Goal: Task Accomplishment & Management: Manage account settings

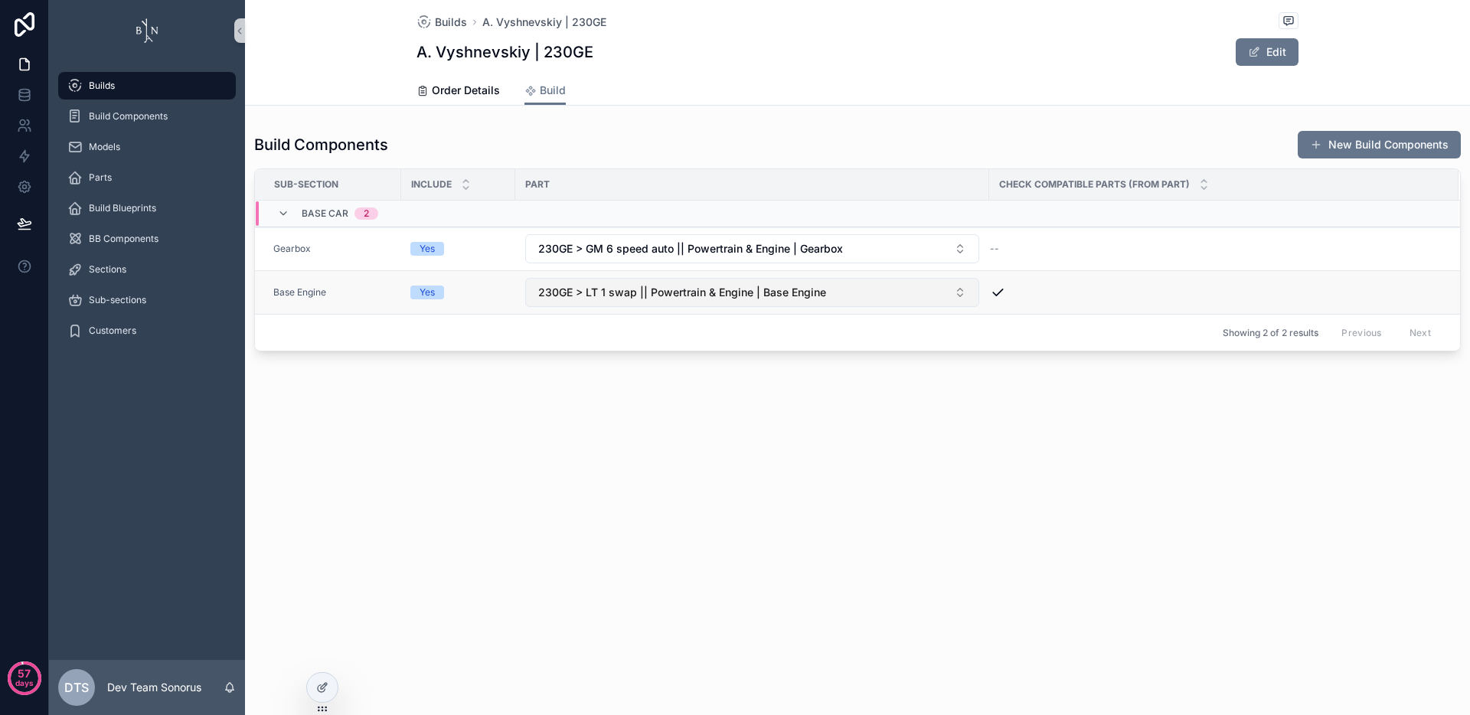
click at [766, 297] on span "230GE > LT 1 swap || Powertrain & Engine | Base Engine" at bounding box center [682, 292] width 288 height 15
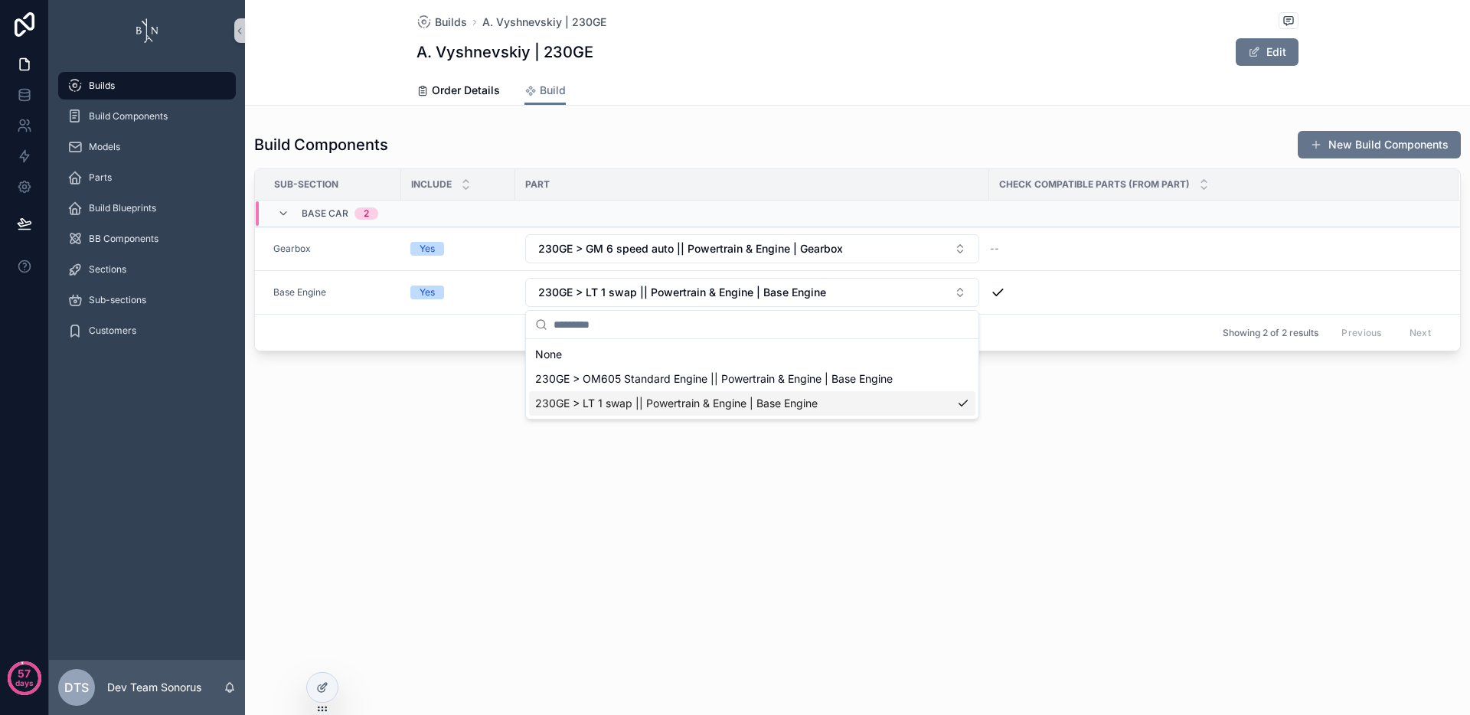
click at [751, 552] on div "Builds A. Vyshnevskiy | 230GE A. Vyshnevskiy | 230GE Edit Build Order Details B…" at bounding box center [857, 357] width 1225 height 715
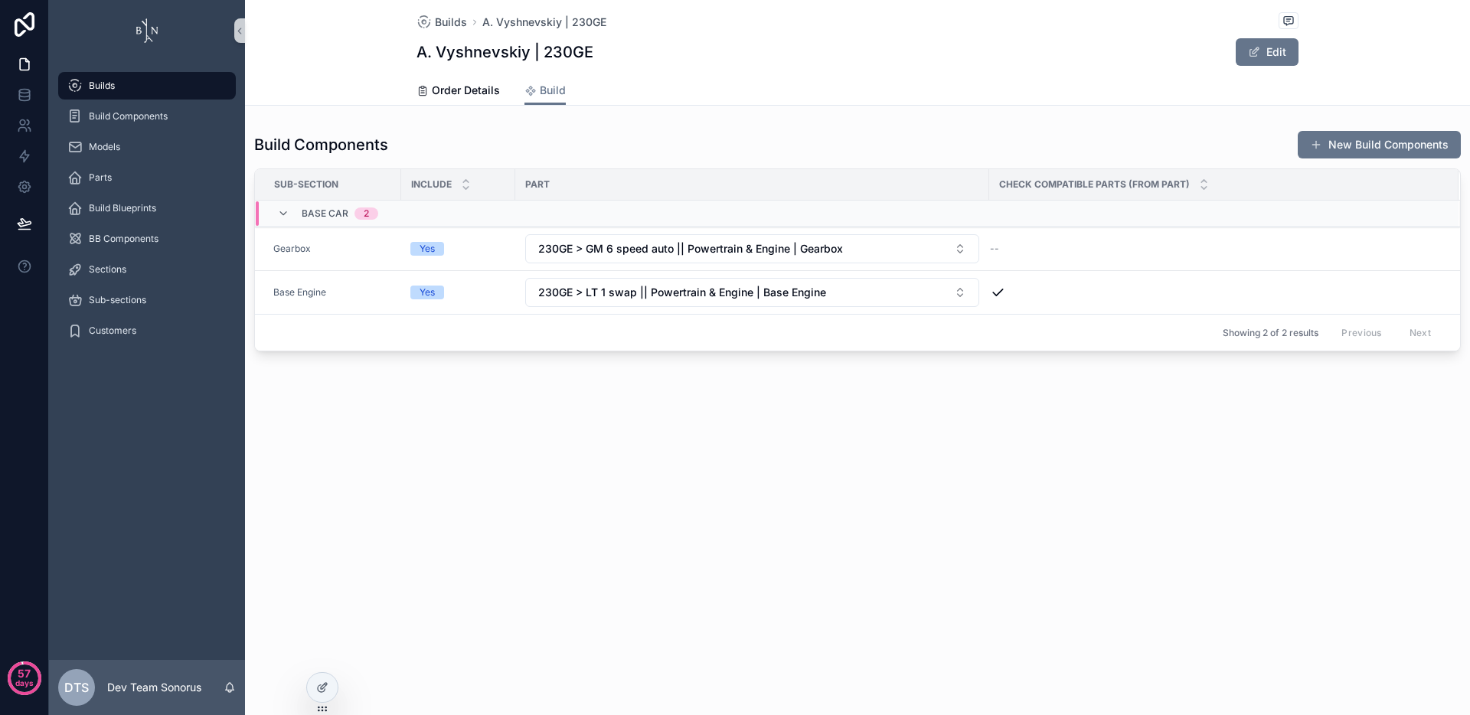
click at [805, 533] on div "Builds A. Vyshnevskiy | 230GE A. Vyshnevskiy | 230GE Edit Build Order Details B…" at bounding box center [857, 357] width 1225 height 715
click at [774, 296] on span "230GE > LT 1 swap || Powertrain & Engine | Base Engine" at bounding box center [682, 292] width 288 height 15
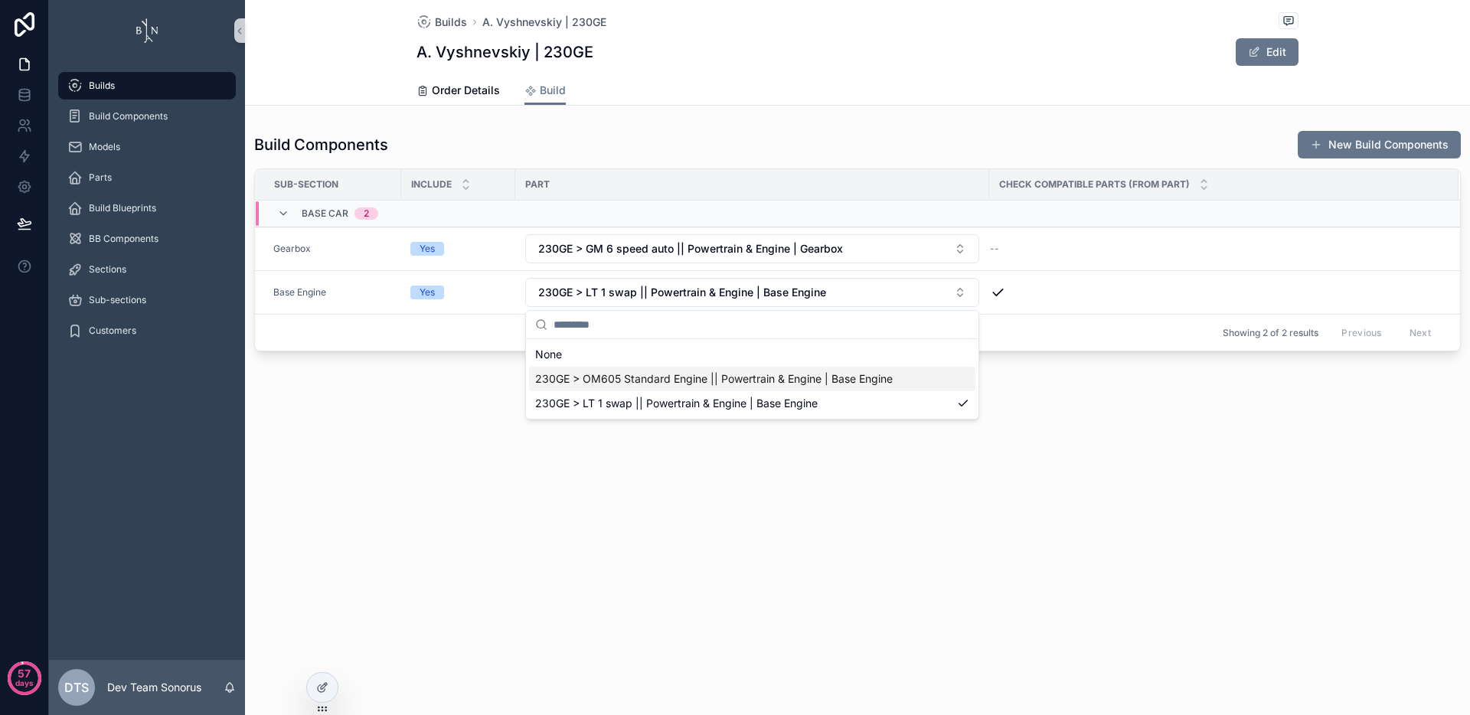
click at [758, 384] on span "230GE > OM605 Standard Engine || Powertrain & Engine | Base Engine" at bounding box center [713, 378] width 357 height 15
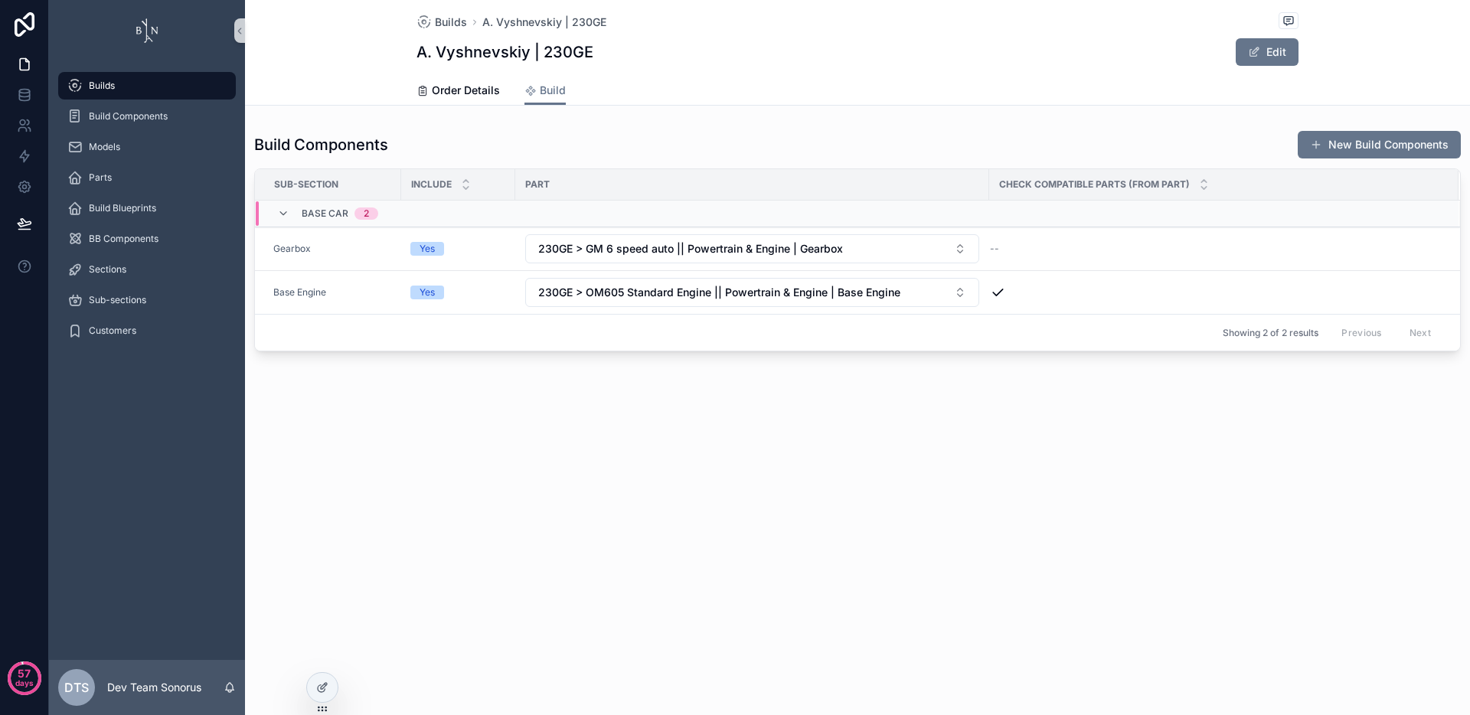
click at [539, 525] on div "Builds A. Vyshnevskiy | 230GE A. Vyshnevskiy | 230GE Edit Build Order Details B…" at bounding box center [857, 357] width 1225 height 715
click at [658, 295] on span "230GE > OM605 Standard Engine || Powertrain & Engine | Base Engine" at bounding box center [719, 292] width 362 height 15
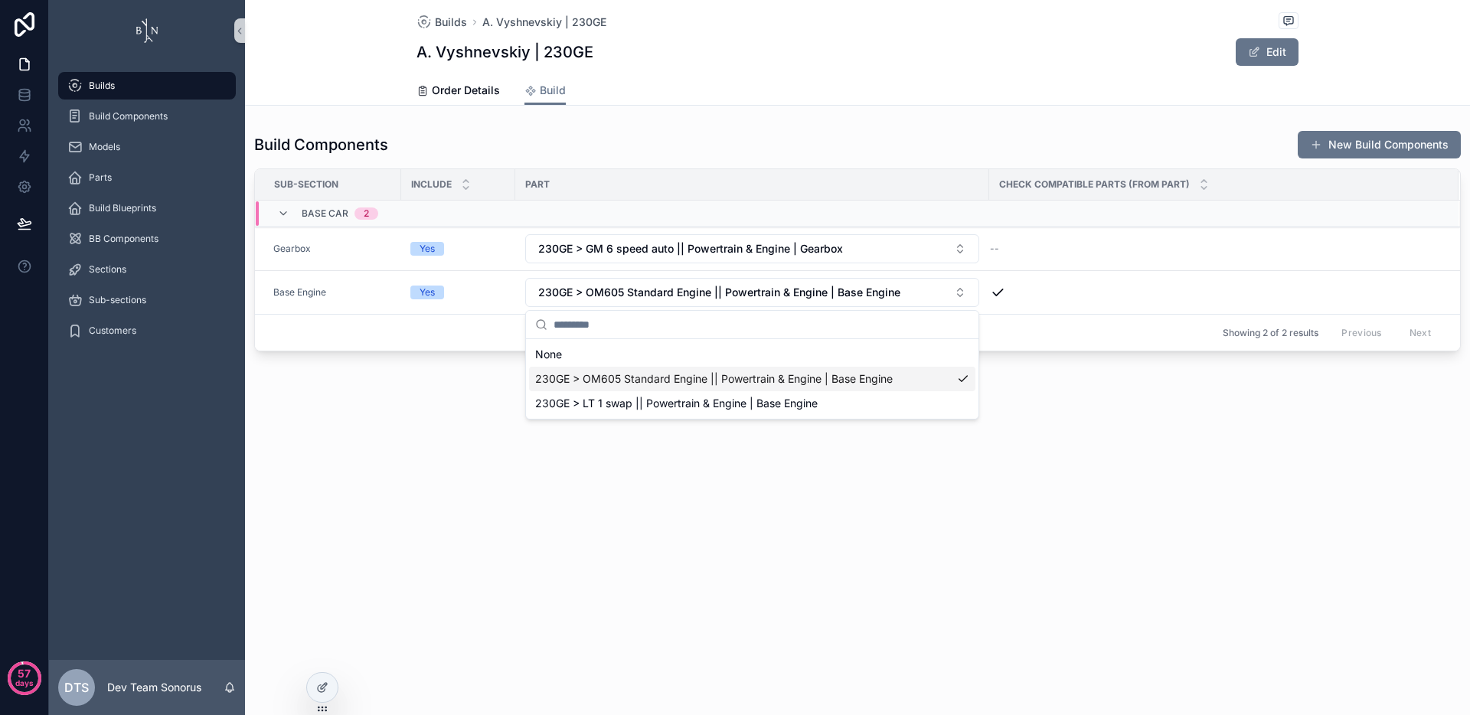
click at [656, 377] on span "230GE > OM605 Standard Engine || Powertrain & Engine | Base Engine" at bounding box center [713, 378] width 357 height 15
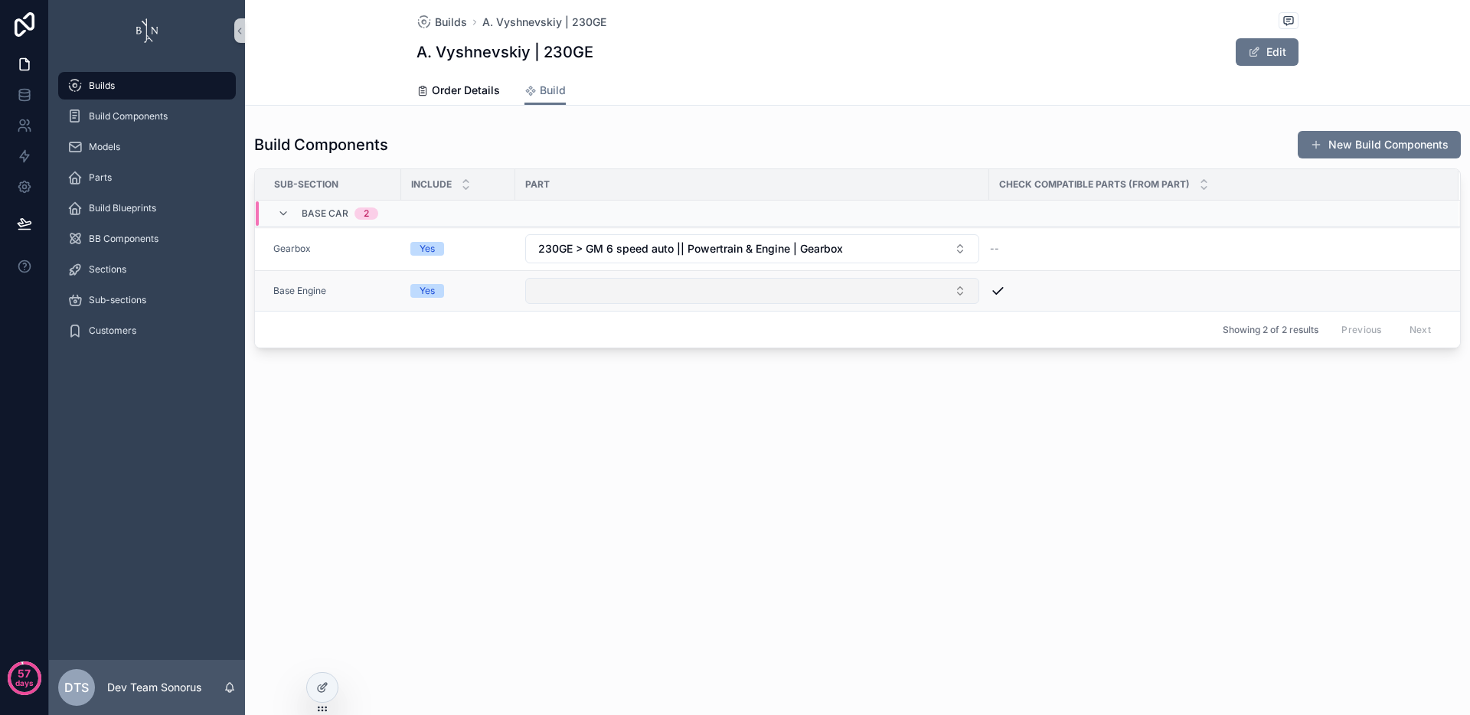
click at [637, 296] on button "Select Button" at bounding box center [752, 291] width 454 height 26
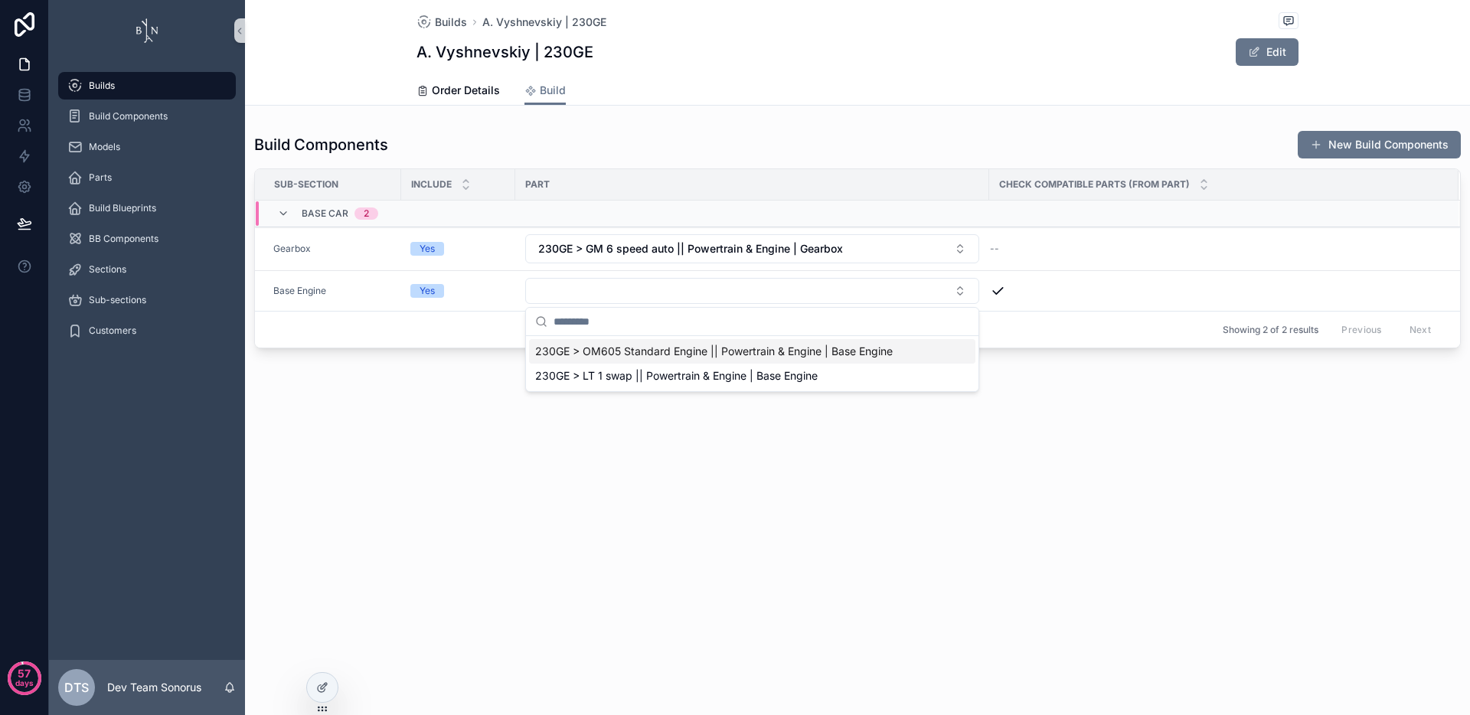
click at [640, 354] on span "230GE > OM605 Standard Engine || Powertrain & Engine | Base Engine" at bounding box center [713, 351] width 357 height 15
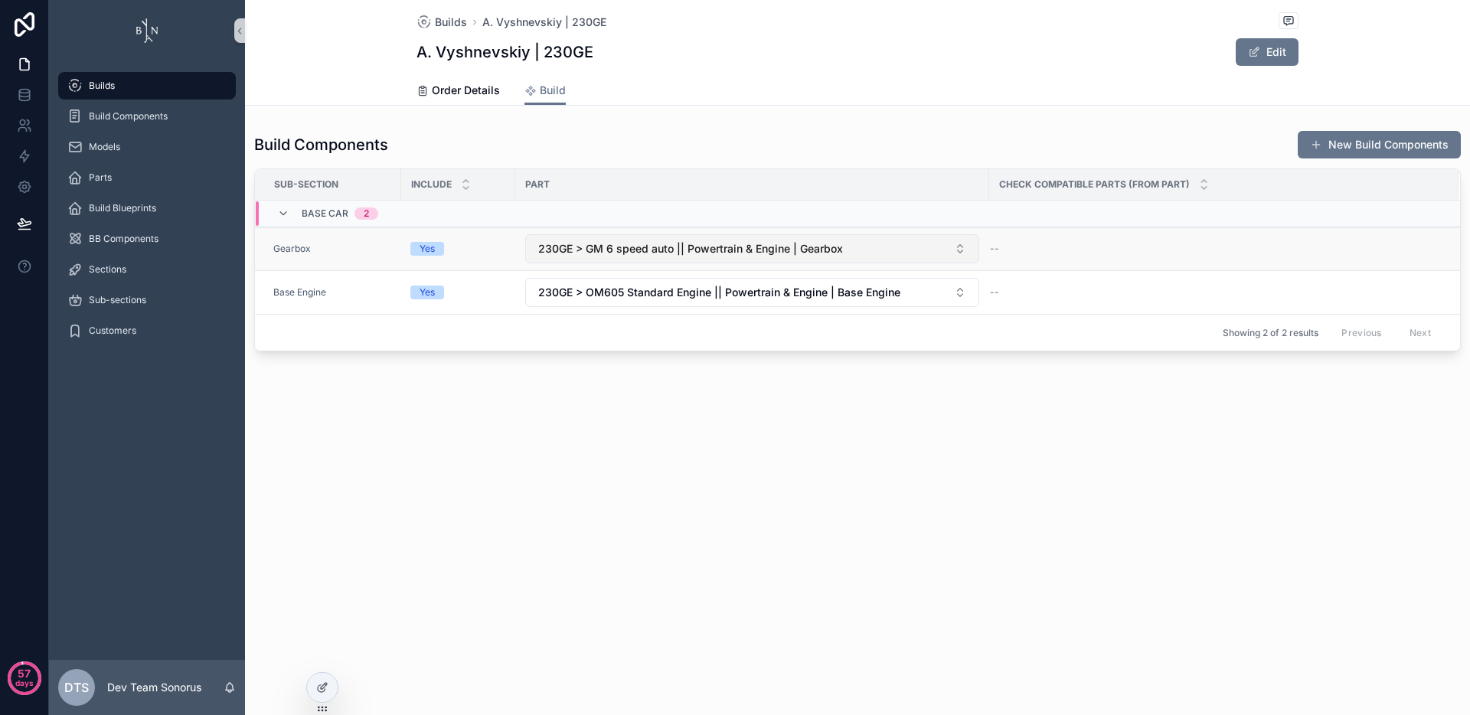
click at [719, 253] on span "230GE > GM 6 speed auto || Powertrain & Engine | Gearbox" at bounding box center [690, 248] width 305 height 15
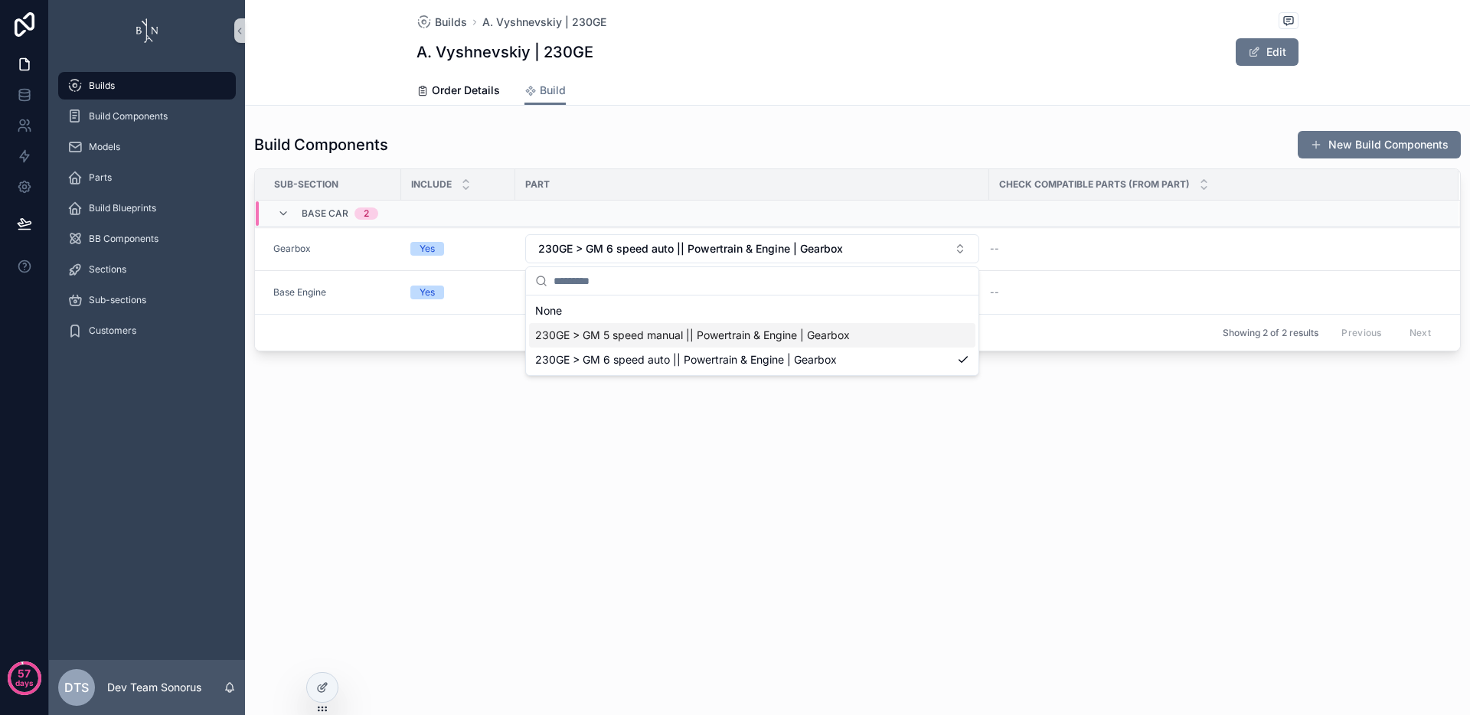
click at [589, 534] on div "Builds A. Vyshnevskiy | 230GE A. Vyshnevskiy | 230GE Edit Build Order Details B…" at bounding box center [857, 357] width 1225 height 715
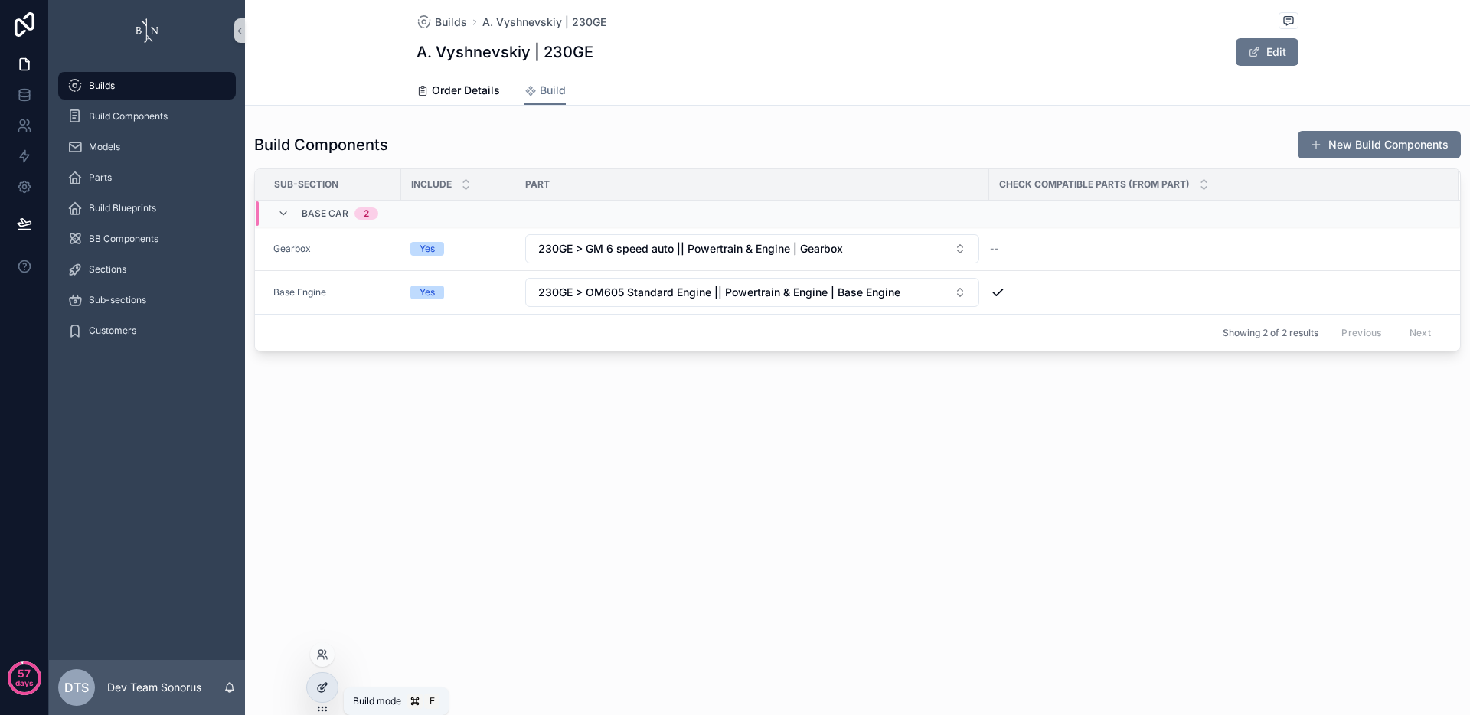
click at [327, 694] on div at bounding box center [322, 687] width 31 height 29
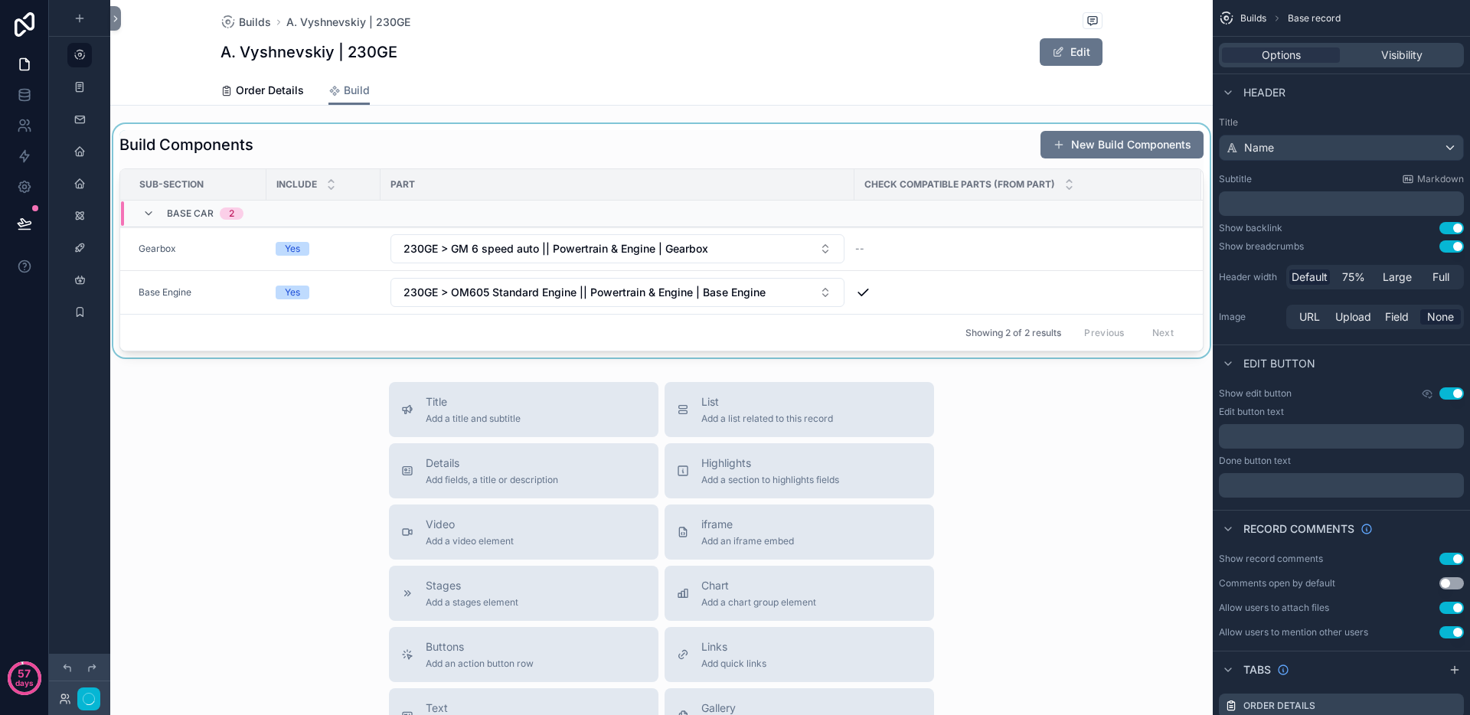
click at [893, 160] on div "scrollable content" at bounding box center [661, 240] width 1102 height 233
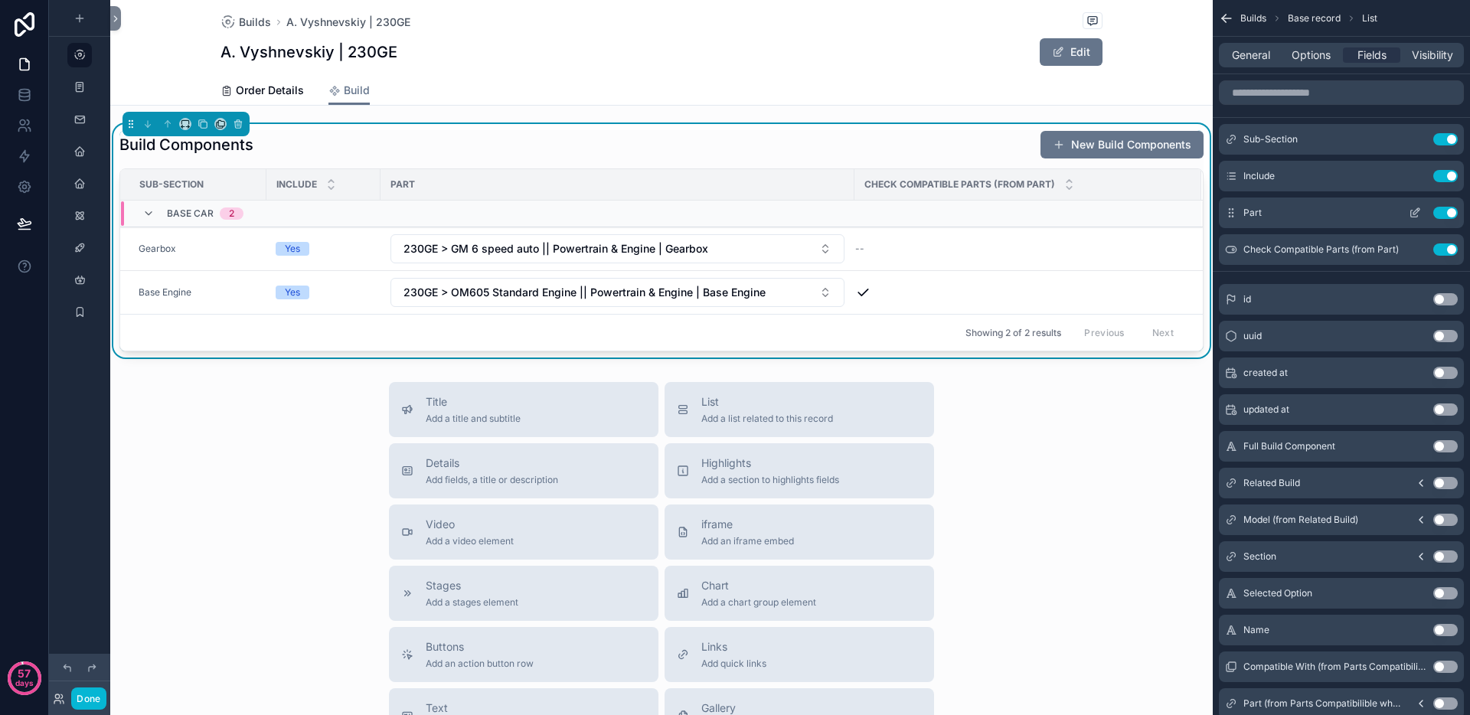
click at [1437, 213] on button "Use setting" at bounding box center [1445, 213] width 24 height 12
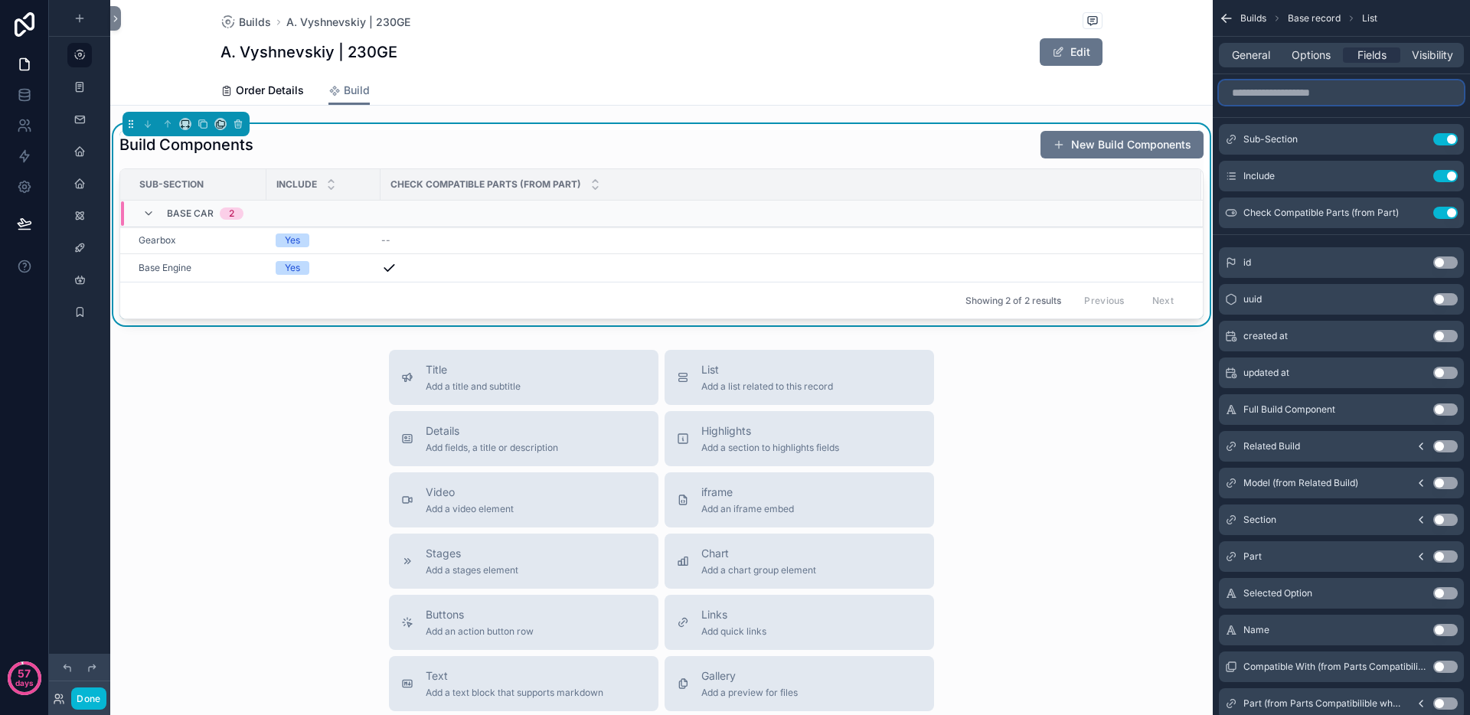
click at [1307, 98] on input "scrollable content" at bounding box center [1341, 92] width 245 height 24
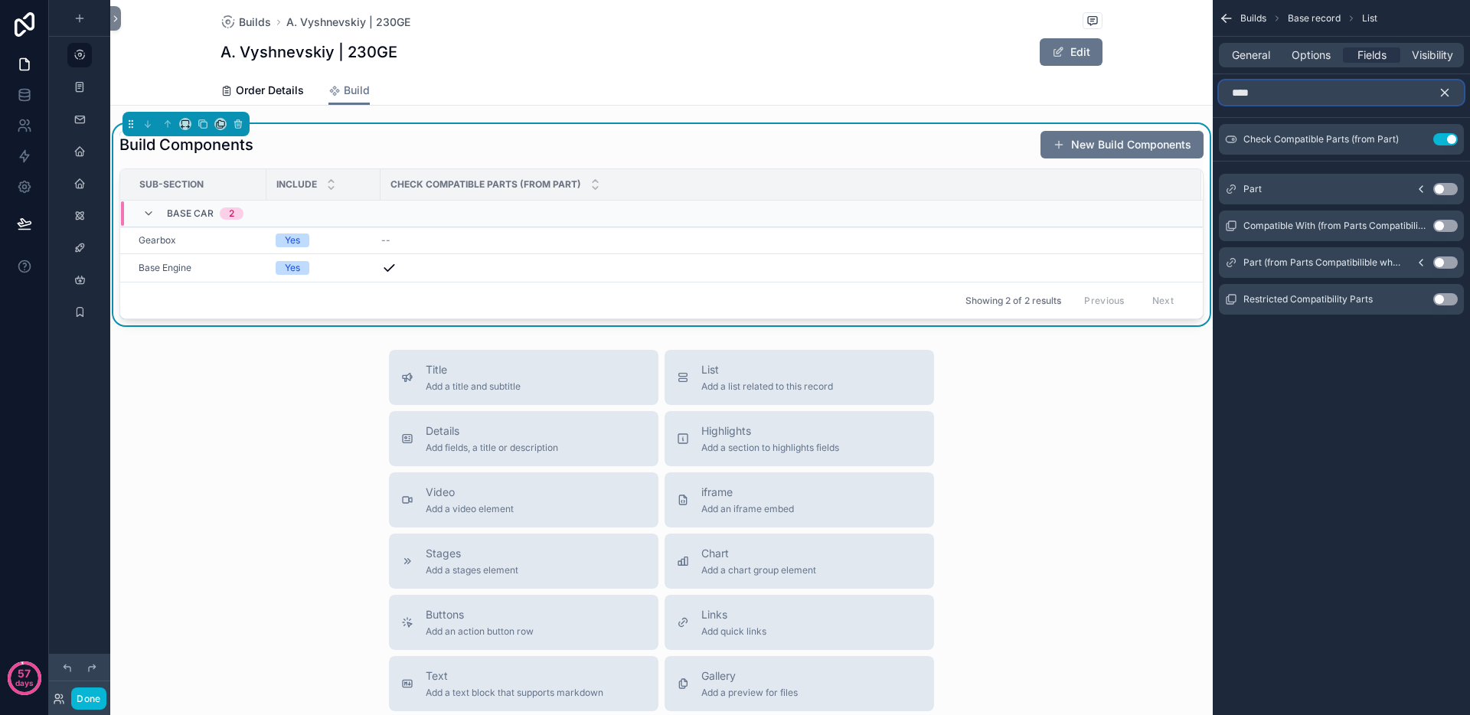
type input "****"
click at [1449, 189] on button "Use setting" at bounding box center [1445, 189] width 24 height 12
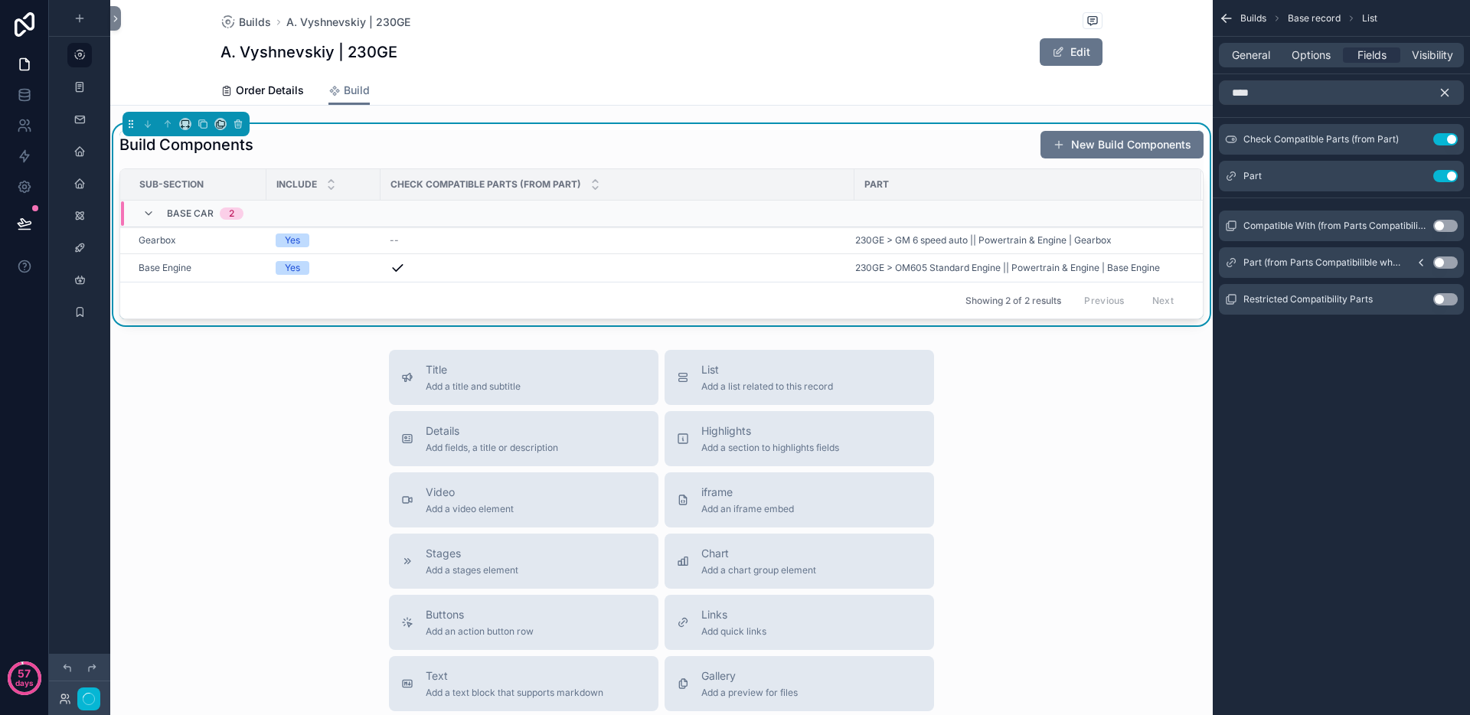
click at [1445, 99] on icon "scrollable content" at bounding box center [1445, 93] width 14 height 14
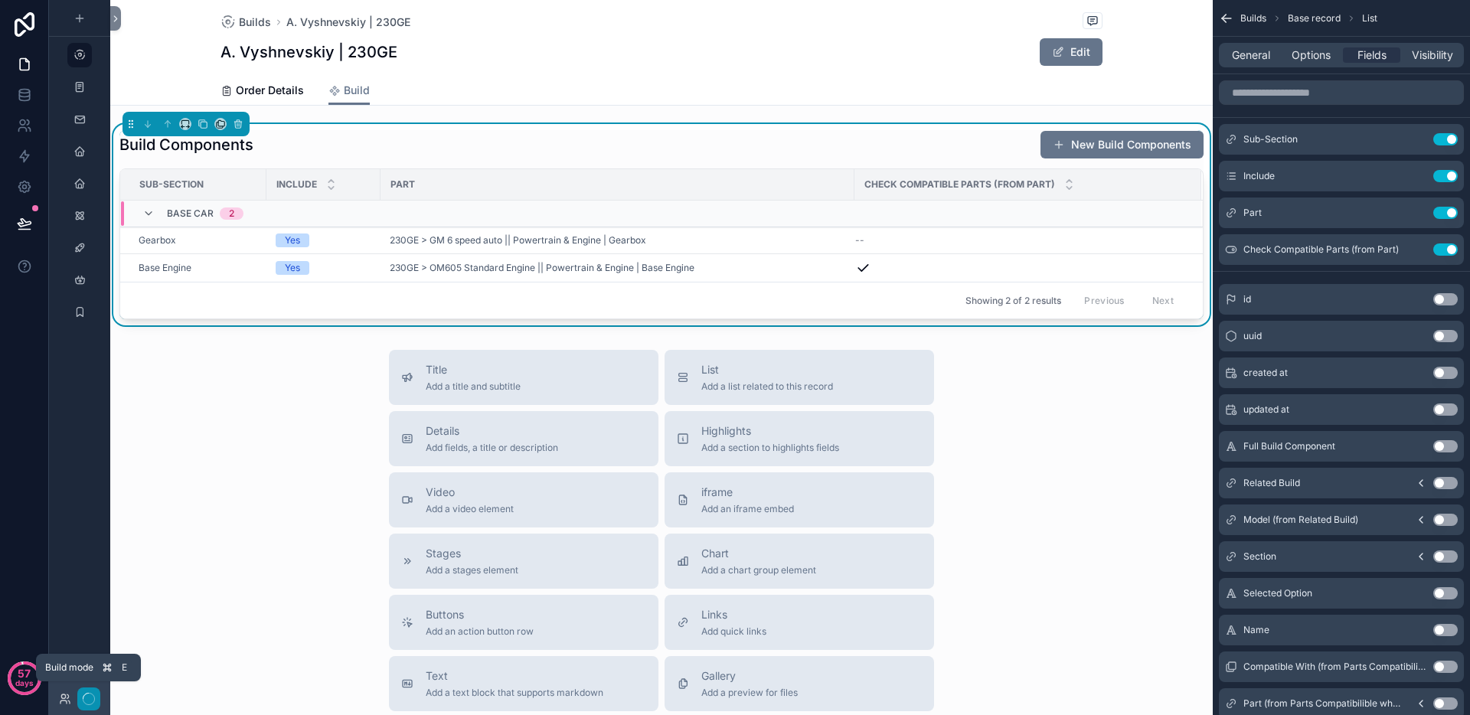
click at [86, 704] on icon "button" at bounding box center [89, 699] width 12 height 12
click at [87, 701] on button "Done" at bounding box center [88, 698] width 34 height 22
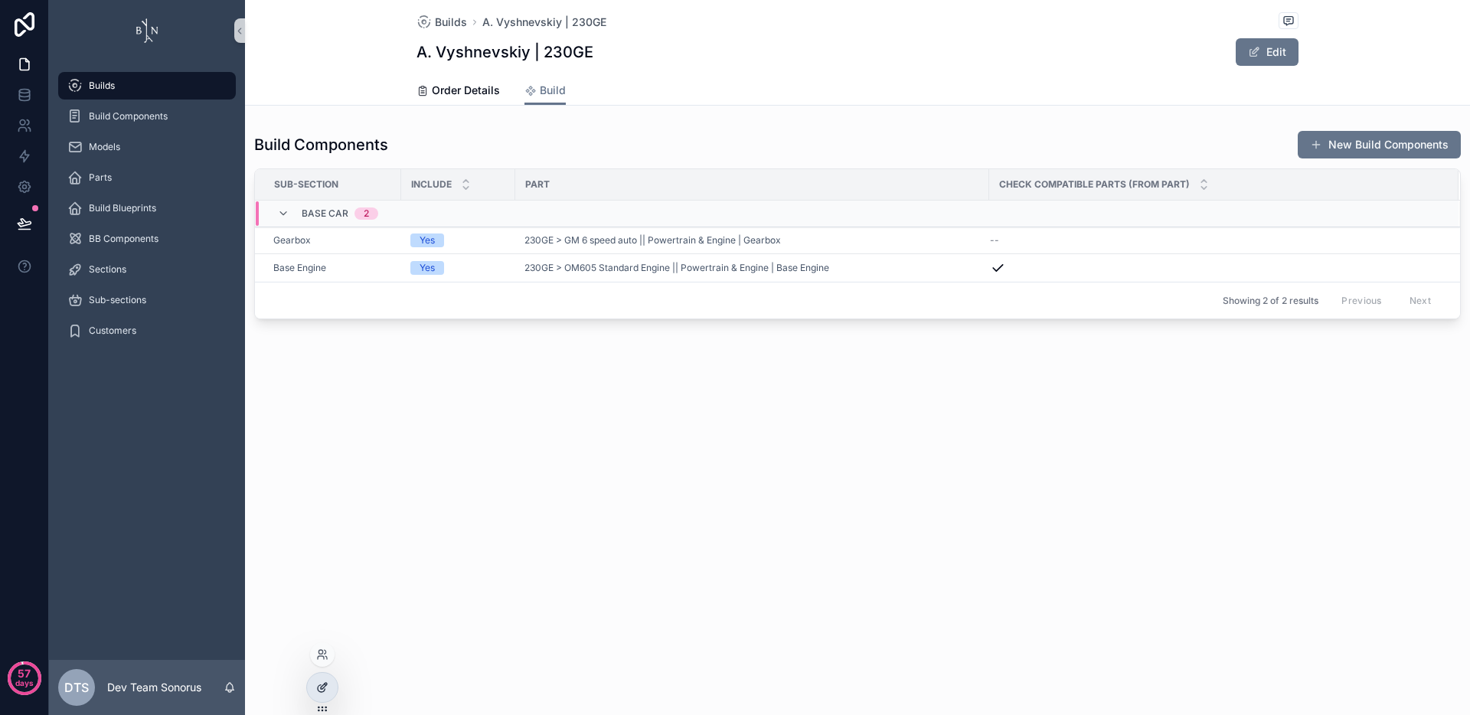
click at [315, 700] on div at bounding box center [322, 687] width 31 height 29
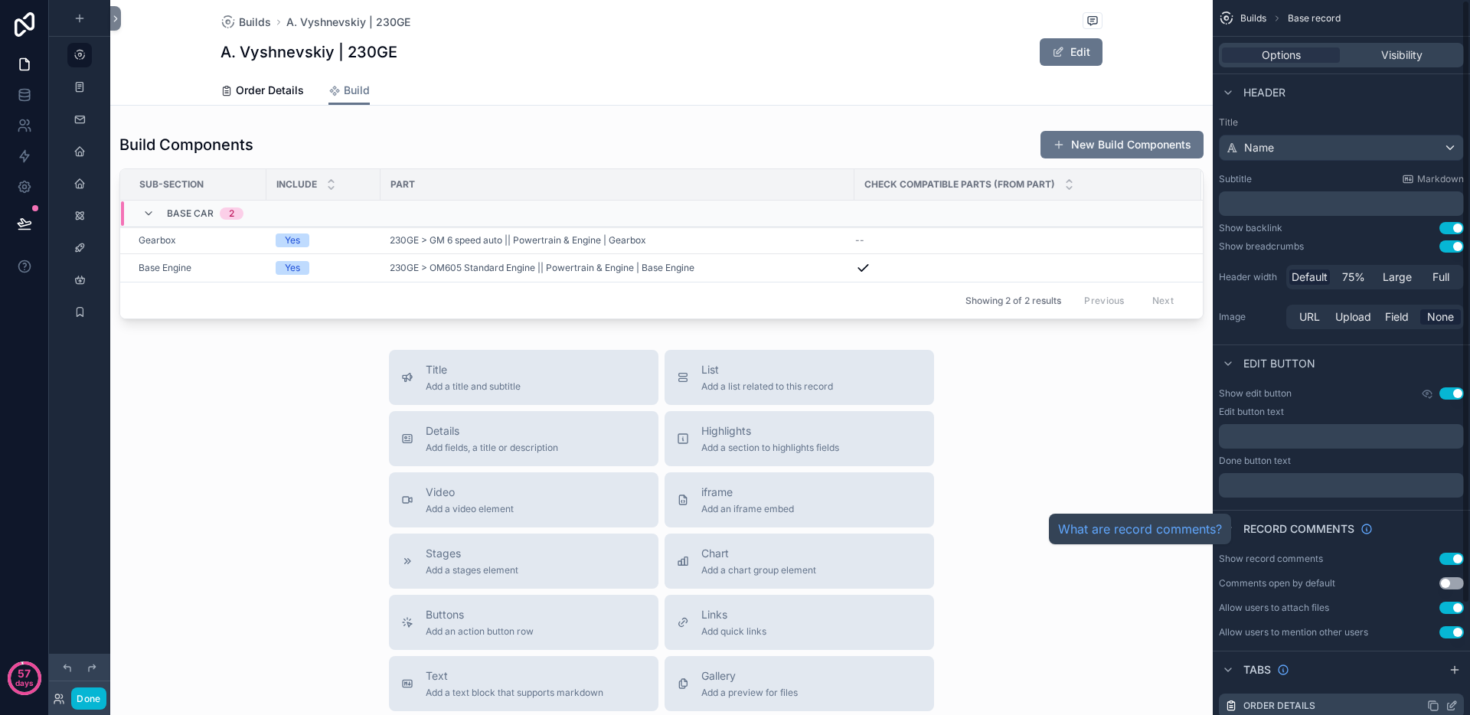
scroll to position [132, 0]
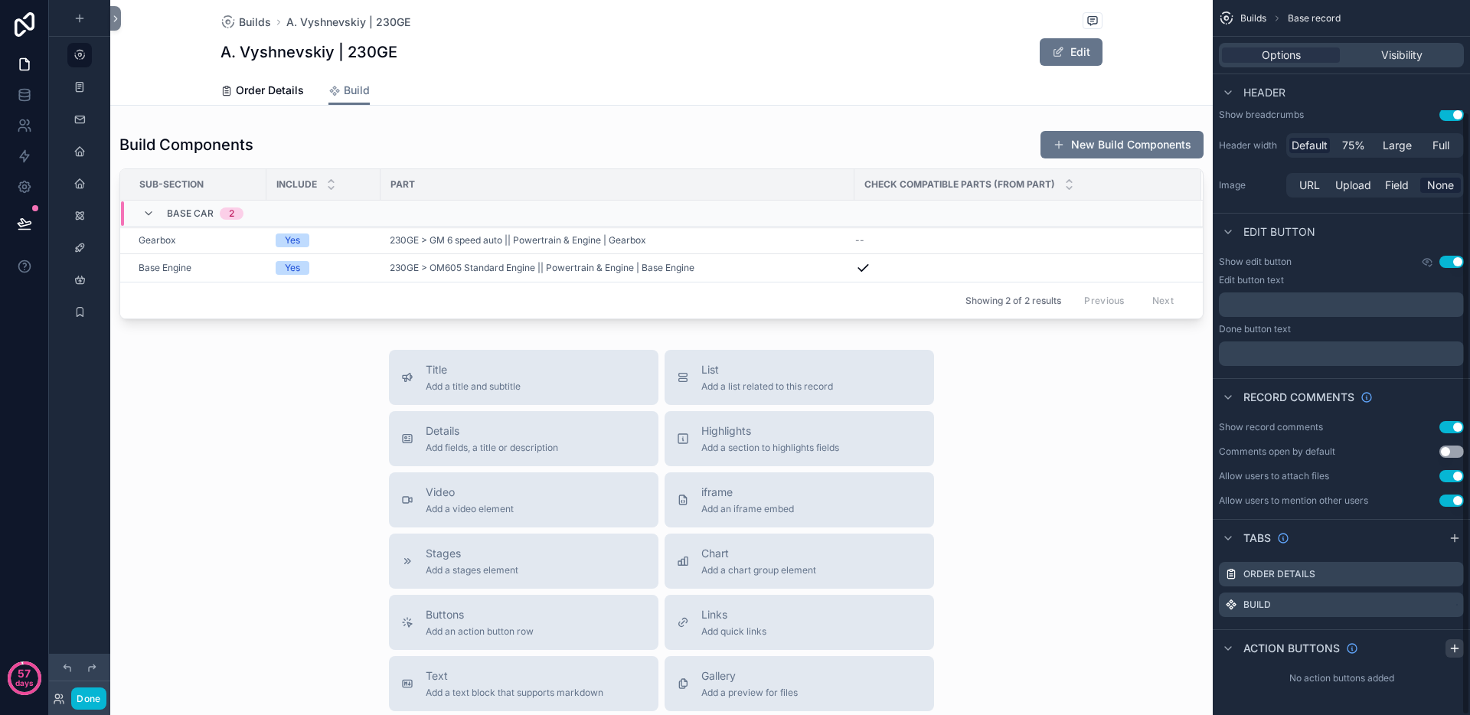
click at [1457, 650] on icon "scrollable content" at bounding box center [1454, 648] width 12 height 12
click at [1424, 687] on icon "scrollable content" at bounding box center [1421, 684] width 12 height 12
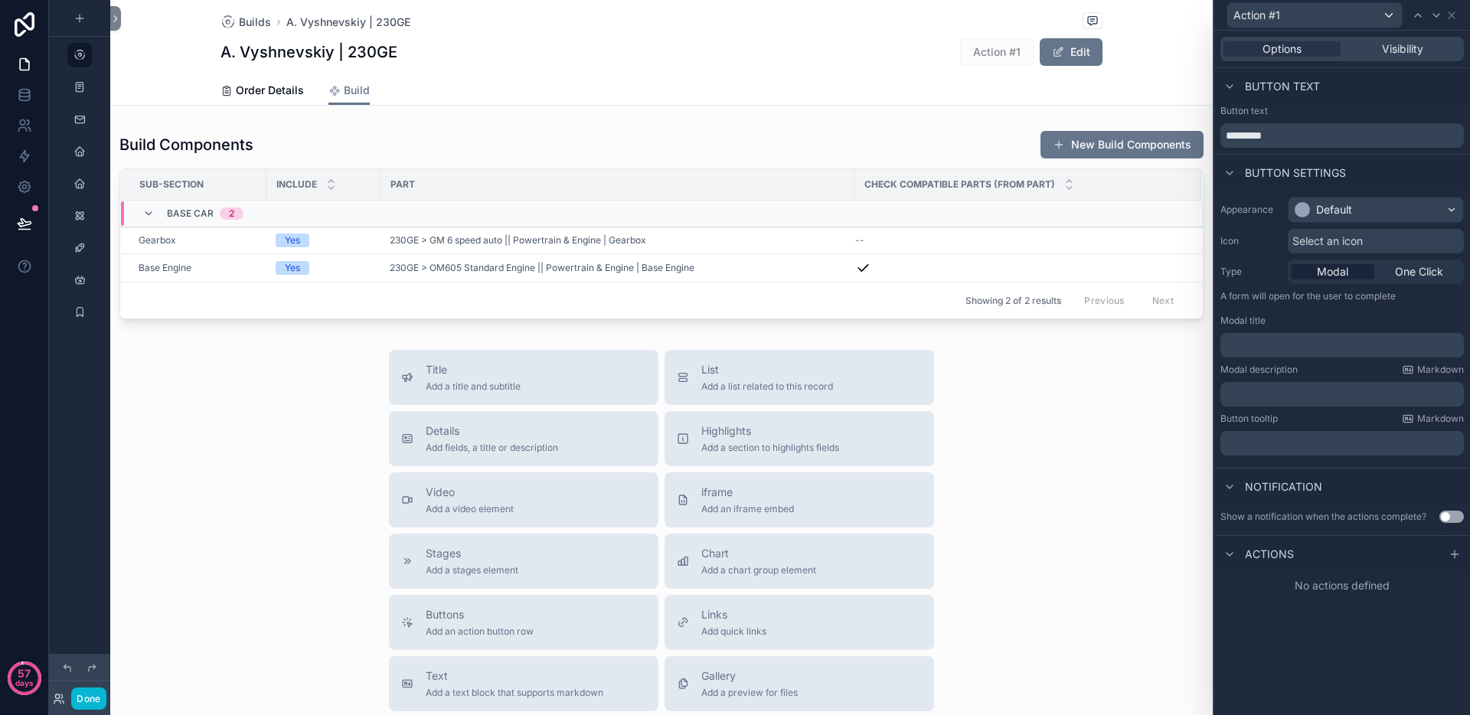
click at [1278, 344] on p "﻿" at bounding box center [1343, 345] width 234 height 15
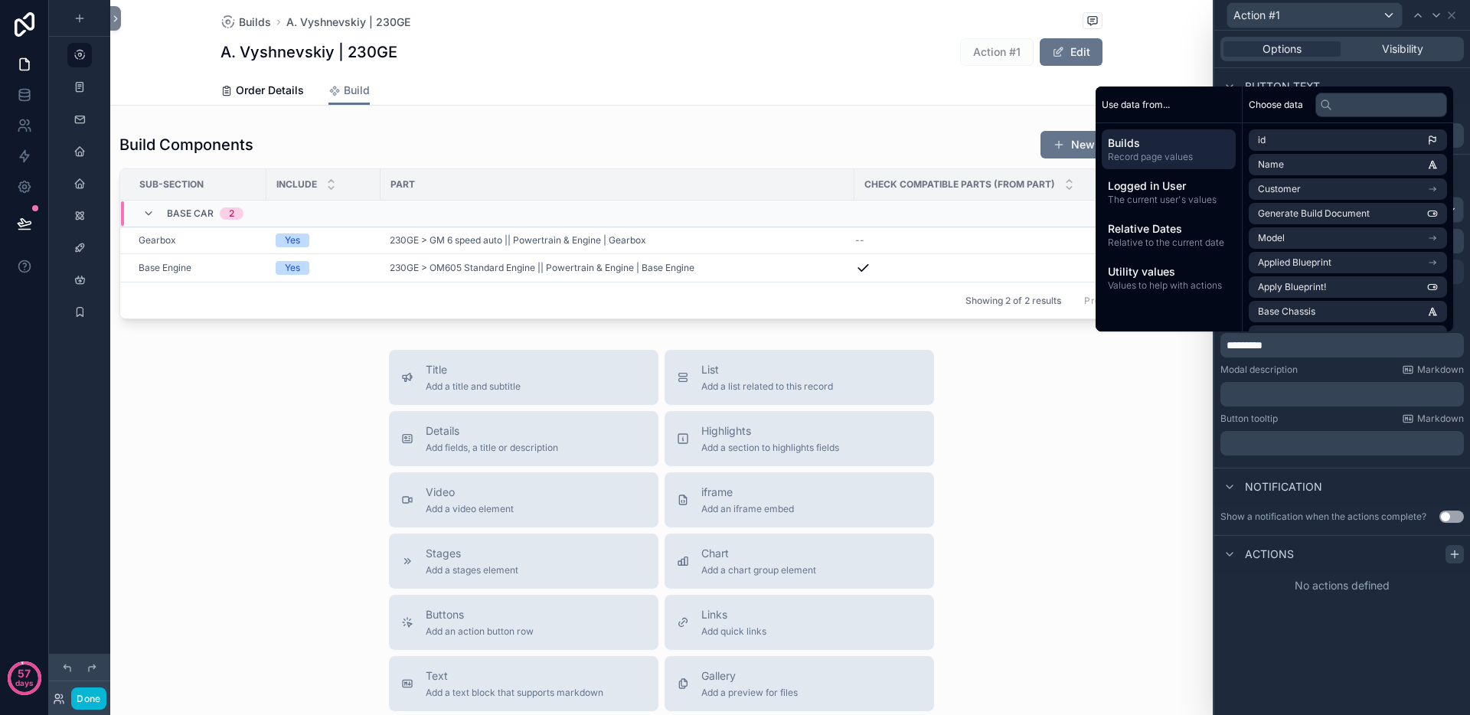
click at [1456, 550] on icon at bounding box center [1454, 554] width 12 height 12
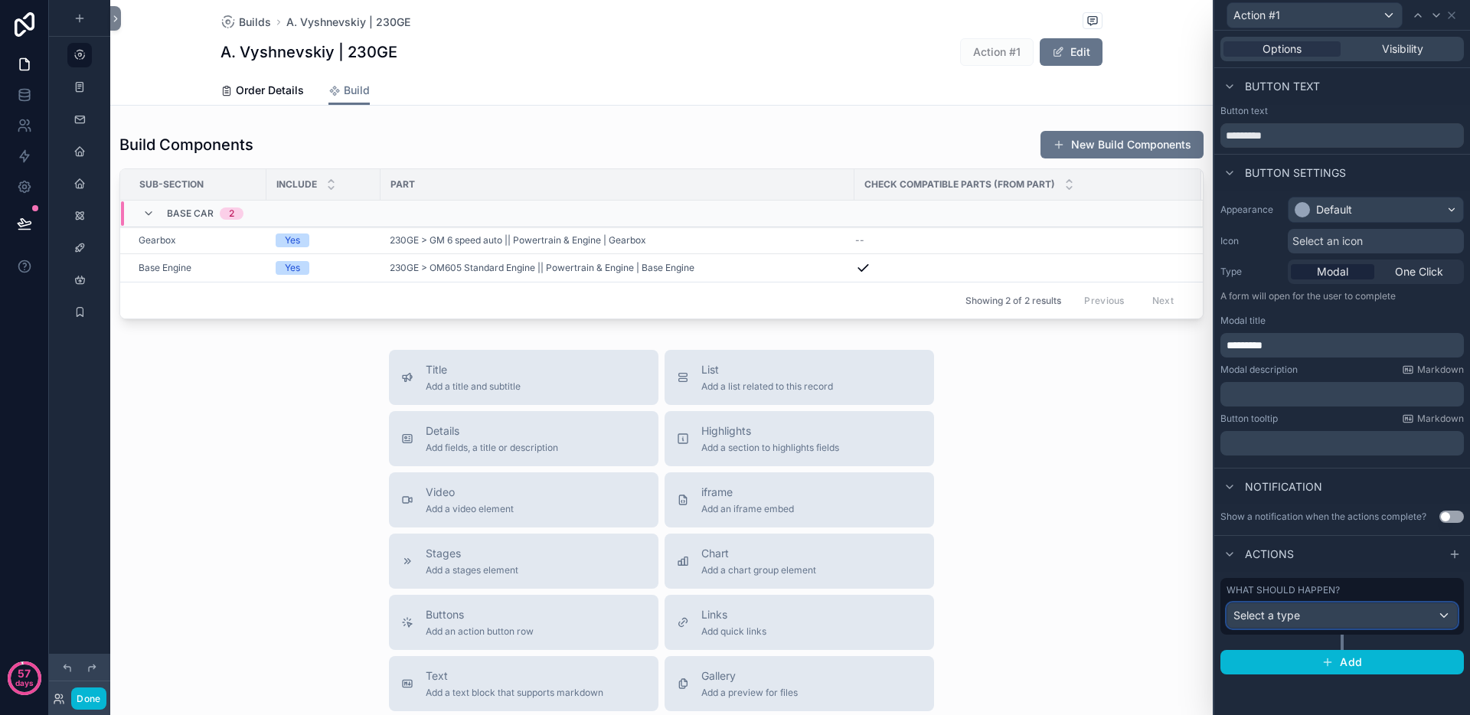
click at [1417, 616] on div "Select a type" at bounding box center [1342, 615] width 230 height 24
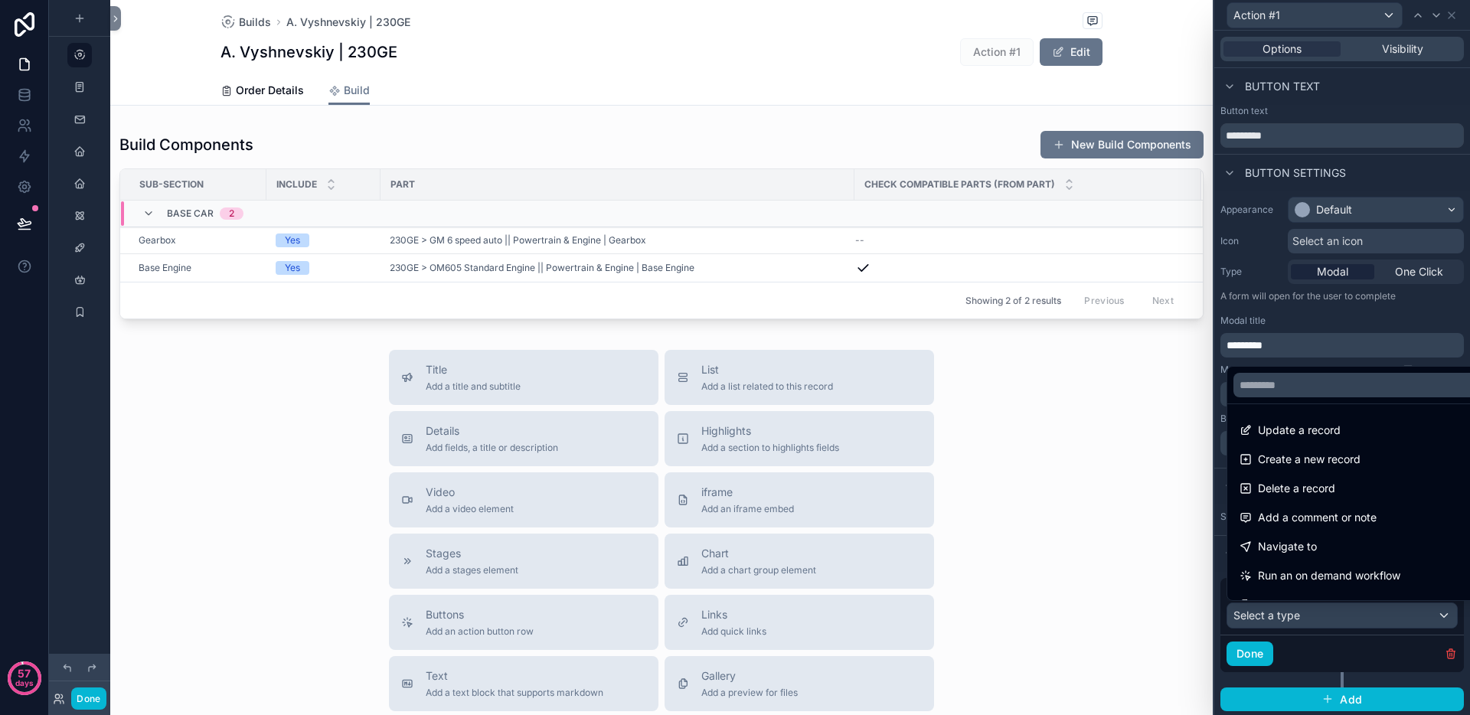
click at [1314, 434] on span "Update a record" at bounding box center [1299, 430] width 83 height 18
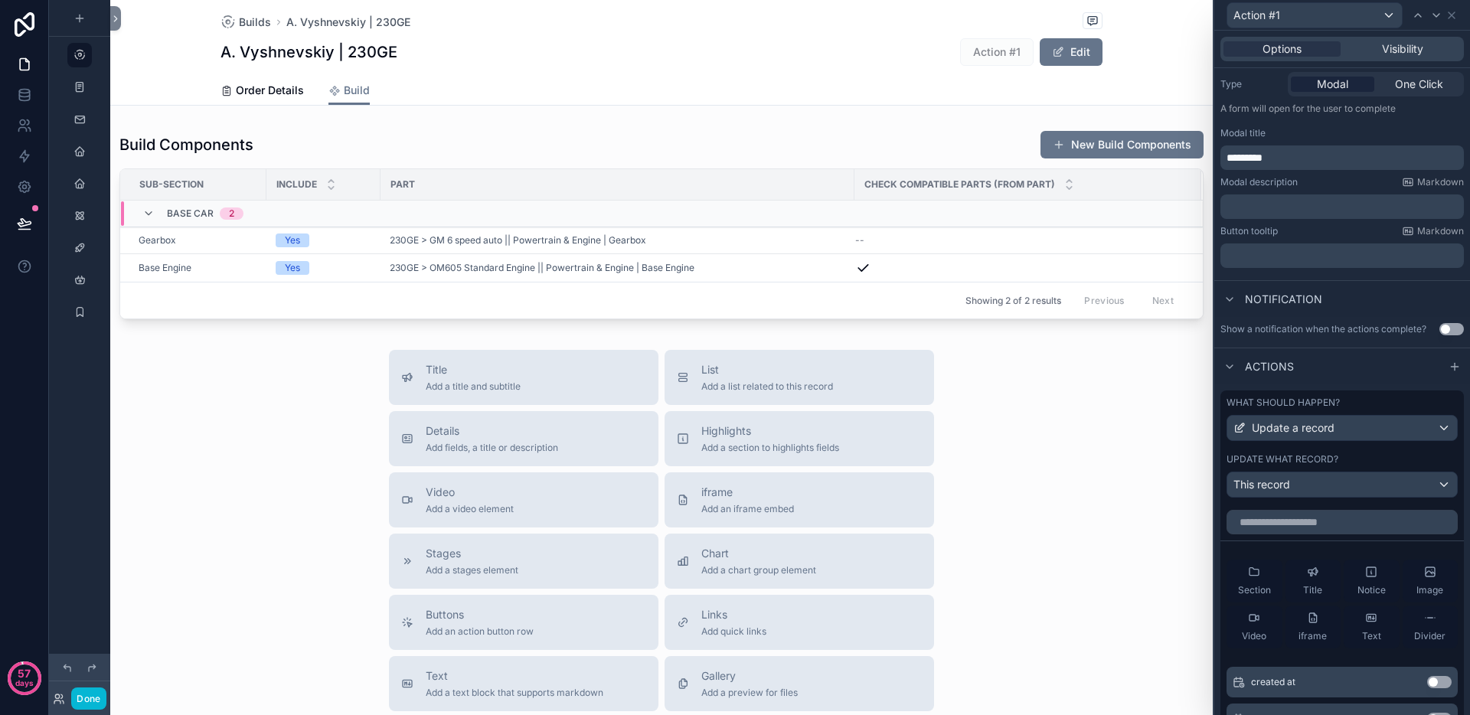
scroll to position [266, 0]
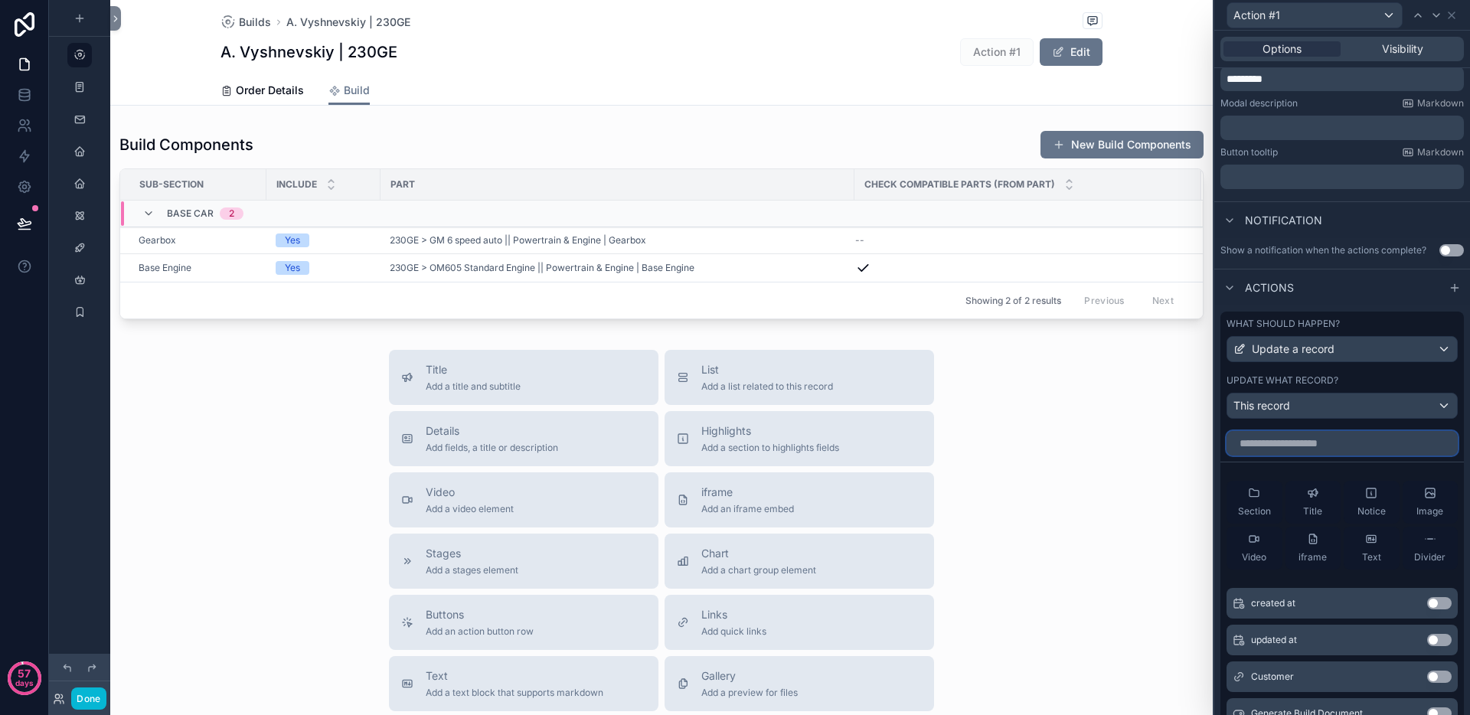
click at [1284, 447] on input "text" at bounding box center [1341, 443] width 231 height 24
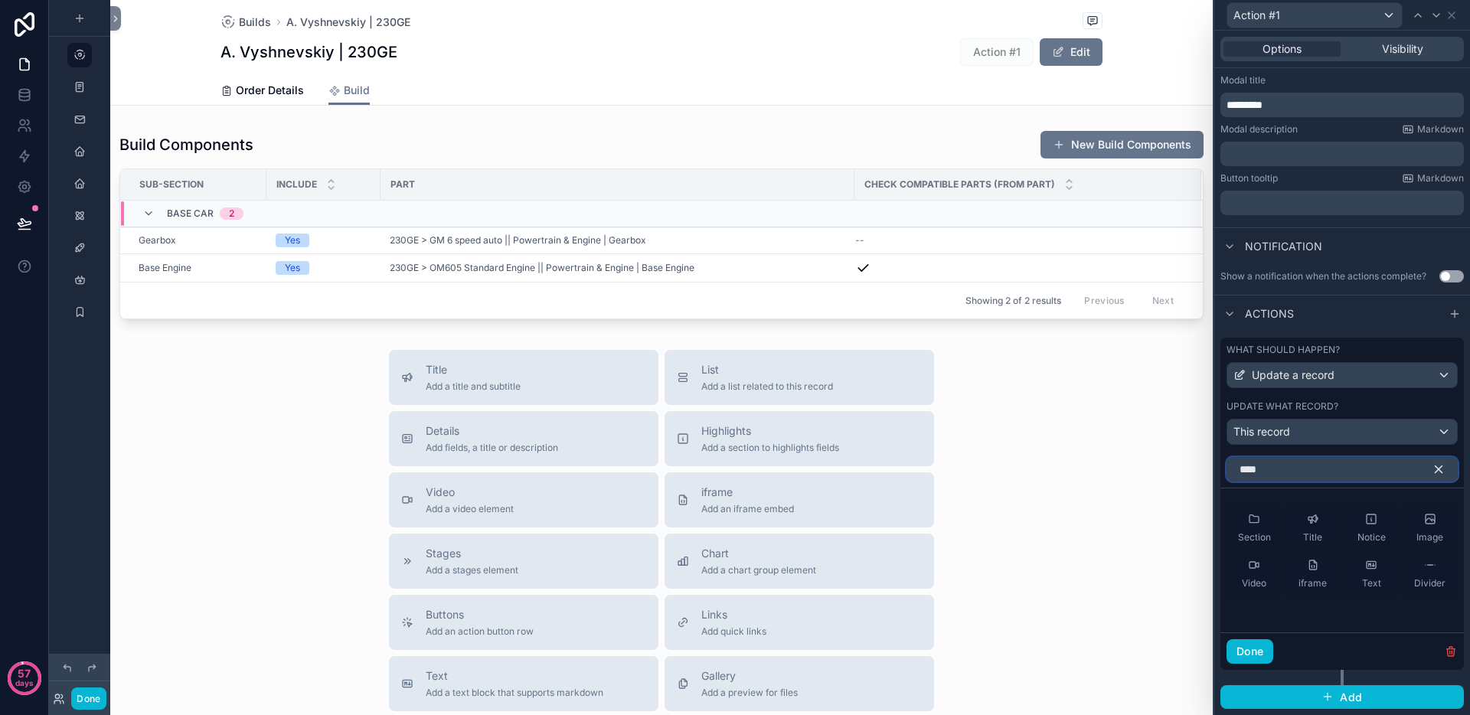
click at [1419, 470] on div "****" at bounding box center [1341, 469] width 231 height 24
type input "****"
click at [1435, 468] on icon "button" at bounding box center [1438, 469] width 7 height 7
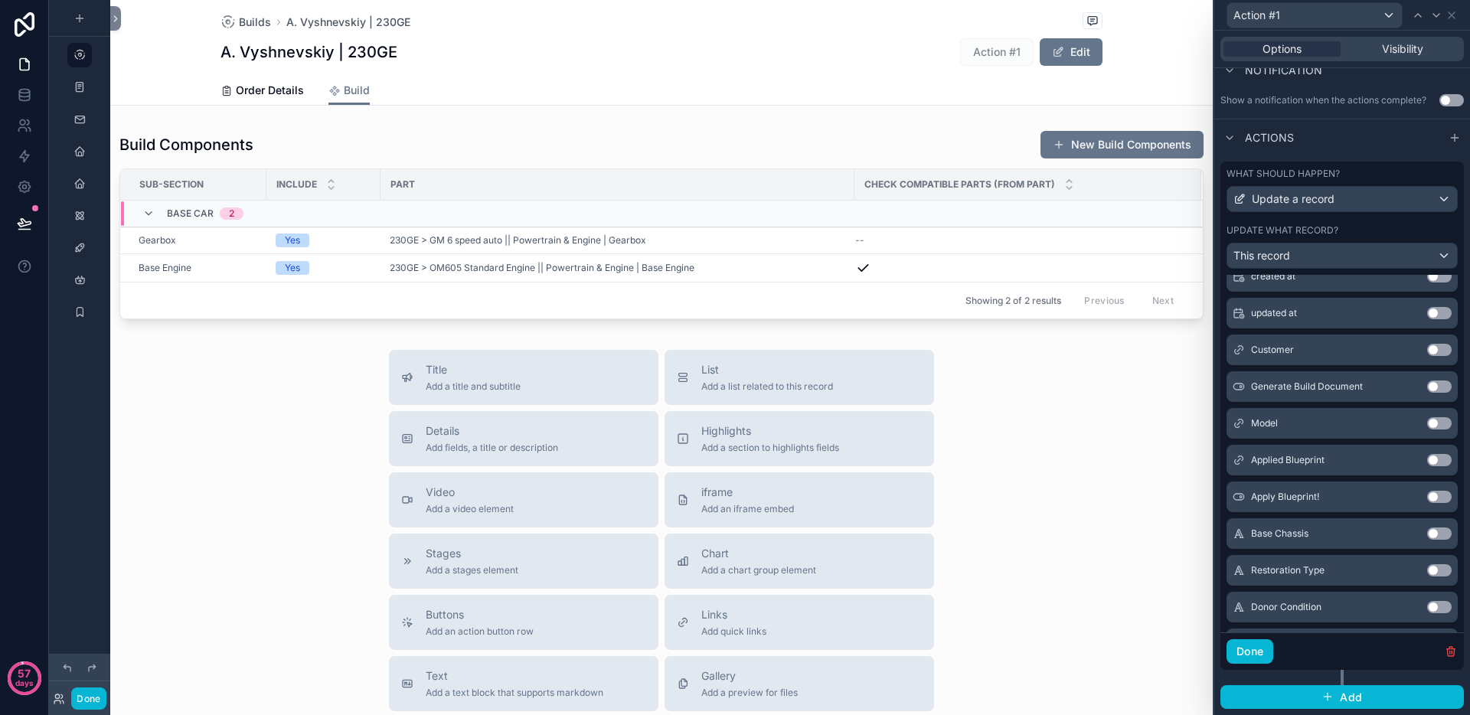
scroll to position [0, 0]
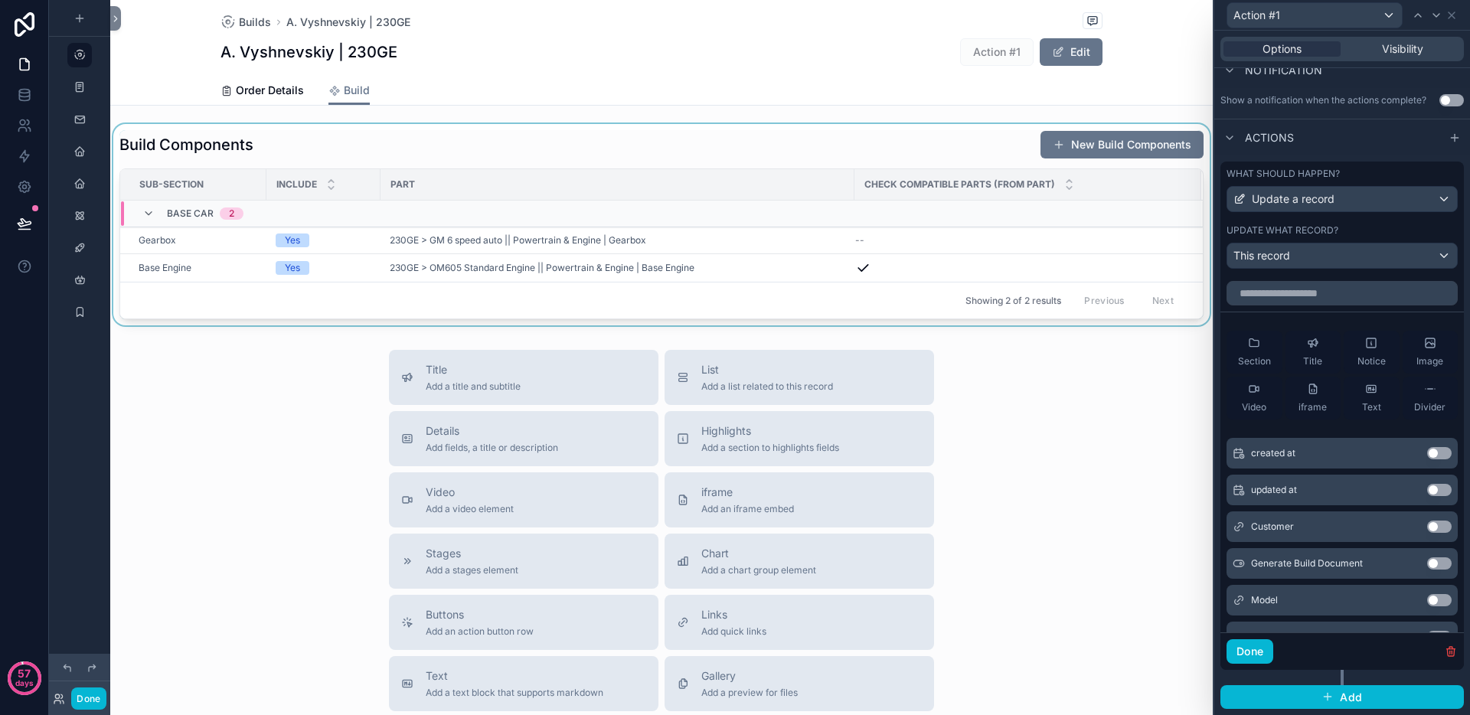
click at [919, 154] on div "scrollable content" at bounding box center [661, 224] width 1102 height 201
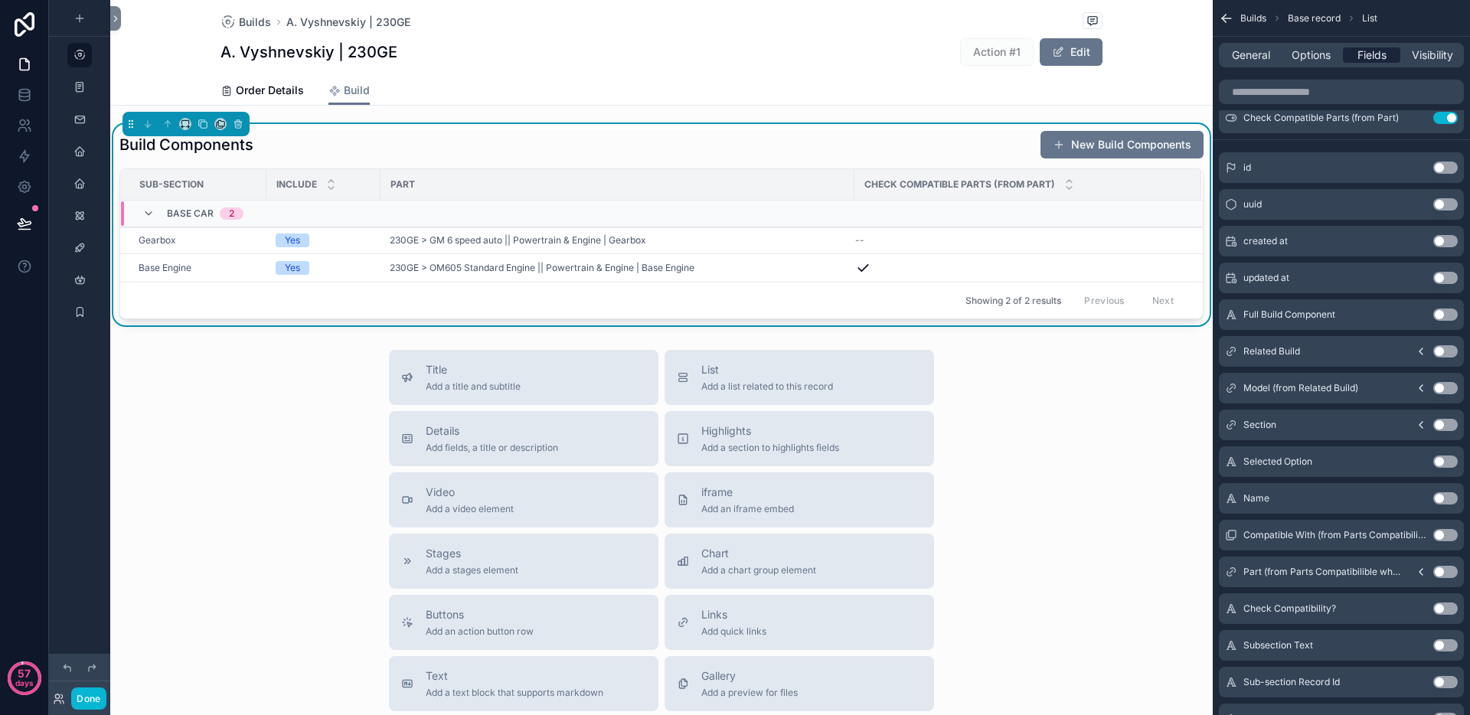
click at [1358, 55] on span "Fields" at bounding box center [1371, 54] width 29 height 15
click at [1294, 51] on span "Options" at bounding box center [1310, 54] width 39 height 15
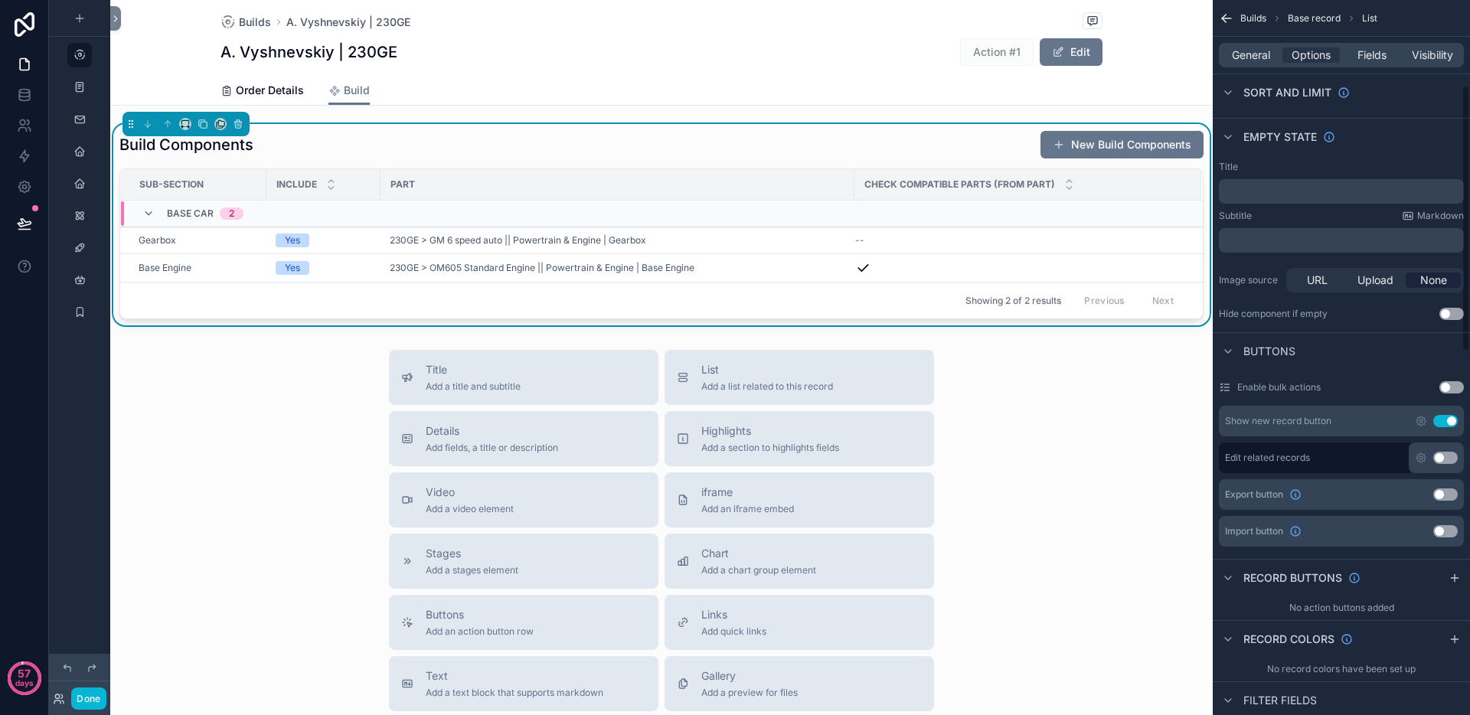
scroll to position [344, 0]
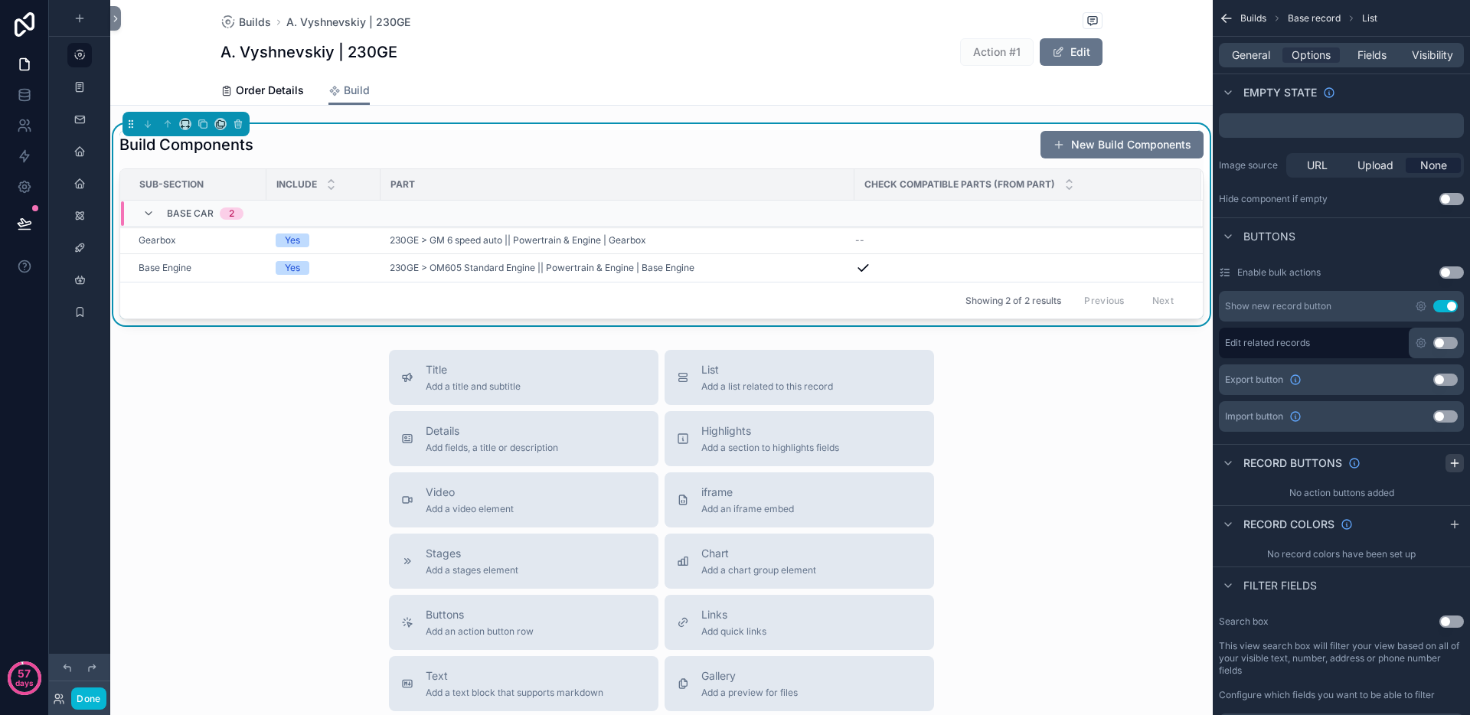
click at [1454, 463] on icon "scrollable content" at bounding box center [1454, 463] width 7 height 0
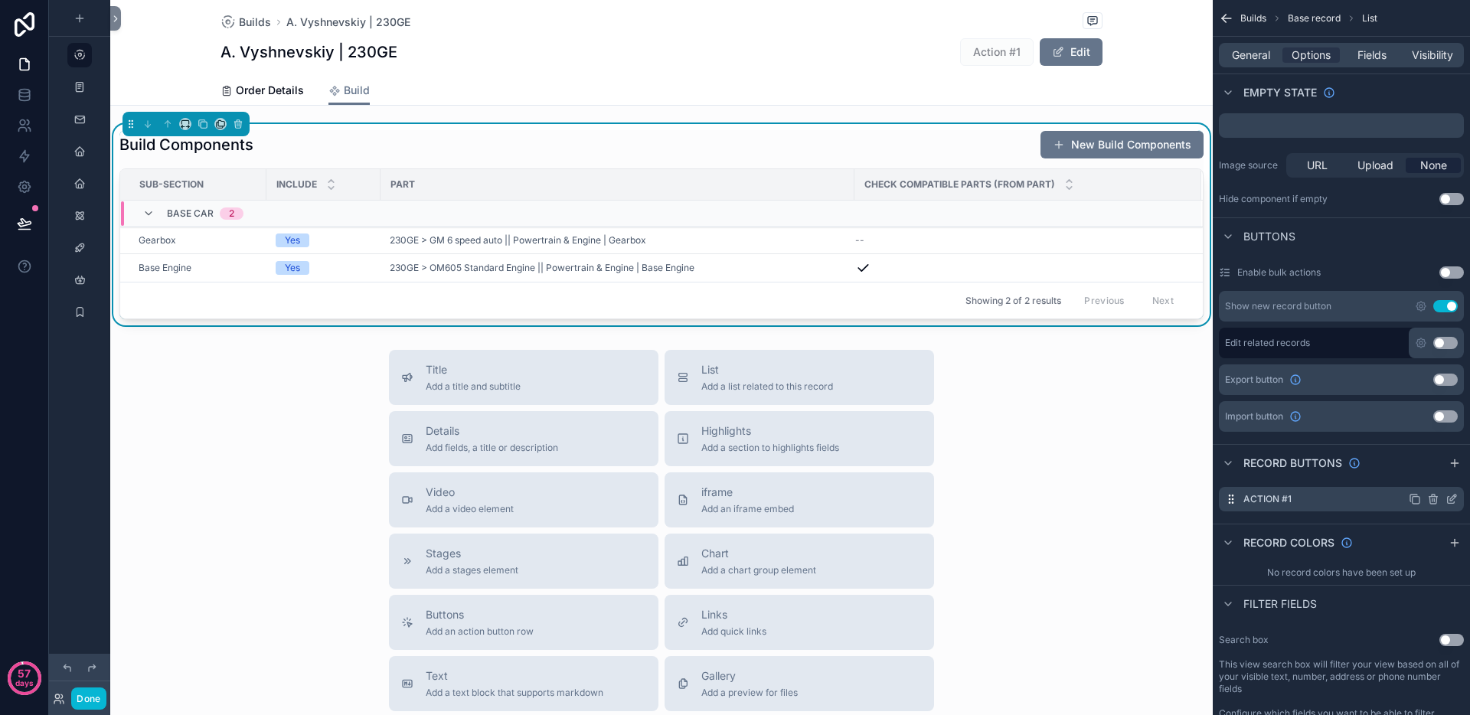
click at [1451, 500] on icon "scrollable content" at bounding box center [1453, 497] width 6 height 6
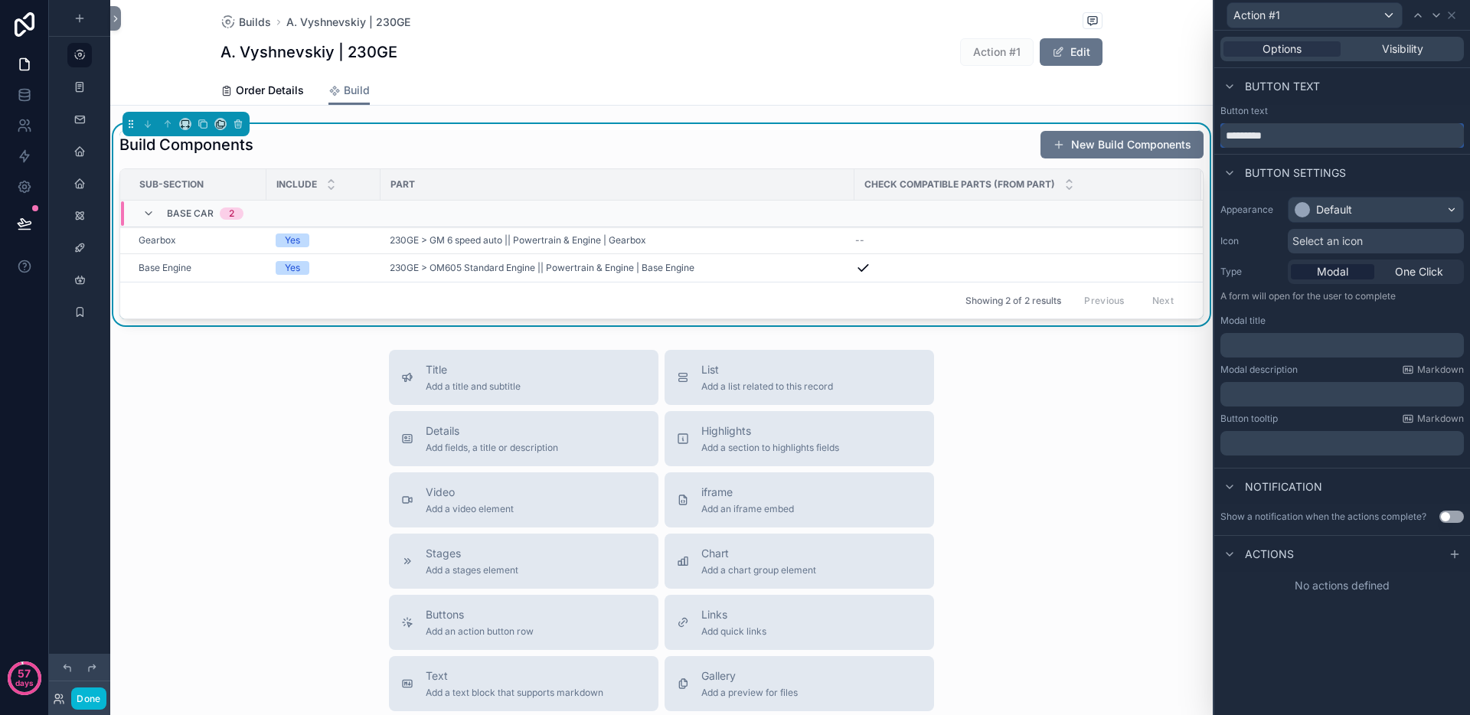
click at [1278, 142] on input "*********" at bounding box center [1341, 135] width 243 height 24
type input "*********"
click at [1296, 344] on p "﻿" at bounding box center [1343, 345] width 234 height 15
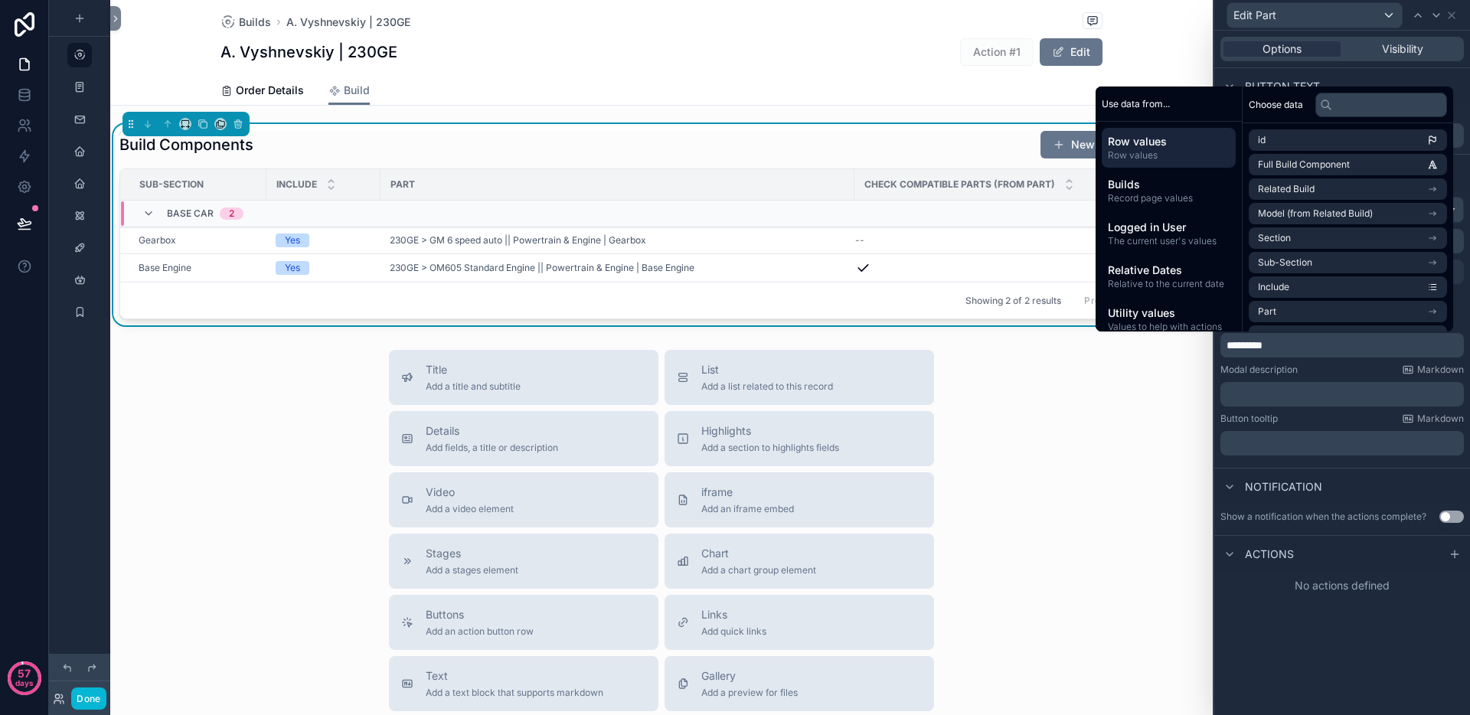
click at [1320, 365] on div "Modal description Markdown" at bounding box center [1341, 370] width 243 height 12
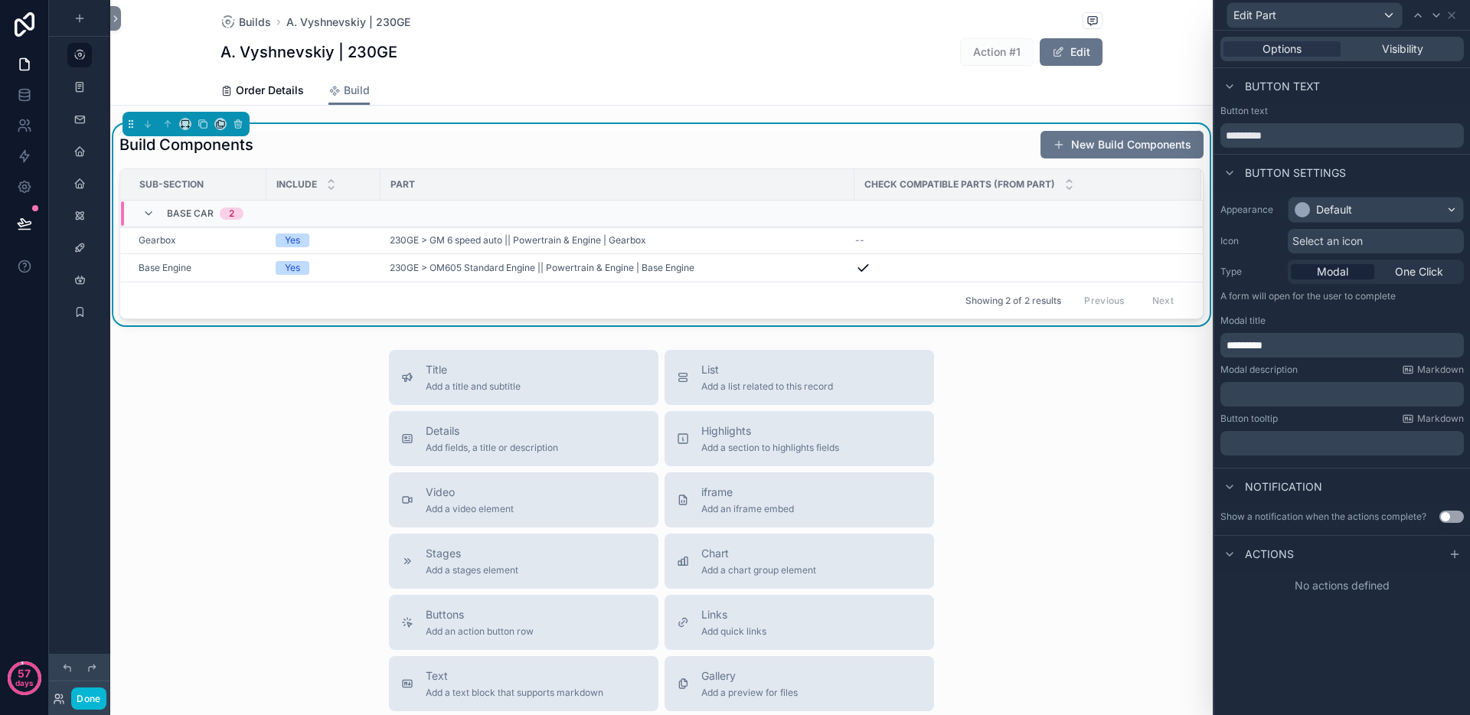
click at [1333, 243] on span "Select an icon" at bounding box center [1327, 240] width 70 height 15
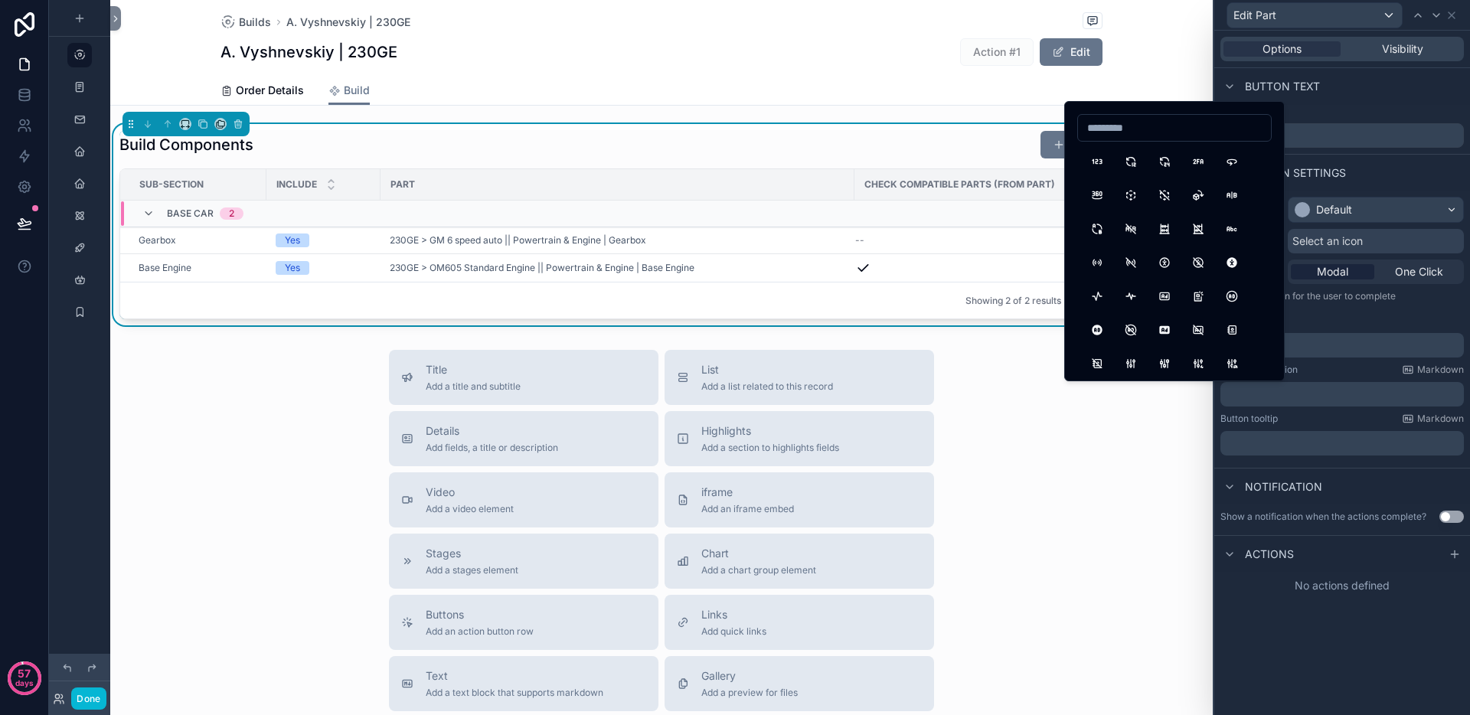
click at [1113, 133] on input at bounding box center [1174, 127] width 193 height 21
click at [1125, 128] on input "******" at bounding box center [1174, 127] width 193 height 21
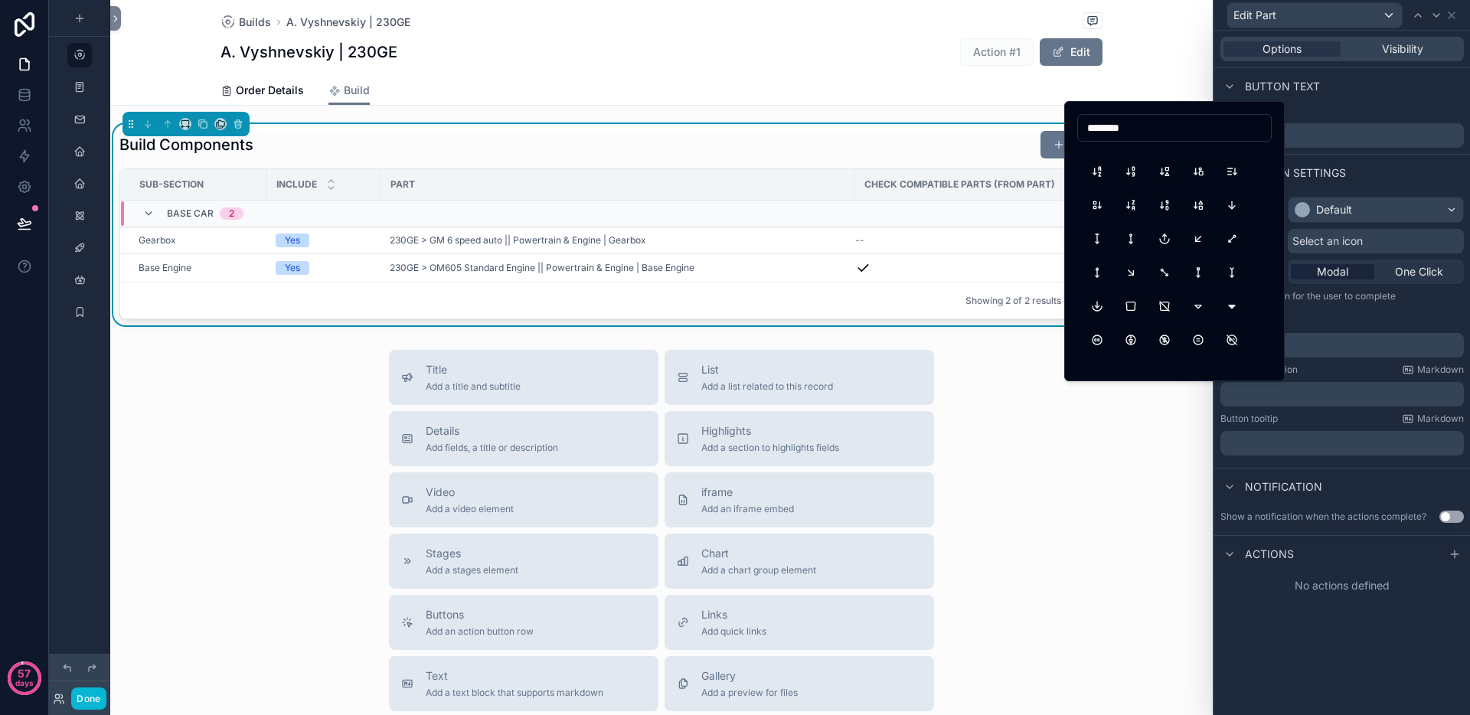
scroll to position [0, 0]
type input "**********"
type input "*"
type input "***"
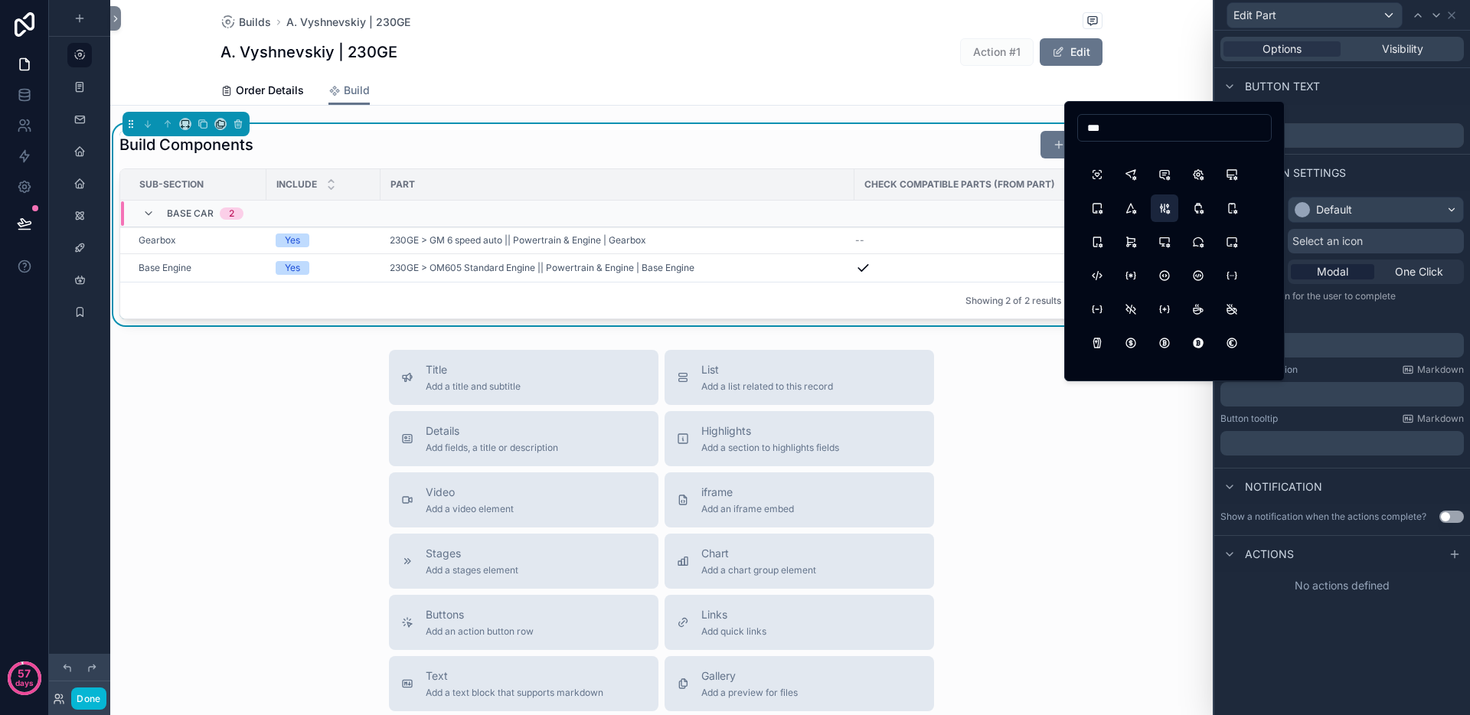
click at [1167, 211] on button "AdjustmentsCog" at bounding box center [1165, 208] width 28 height 28
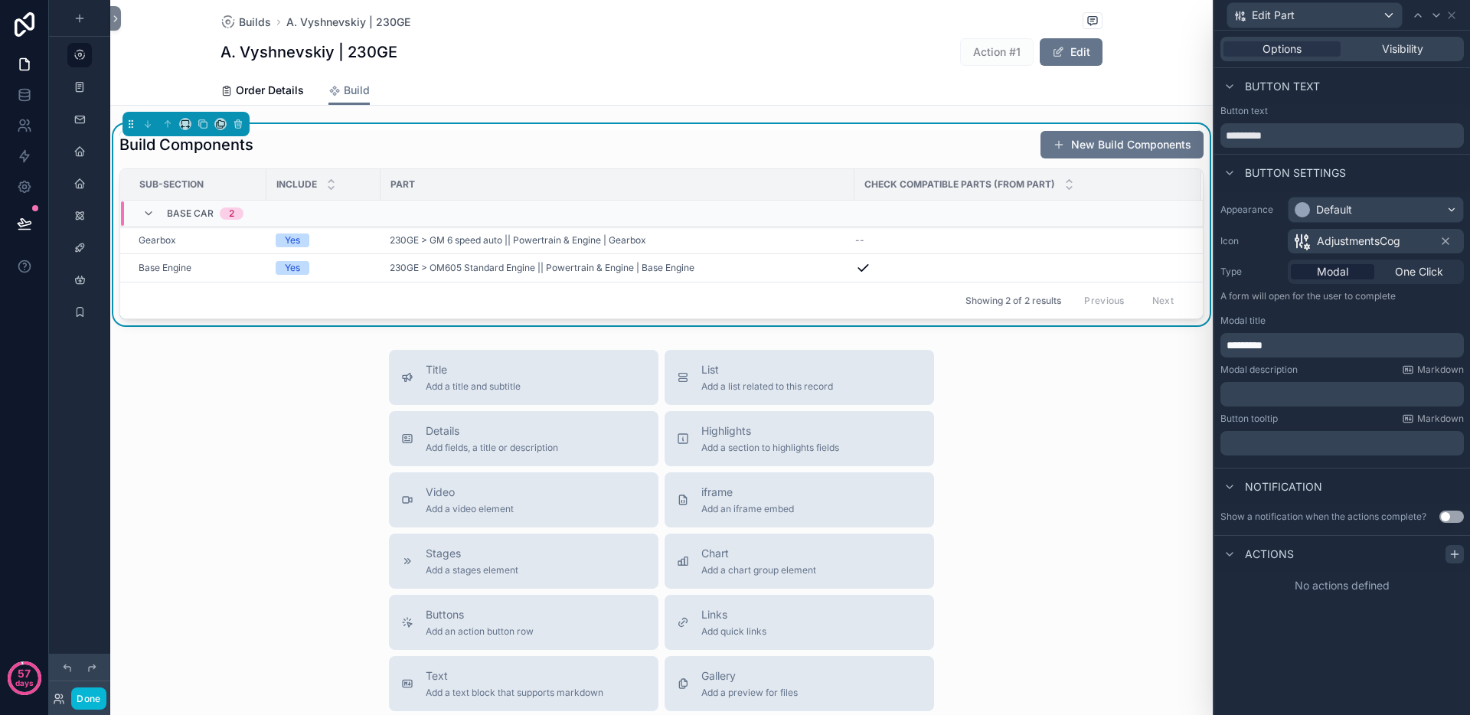
click at [1457, 557] on icon at bounding box center [1454, 554] width 12 height 12
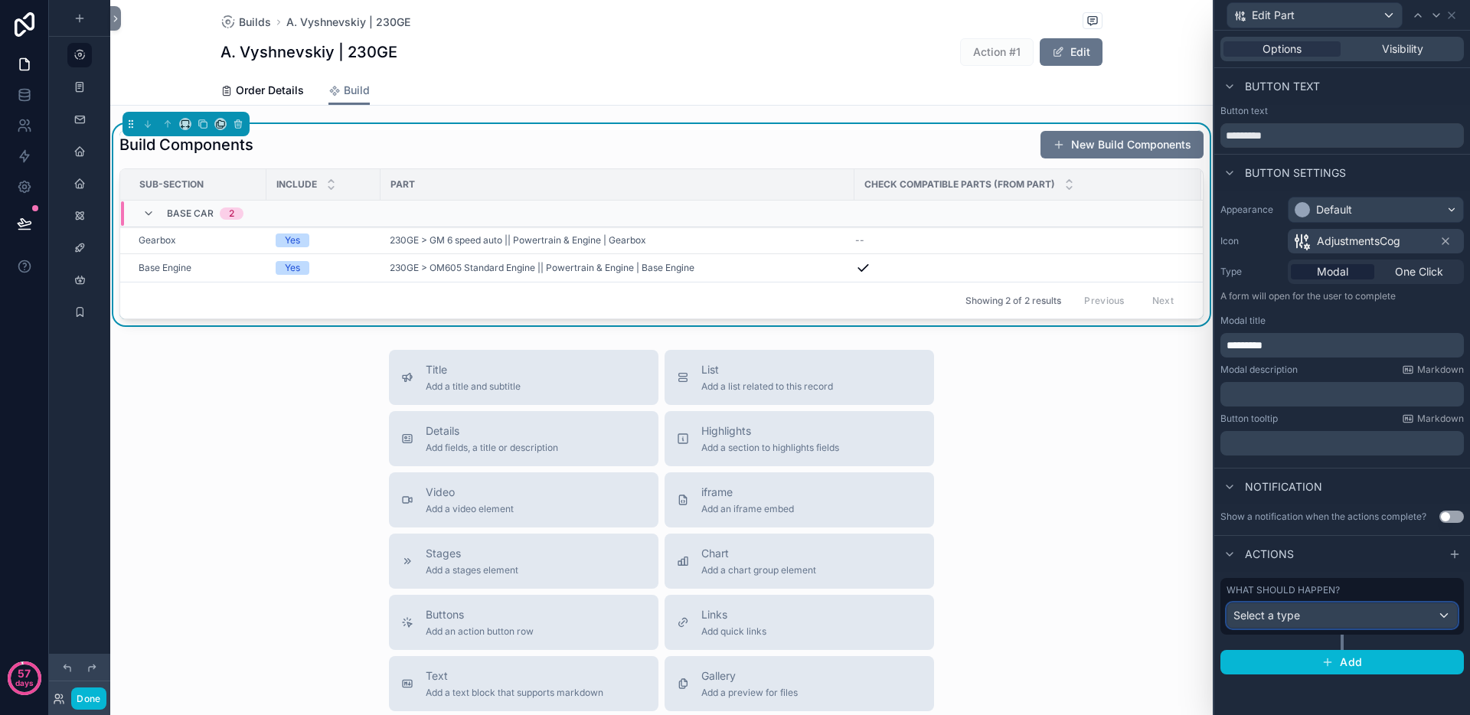
click at [1369, 612] on div "Select a type" at bounding box center [1342, 615] width 230 height 24
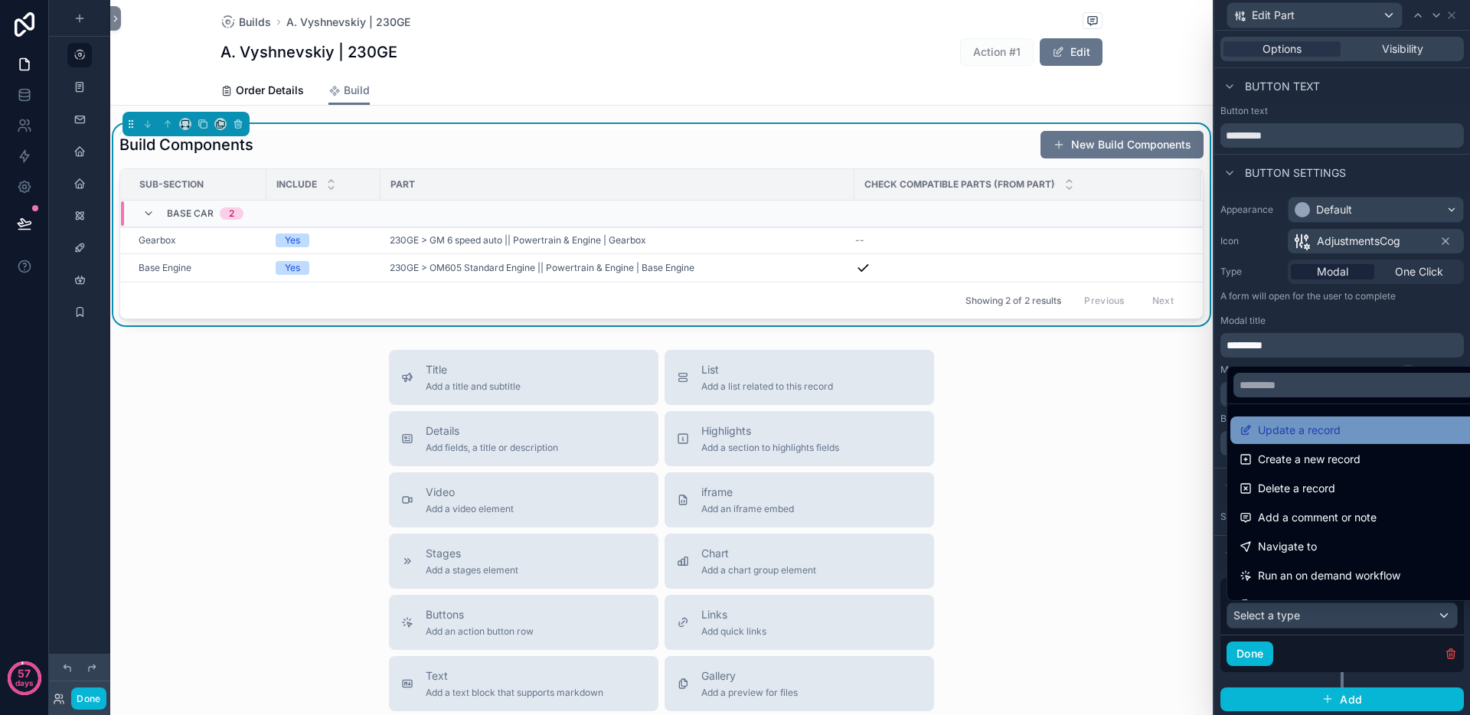
click at [1322, 421] on div "Update a record" at bounding box center [1359, 430] width 259 height 28
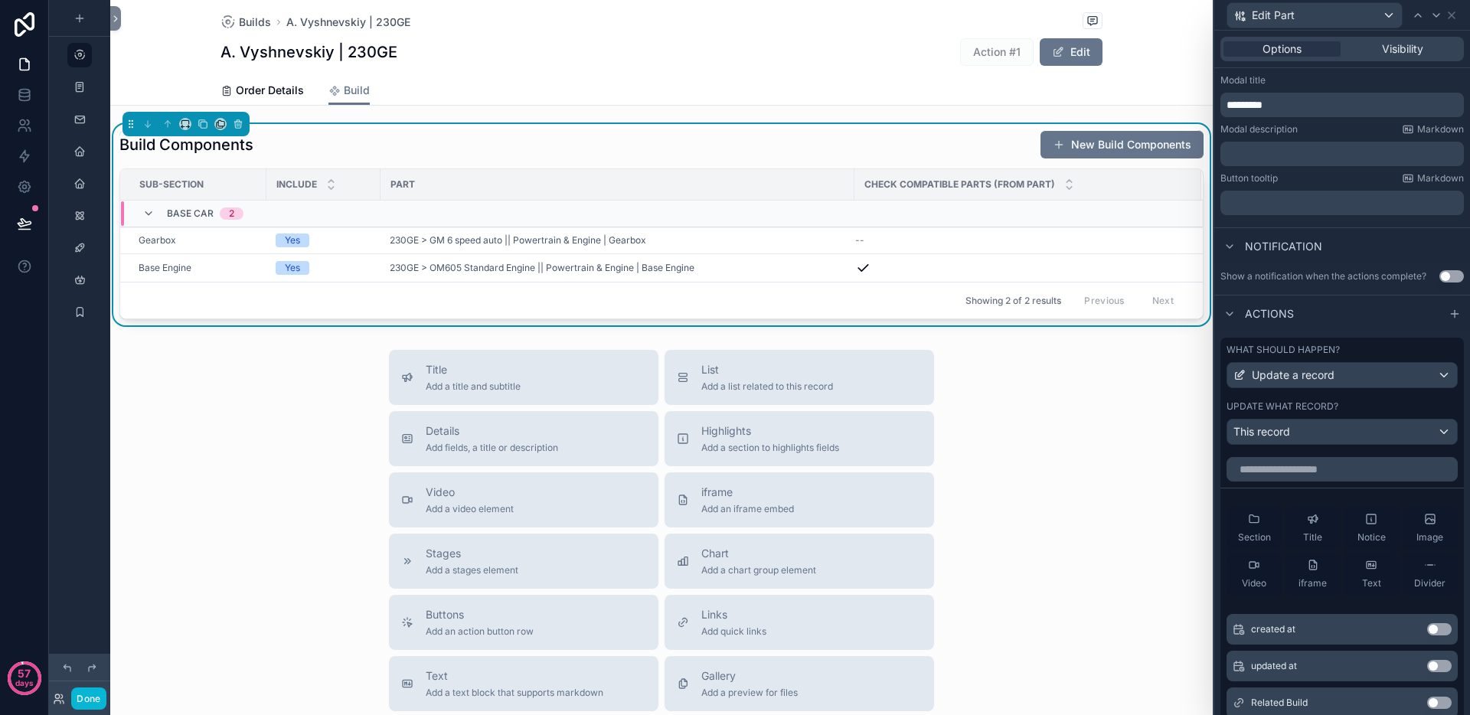
scroll to position [397, 0]
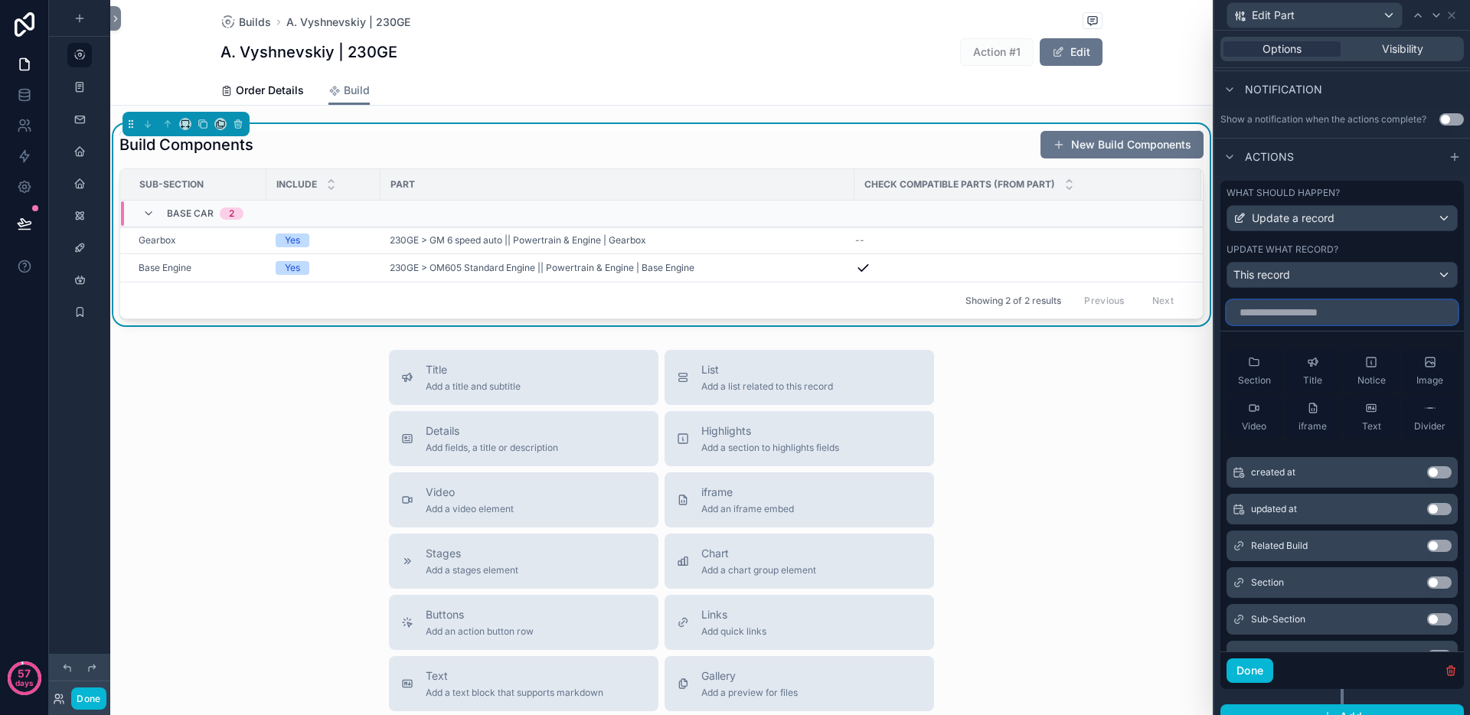
click at [1293, 315] on input "text" at bounding box center [1341, 312] width 231 height 24
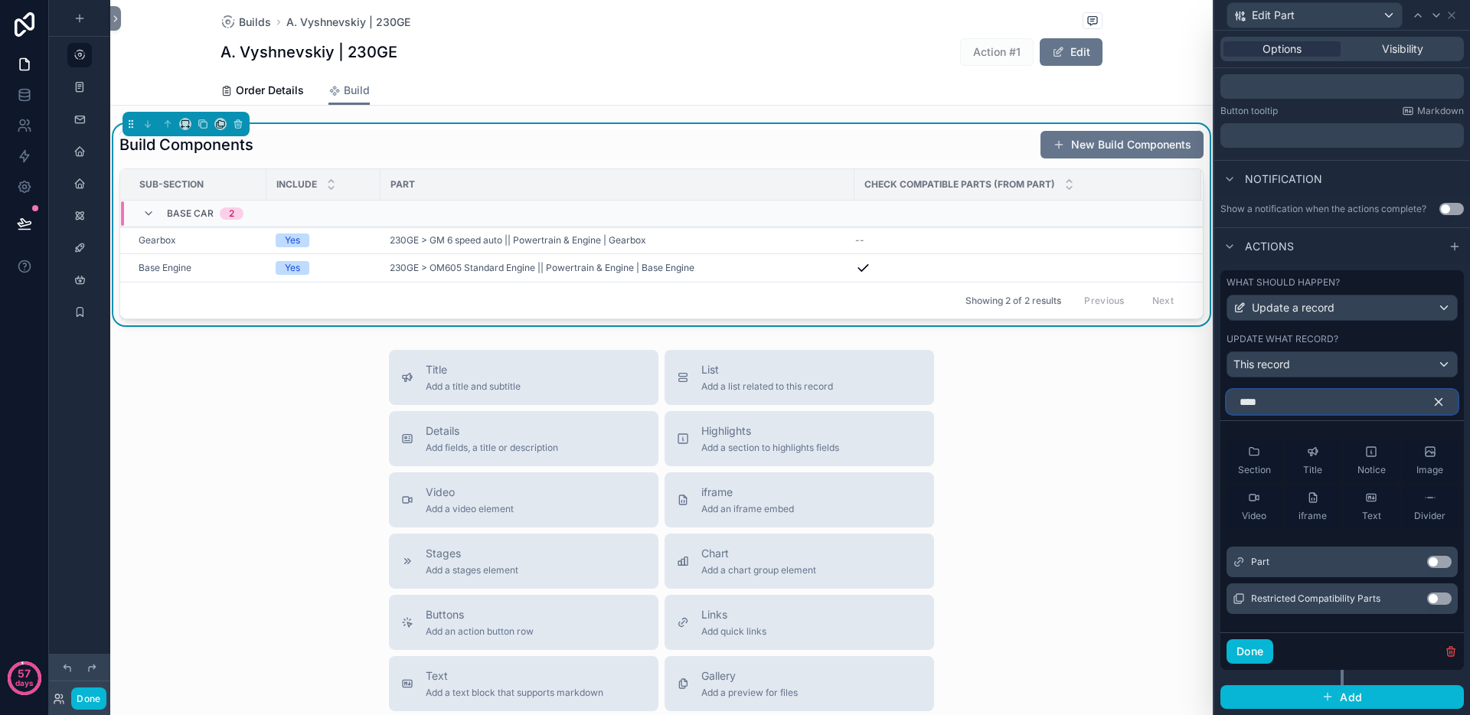
type input "****"
click at [1428, 561] on button "Use setting" at bounding box center [1439, 562] width 24 height 12
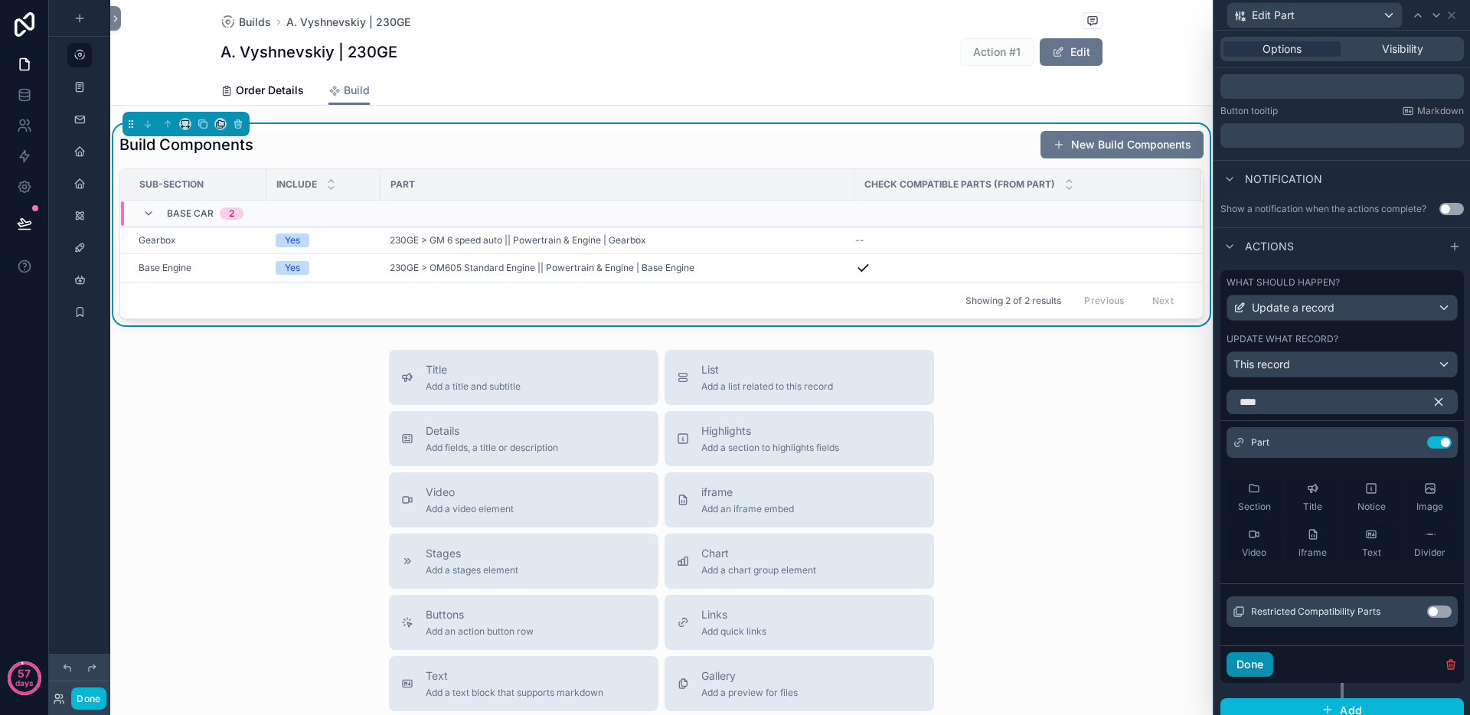
click at [1265, 671] on button "Done" at bounding box center [1249, 664] width 47 height 24
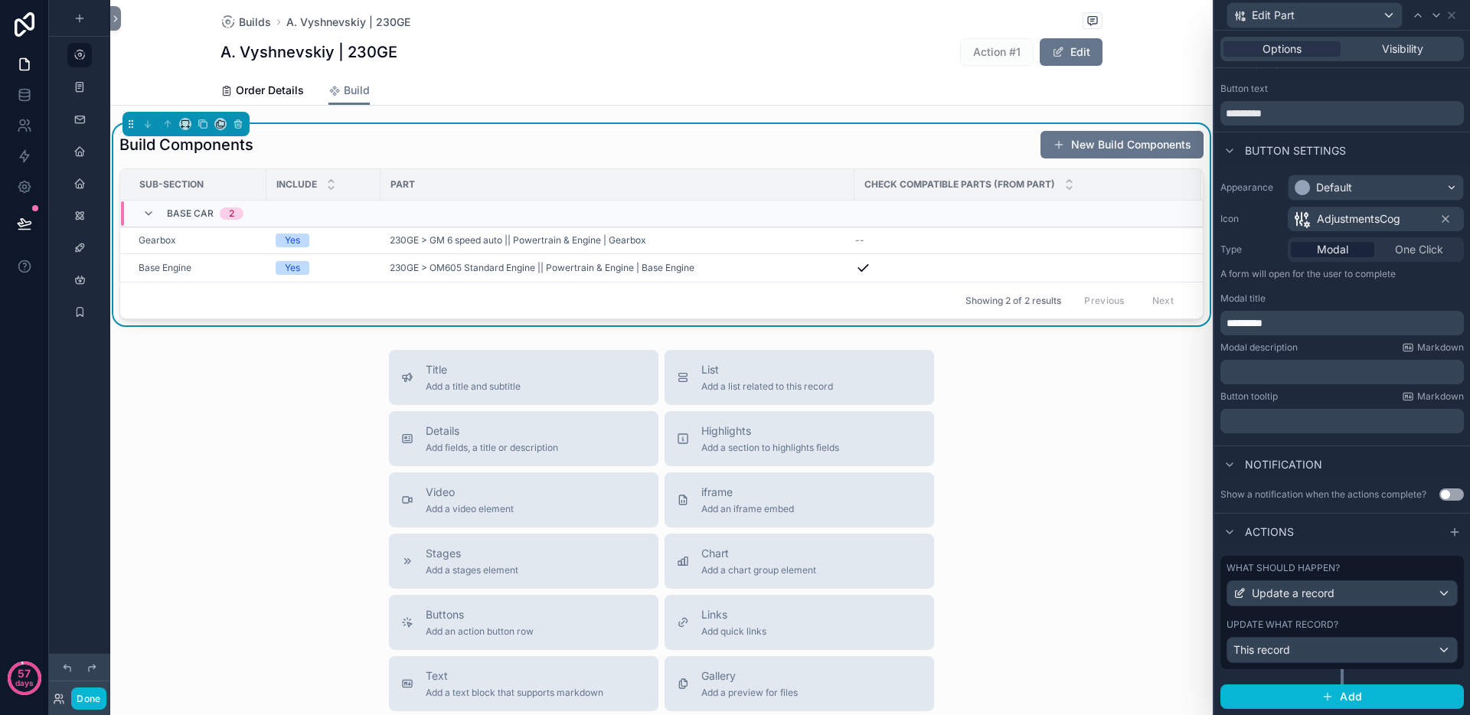
scroll to position [22, 0]
click at [85, 700] on button "Done" at bounding box center [88, 698] width 34 height 22
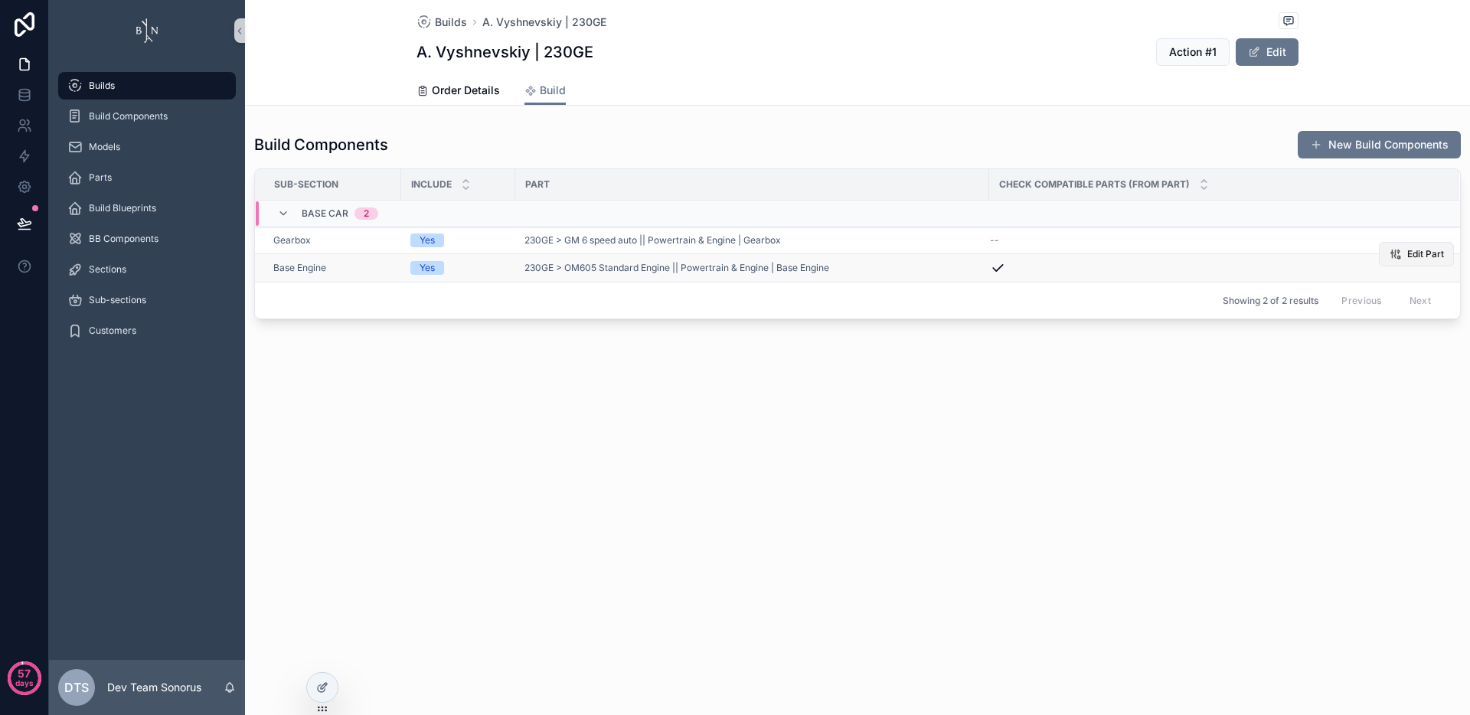
click at [1435, 252] on span "Edit Part" at bounding box center [1425, 254] width 37 height 12
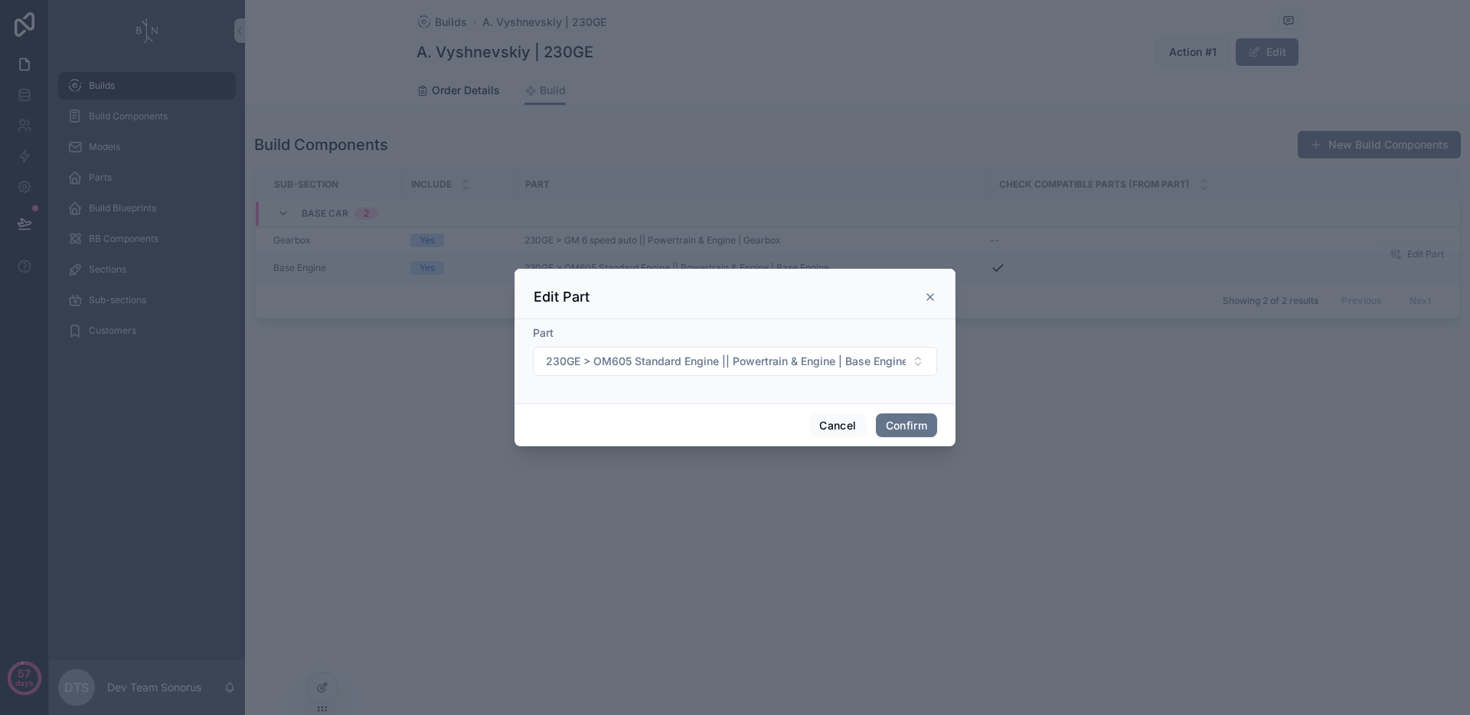
click at [833, 494] on div at bounding box center [735, 357] width 1470 height 715
click at [830, 431] on button "Cancel" at bounding box center [837, 425] width 57 height 24
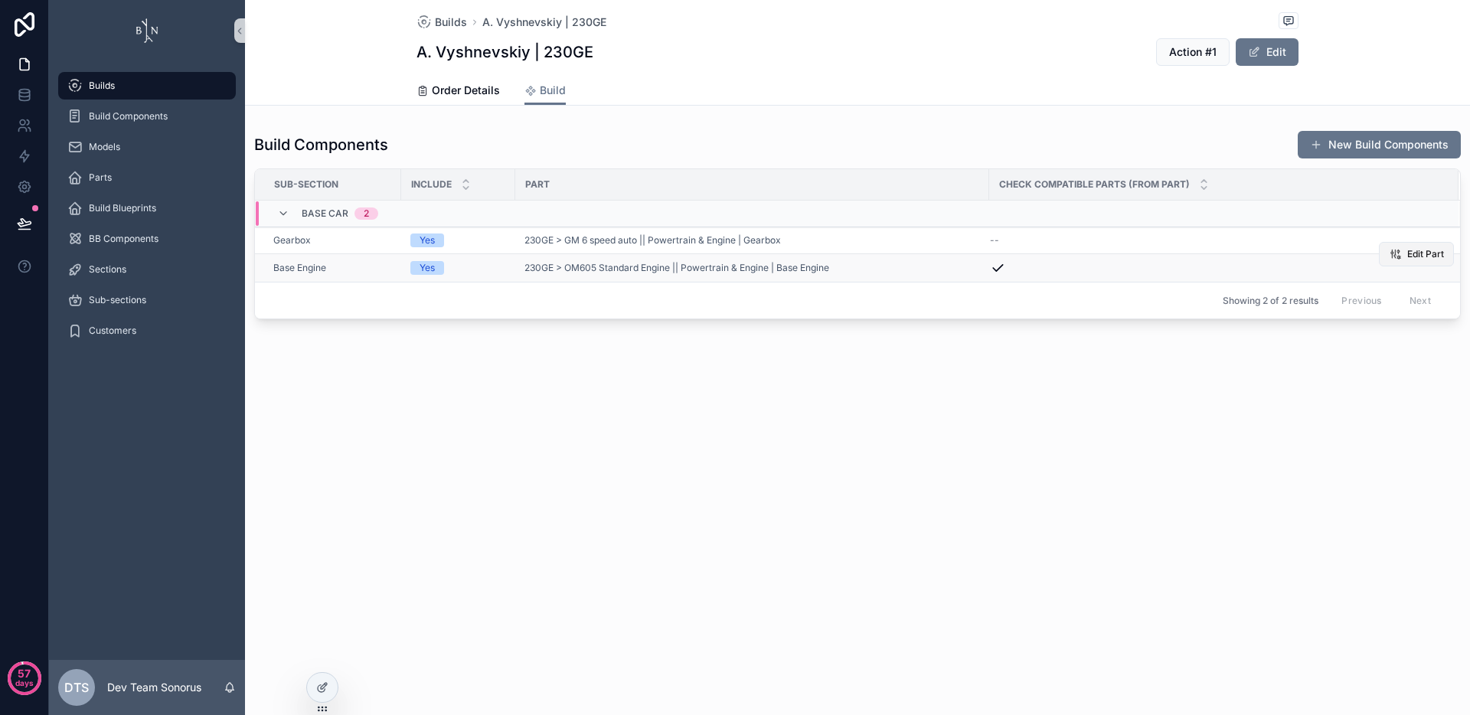
click at [1419, 253] on span "Edit Part" at bounding box center [1425, 254] width 37 height 12
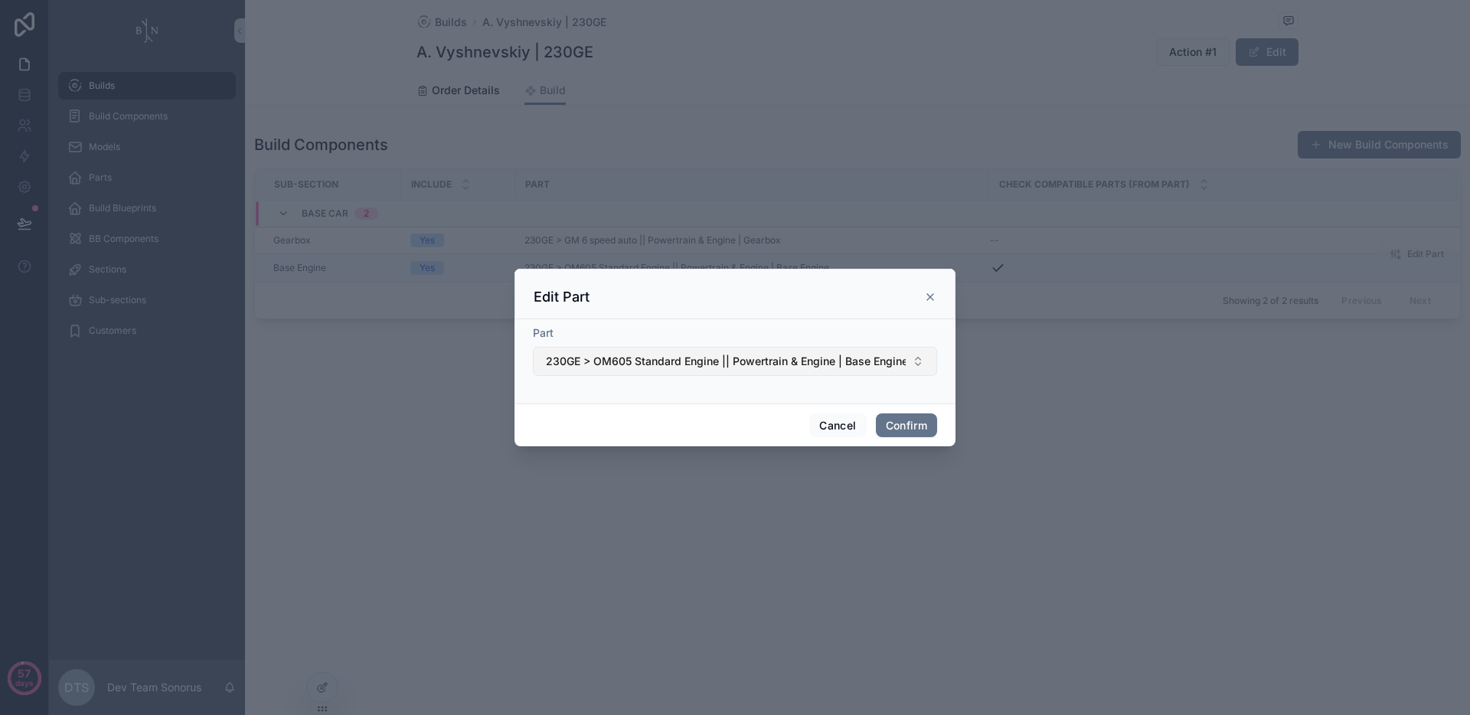
click at [704, 359] on span "230GE > OM605 Standard Engine || Powertrain & Engine | Base Engine" at bounding box center [726, 361] width 360 height 15
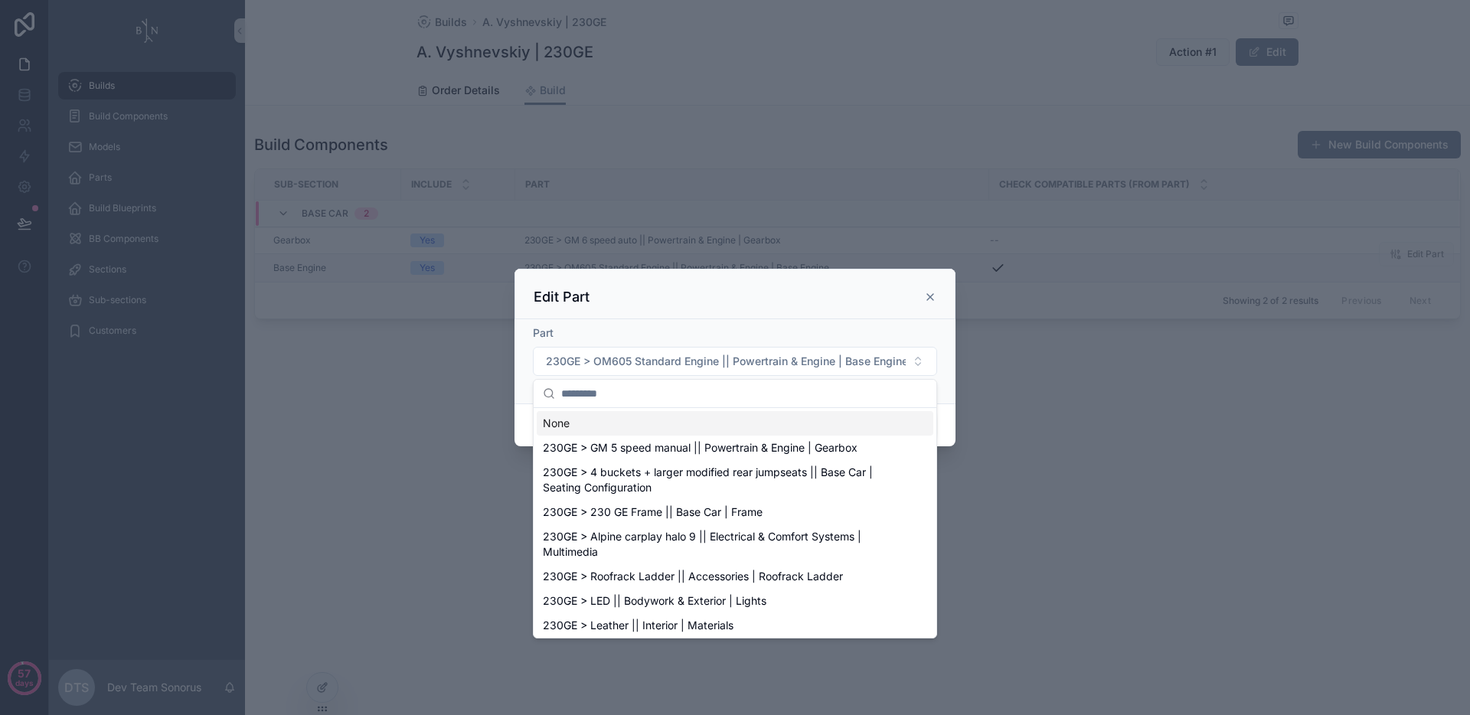
click at [746, 321] on div "Part 230GE > OM605 Standard Engine || Powertrain & Engine | Base Engine" at bounding box center [734, 361] width 441 height 84
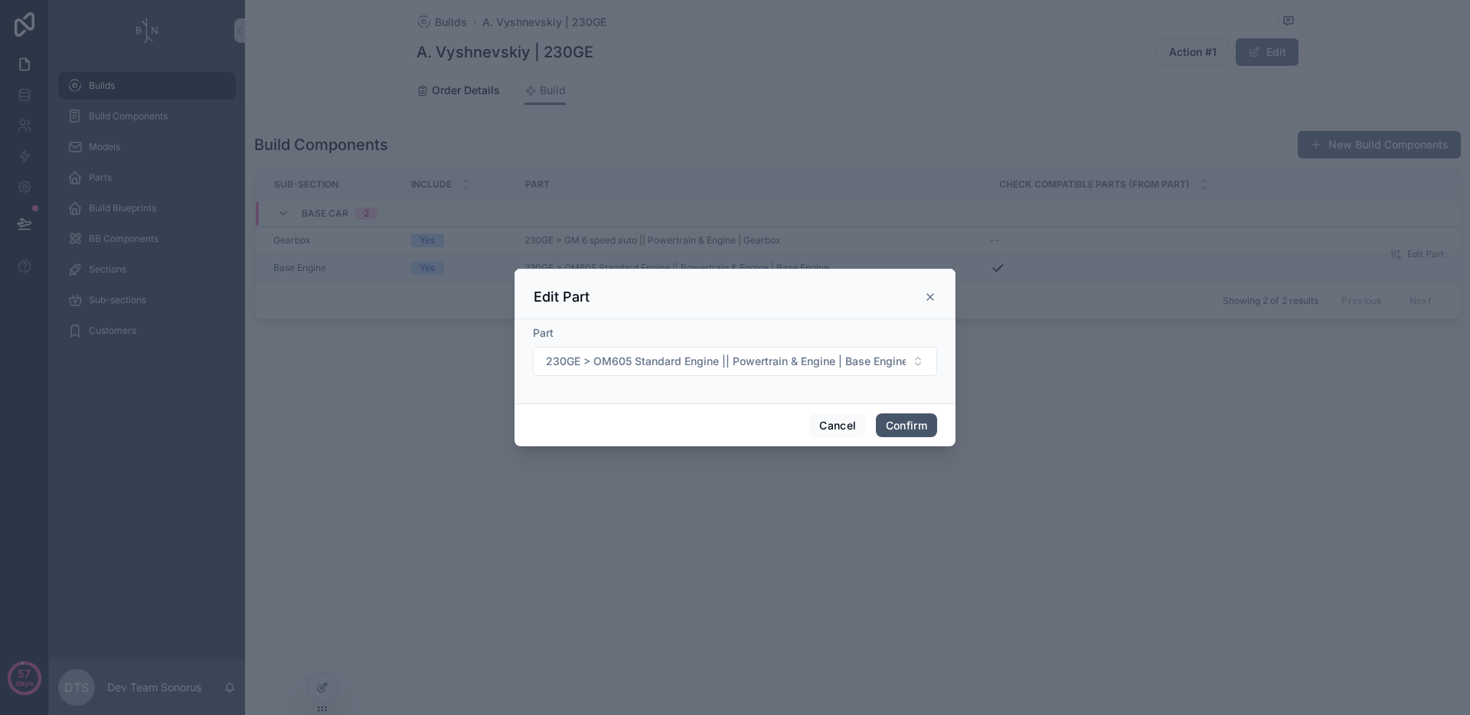
click at [899, 427] on button "Confirm" at bounding box center [906, 425] width 61 height 24
click at [932, 296] on icon at bounding box center [930, 297] width 12 height 12
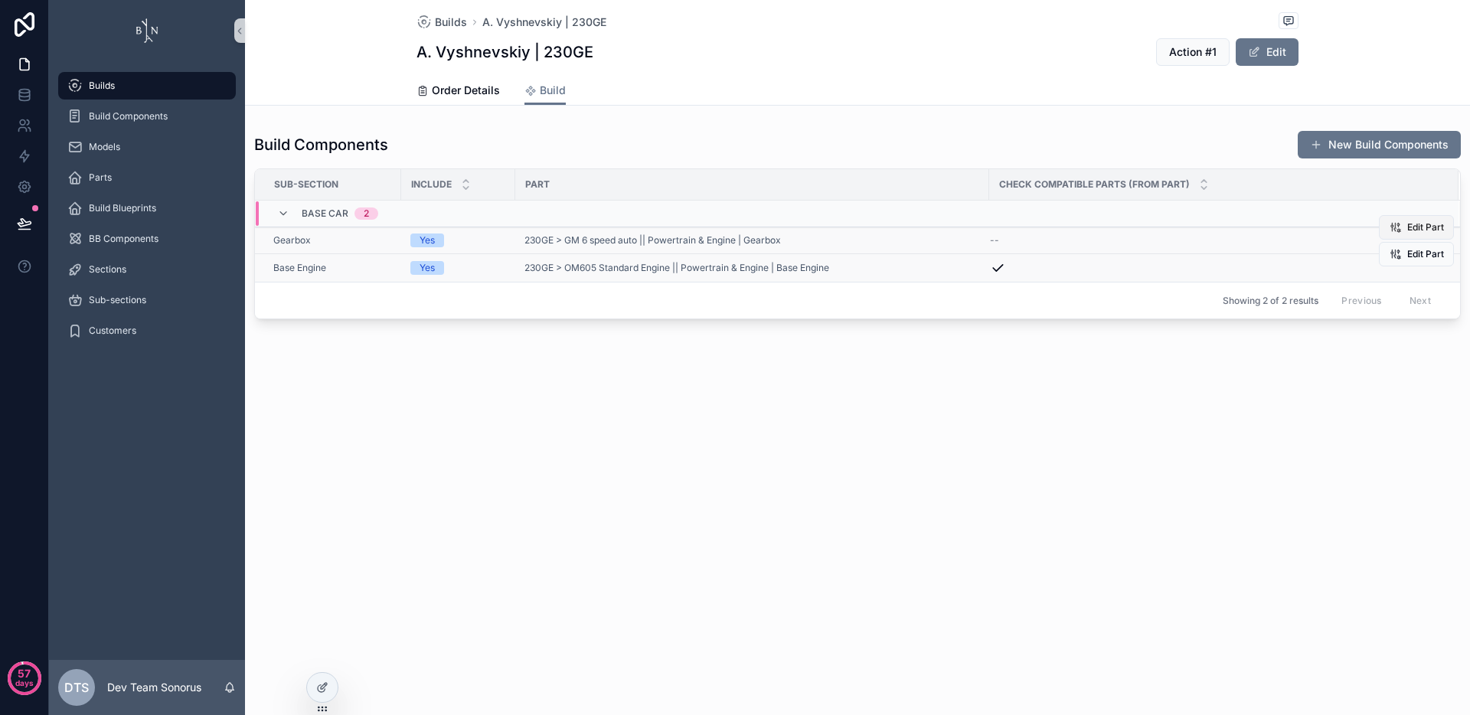
click at [1423, 231] on span "Edit Part" at bounding box center [1425, 227] width 37 height 12
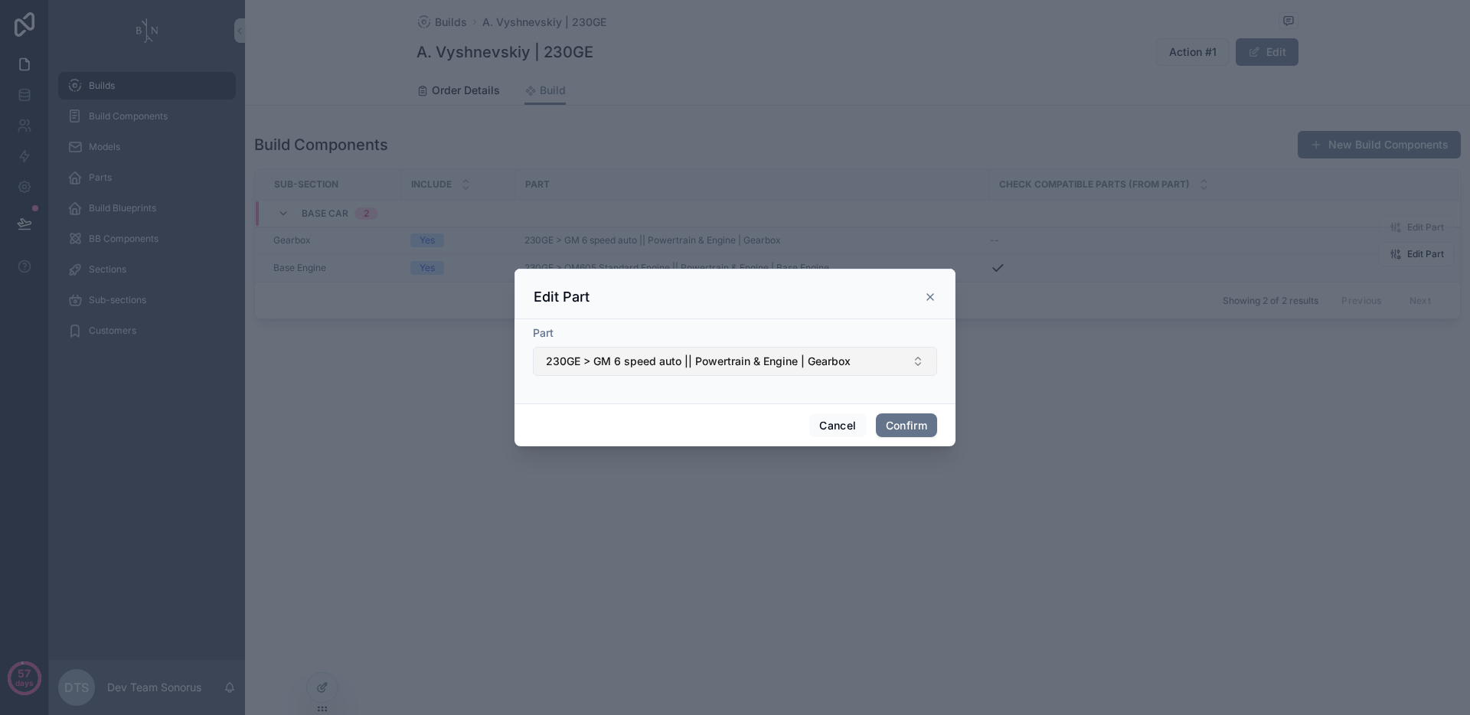
click at [733, 365] on span "230GE > GM 6 speed auto || Powertrain & Engine | Gearbox" at bounding box center [698, 361] width 305 height 15
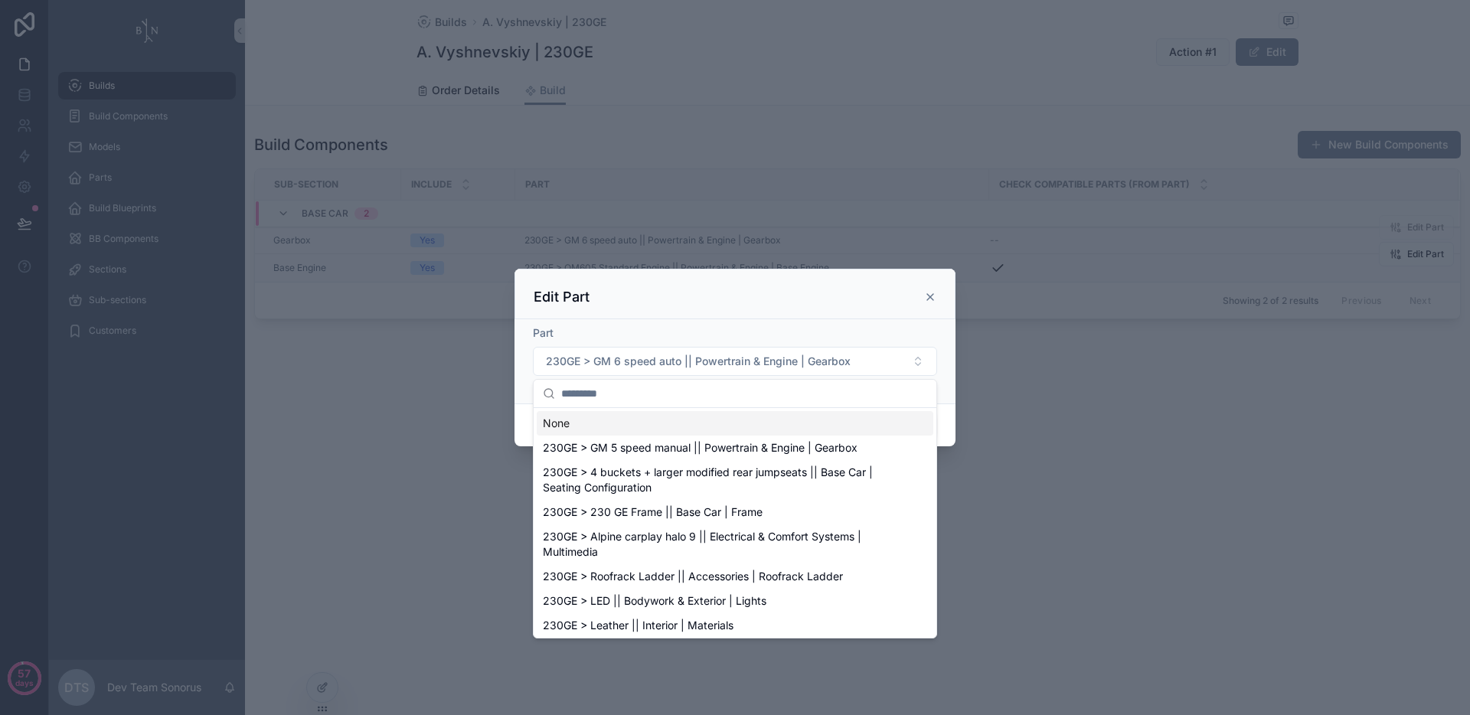
click at [752, 323] on div "Part 230GE > GM 6 speed auto || Powertrain & Engine | Gearbox" at bounding box center [734, 361] width 441 height 84
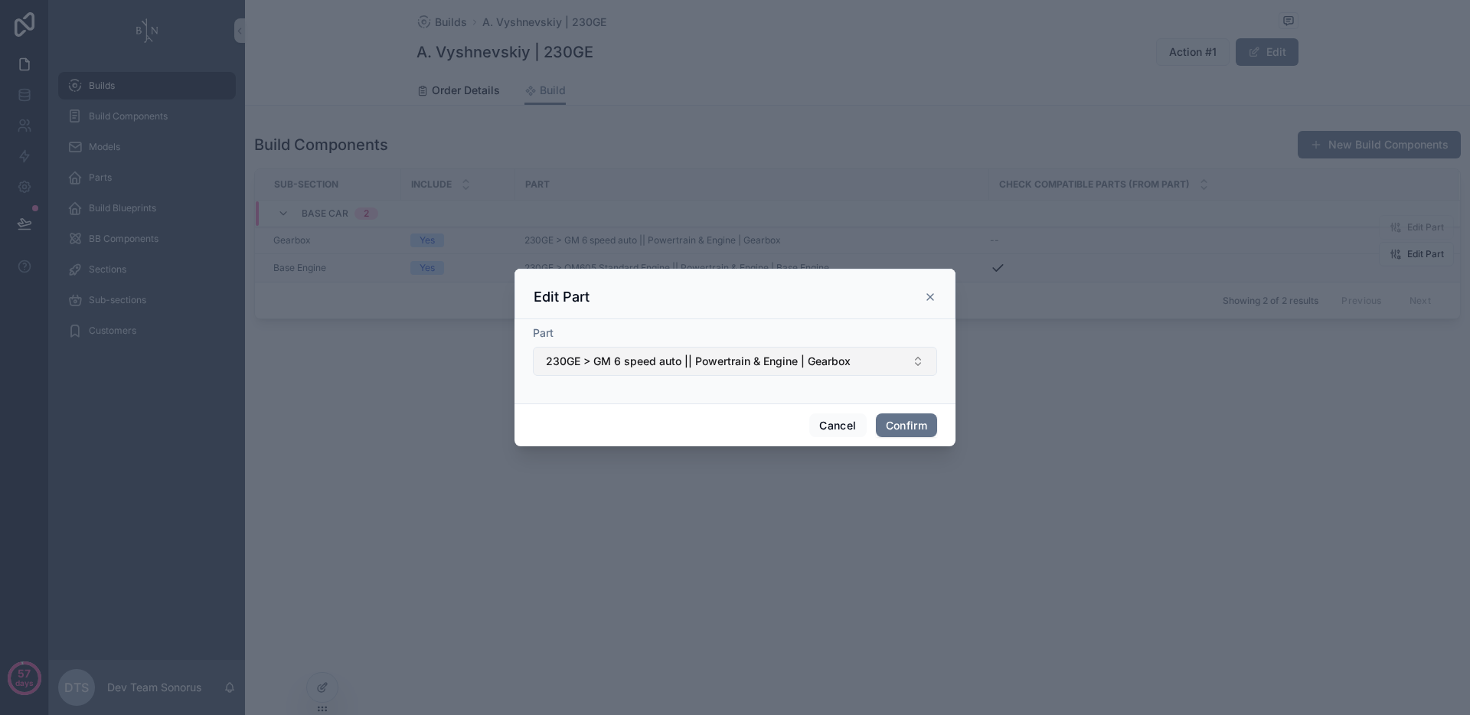
click at [805, 364] on span "230GE > GM 6 speed auto || Powertrain & Engine | Gearbox" at bounding box center [698, 361] width 305 height 15
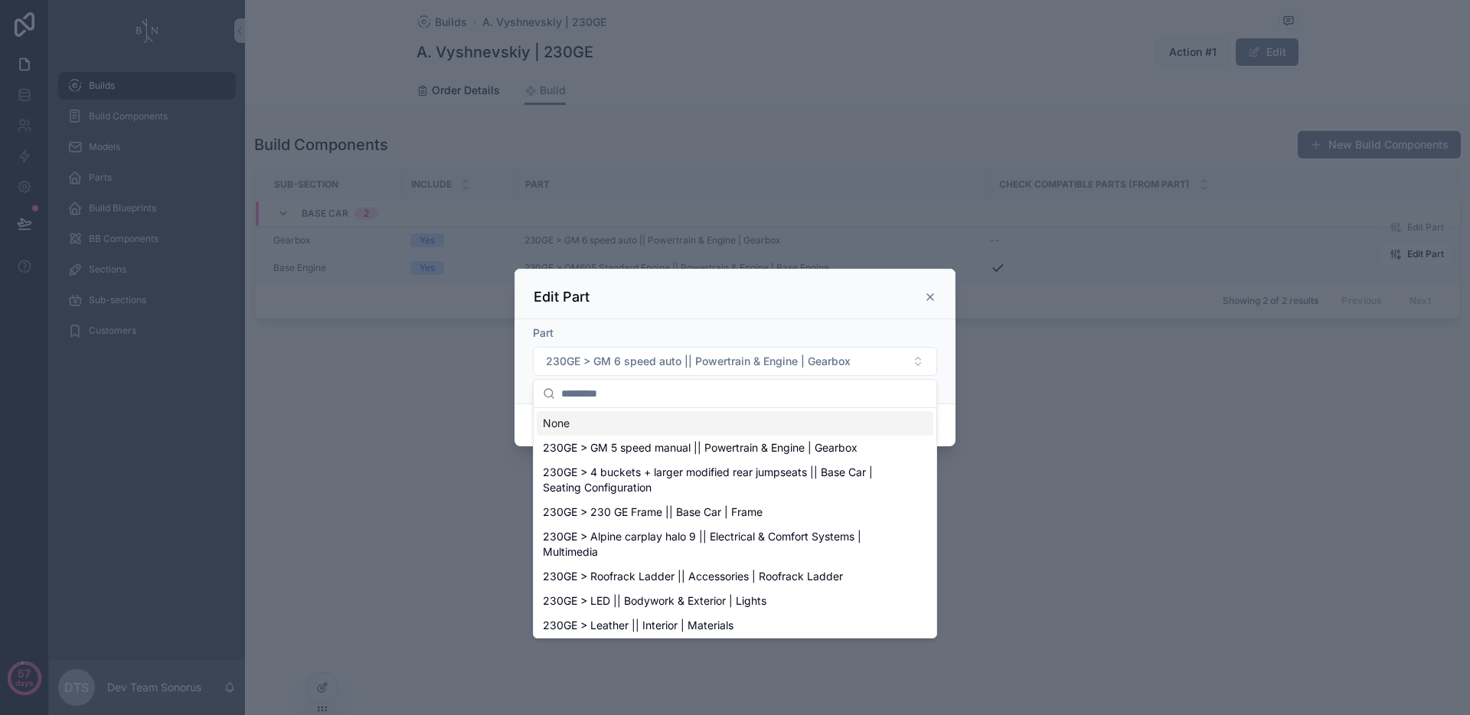
click at [793, 322] on div "Part 230GE > GM 6 speed auto || Powertrain & Engine | Gearbox" at bounding box center [734, 361] width 441 height 84
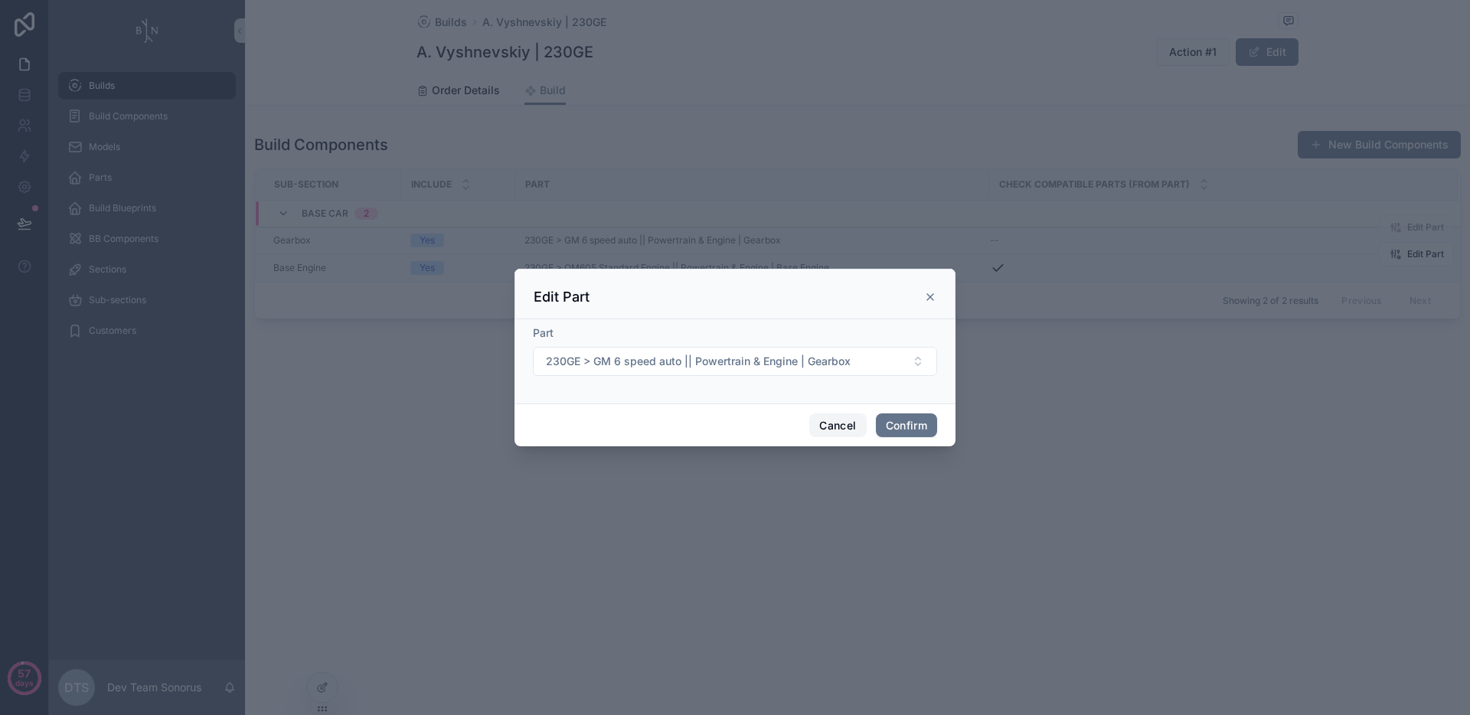
click at [837, 436] on button "Cancel" at bounding box center [837, 425] width 57 height 24
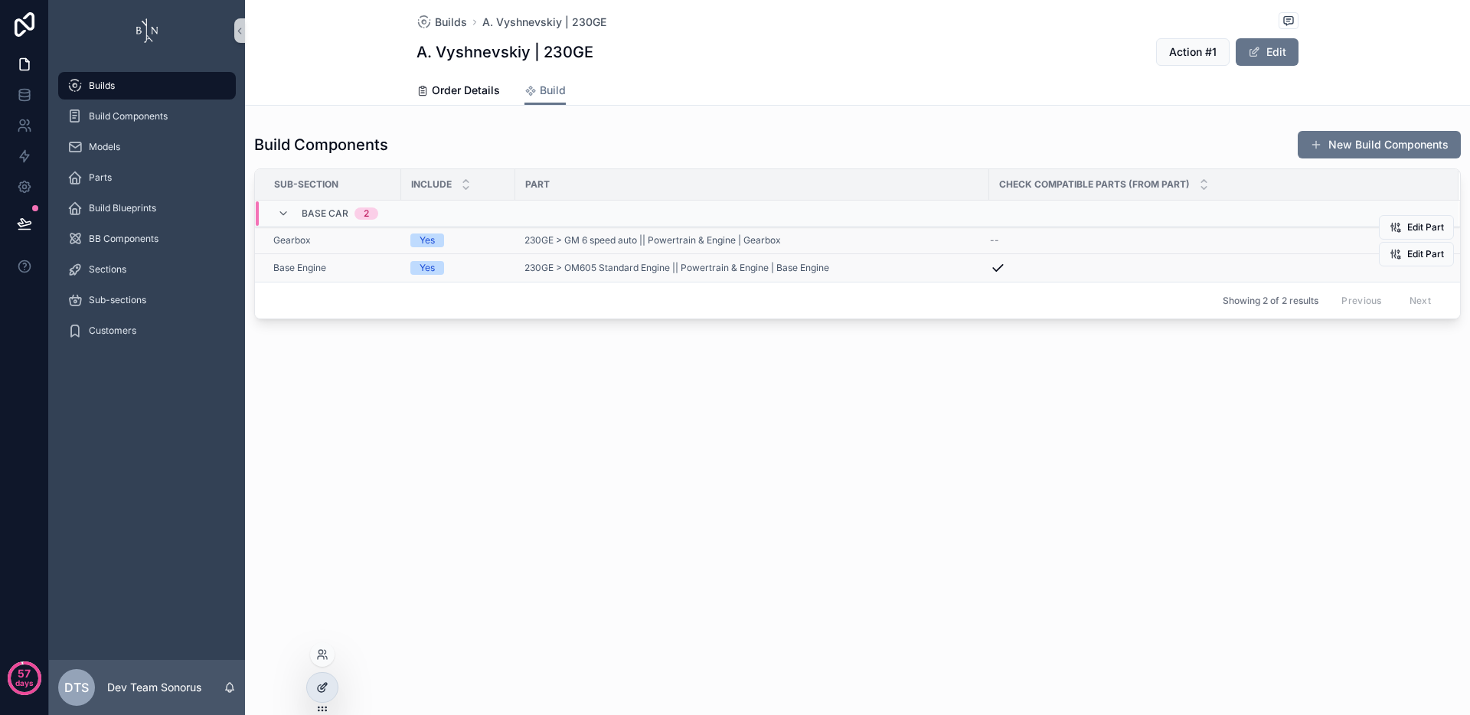
click at [327, 687] on icon at bounding box center [322, 687] width 12 height 12
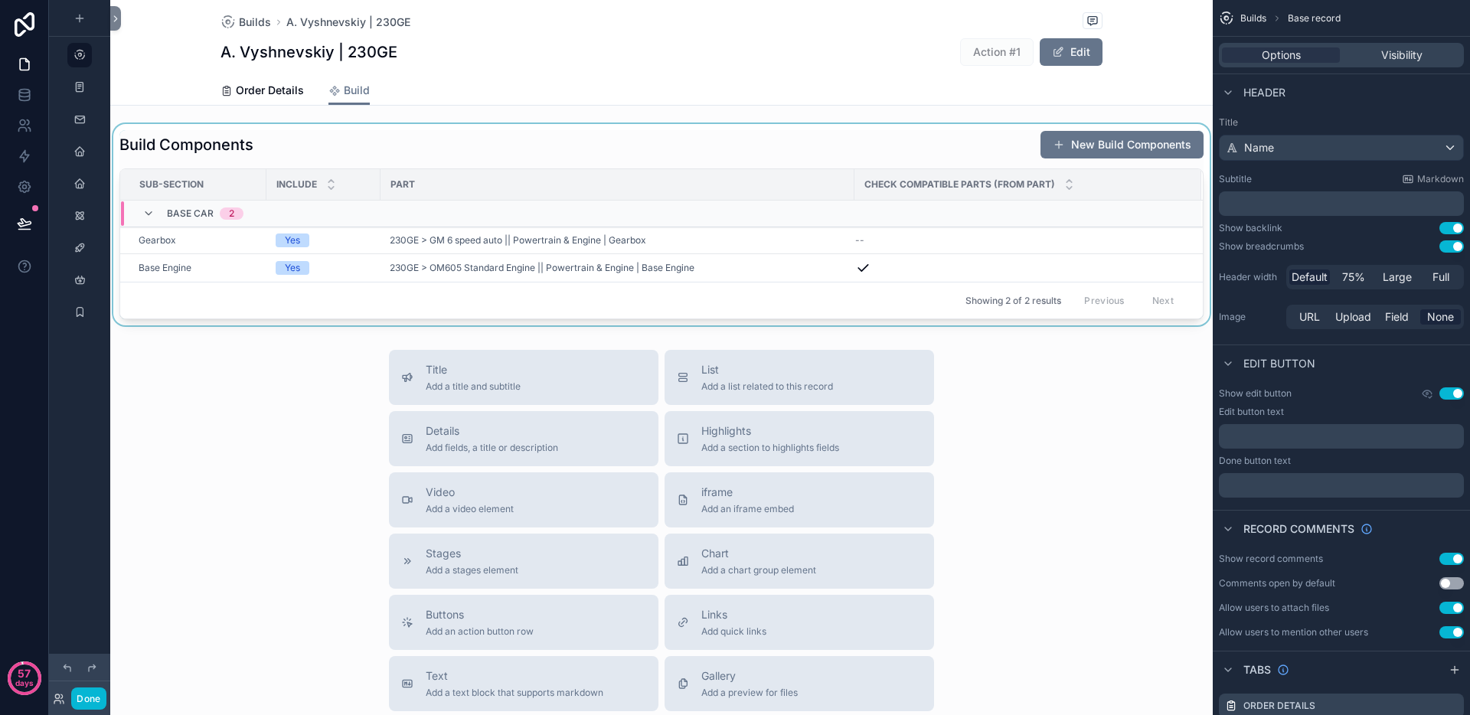
click at [840, 155] on div "scrollable content" at bounding box center [661, 224] width 1102 height 201
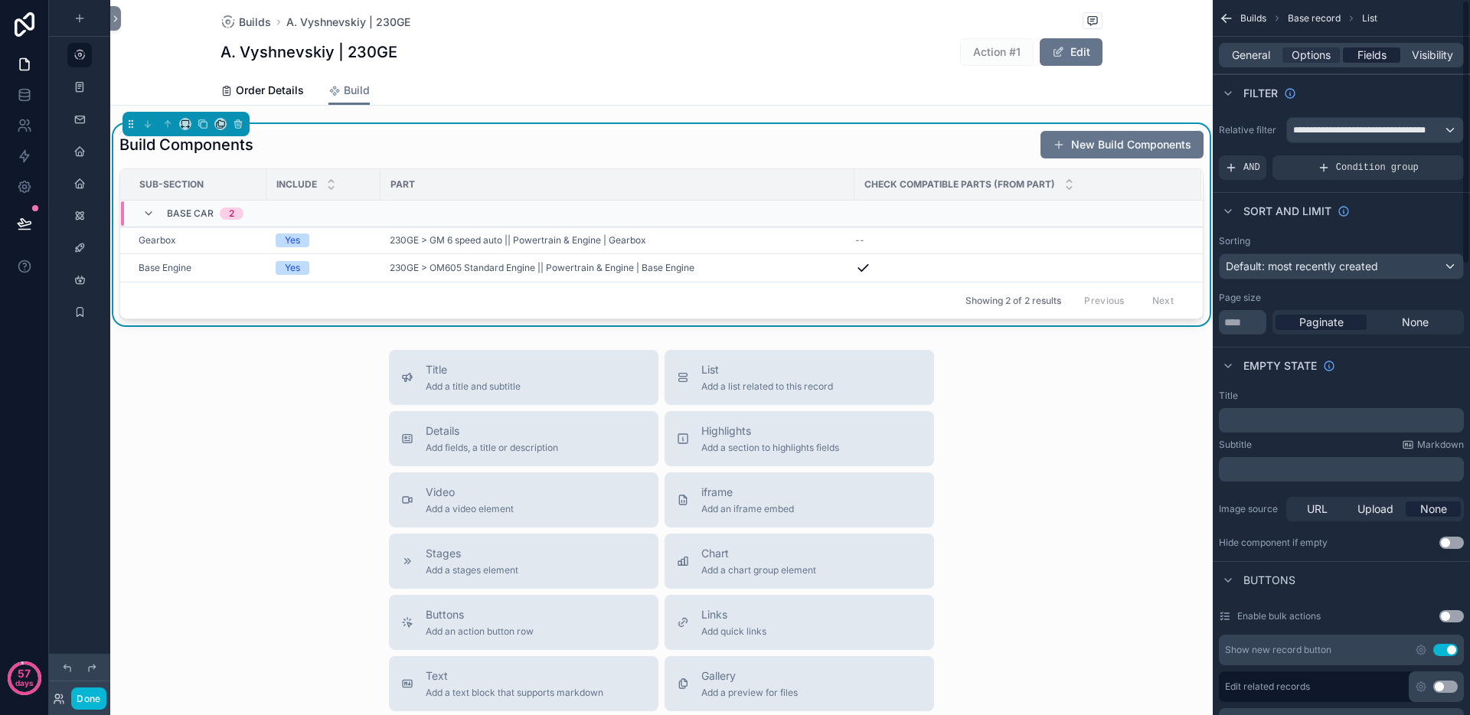
click at [1354, 60] on div "Fields" at bounding box center [1371, 54] width 57 height 15
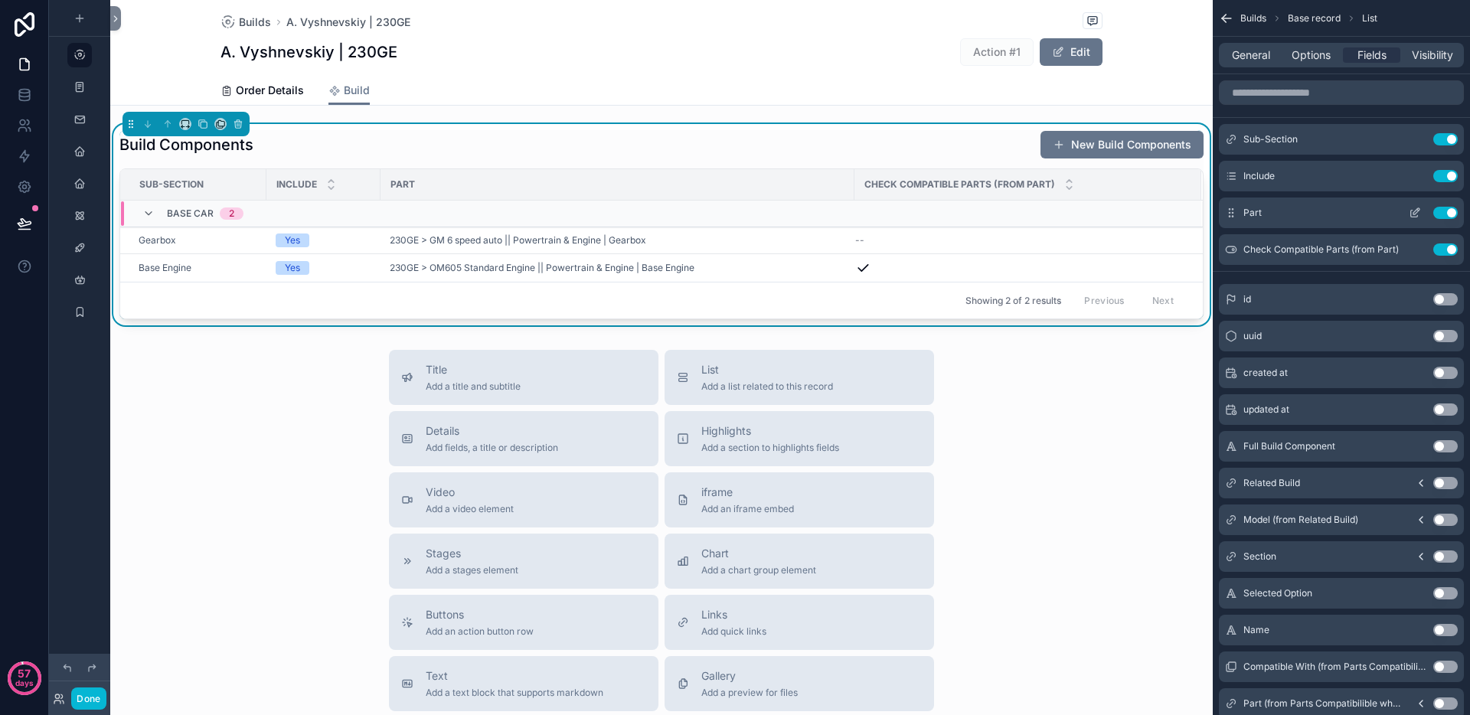
click at [1417, 209] on icon "scrollable content" at bounding box center [1418, 210] width 2 height 2
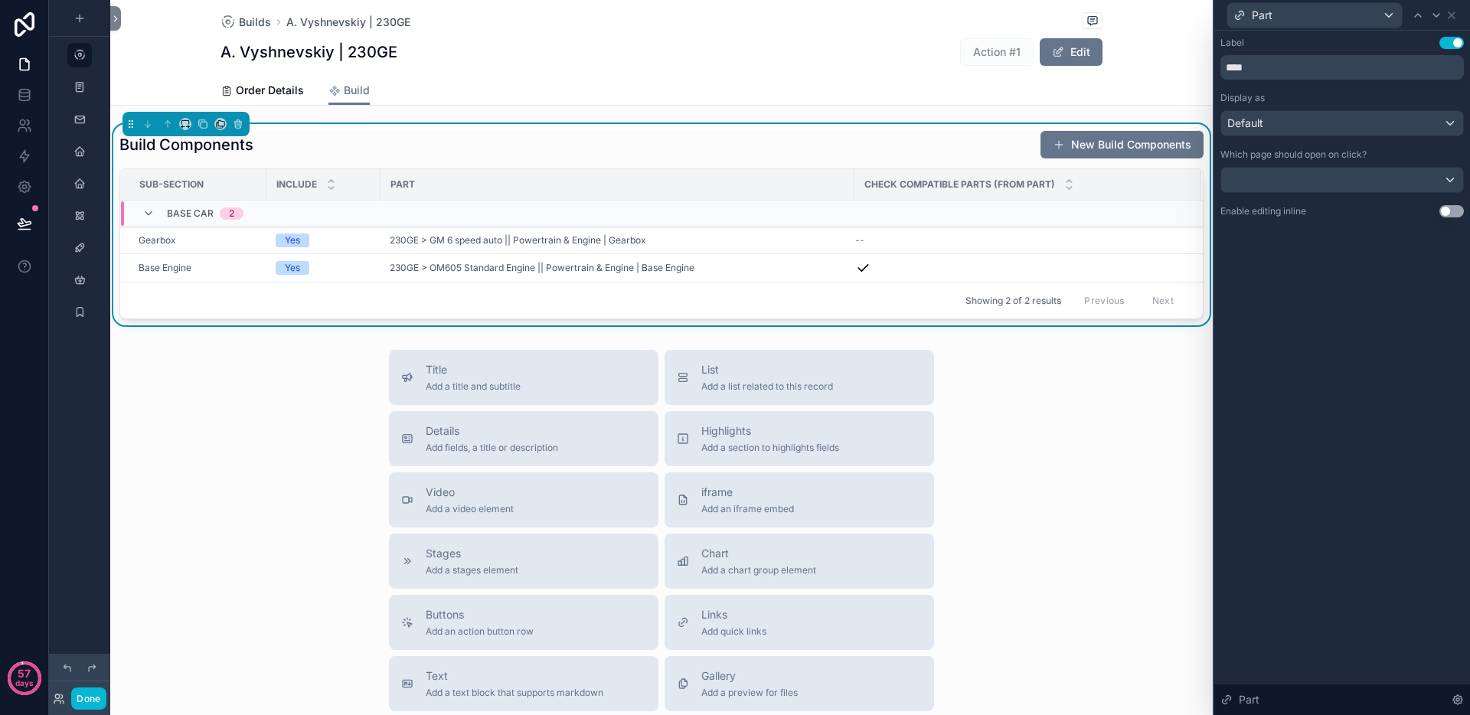
click at [1460, 19] on div "Part" at bounding box center [1341, 15] width 243 height 30
click at [1457, 17] on div "Part" at bounding box center [1341, 15] width 243 height 30
click at [1452, 17] on icon at bounding box center [1451, 15] width 12 height 12
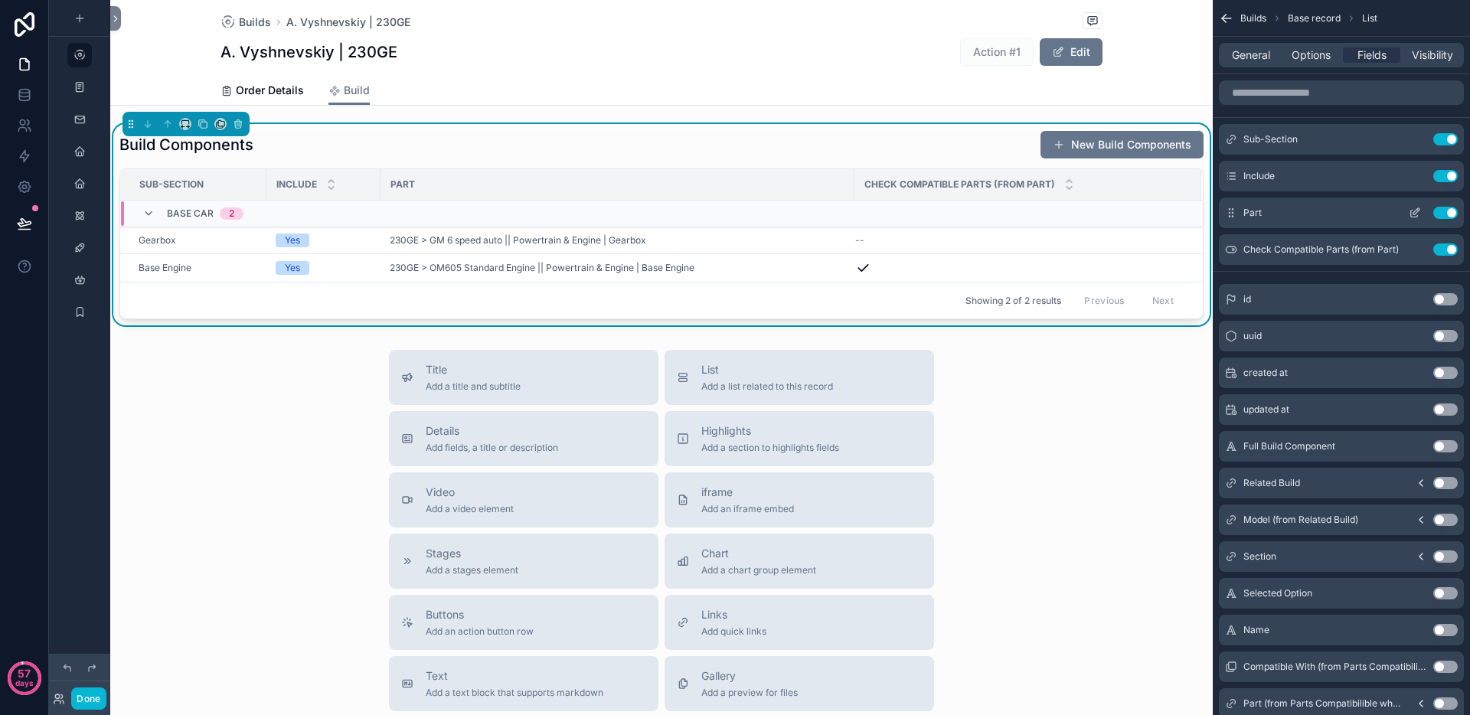
click at [1408, 210] on icon "scrollable content" at bounding box center [1414, 213] width 12 height 12
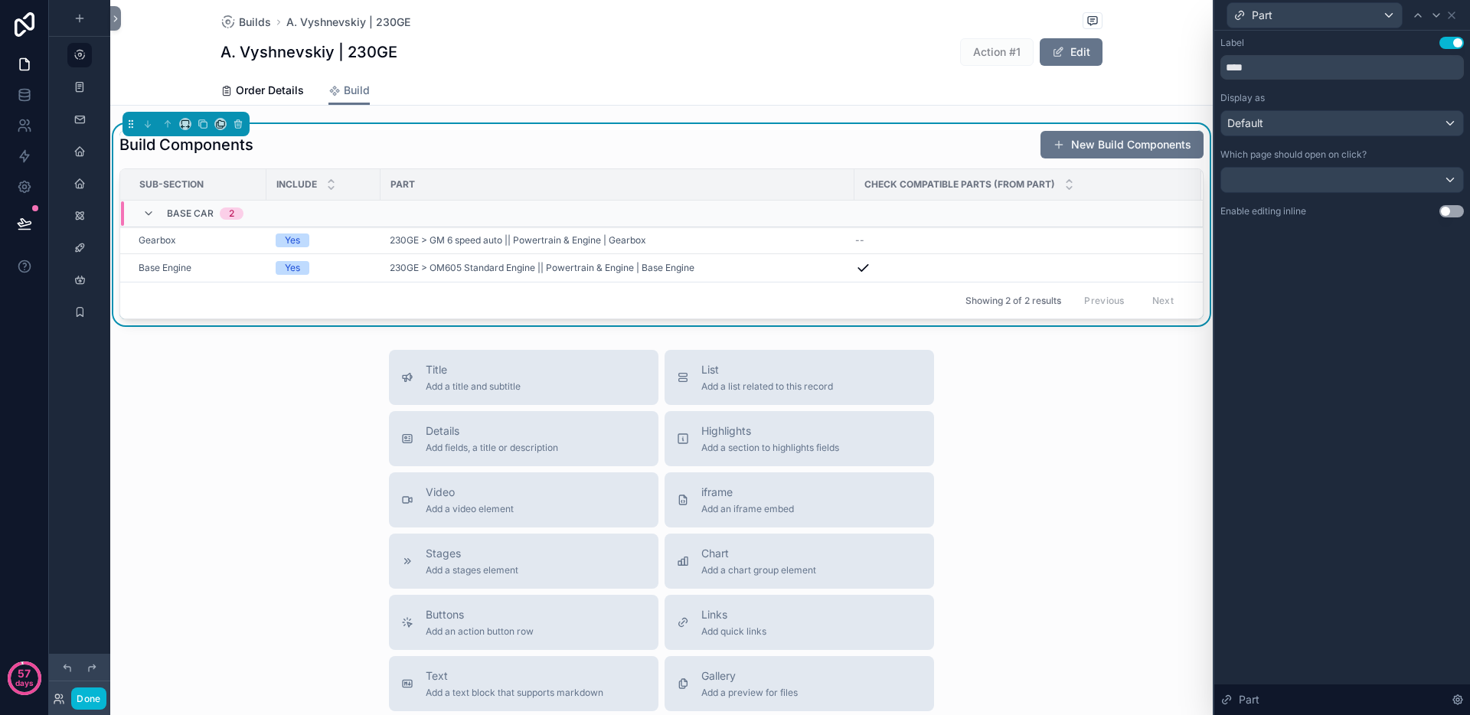
click at [1450, 212] on button "Use setting" at bounding box center [1451, 211] width 24 height 12
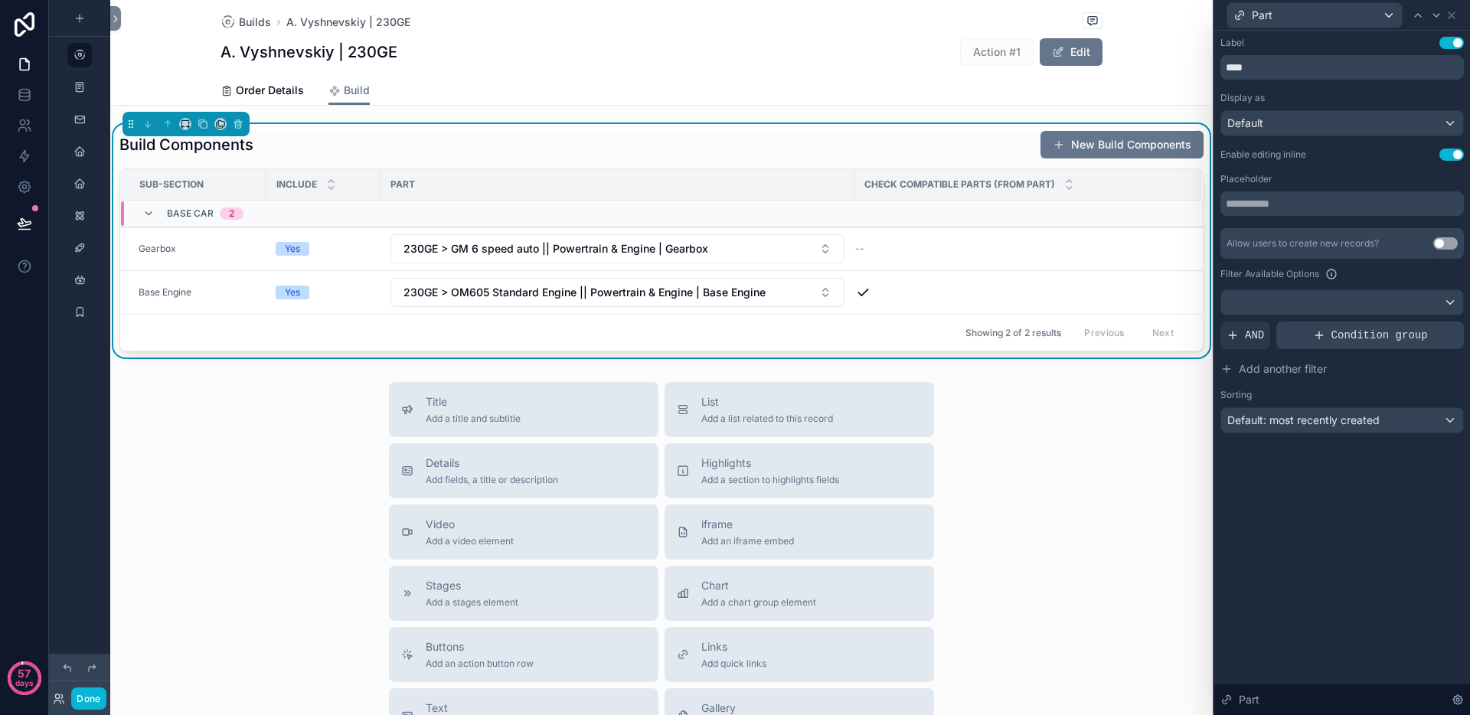
click at [1346, 330] on span "Condition group" at bounding box center [1379, 335] width 96 height 15
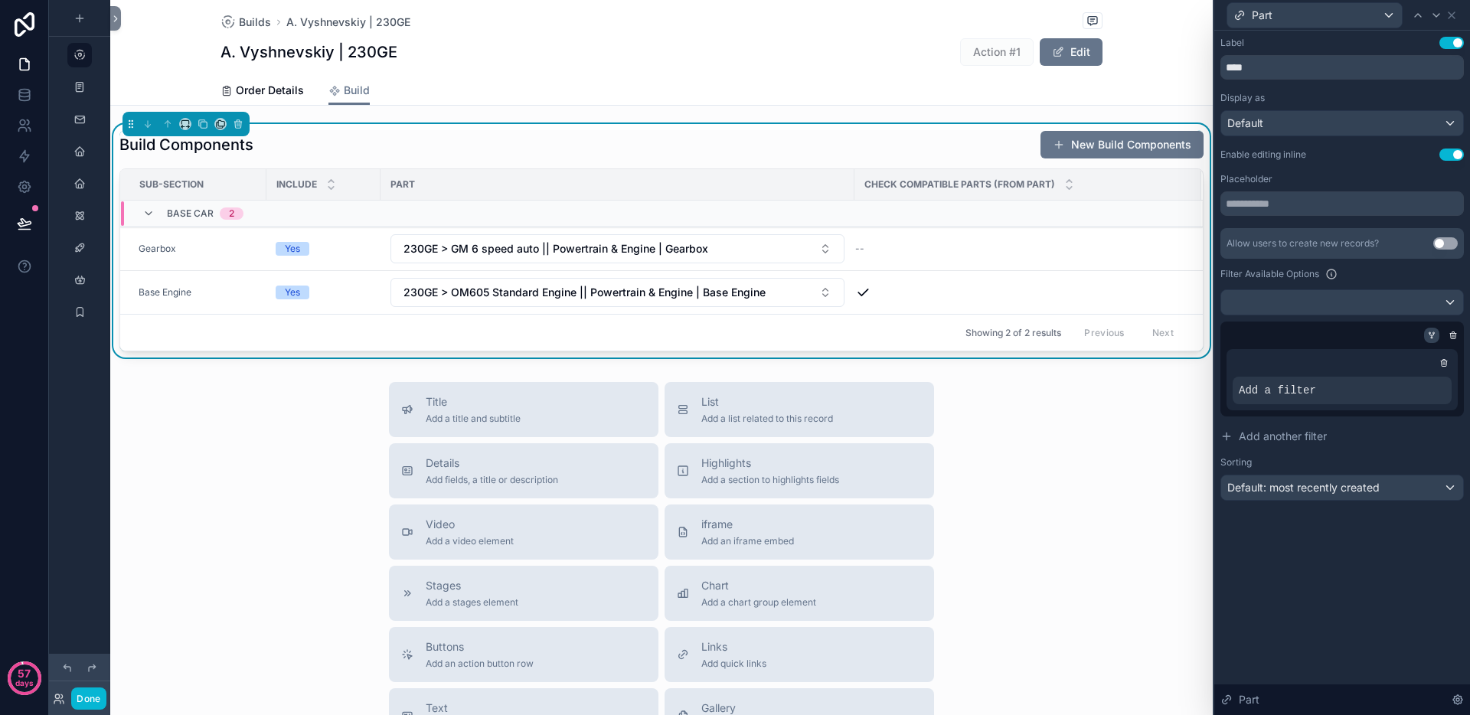
click at [1431, 331] on icon at bounding box center [1431, 335] width 9 height 9
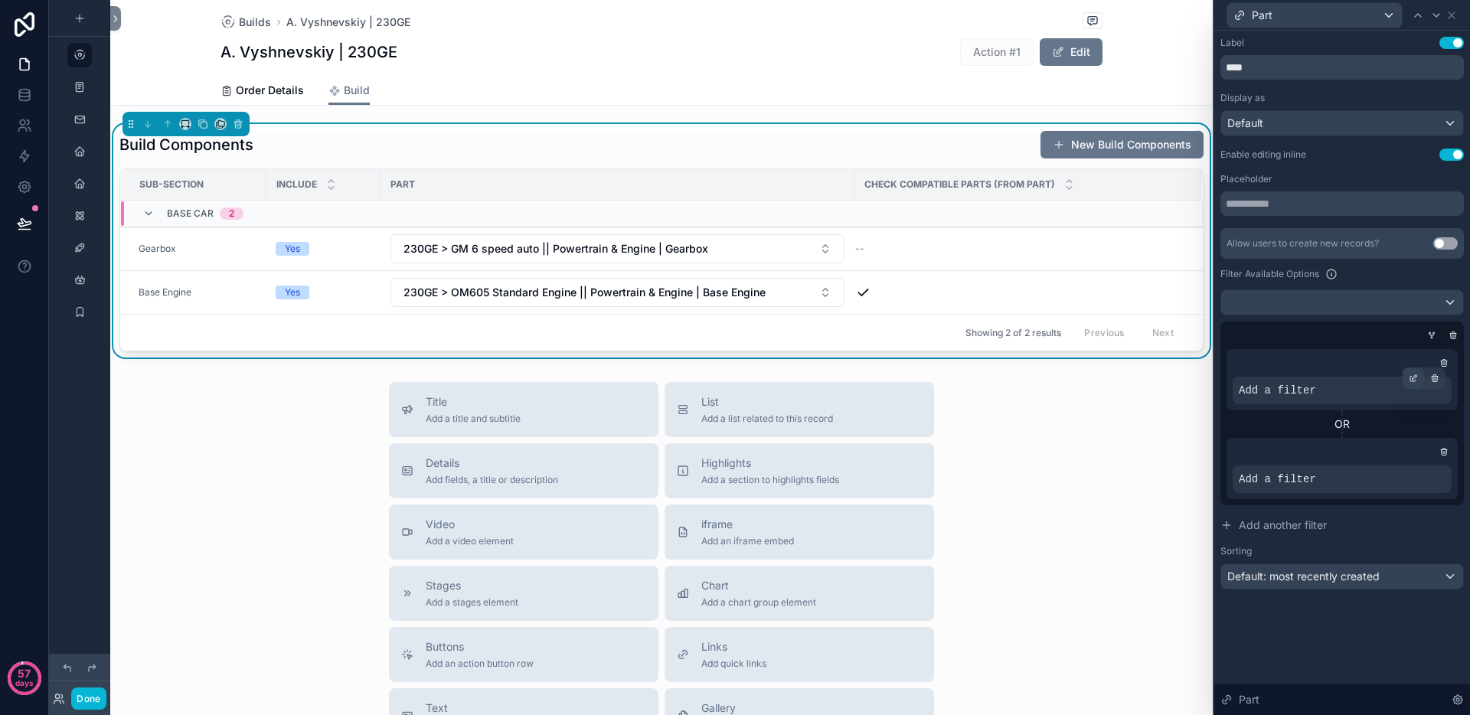
click at [1415, 375] on icon at bounding box center [1412, 378] width 9 height 9
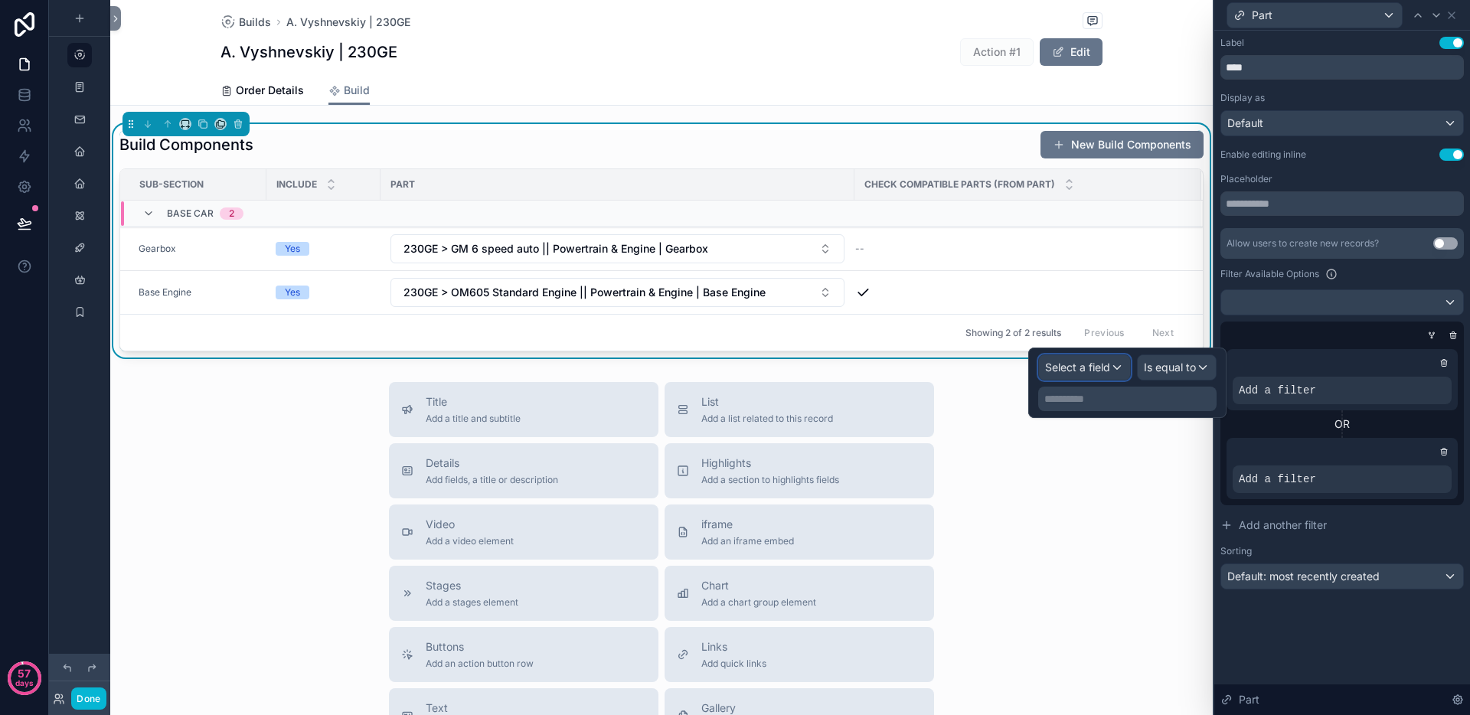
click at [1108, 367] on span "Select a field" at bounding box center [1077, 367] width 65 height 13
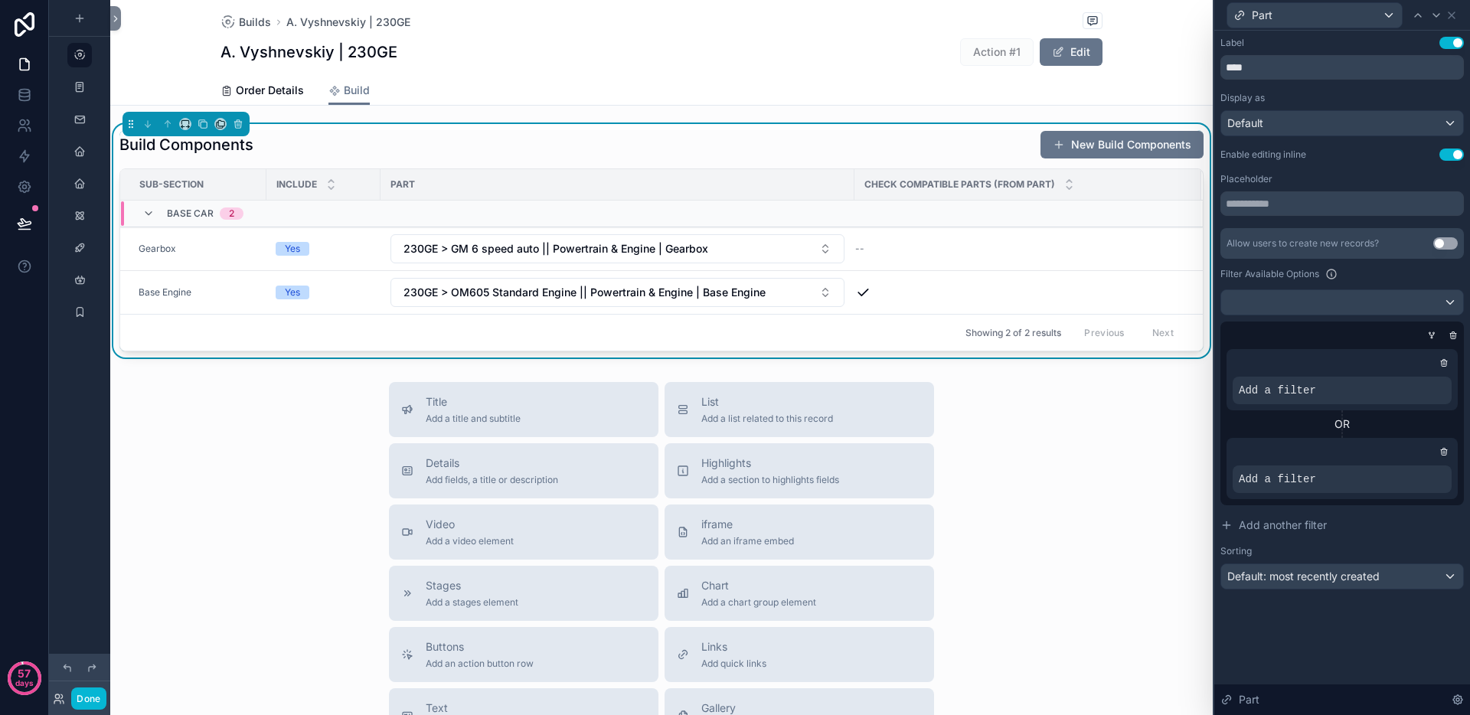
click at [1350, 158] on div "Enable editing inline Use setting" at bounding box center [1341, 155] width 243 height 12
click at [1414, 380] on icon at bounding box center [1412, 378] width 9 height 9
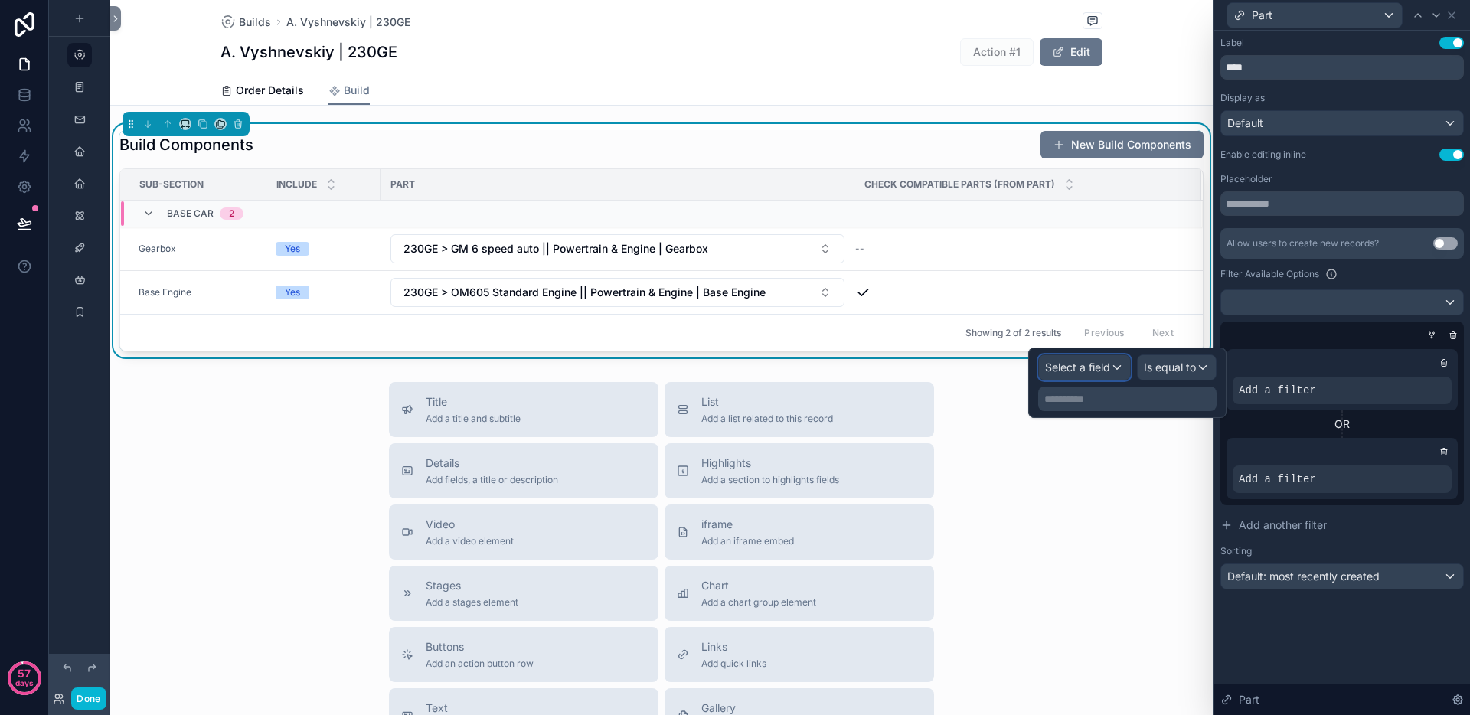
click at [1059, 368] on span "Select a field" at bounding box center [1077, 367] width 65 height 13
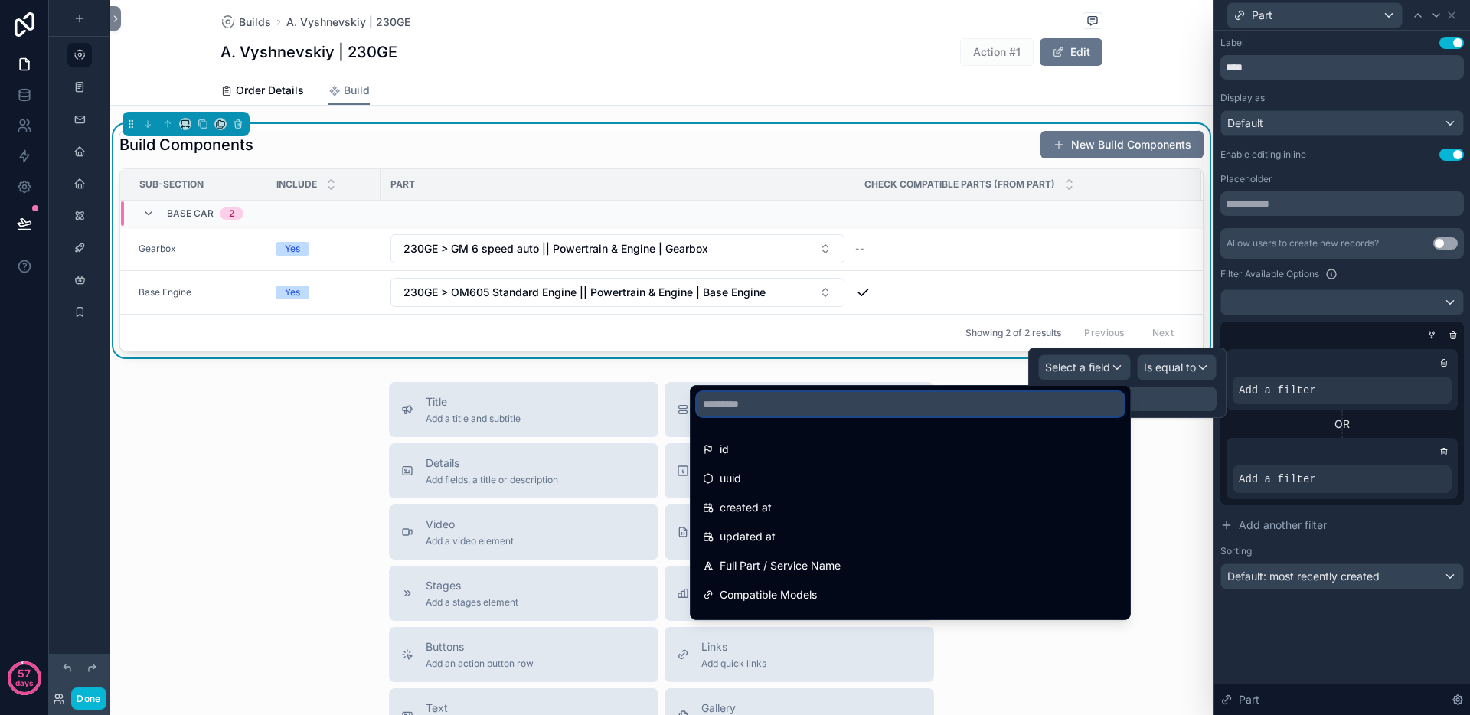
click at [829, 407] on input "text" at bounding box center [910, 404] width 427 height 24
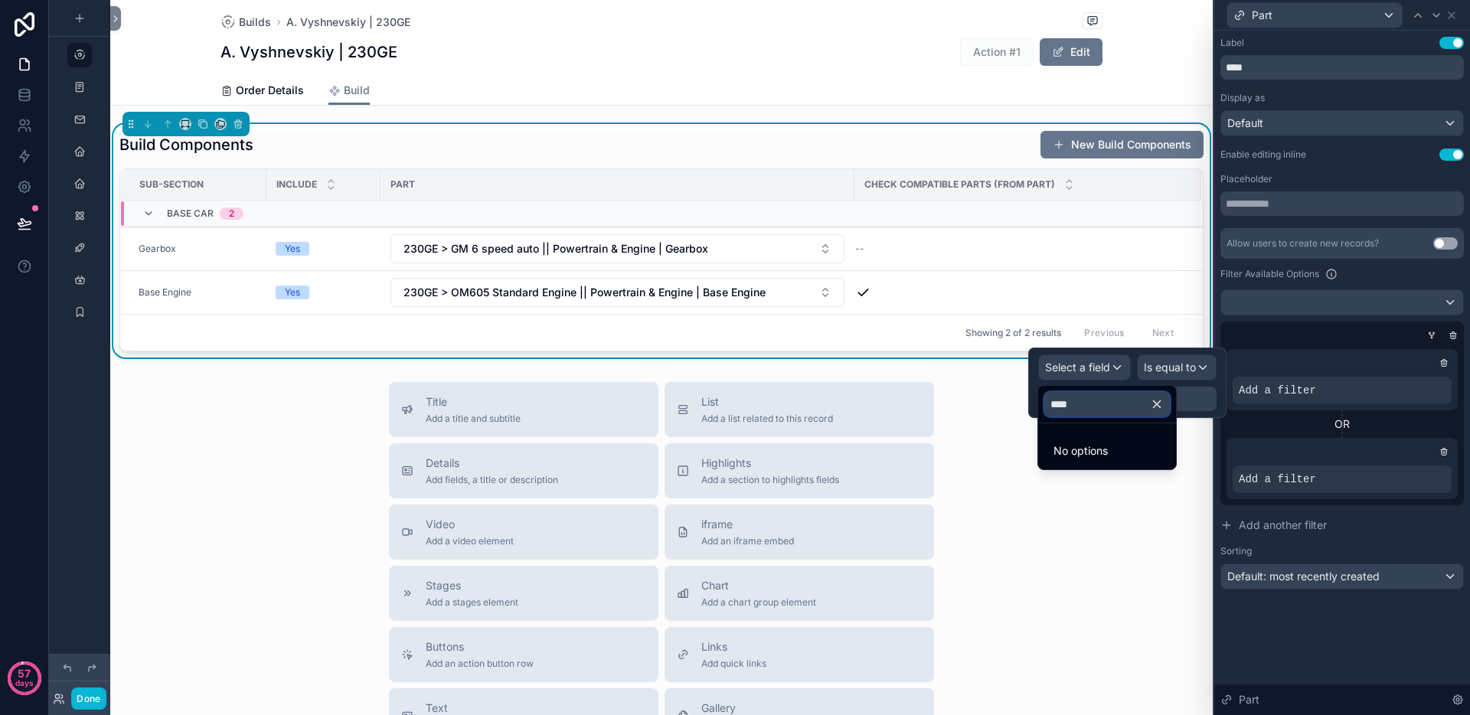
type input "****"
click at [1164, 403] on icon "button" at bounding box center [1157, 404] width 14 height 14
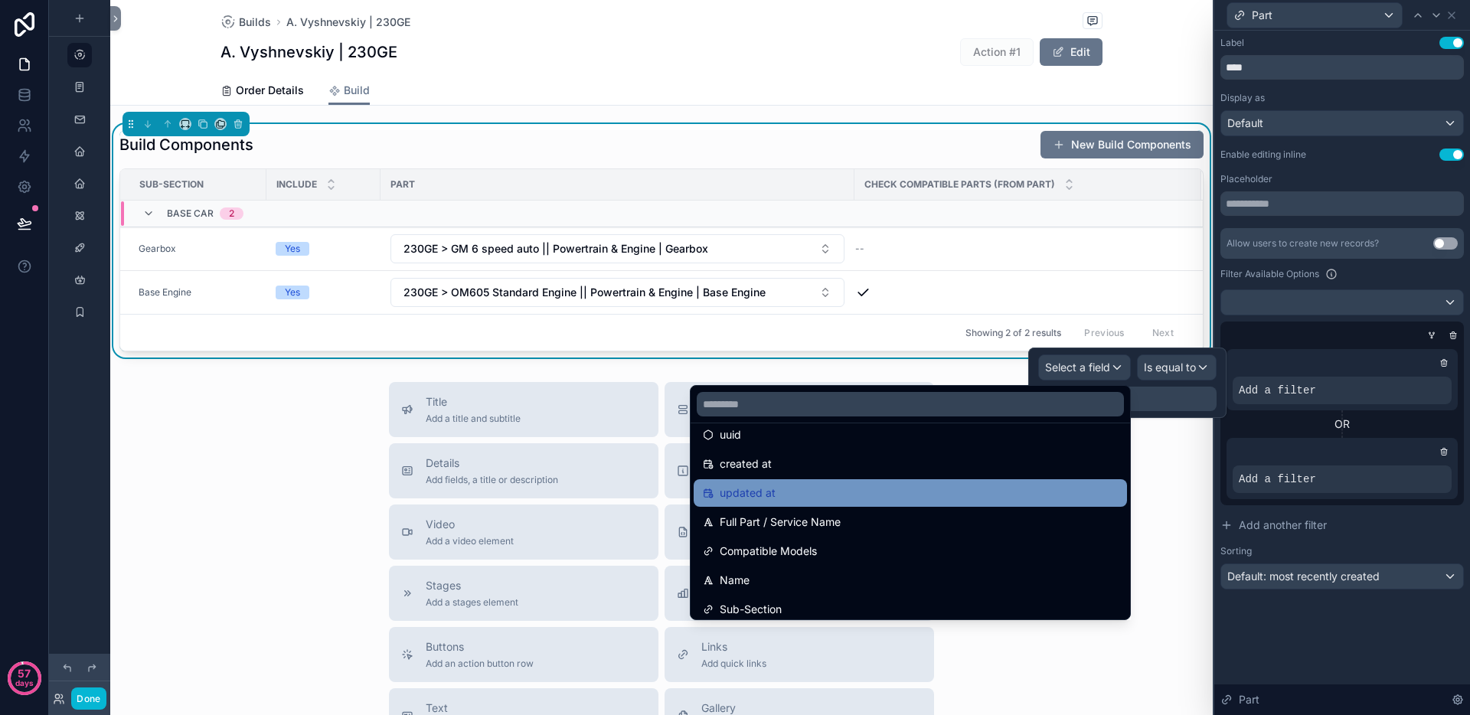
scroll to position [0, 0]
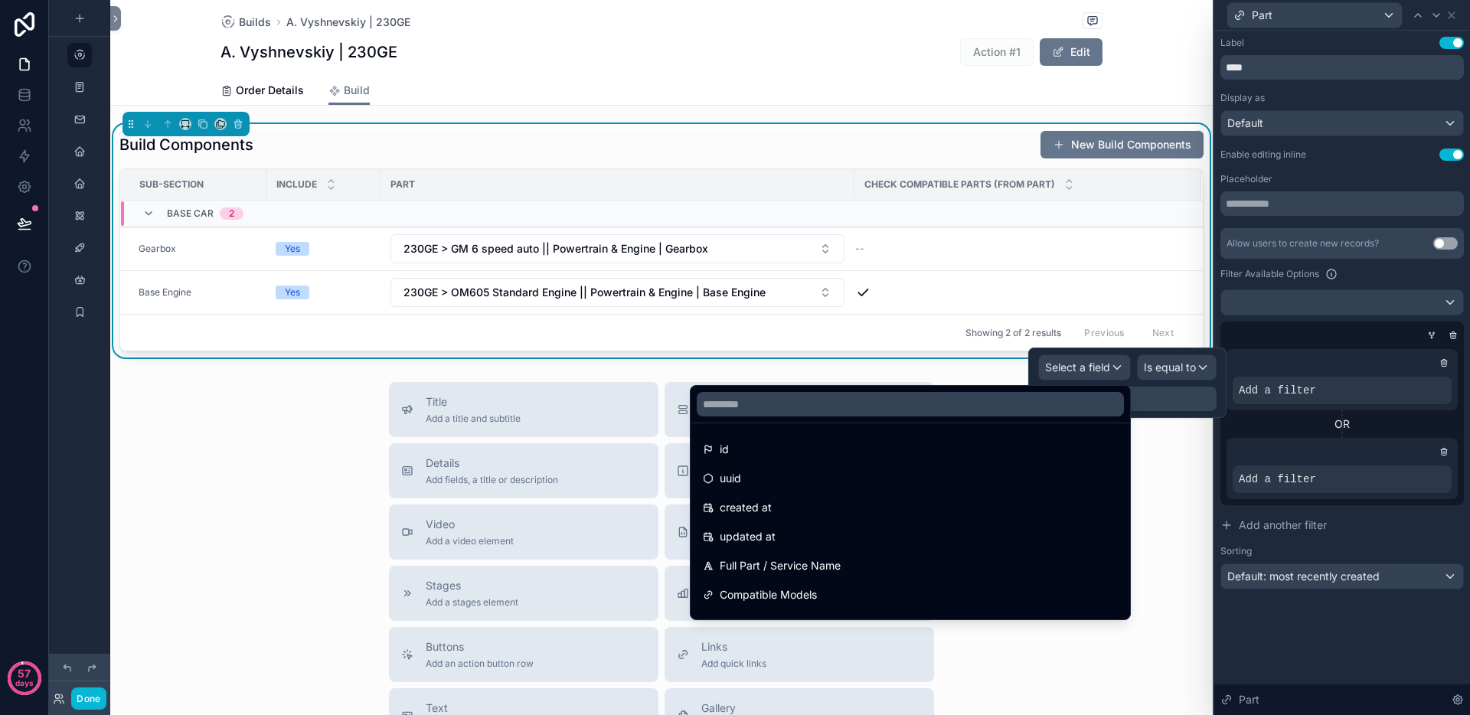
click at [1283, 322] on div "Add a filter OR Add a filter" at bounding box center [1341, 414] width 243 height 184
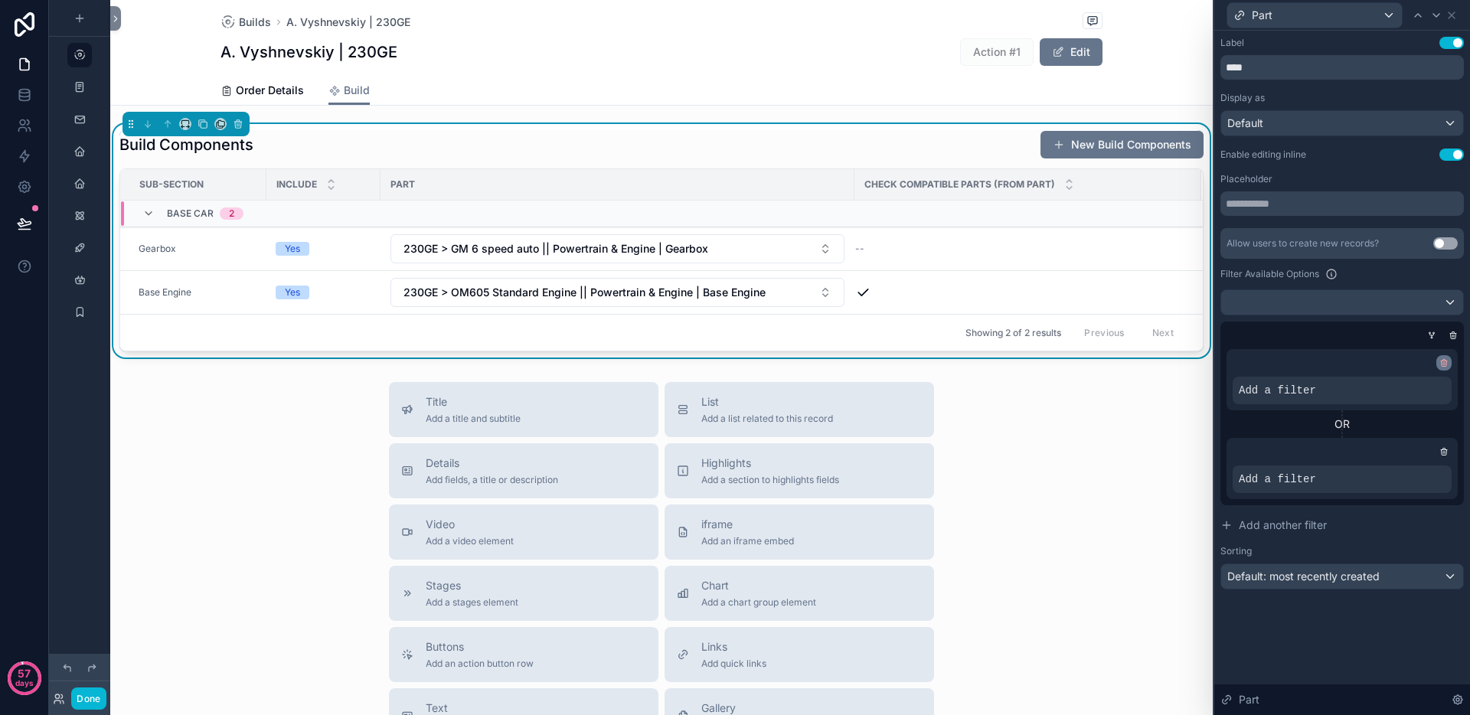
click at [1441, 362] on icon at bounding box center [1443, 362] width 9 height 9
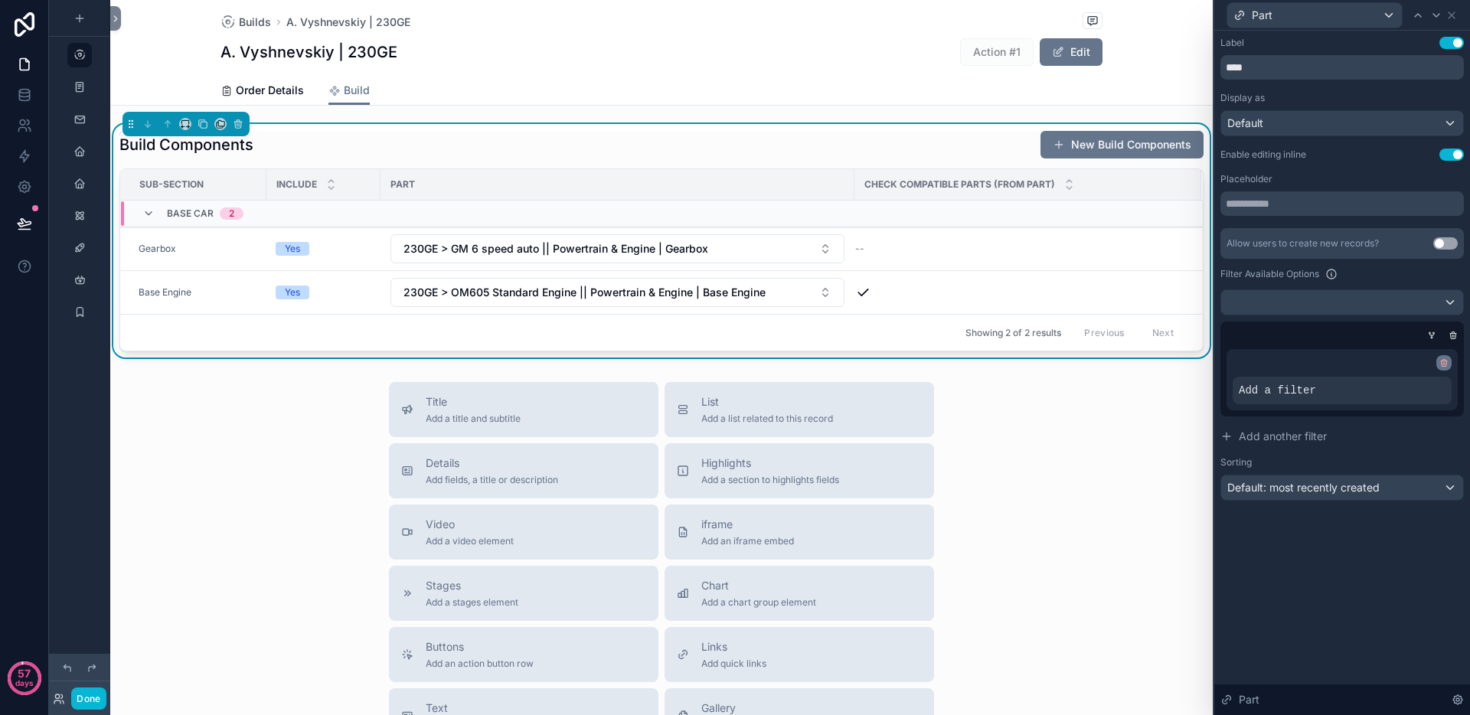
click at [1444, 358] on icon at bounding box center [1443, 362] width 9 height 9
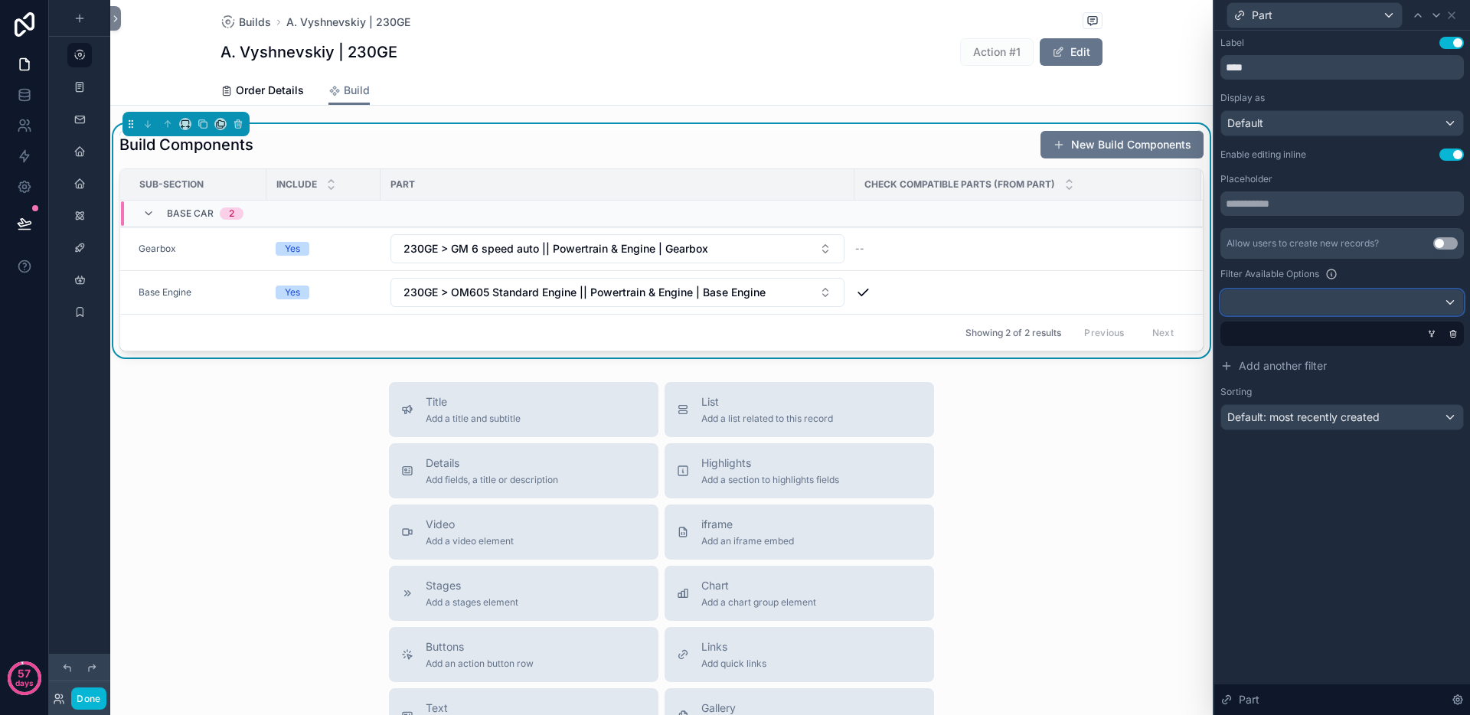
click at [1324, 308] on div at bounding box center [1342, 302] width 242 height 24
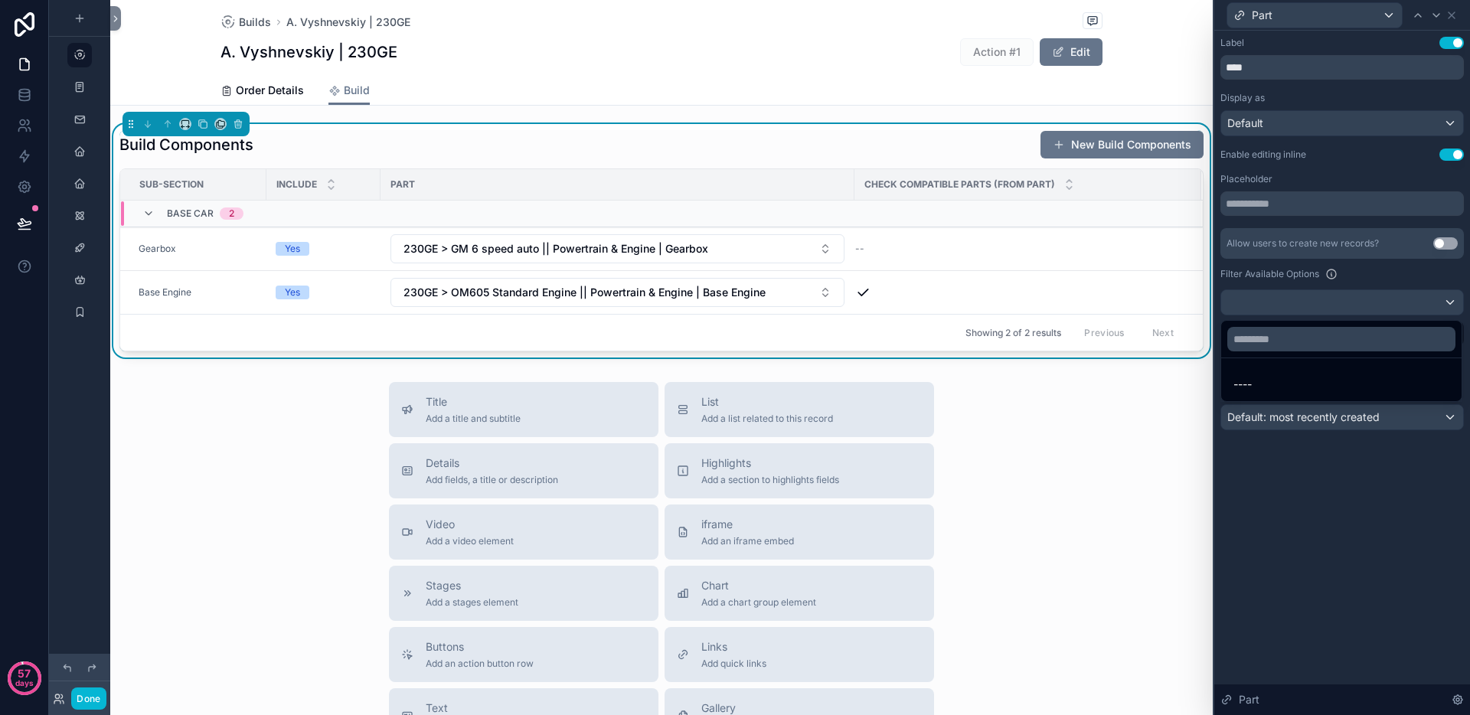
click at [1371, 273] on div at bounding box center [1342, 357] width 256 height 715
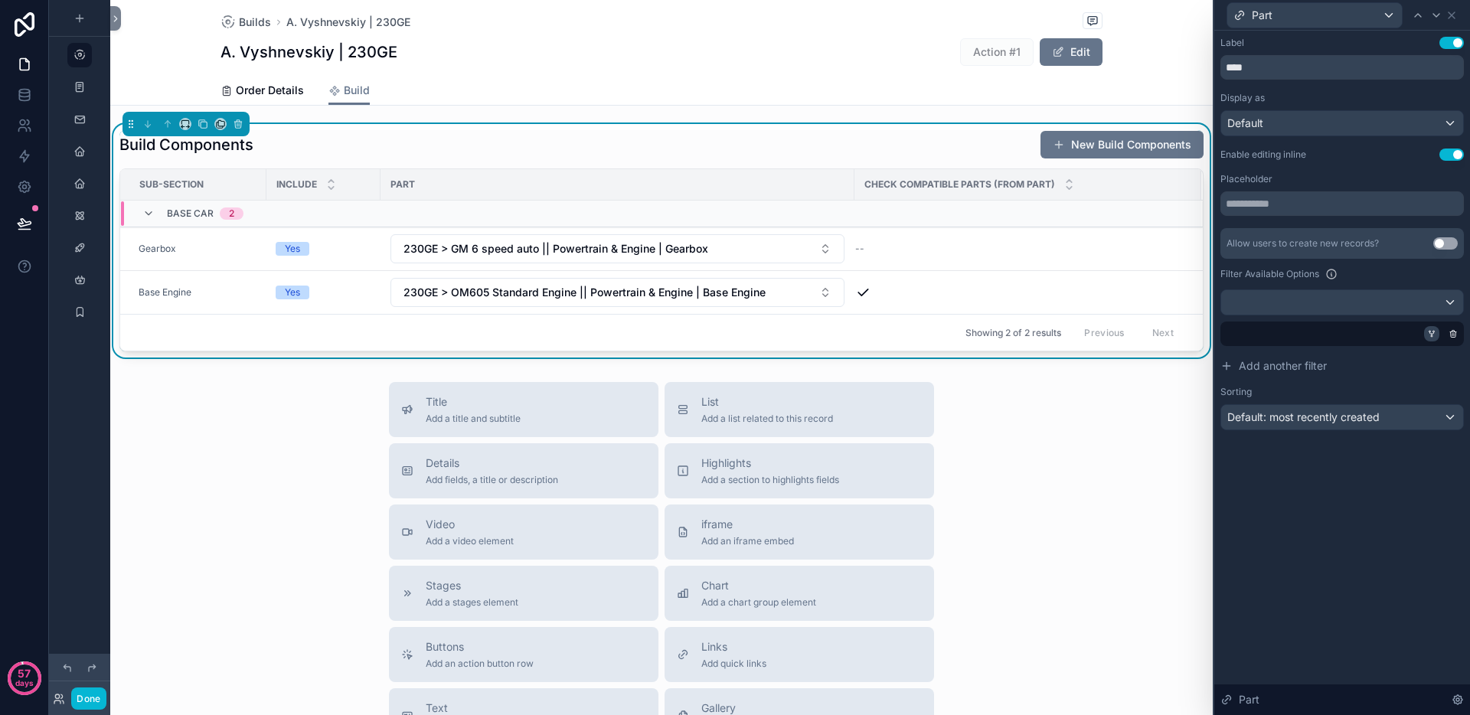
click at [1432, 335] on icon at bounding box center [1432, 336] width 2 height 2
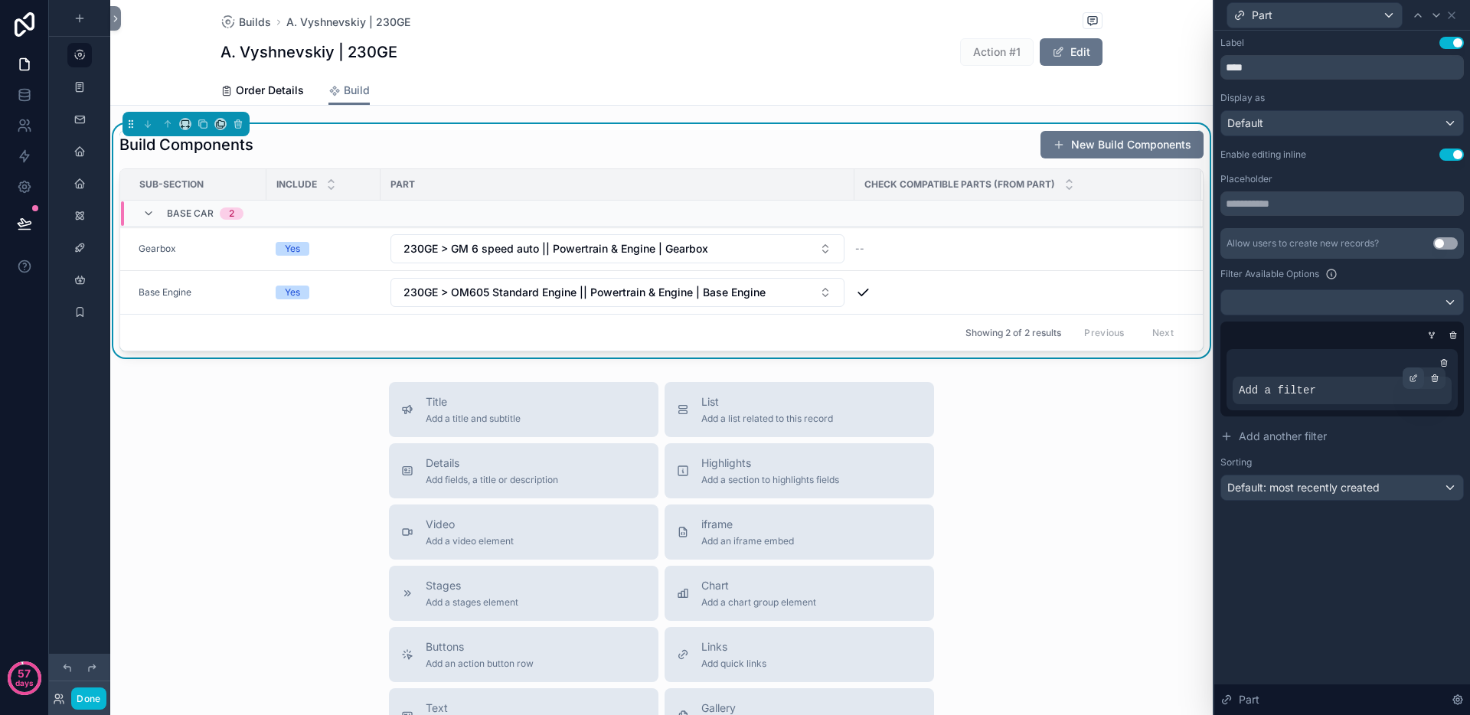
click at [1412, 378] on icon at bounding box center [1412, 378] width 9 height 9
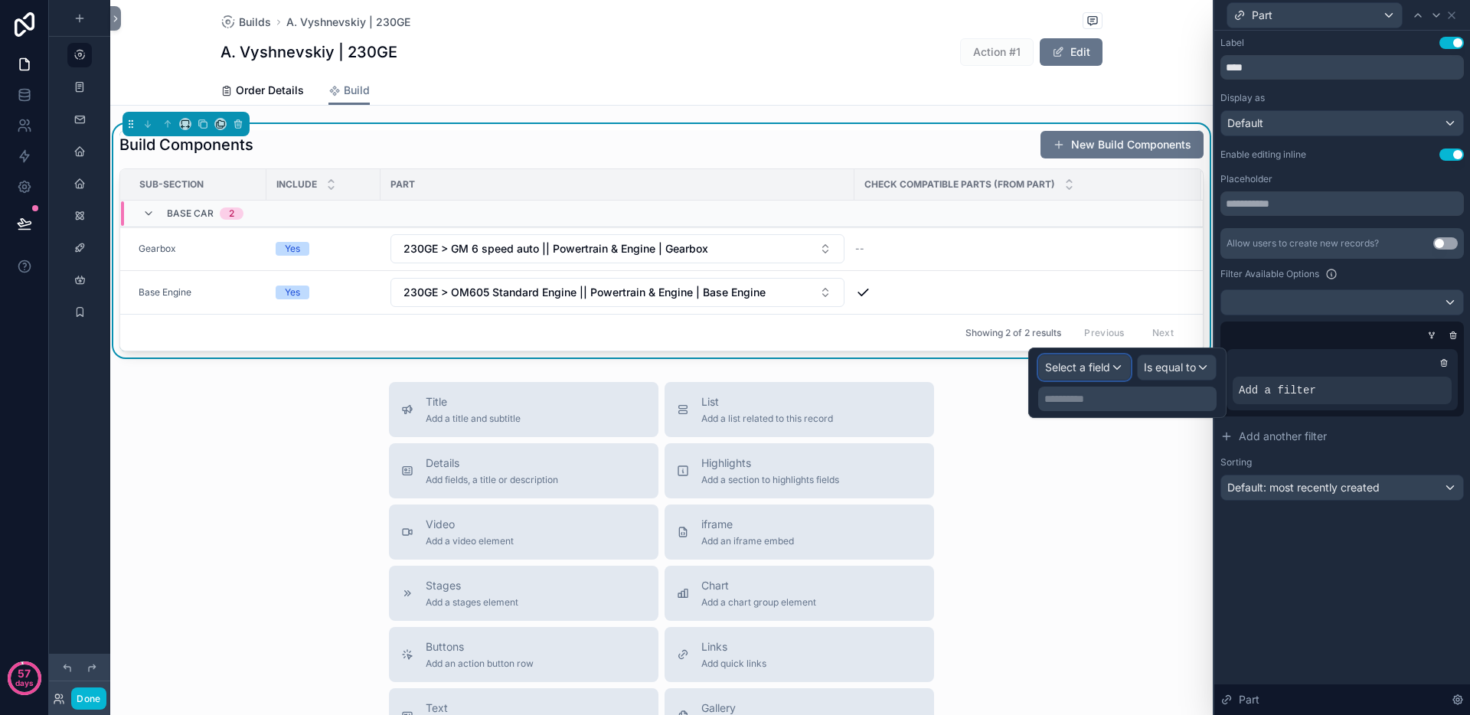
click at [1086, 361] on span "Select a field" at bounding box center [1077, 367] width 65 height 13
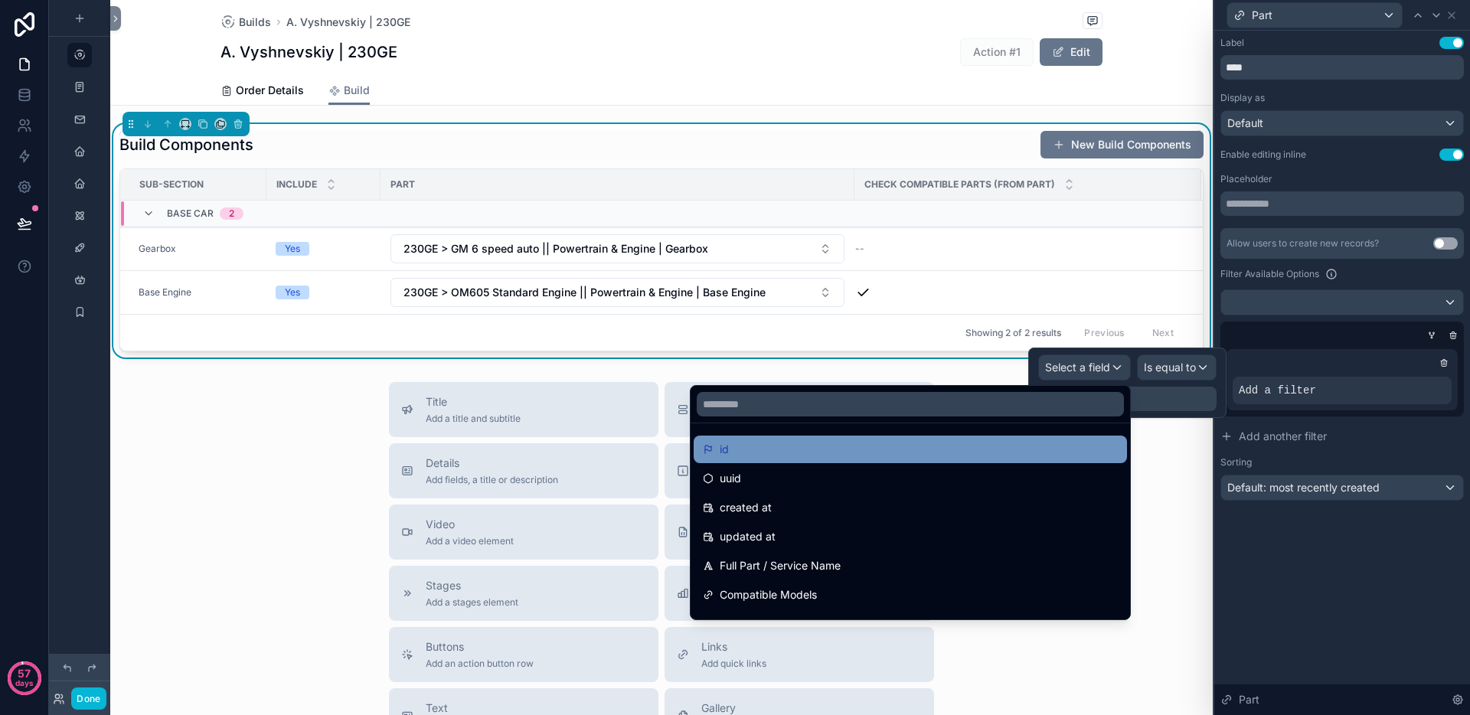
click at [1003, 446] on div "id" at bounding box center [910, 449] width 415 height 18
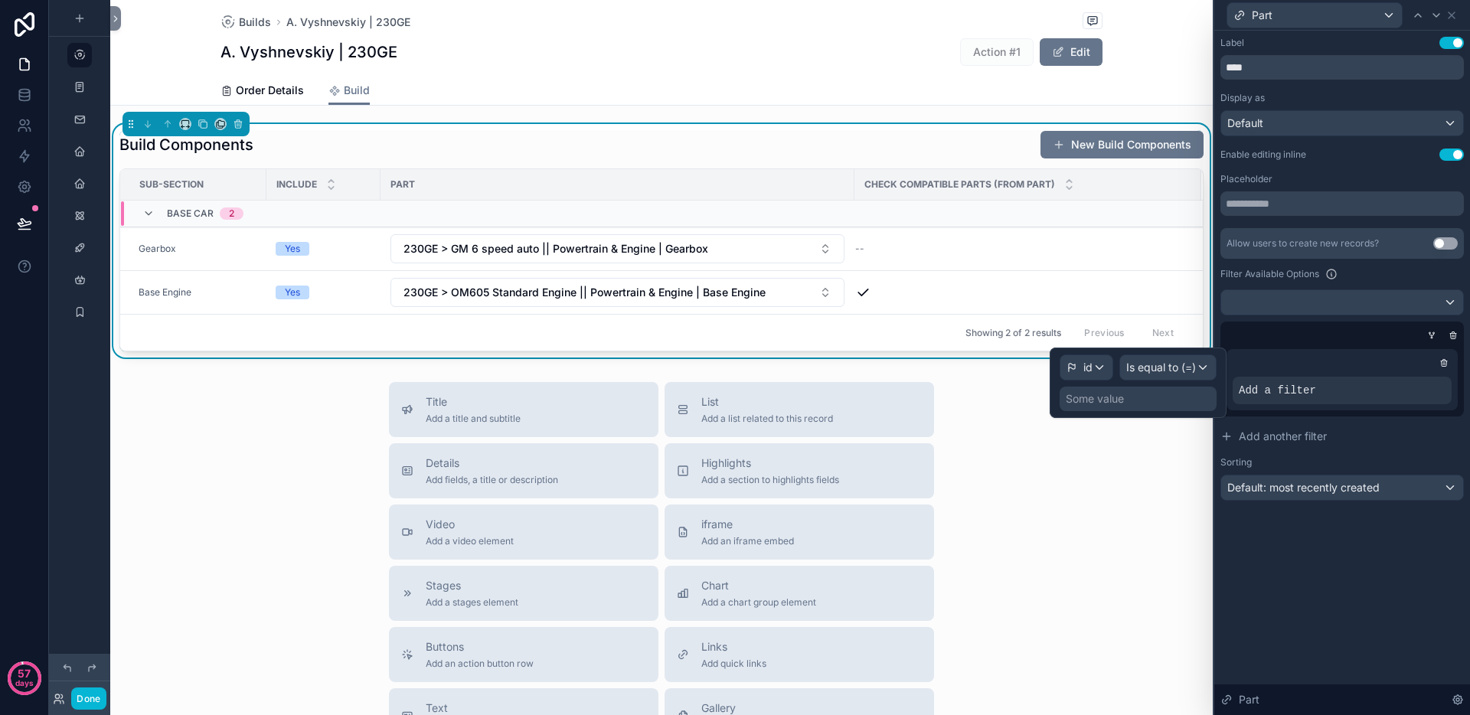
click at [1368, 543] on div "Label Use setting **** Display as Default Enable editing inline Use setting Pla…" at bounding box center [1342, 373] width 256 height 684
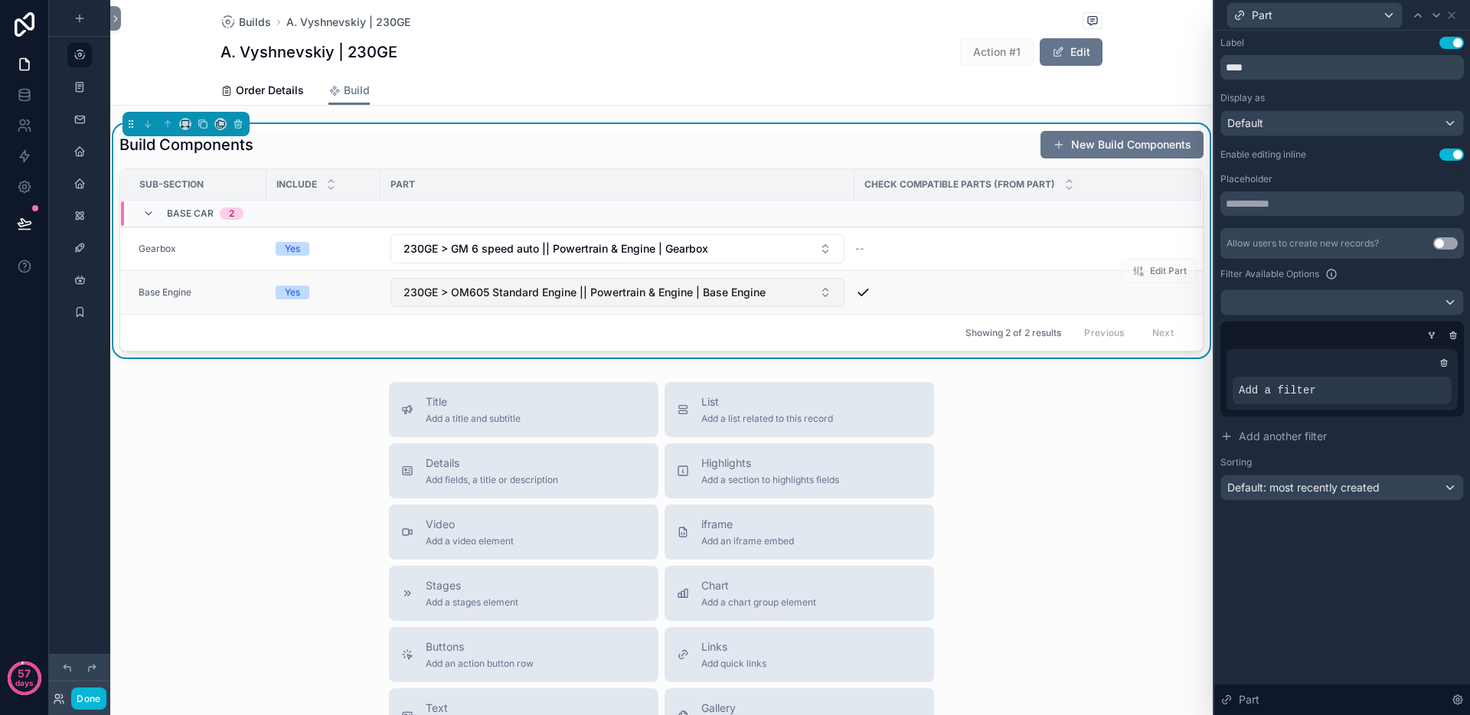
click at [580, 299] on span "230GE > OM605 Standard Engine || Powertrain & Engine | Base Engine" at bounding box center [584, 292] width 362 height 15
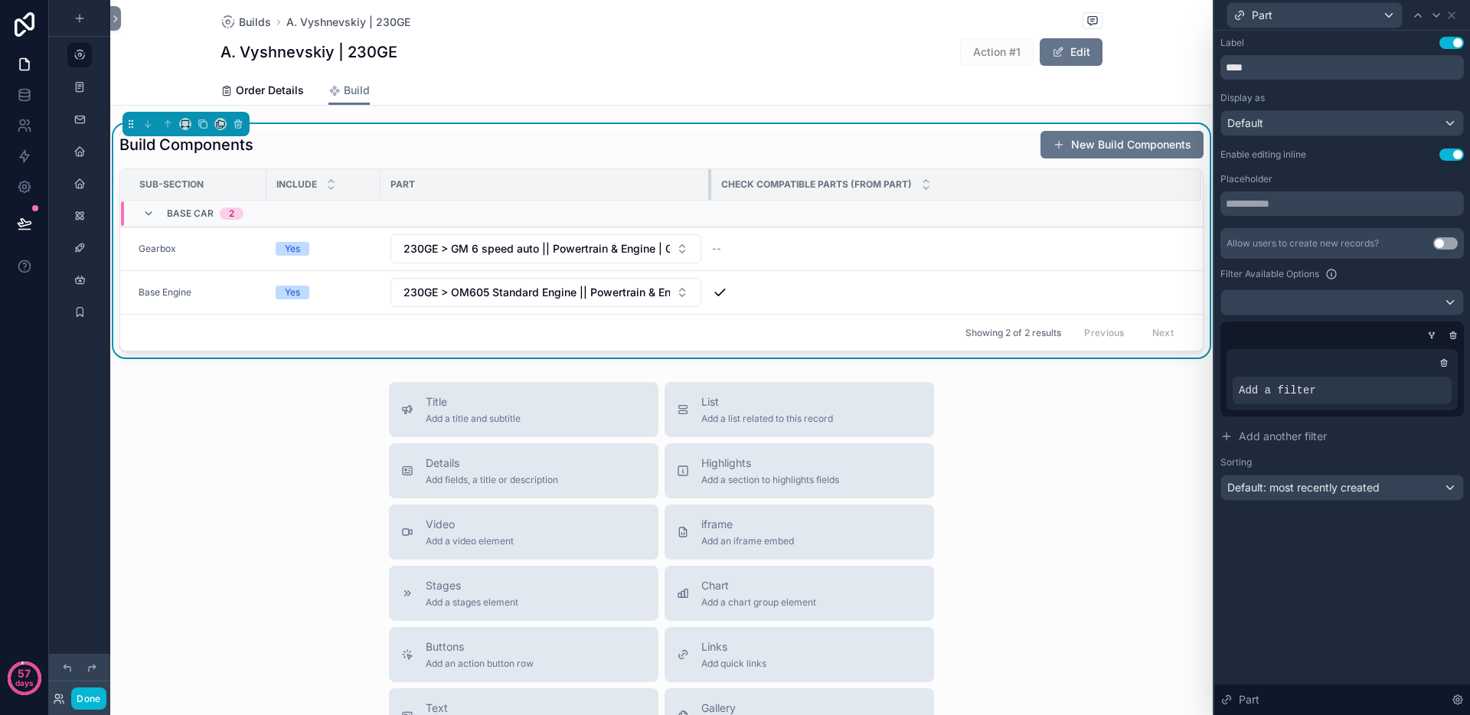
drag, startPoint x: 851, startPoint y: 179, endPoint x: 696, endPoint y: 179, distance: 155.4
click at [696, 179] on th "Part" at bounding box center [545, 184] width 331 height 31
drag, startPoint x: 708, startPoint y: 178, endPoint x: 651, endPoint y: 181, distance: 56.8
click at [651, 181] on div "scrollable content" at bounding box center [654, 184] width 6 height 31
drag, startPoint x: 653, startPoint y: 176, endPoint x: 649, endPoint y: 211, distance: 35.4
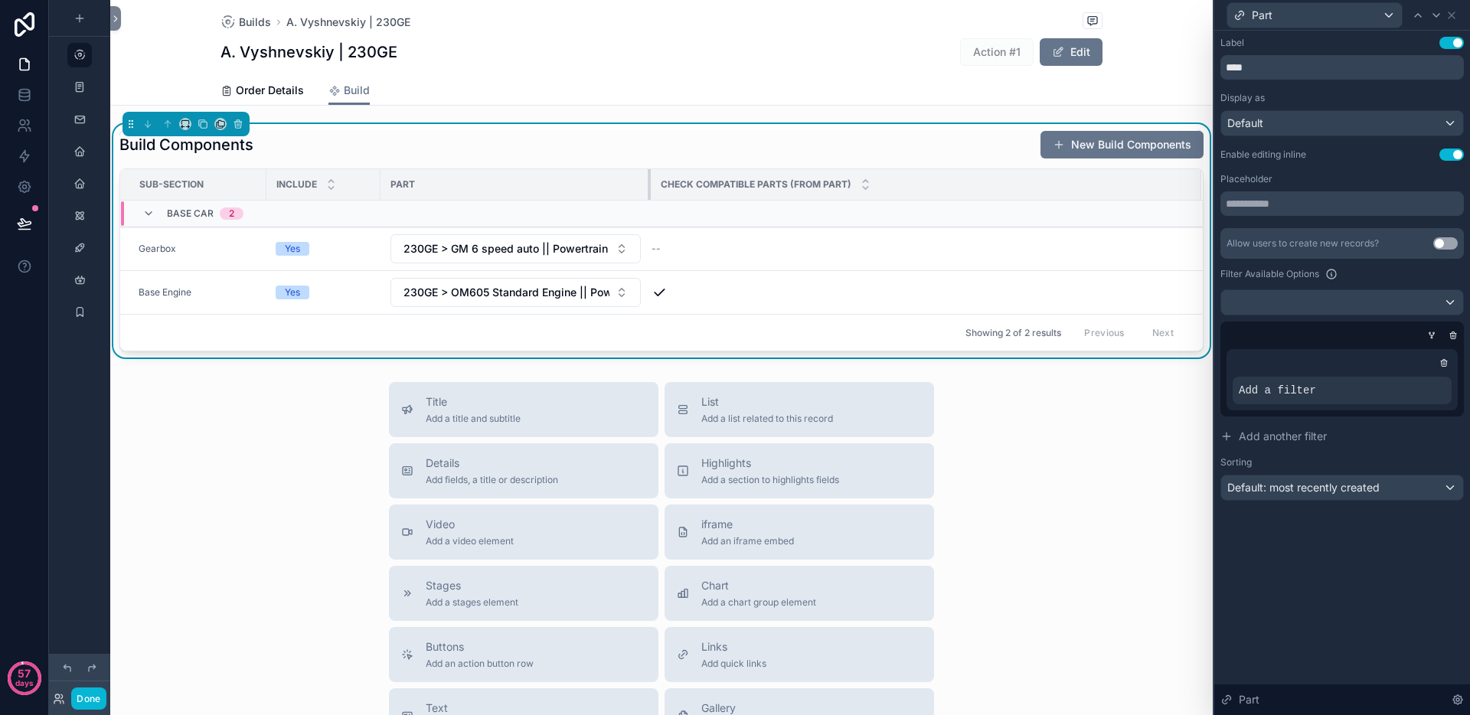
click at [649, 211] on table "Sub-Section Include Part Check Compatible Parts (from Part) Base Car 2 Gearbox …" at bounding box center [661, 241] width 1082 height 145
click at [549, 288] on span "230GE > OM605 Standard Engine || Powertrain & Engine | Base Engine" at bounding box center [506, 292] width 206 height 15
click at [331, 414] on div "Title Add a title and subtitle List Add a list related to this record Details A…" at bounding box center [661, 654] width 1102 height 545
click at [1447, 365] on icon at bounding box center [1443, 362] width 9 height 9
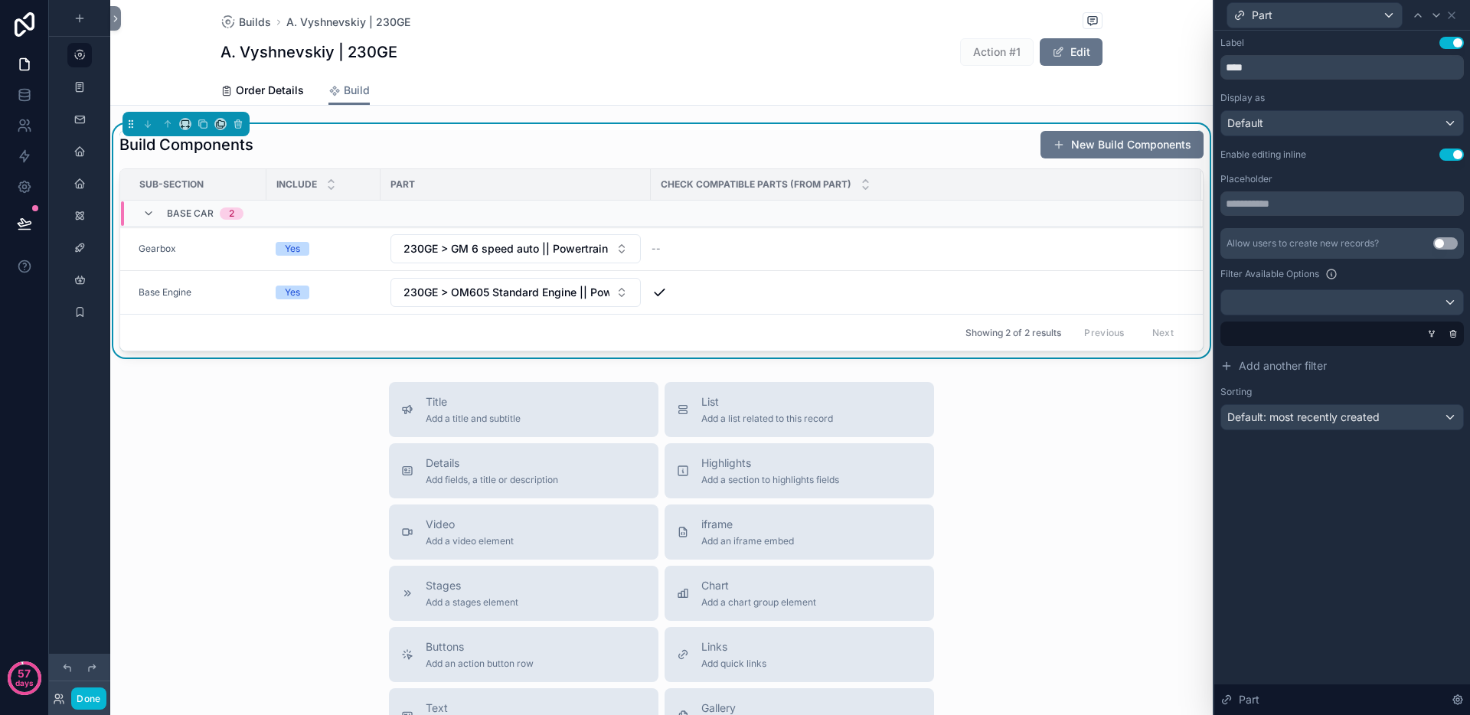
click at [1350, 557] on div "Label Use setting **** Display as Default Enable editing inline Use setting Pla…" at bounding box center [1342, 373] width 256 height 684
click at [239, 391] on div "Title Add a title and subtitle List Add a list related to this record Details A…" at bounding box center [661, 654] width 1102 height 545
drag, startPoint x: 648, startPoint y: 178, endPoint x: 665, endPoint y: 185, distance: 19.2
click at [665, 185] on div "scrollable content" at bounding box center [668, 184] width 6 height 31
click at [259, 412] on div "Title Add a title and subtitle List Add a list related to this record Details A…" at bounding box center [661, 654] width 1102 height 545
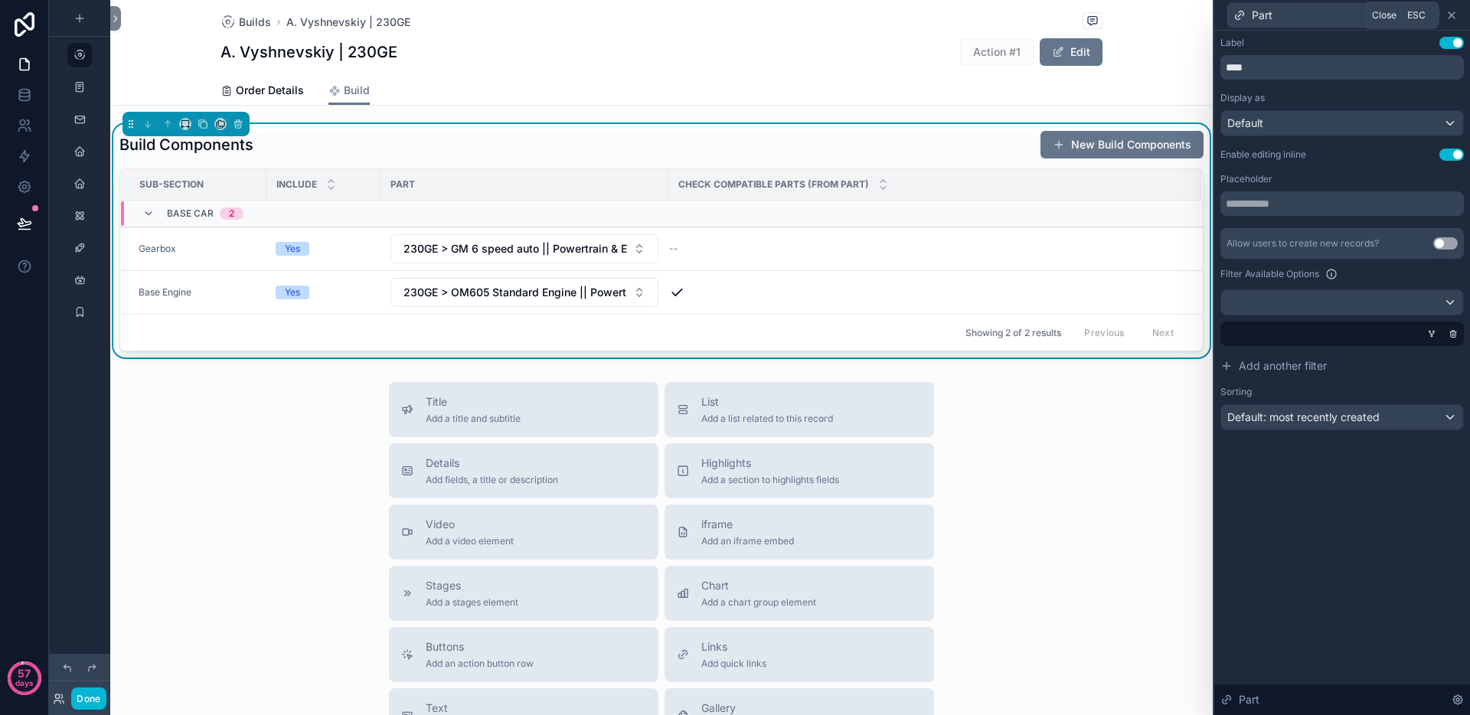
click at [1450, 14] on icon at bounding box center [1451, 15] width 6 height 6
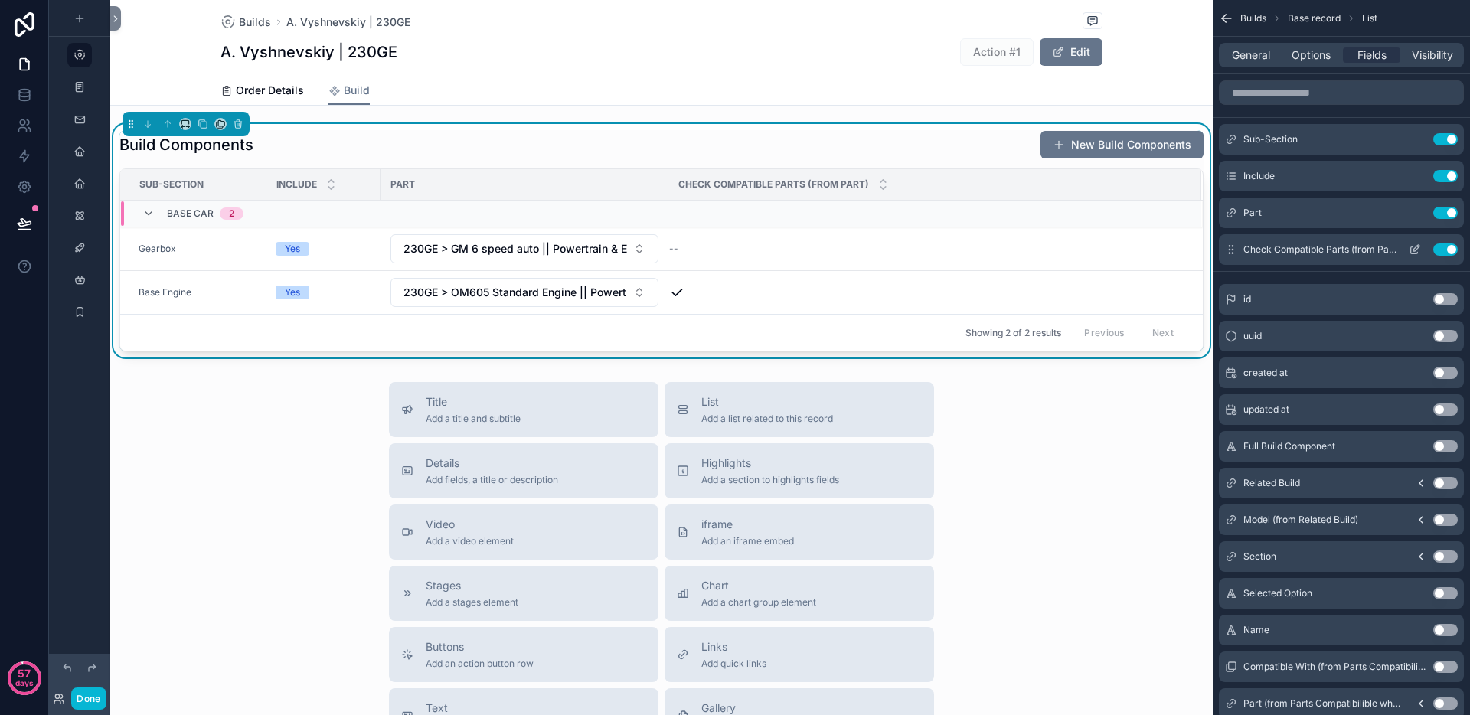
click at [1440, 248] on button "Use setting" at bounding box center [1445, 249] width 24 height 12
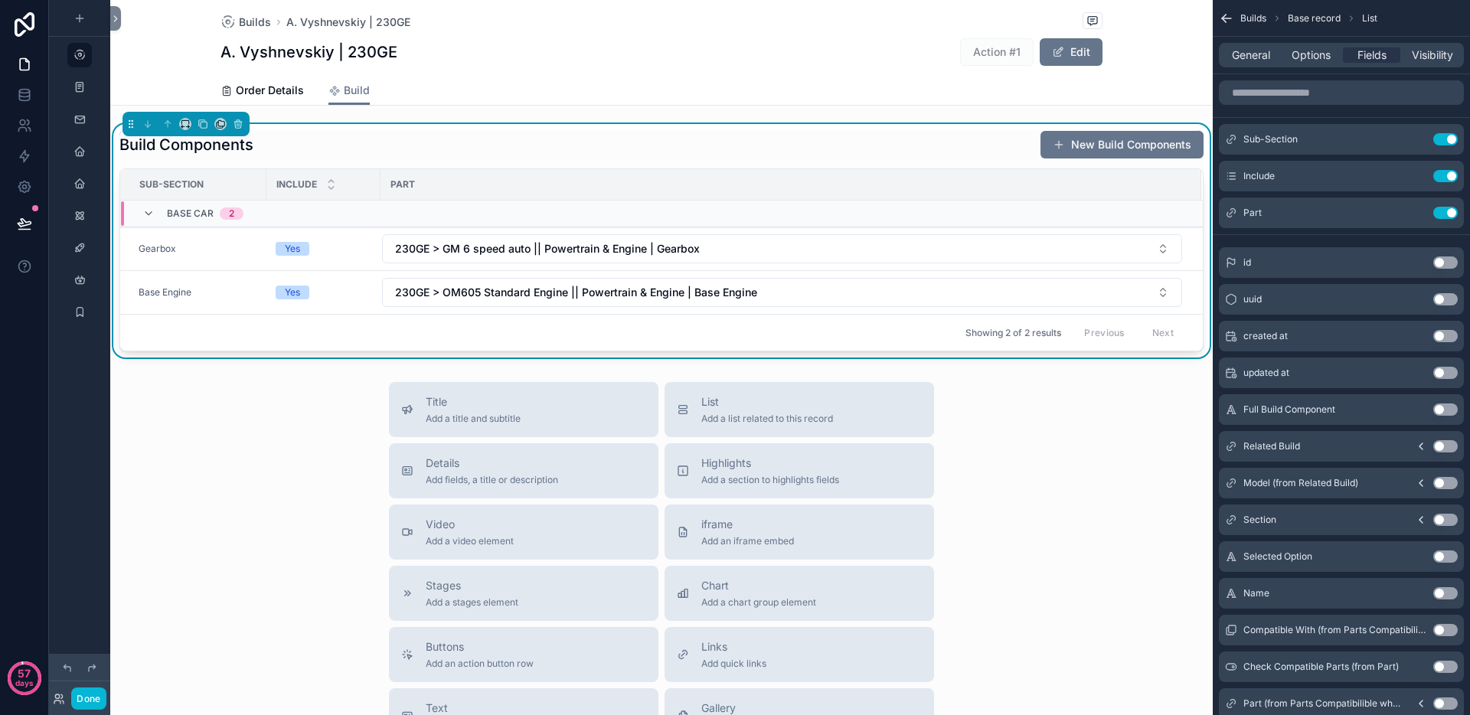
click at [250, 408] on div "Title Add a title and subtitle List Add a list related to this record Details A…" at bounding box center [661, 654] width 1102 height 545
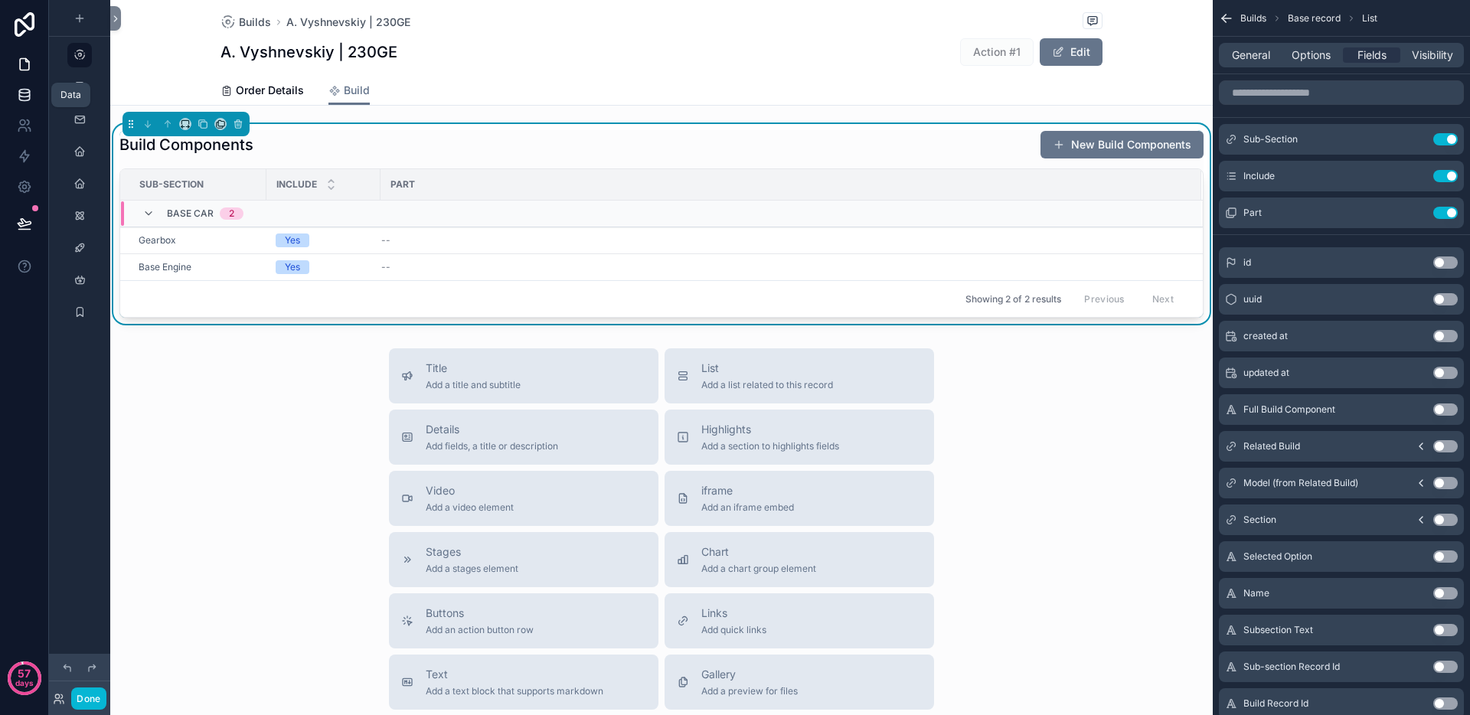
click at [23, 91] on icon at bounding box center [24, 94] width 15 height 15
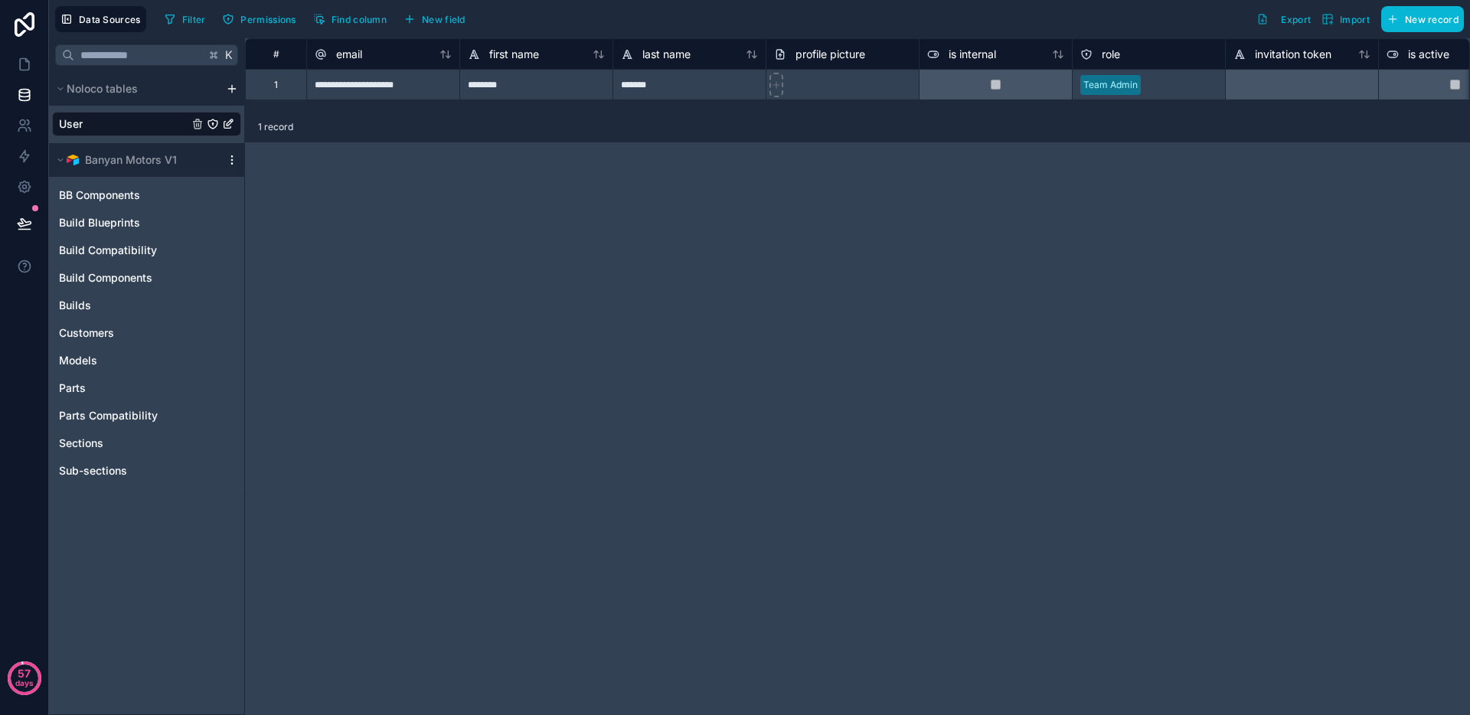
click at [234, 158] on icon "scrollable content" at bounding box center [232, 160] width 12 height 12
click at [298, 246] on span "Queue schema sync" at bounding box center [310, 243] width 110 height 12
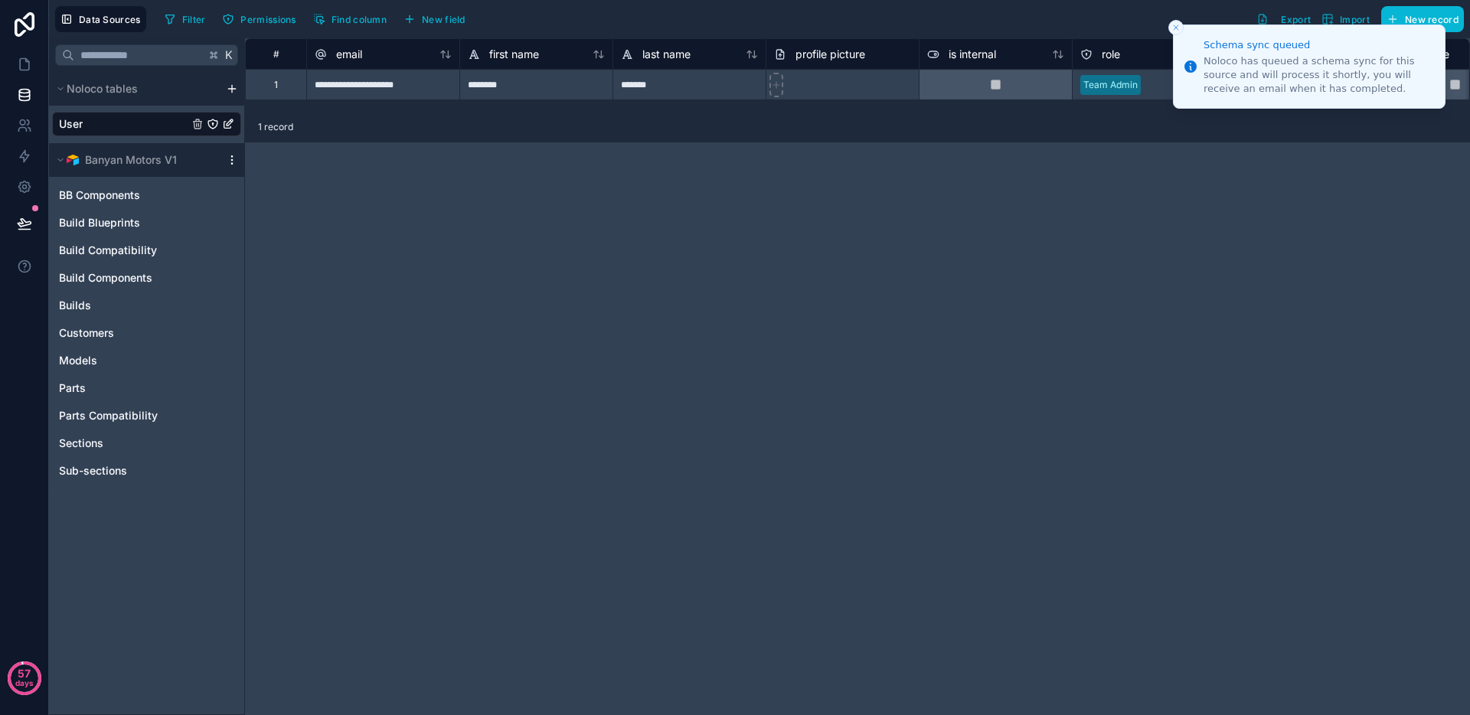
click at [233, 158] on icon "scrollable content" at bounding box center [232, 160] width 12 height 12
click at [289, 214] on span "Queue data sync" at bounding box center [310, 217] width 110 height 12
click at [819, 268] on div "**********" at bounding box center [857, 376] width 1225 height 677
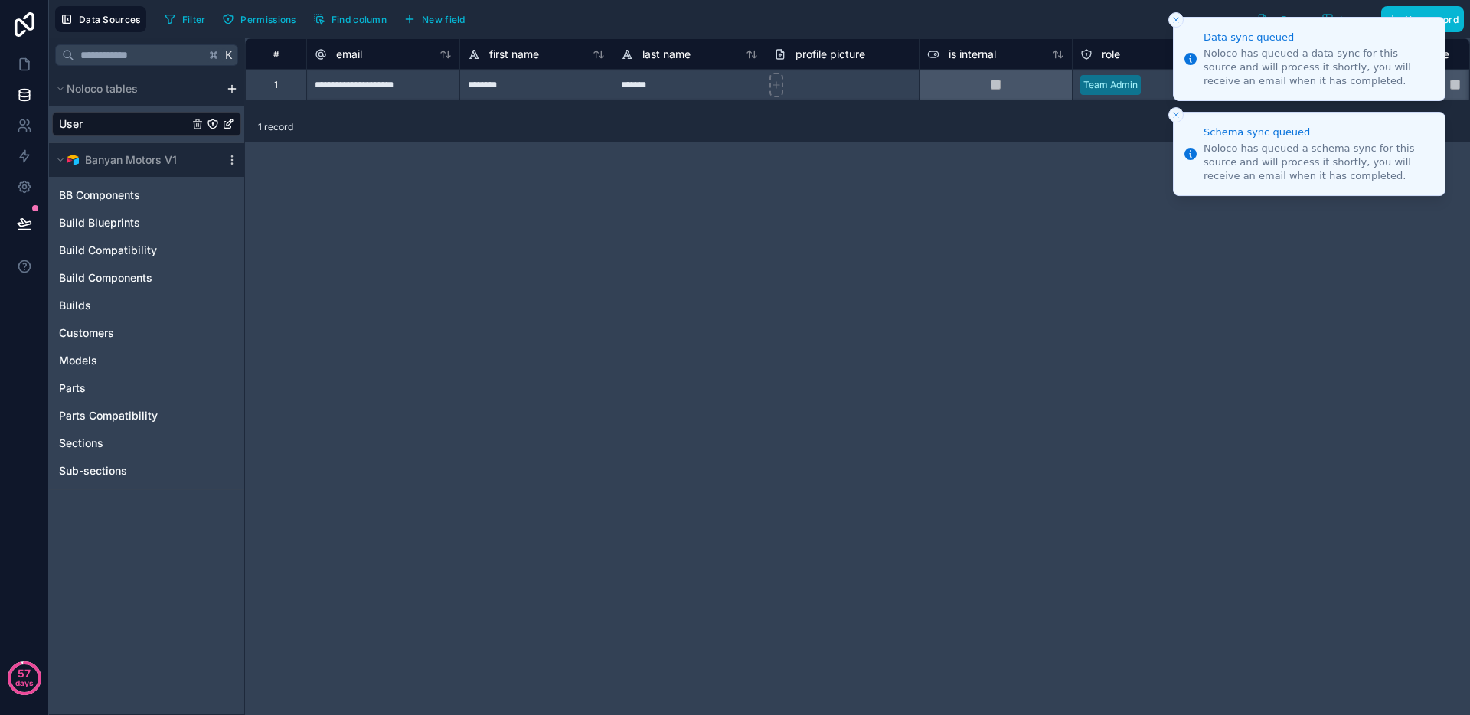
click at [1178, 19] on icon "Close toast" at bounding box center [1175, 19] width 9 height 9
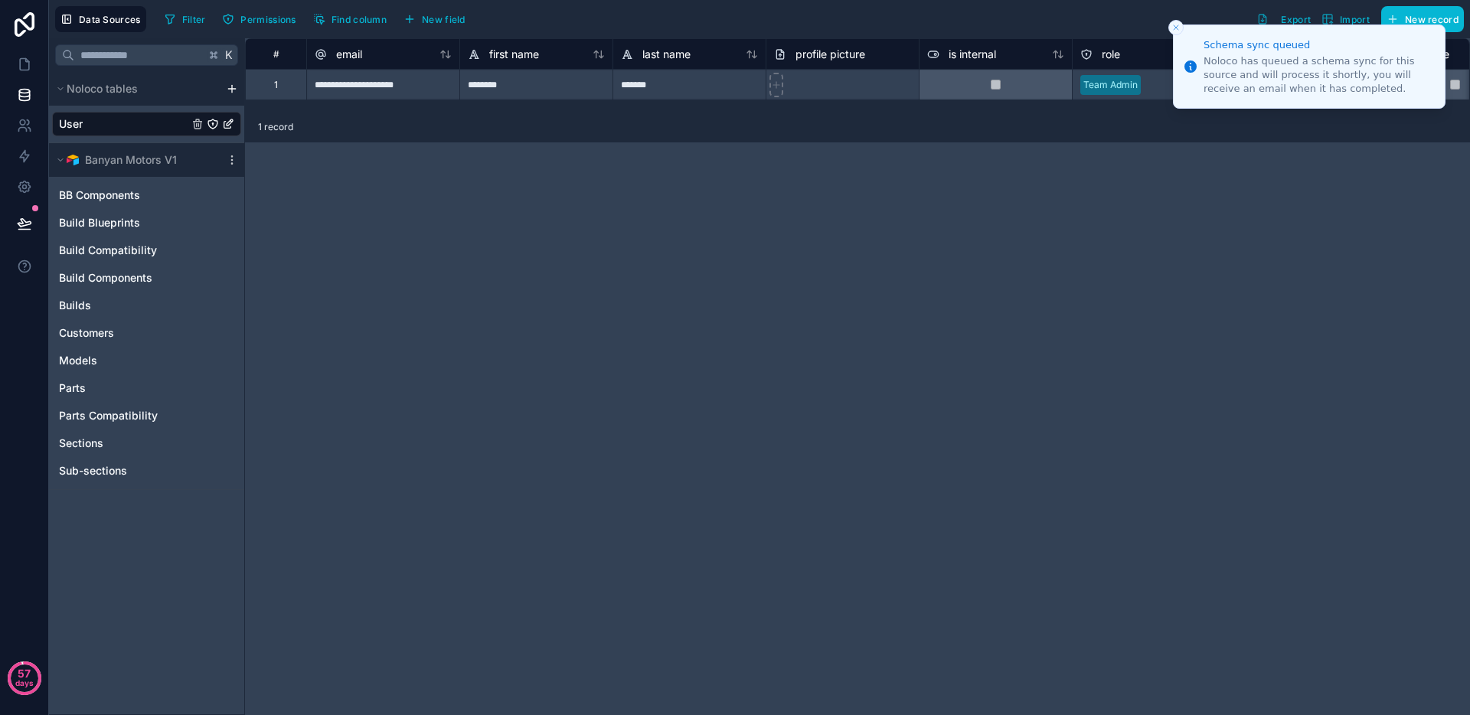
click at [1175, 24] on icon "Close toast" at bounding box center [1175, 27] width 9 height 9
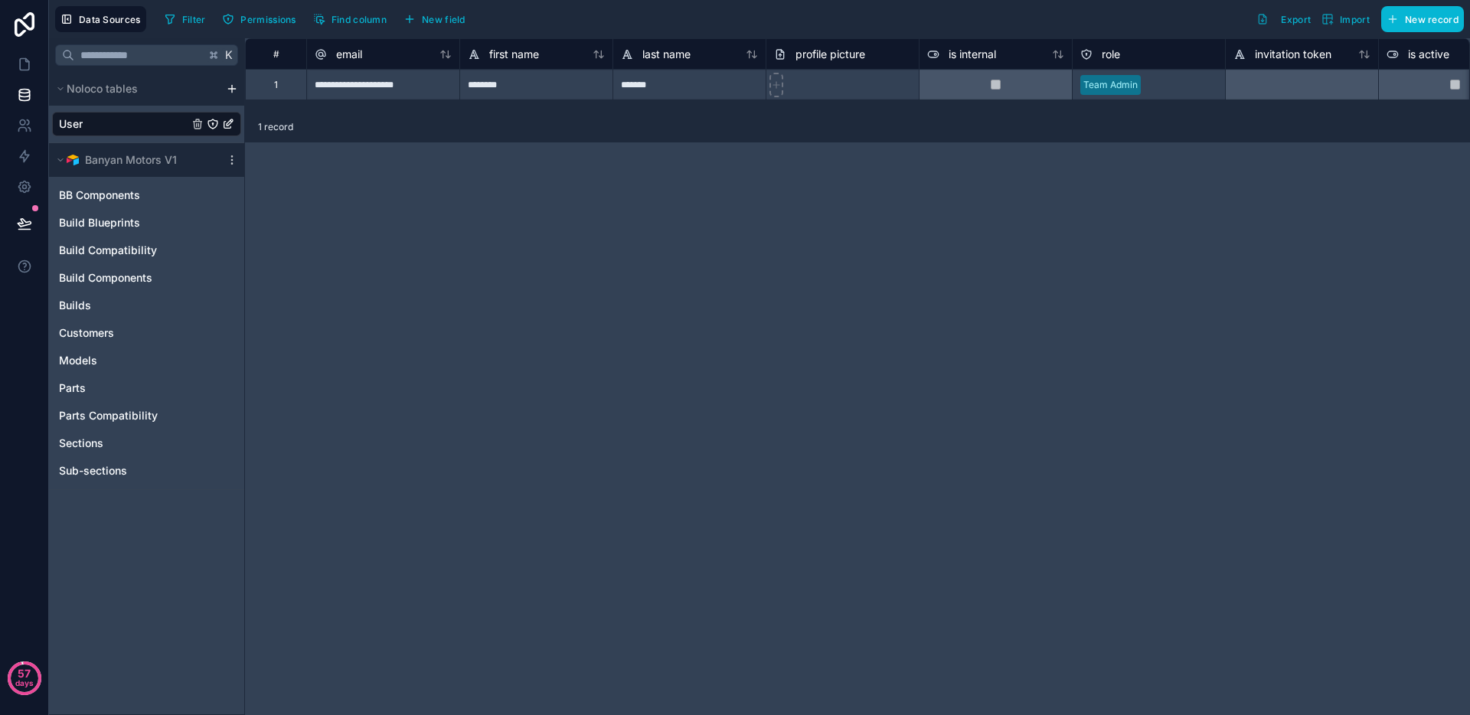
click at [1078, 275] on div "**********" at bounding box center [857, 376] width 1225 height 677
click at [31, 59] on link at bounding box center [24, 64] width 48 height 31
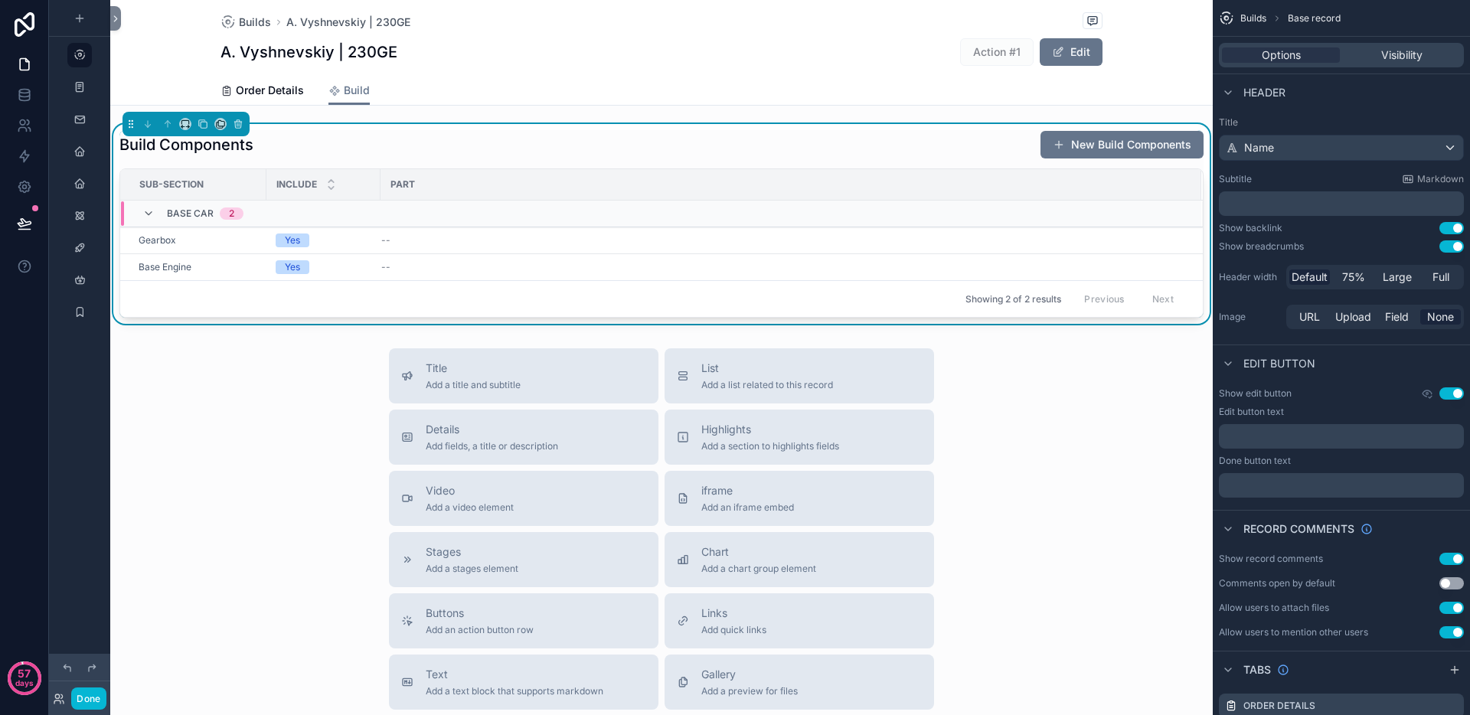
click at [216, 408] on div "Title Add a title and subtitle List Add a list related to this record Details A…" at bounding box center [661, 620] width 1102 height 545
click at [847, 140] on div "Build Components New Build Components" at bounding box center [661, 144] width 1084 height 29
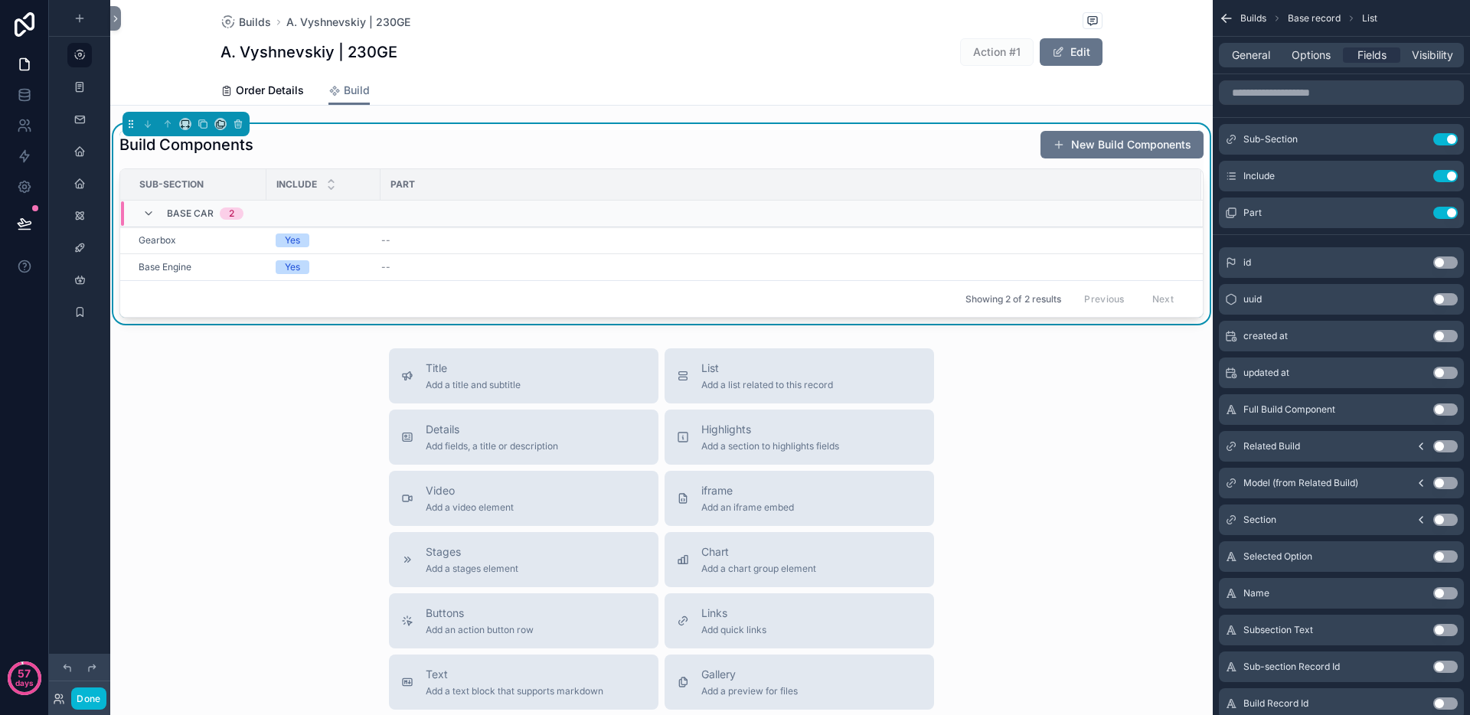
click at [1448, 213] on button "Use setting" at bounding box center [1445, 213] width 24 height 12
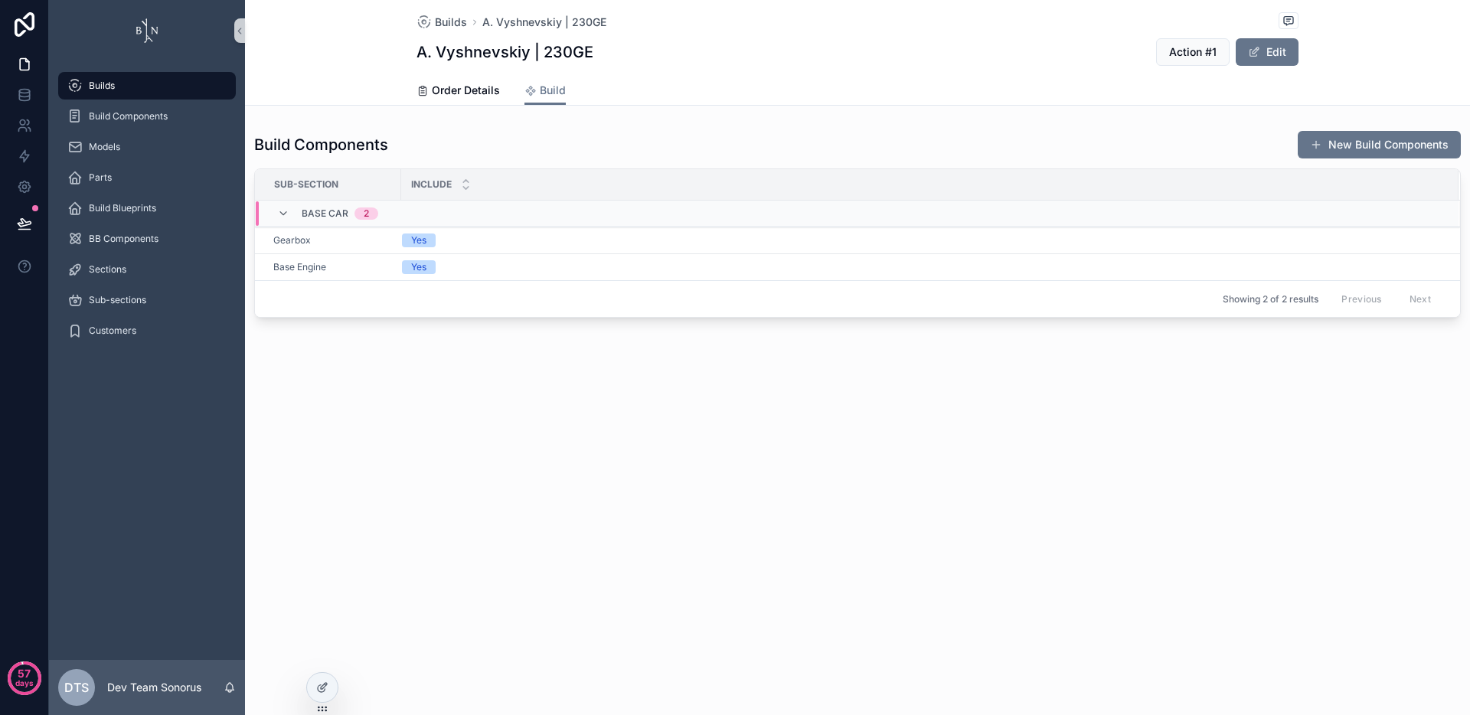
click at [798, 426] on div "Builds A. Vyshnevskiy | 230GE A. Vyshnevskiy | 230GE Action #1 Edit Build Order…" at bounding box center [857, 357] width 1225 height 715
click at [315, 688] on div at bounding box center [322, 687] width 31 height 29
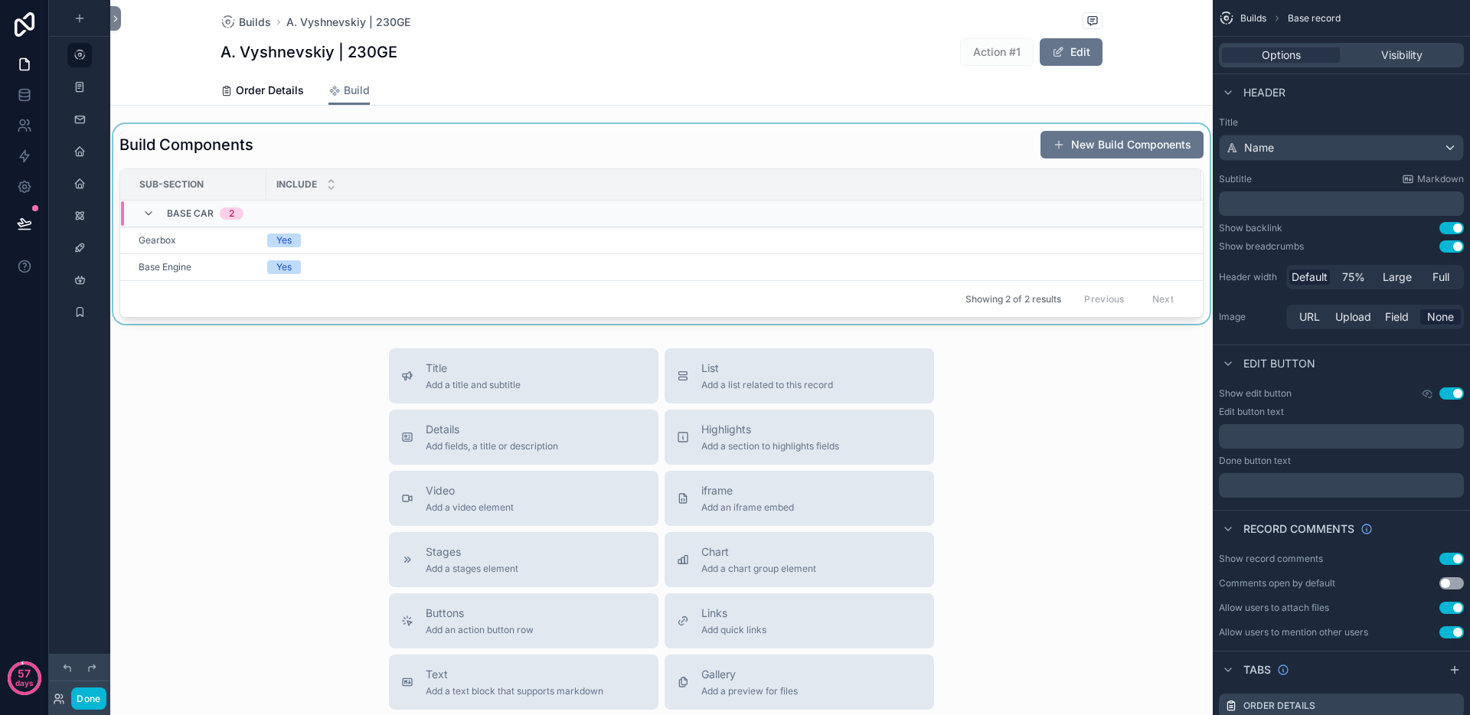
click at [643, 129] on div "scrollable content" at bounding box center [661, 224] width 1102 height 200
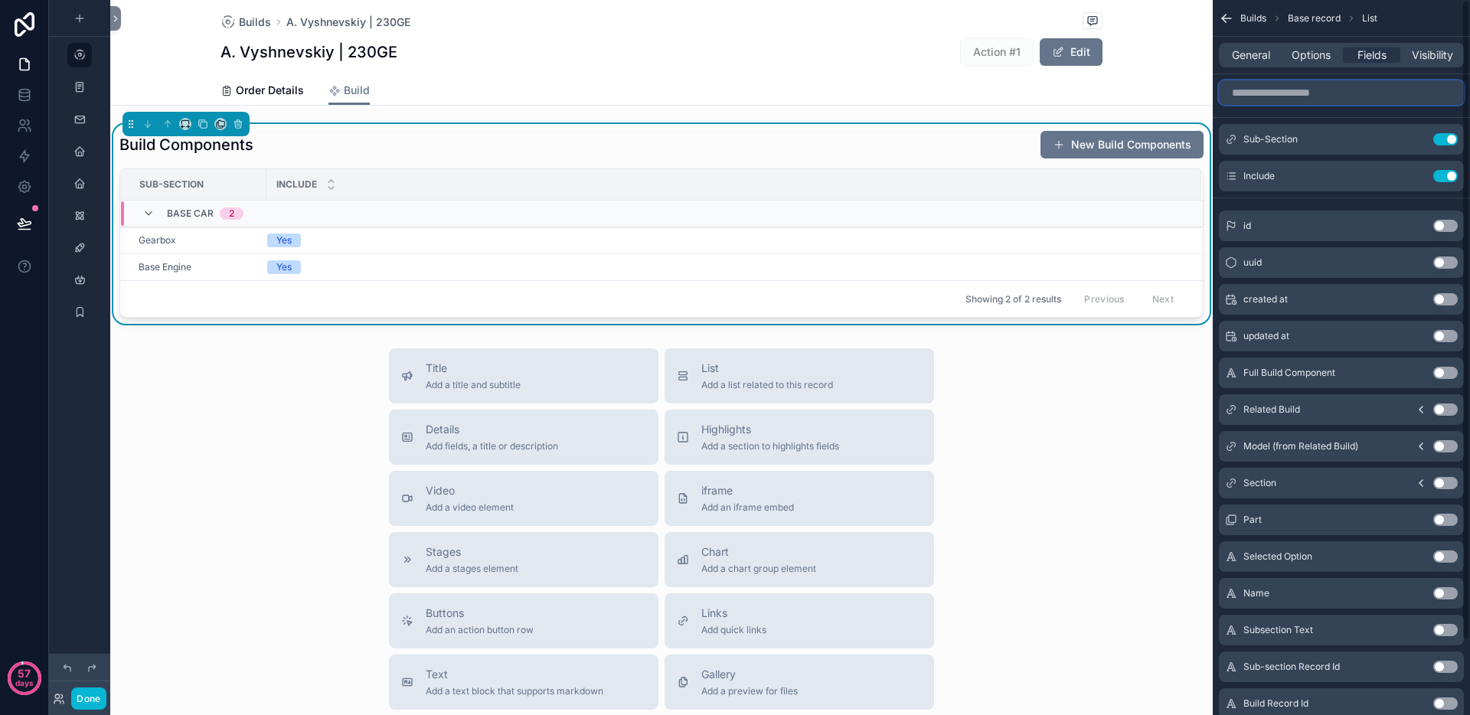
click at [1284, 92] on input "scrollable content" at bounding box center [1341, 92] width 245 height 24
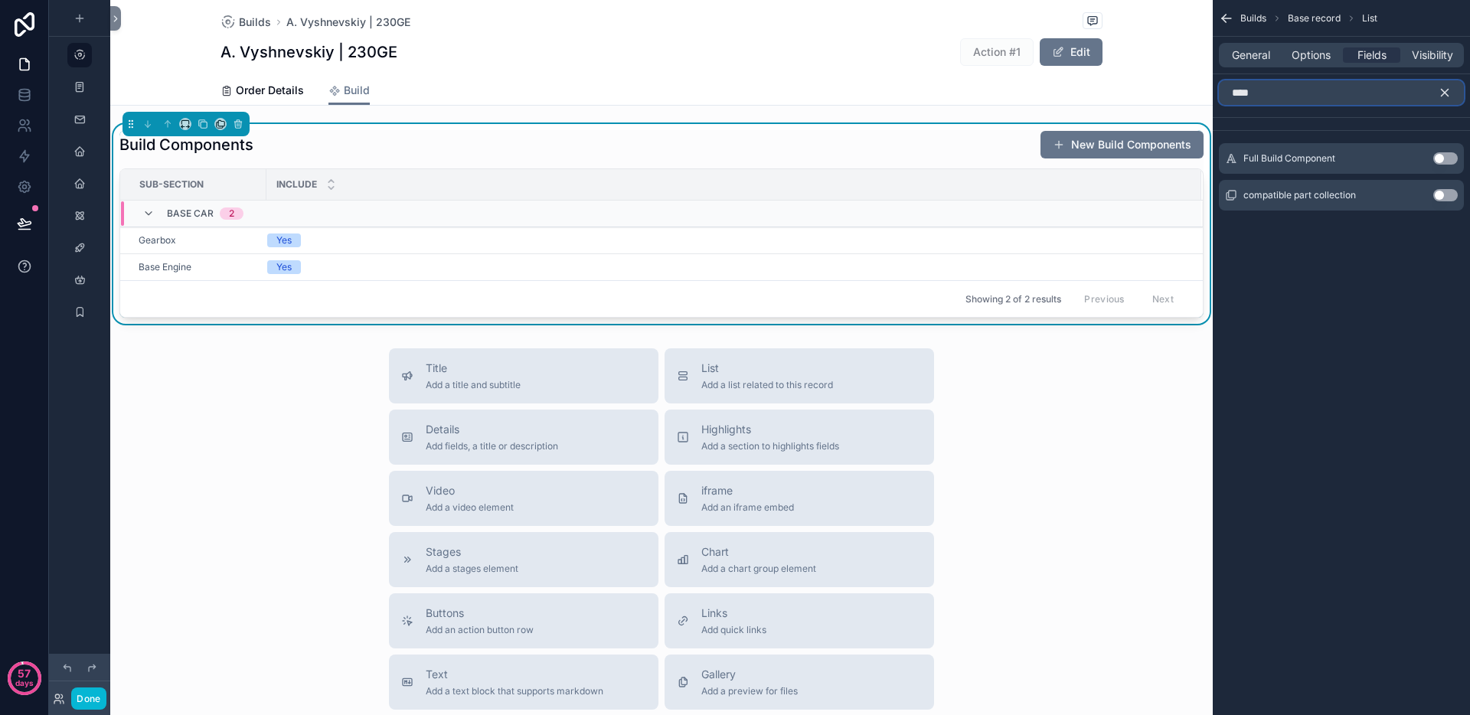
type input "****"
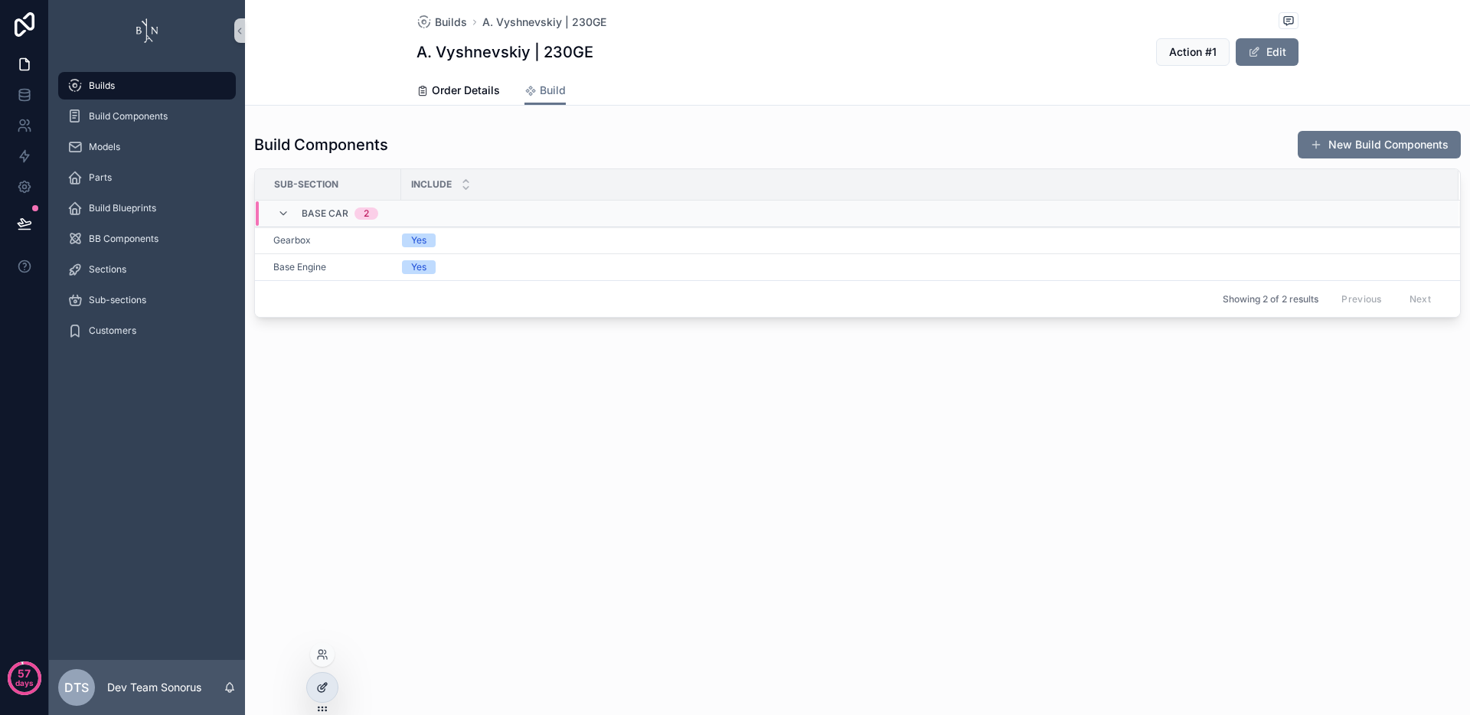
click at [333, 684] on div at bounding box center [322, 687] width 31 height 29
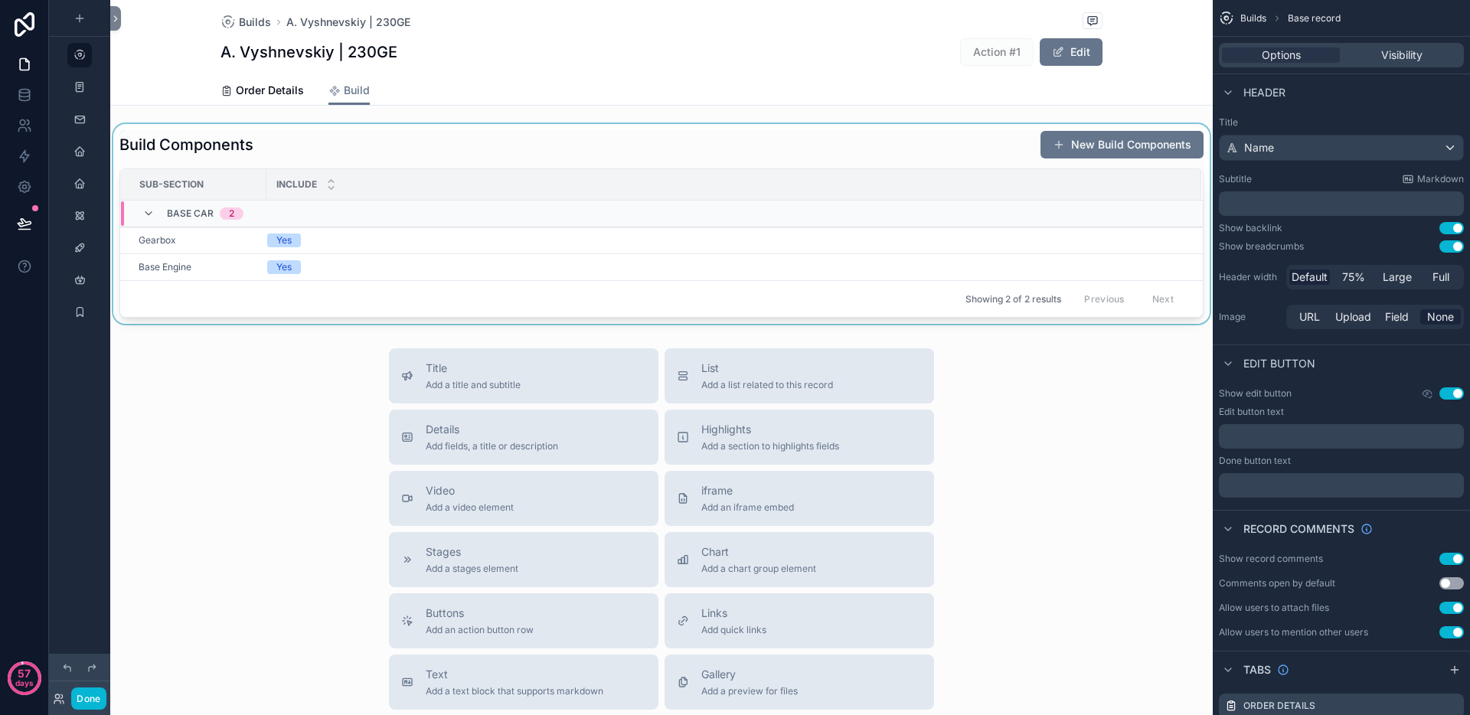
click at [954, 151] on div "scrollable content" at bounding box center [661, 224] width 1102 height 200
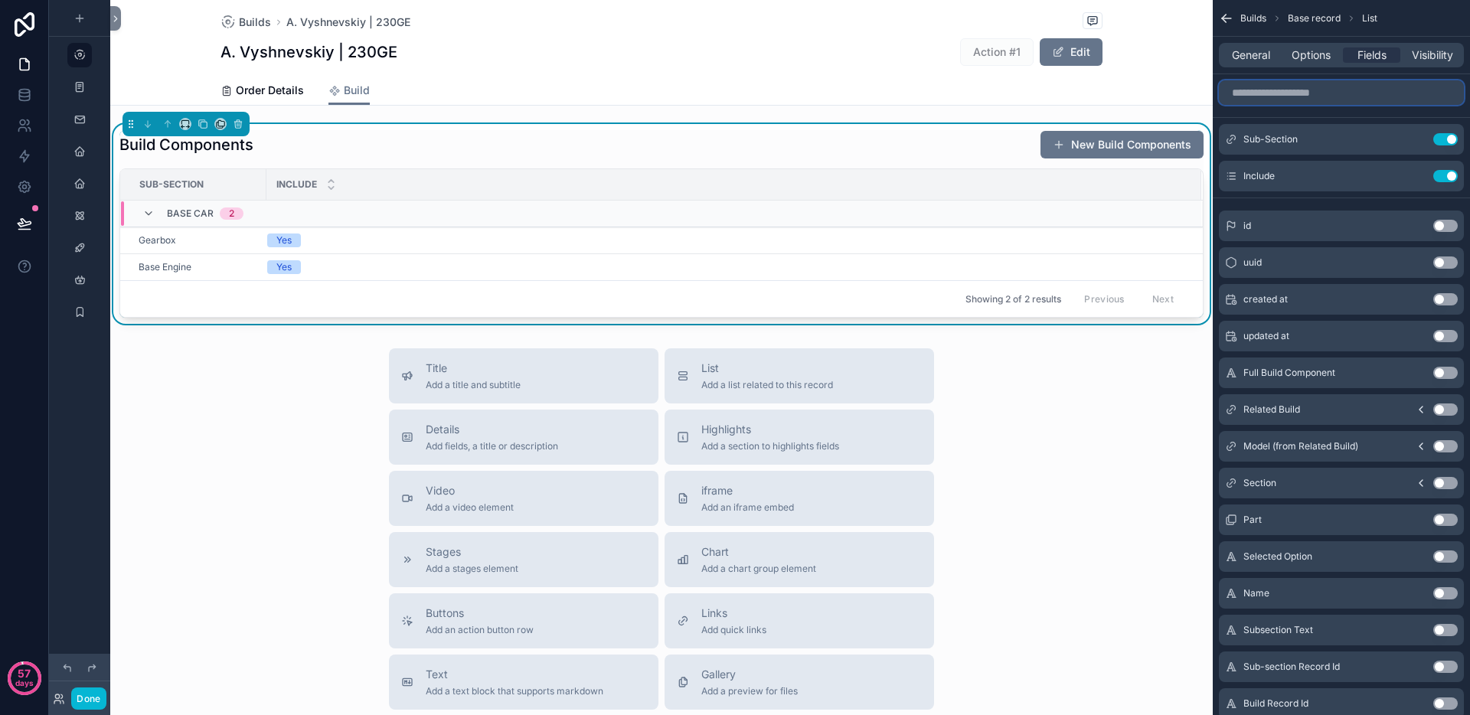
click at [1320, 93] on input "scrollable content" at bounding box center [1341, 92] width 245 height 24
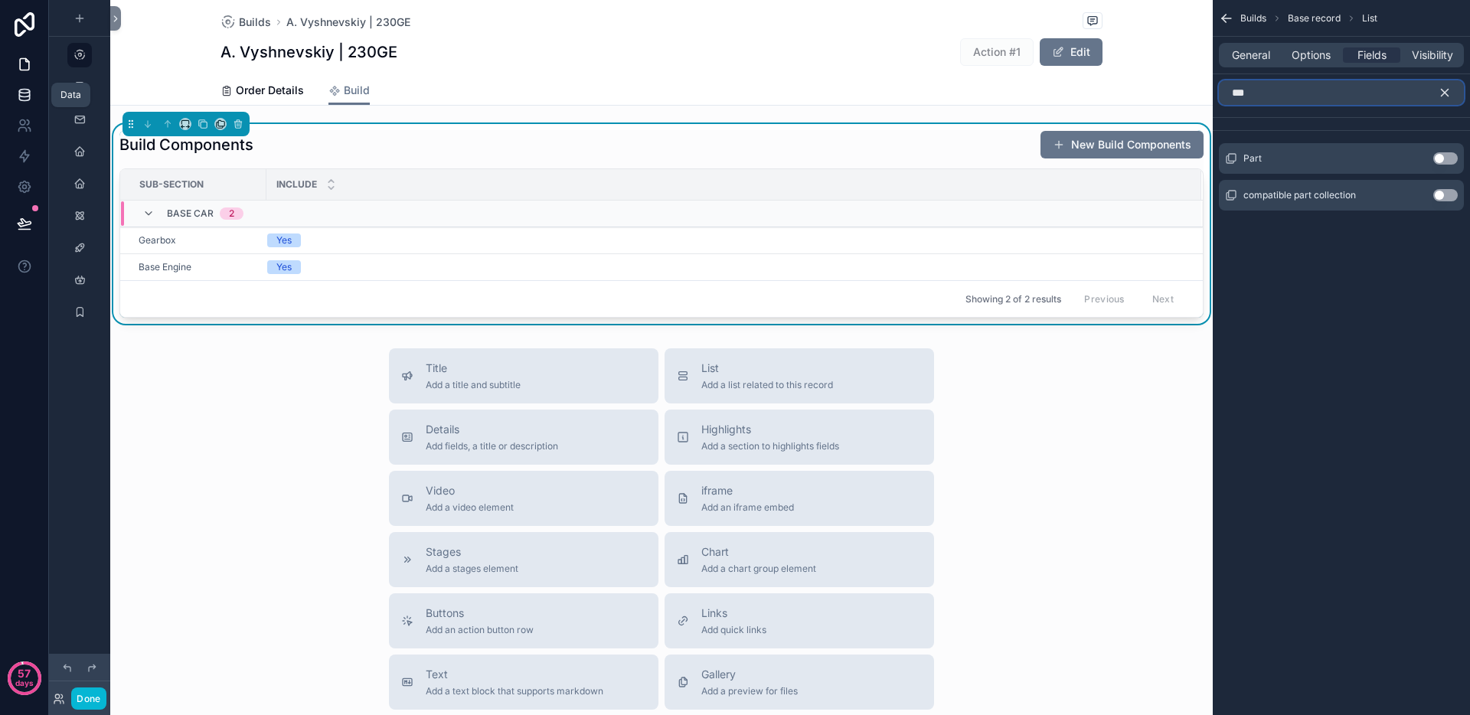
type input "***"
click at [29, 96] on icon at bounding box center [24, 98] width 10 height 6
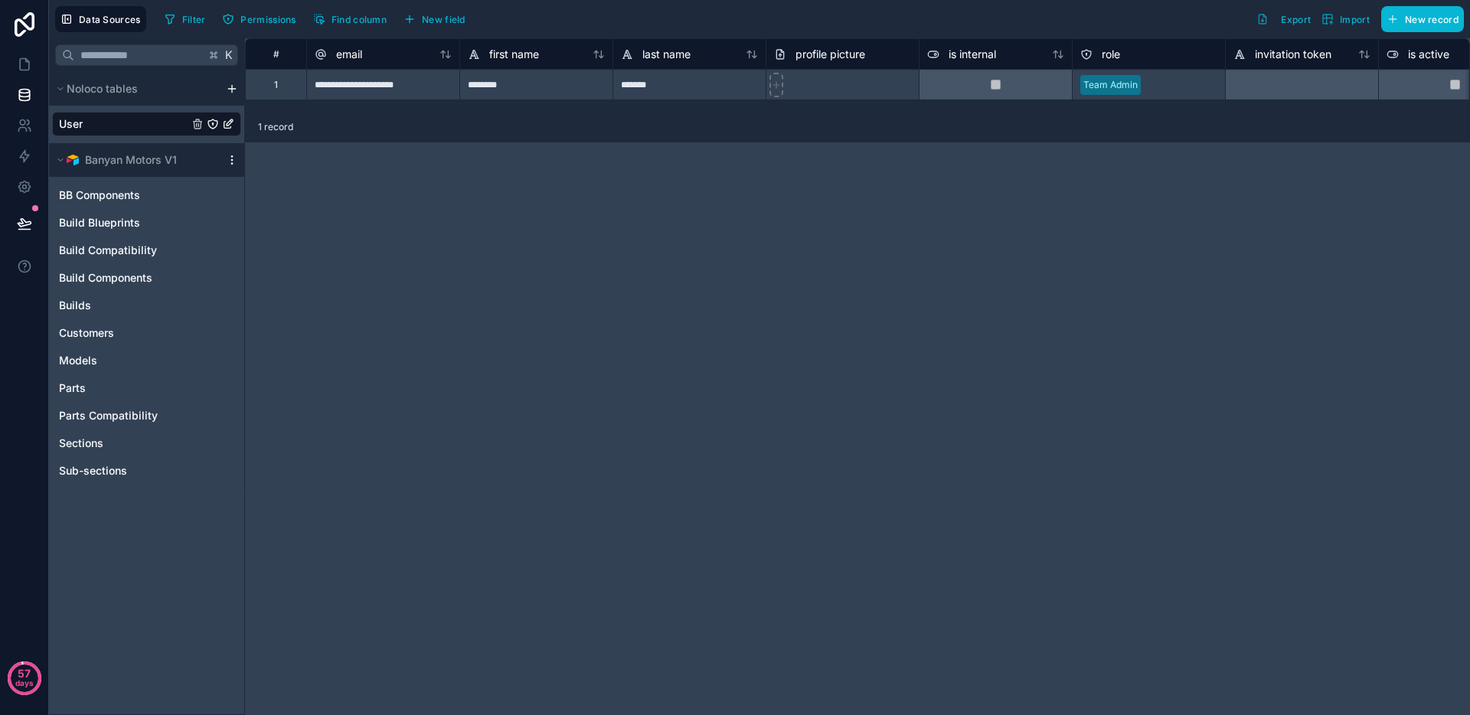
click at [233, 158] on icon "scrollable content" at bounding box center [232, 160] width 12 height 12
click at [313, 238] on span "Queue schema sync" at bounding box center [310, 243] width 110 height 12
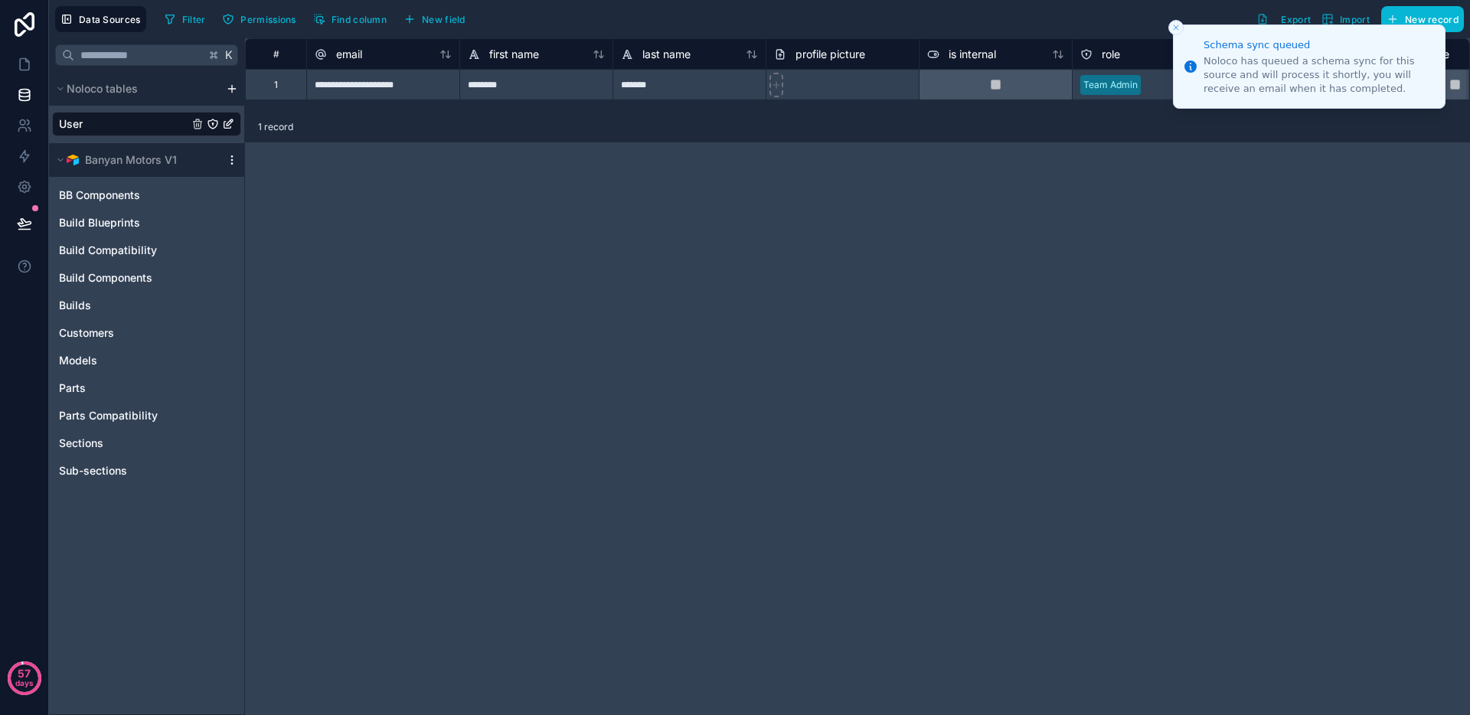
click at [231, 158] on icon "scrollable content" at bounding box center [232, 160] width 12 height 12
click at [322, 220] on span "Queue data sync" at bounding box center [310, 217] width 110 height 12
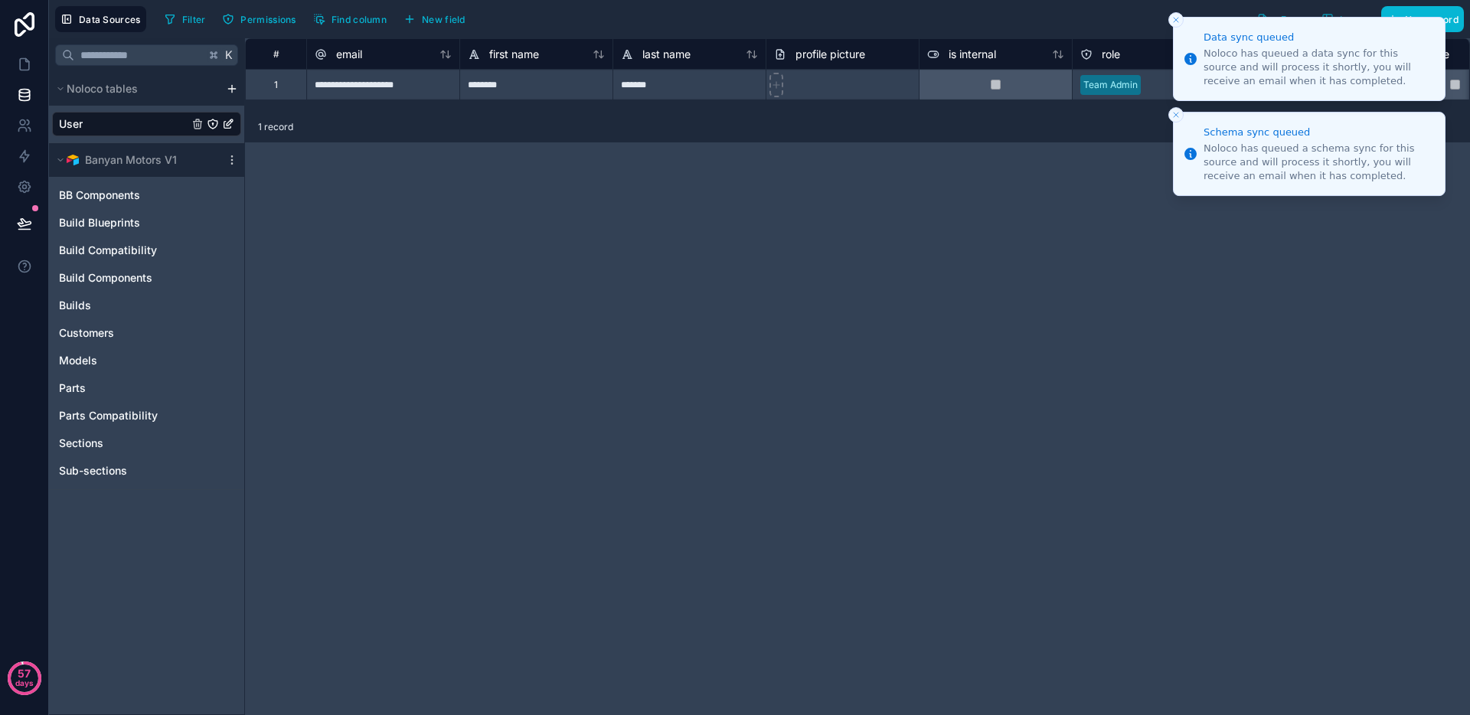
click at [1177, 19] on icon "Close toast" at bounding box center [1175, 19] width 9 height 9
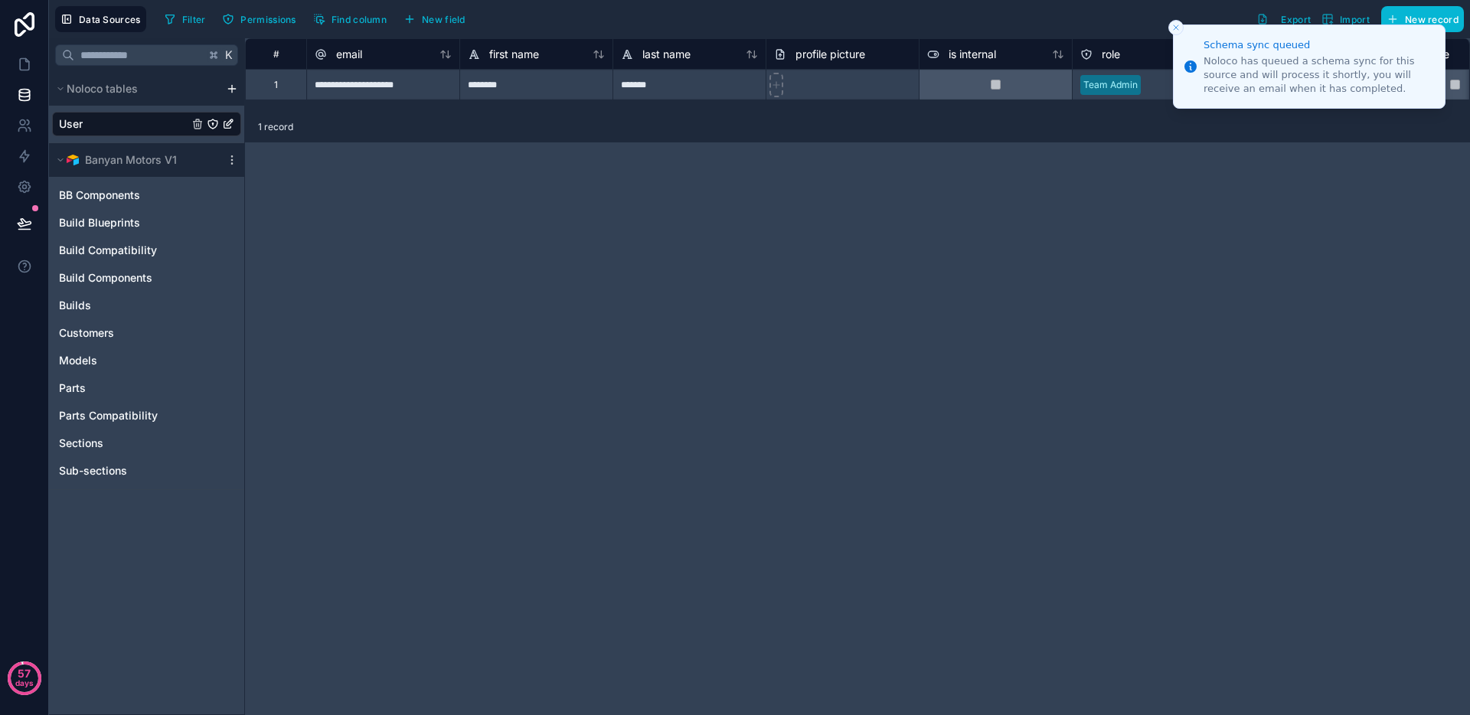
click at [1177, 21] on button "Close toast" at bounding box center [1175, 27] width 15 height 15
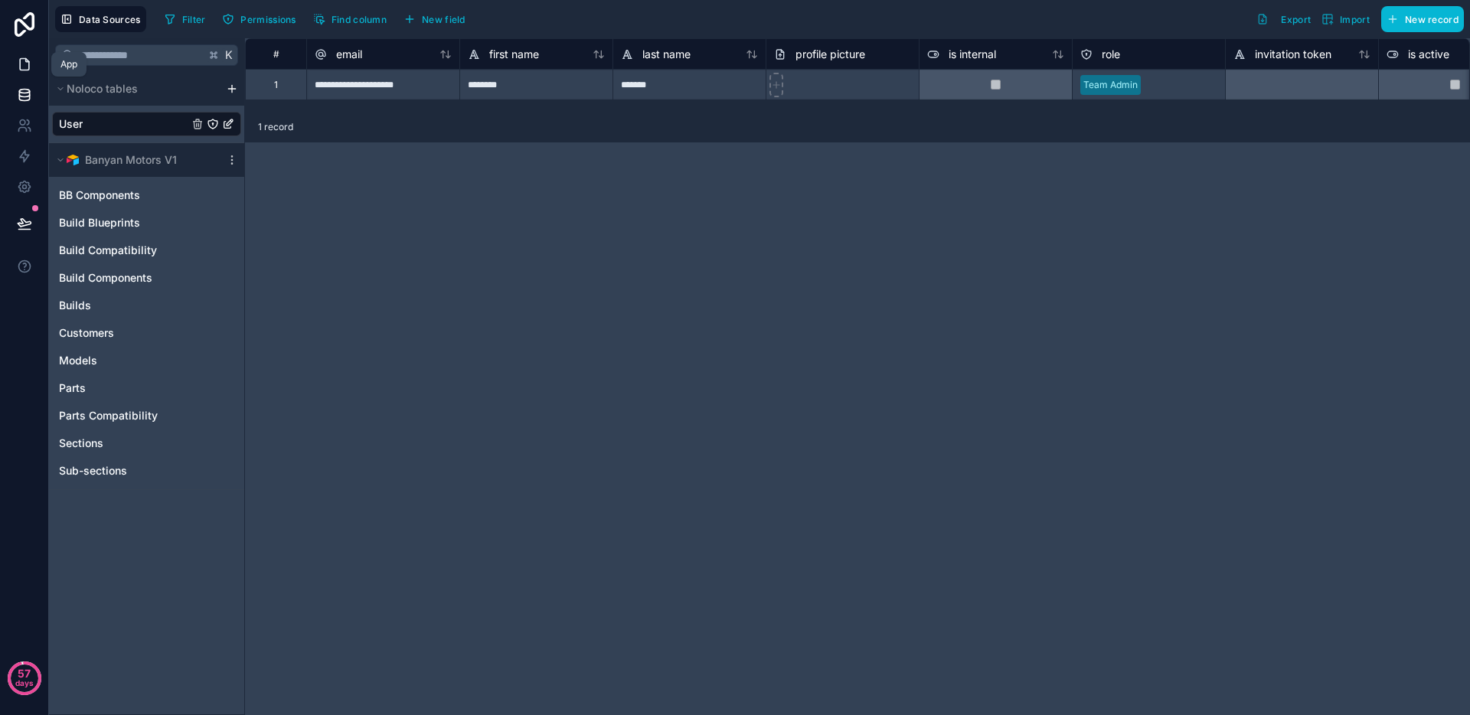
click at [24, 71] on icon at bounding box center [24, 64] width 15 height 15
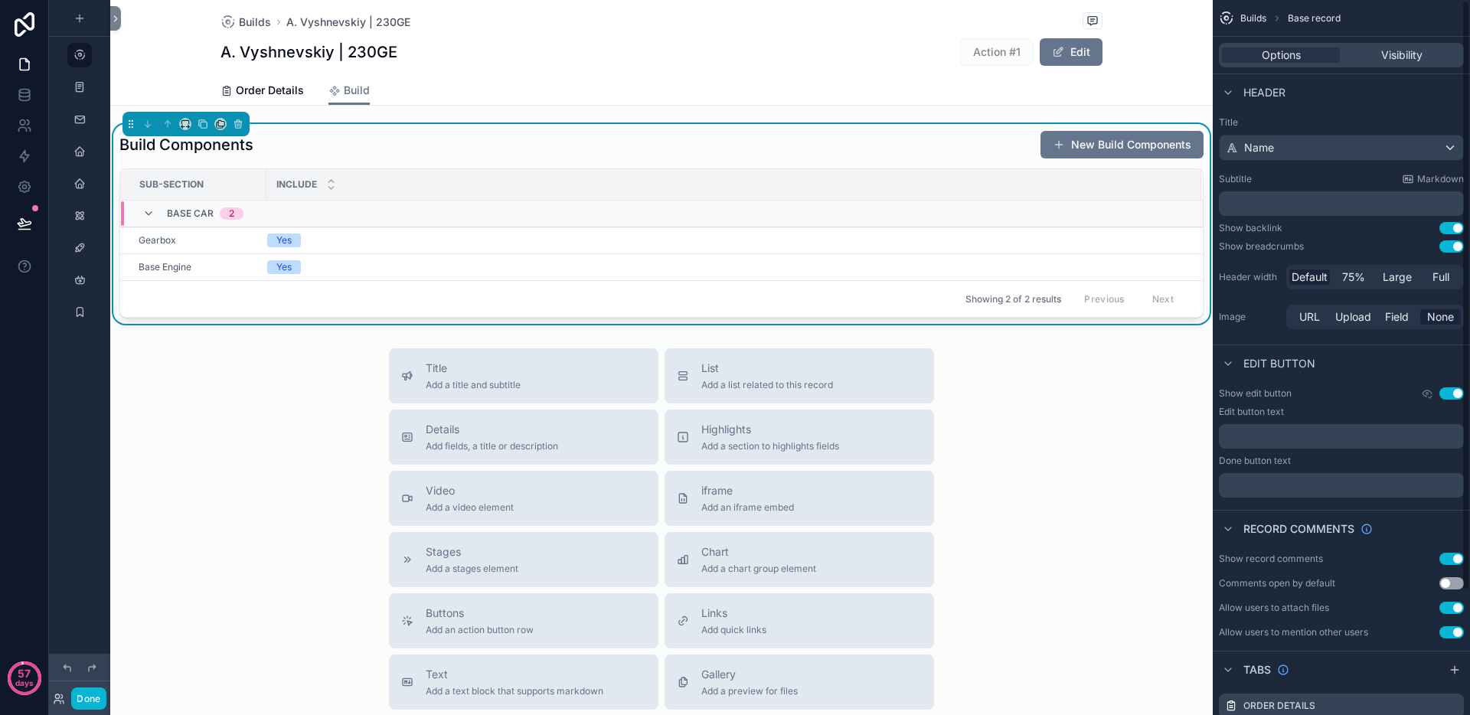
click at [792, 139] on div "Build Components New Build Components" at bounding box center [661, 144] width 1084 height 29
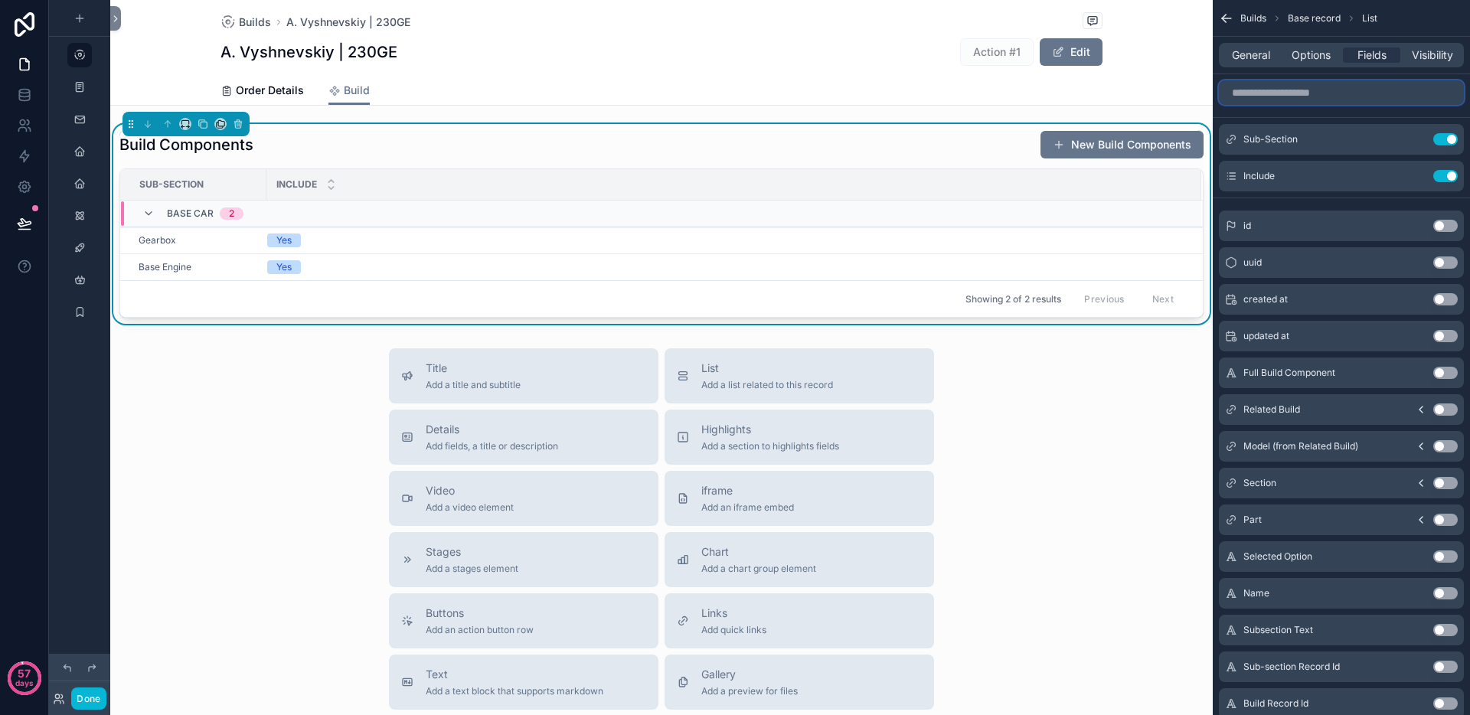
click at [1296, 97] on input "scrollable content" at bounding box center [1341, 92] width 245 height 24
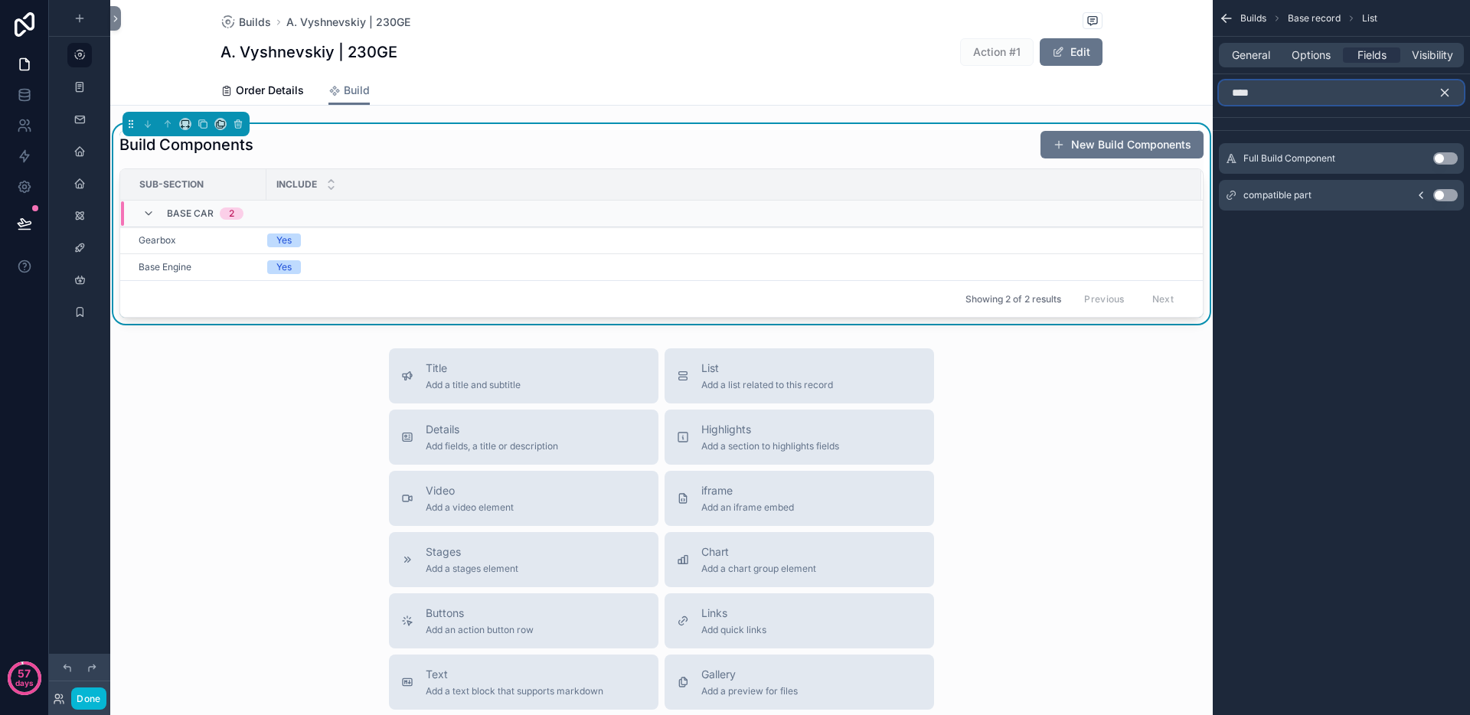
type input "****"
click at [1444, 194] on button "Use setting" at bounding box center [1445, 195] width 24 height 12
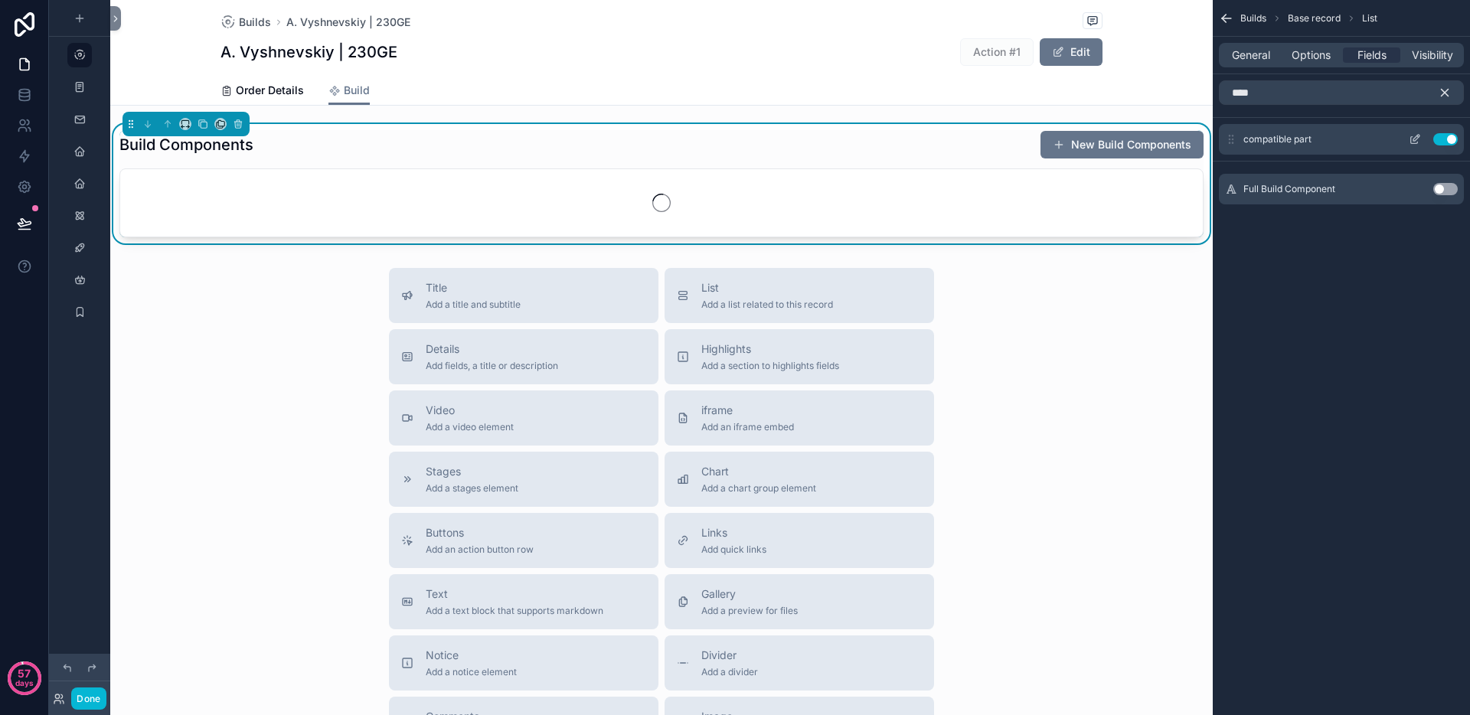
click at [1413, 135] on icon "scrollable content" at bounding box center [1414, 139] width 12 height 12
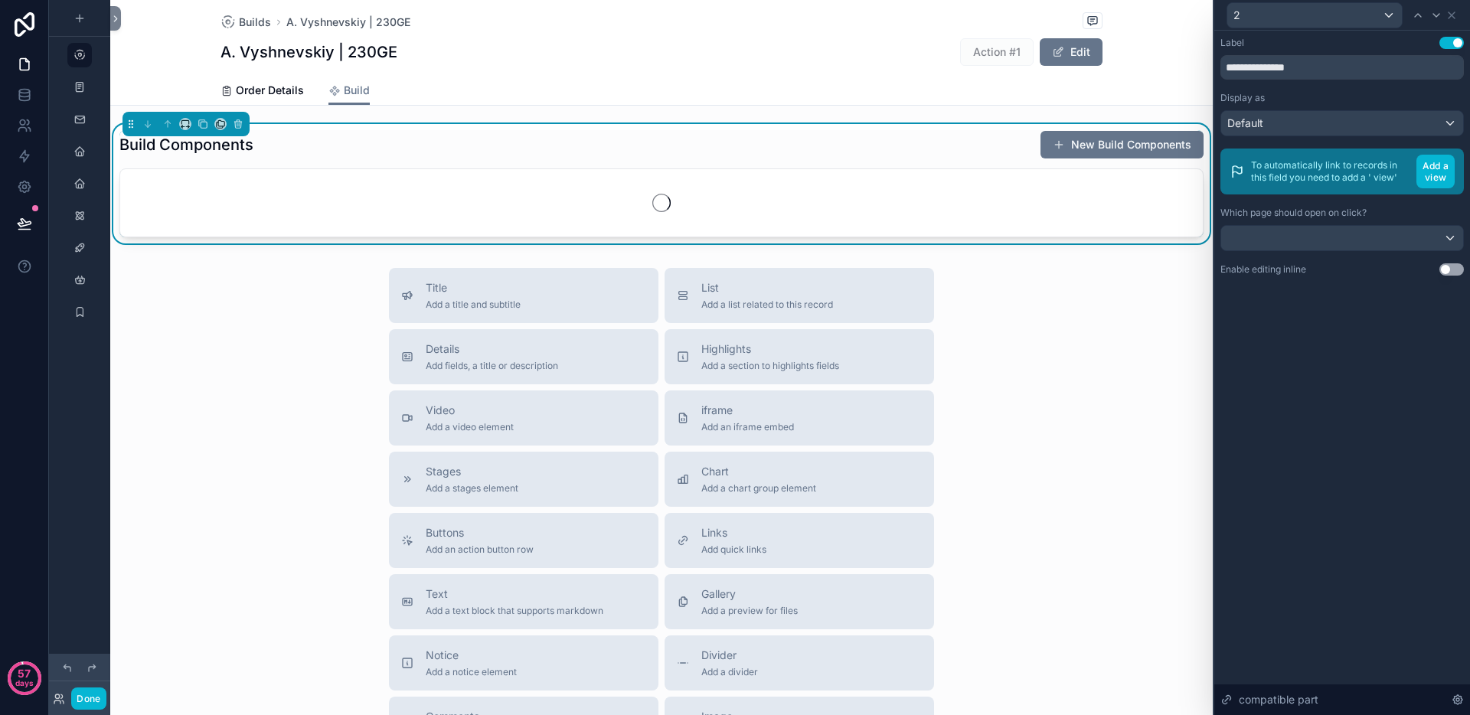
click at [1447, 271] on button "Use setting" at bounding box center [1451, 269] width 24 height 12
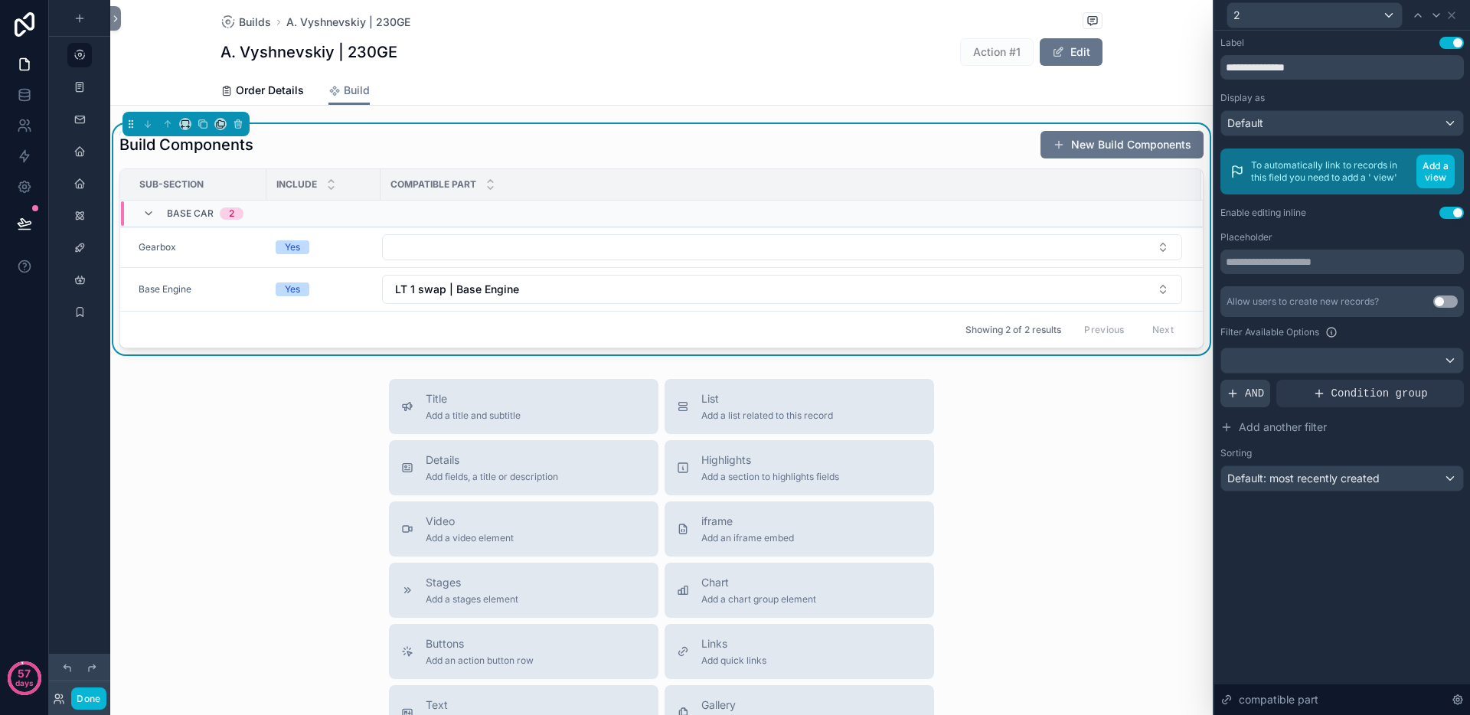
click at [1256, 393] on span "AND" at bounding box center [1254, 393] width 19 height 15
click at [1421, 379] on icon at bounding box center [1425, 381] width 9 height 9
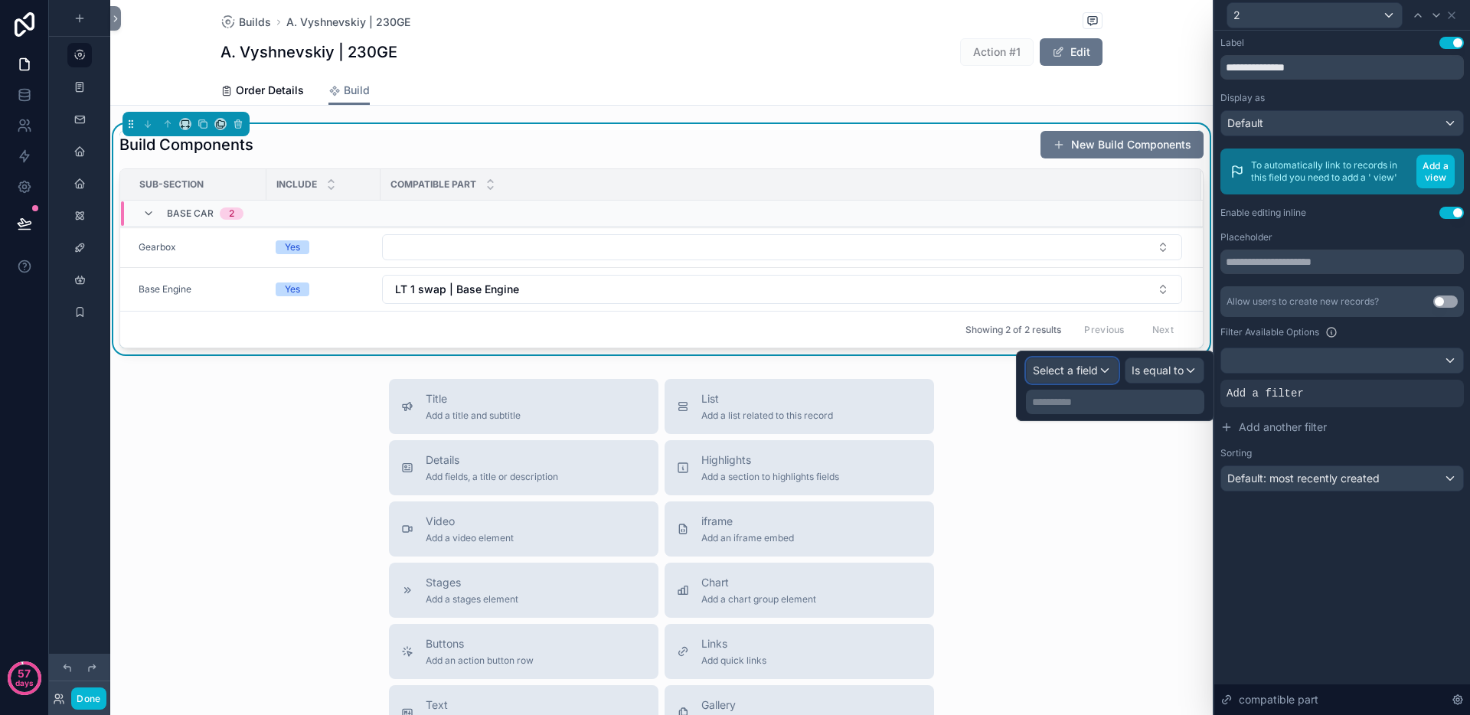
click at [1090, 367] on span "Select a field" at bounding box center [1065, 370] width 65 height 13
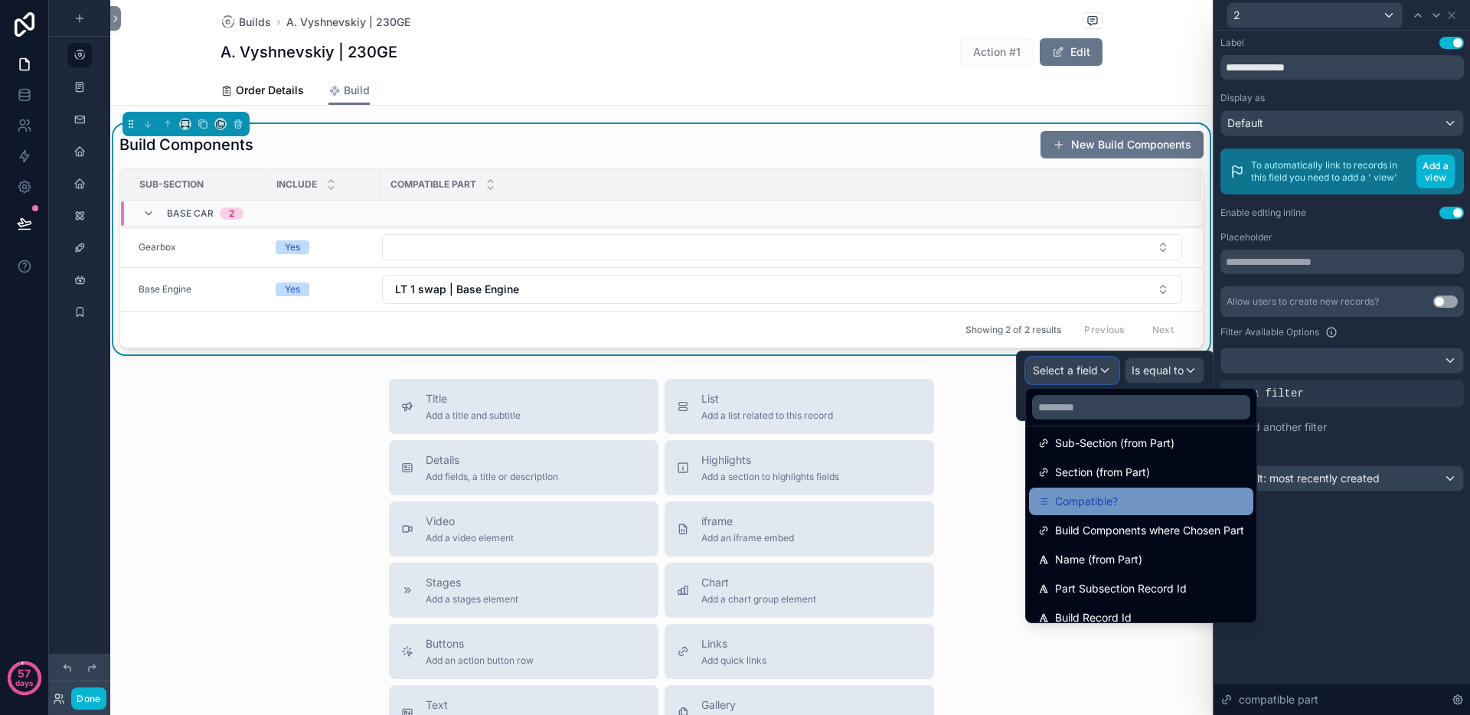
scroll to position [223, 0]
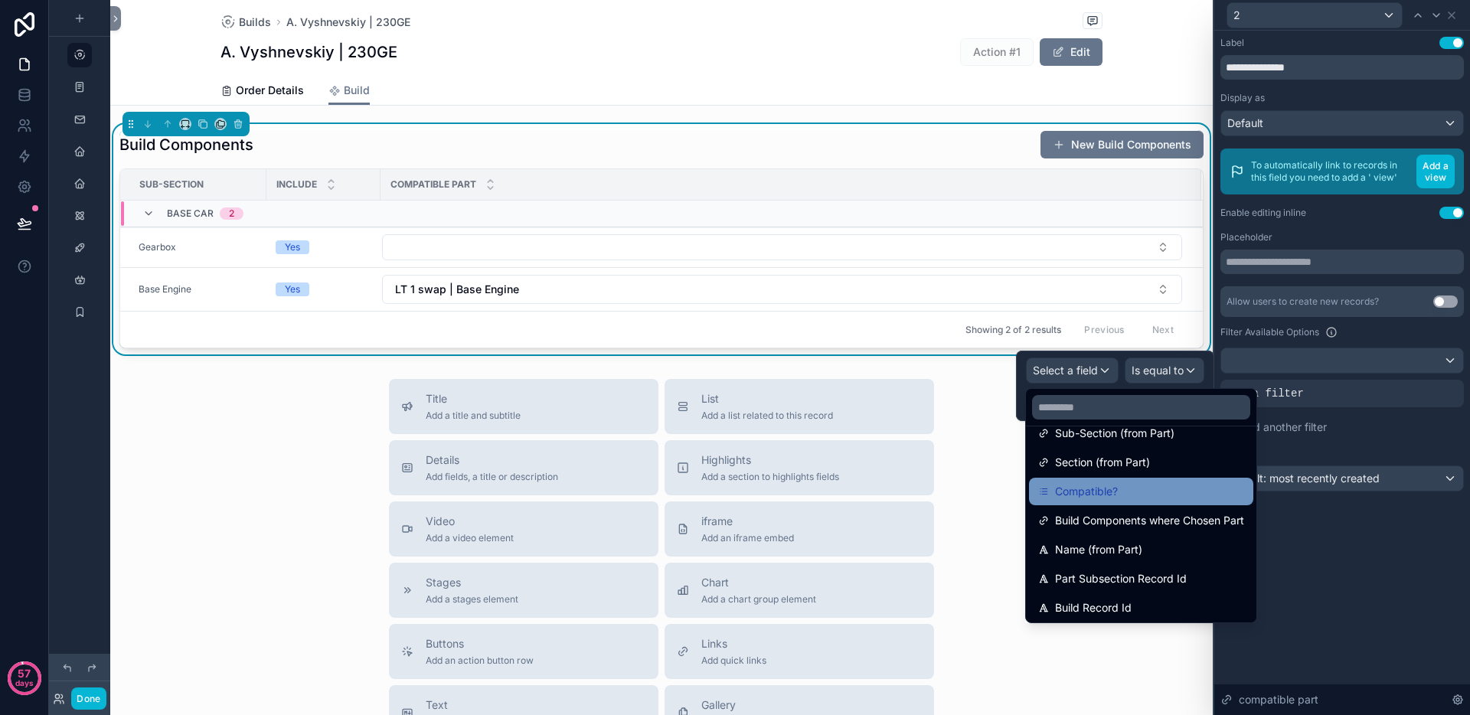
click at [1159, 498] on div "Compatible?" at bounding box center [1141, 491] width 206 height 18
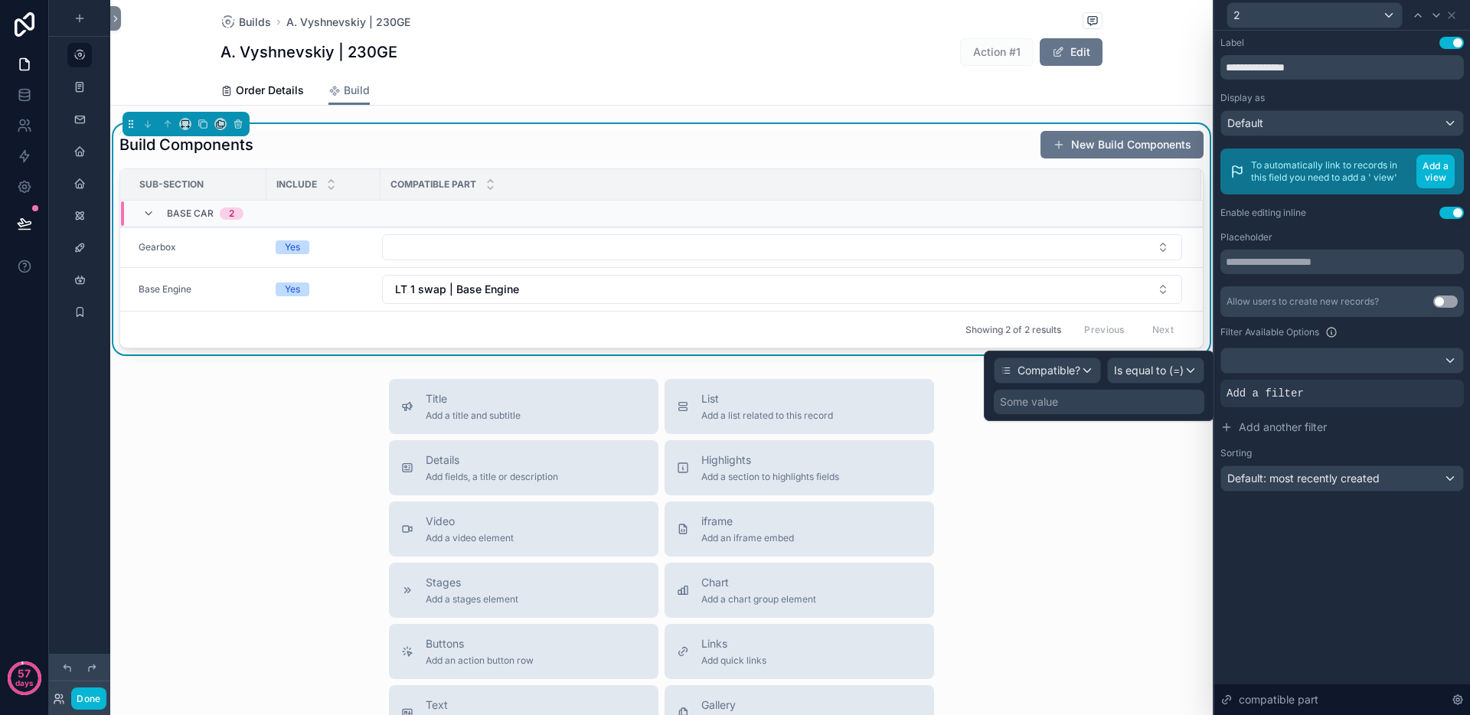
click at [1149, 406] on div "Some value" at bounding box center [1099, 402] width 211 height 24
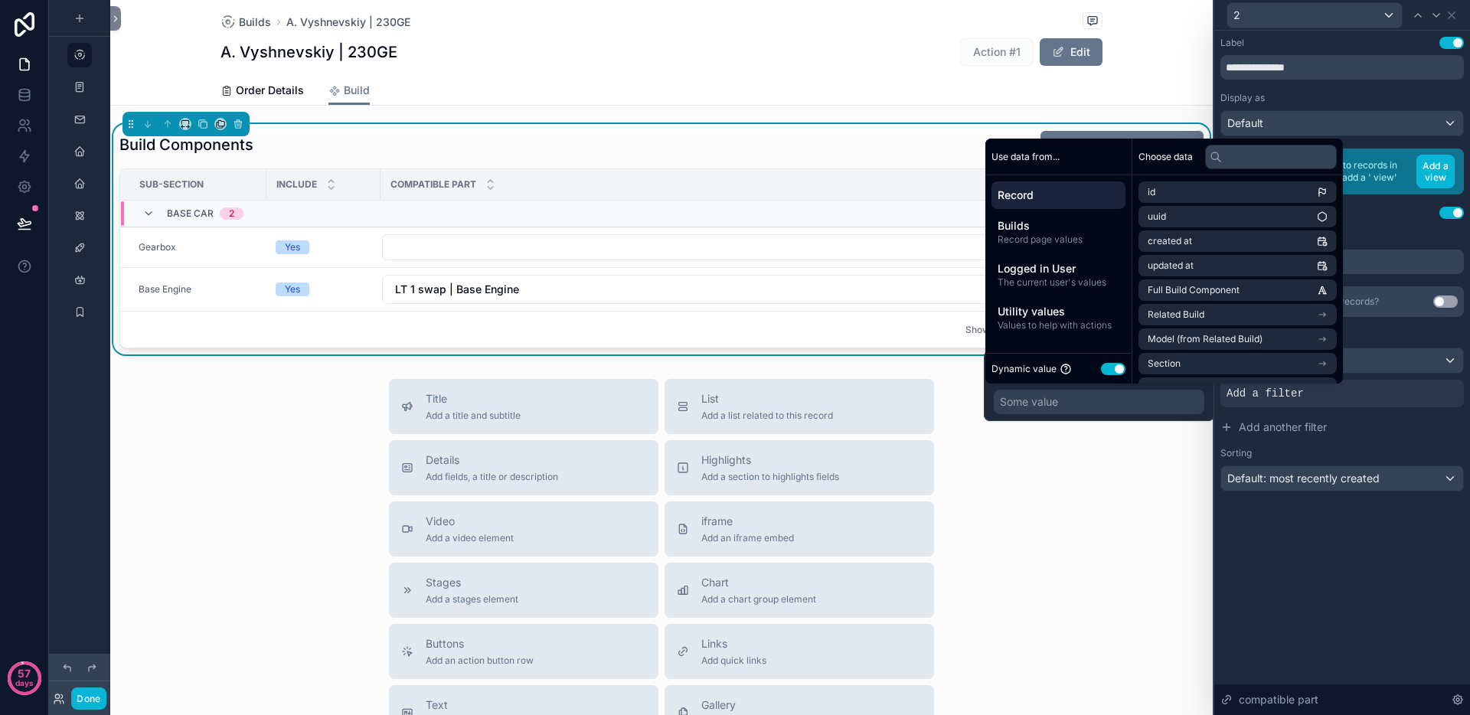
click at [1118, 370] on button "Use setting" at bounding box center [1113, 369] width 24 height 12
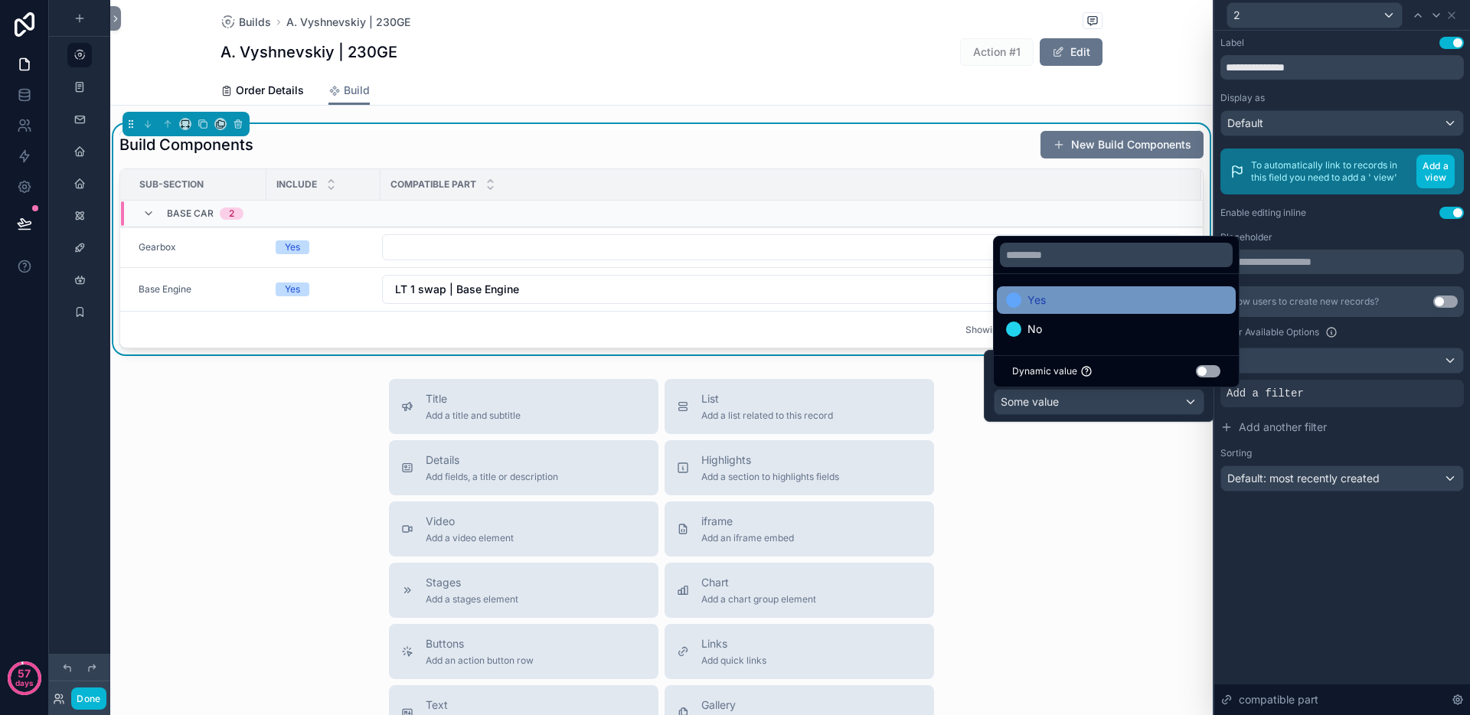
click at [1064, 302] on div "Yes" at bounding box center [1116, 300] width 220 height 18
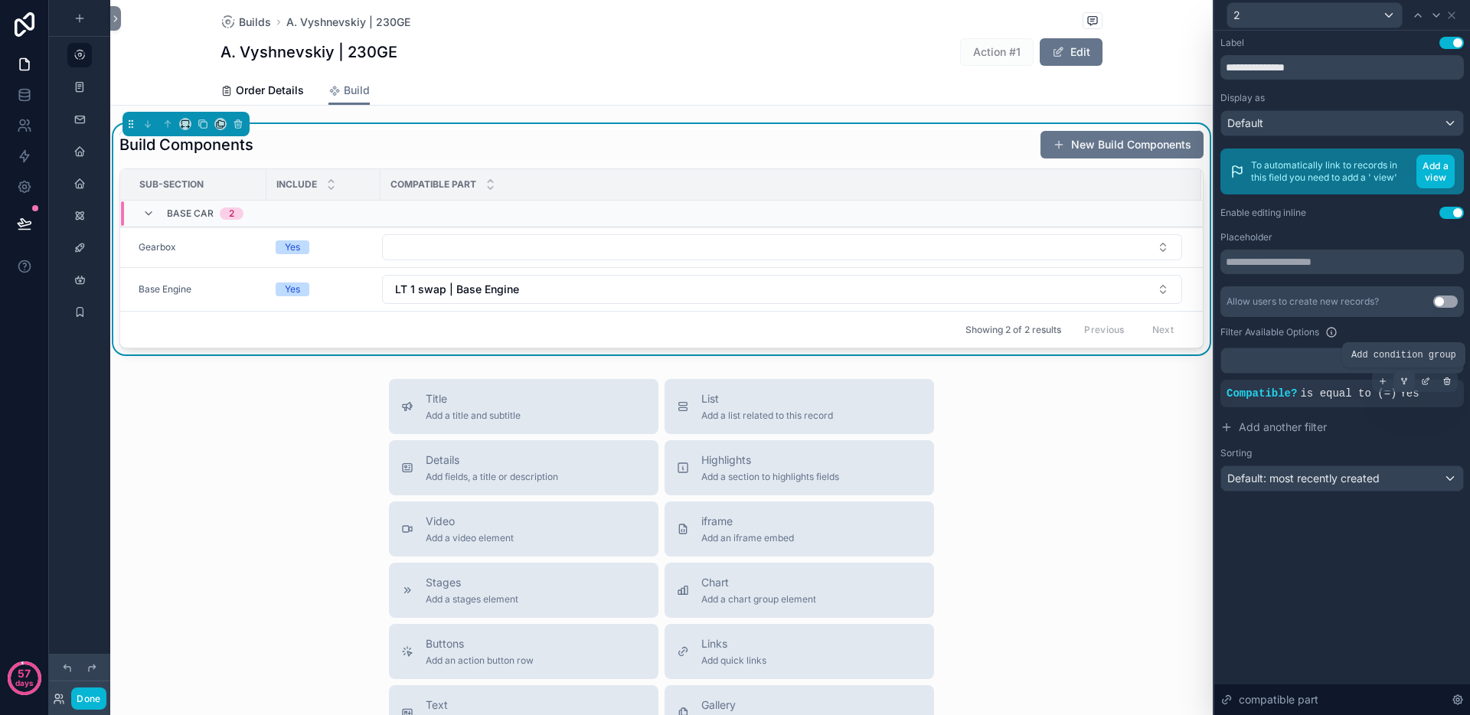
click at [1405, 382] on icon at bounding box center [1403, 381] width 9 height 9
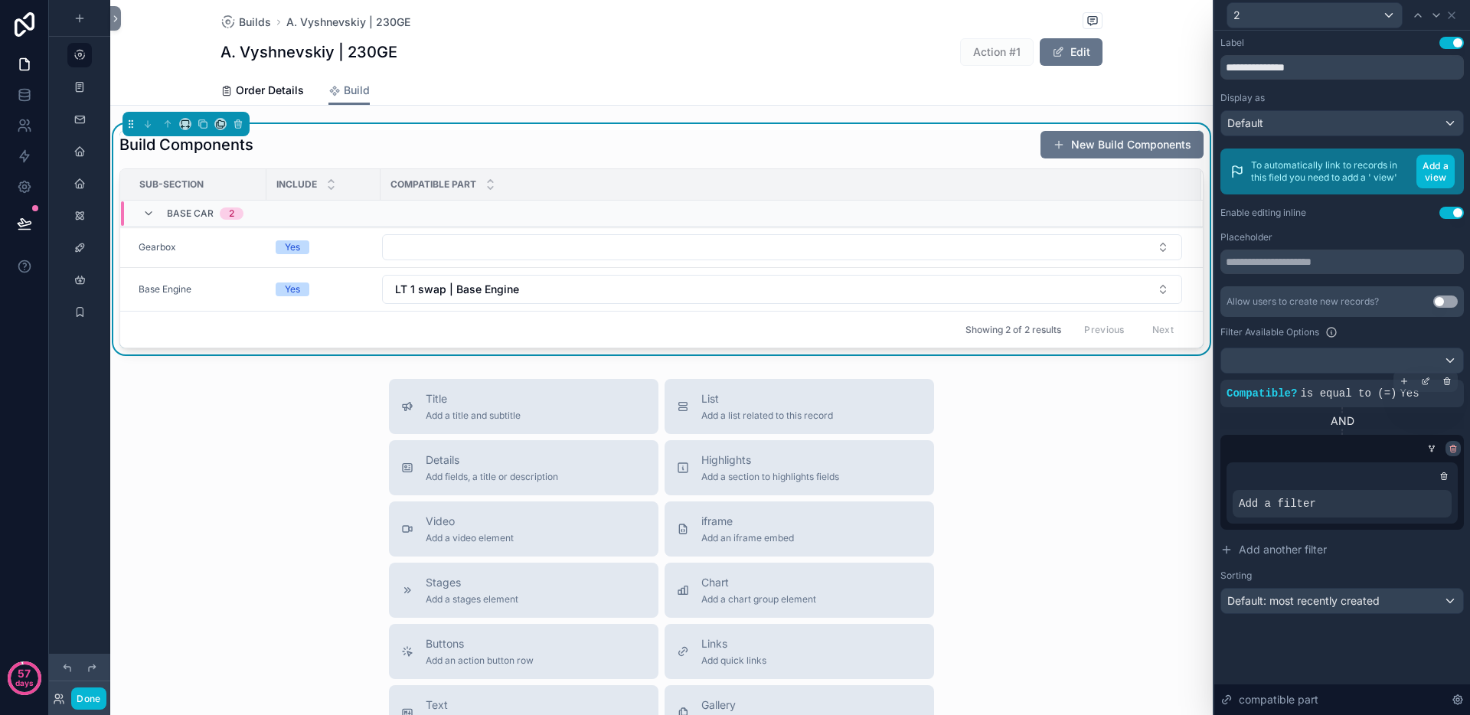
click at [1453, 449] on icon at bounding box center [1452, 448] width 9 height 9
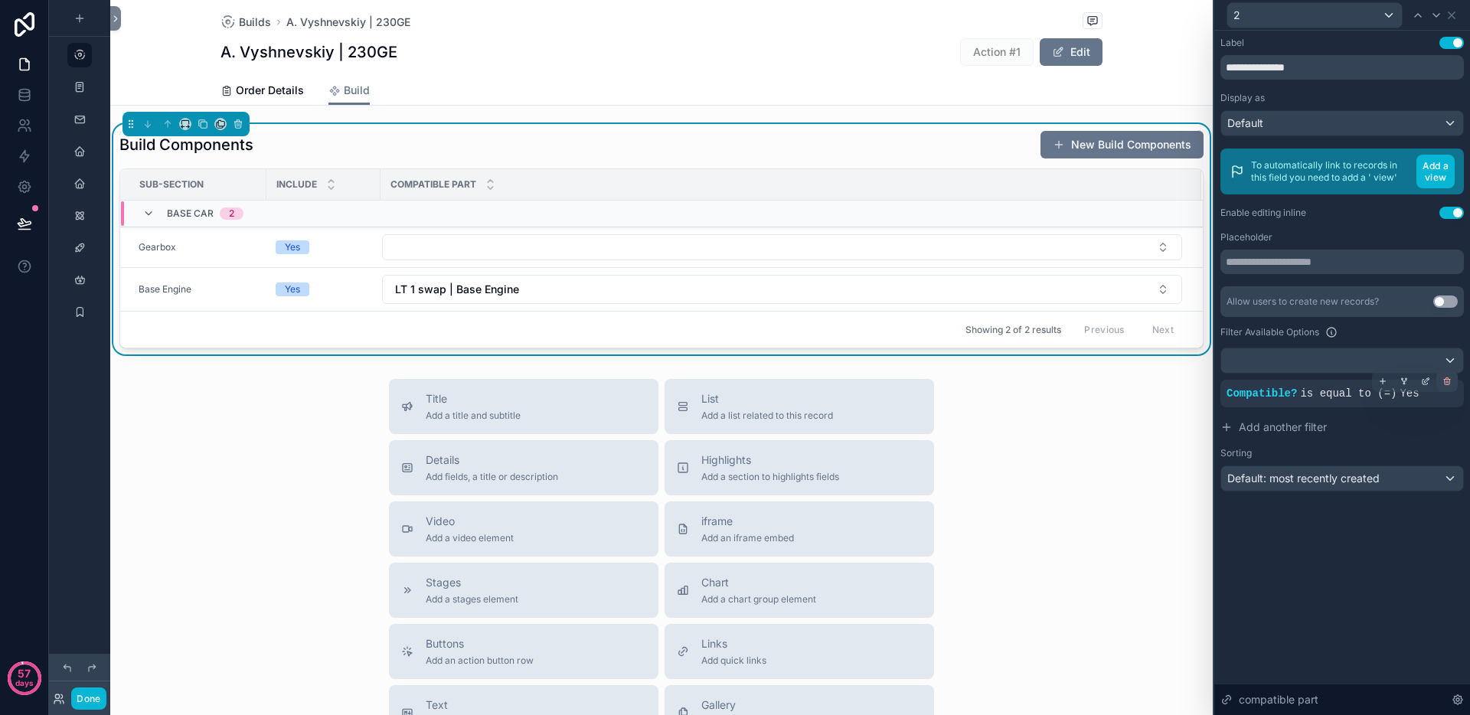
click at [1443, 380] on icon at bounding box center [1446, 381] width 9 height 9
click at [1357, 392] on span "Condition group" at bounding box center [1379, 393] width 96 height 15
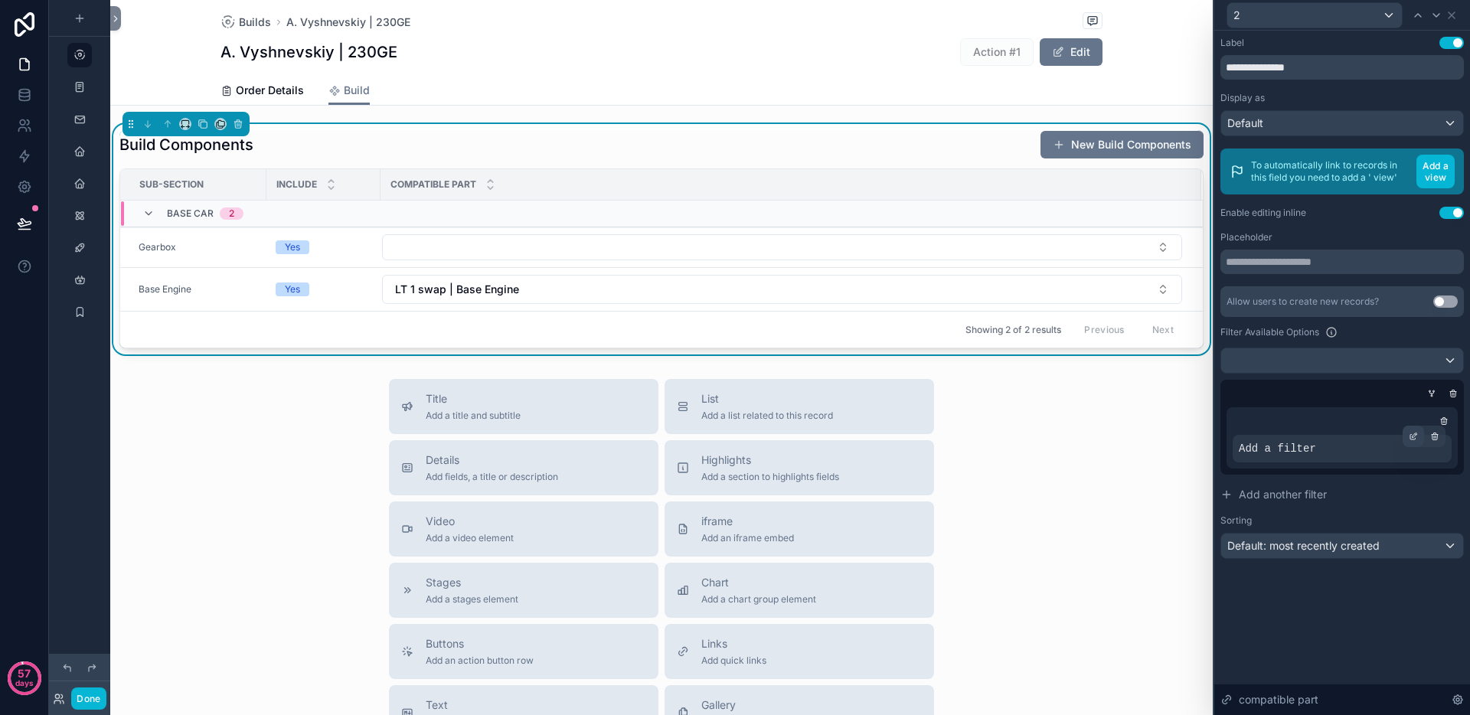
click at [1413, 436] on icon at bounding box center [1412, 436] width 9 height 9
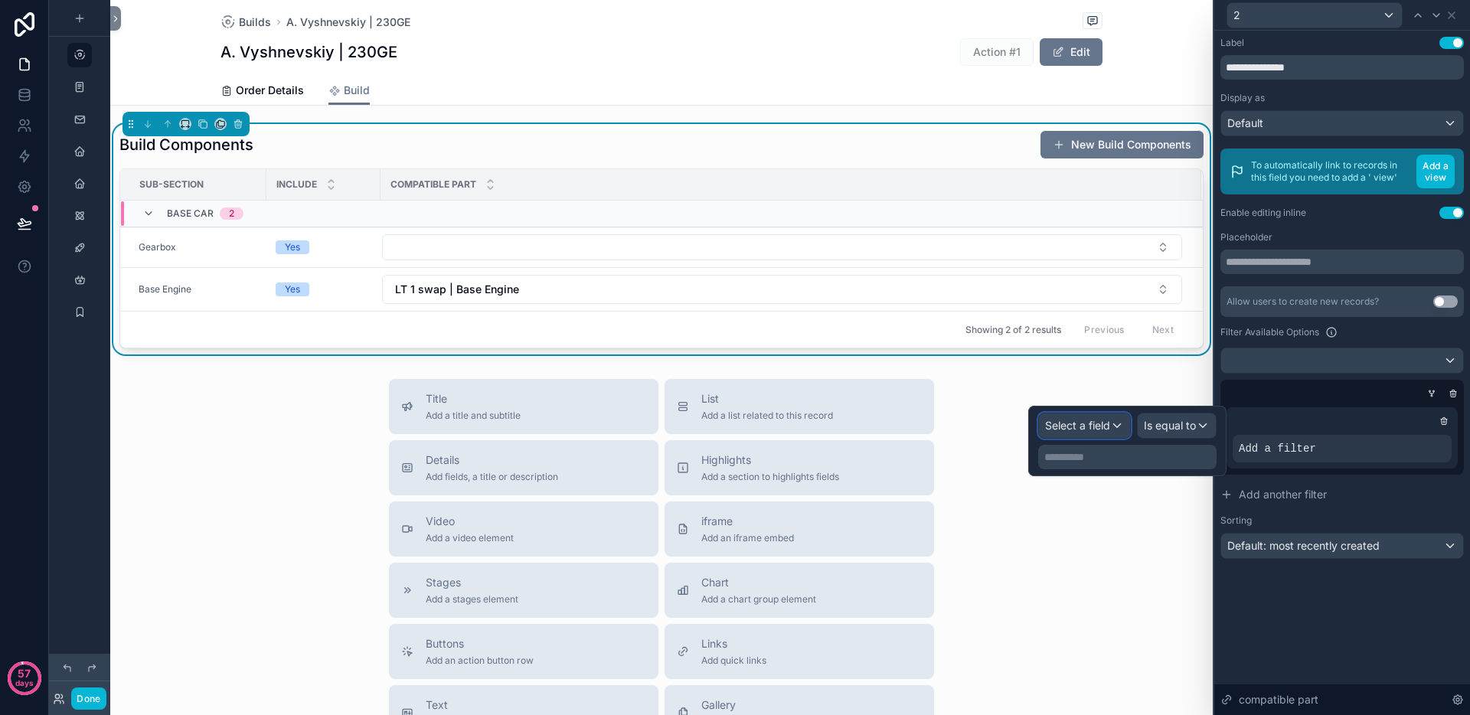
click at [1104, 420] on span "Select a field" at bounding box center [1077, 425] width 65 height 13
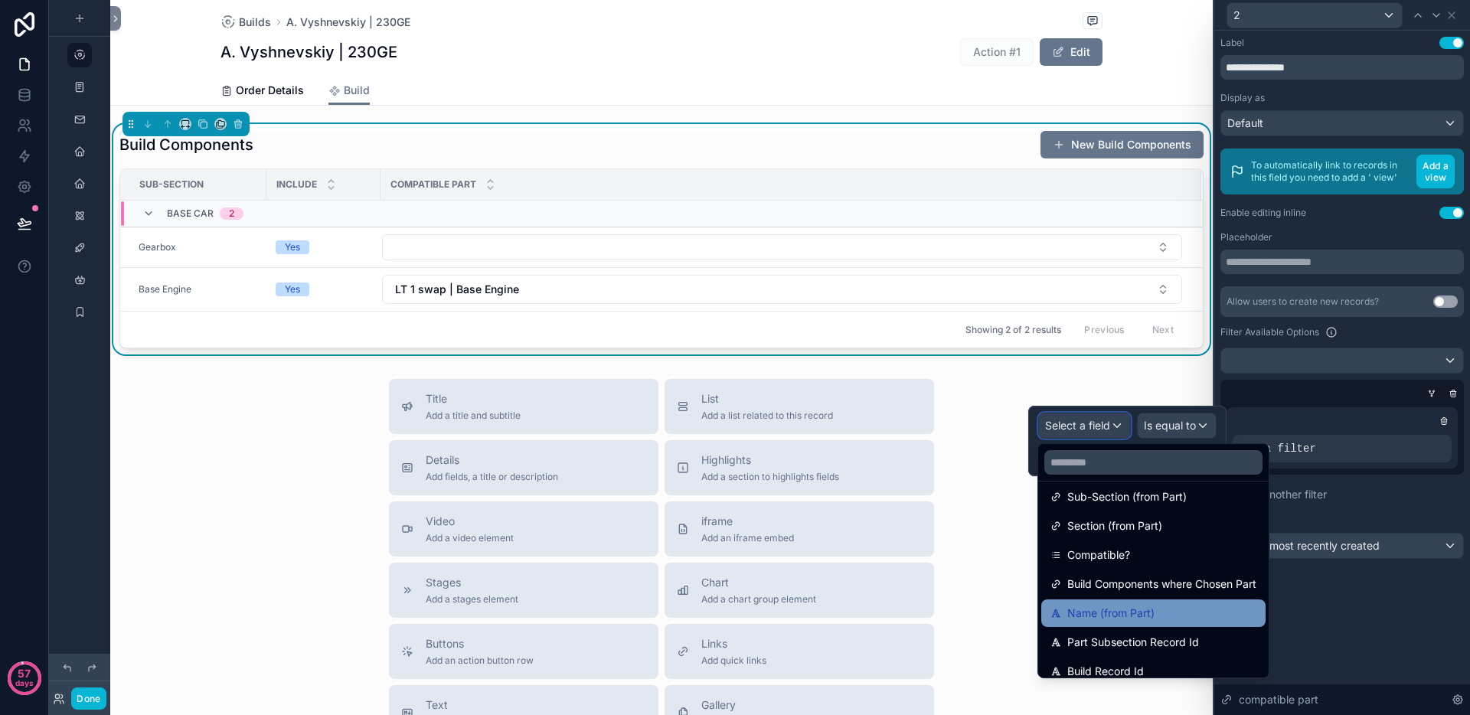
scroll to position [254, 0]
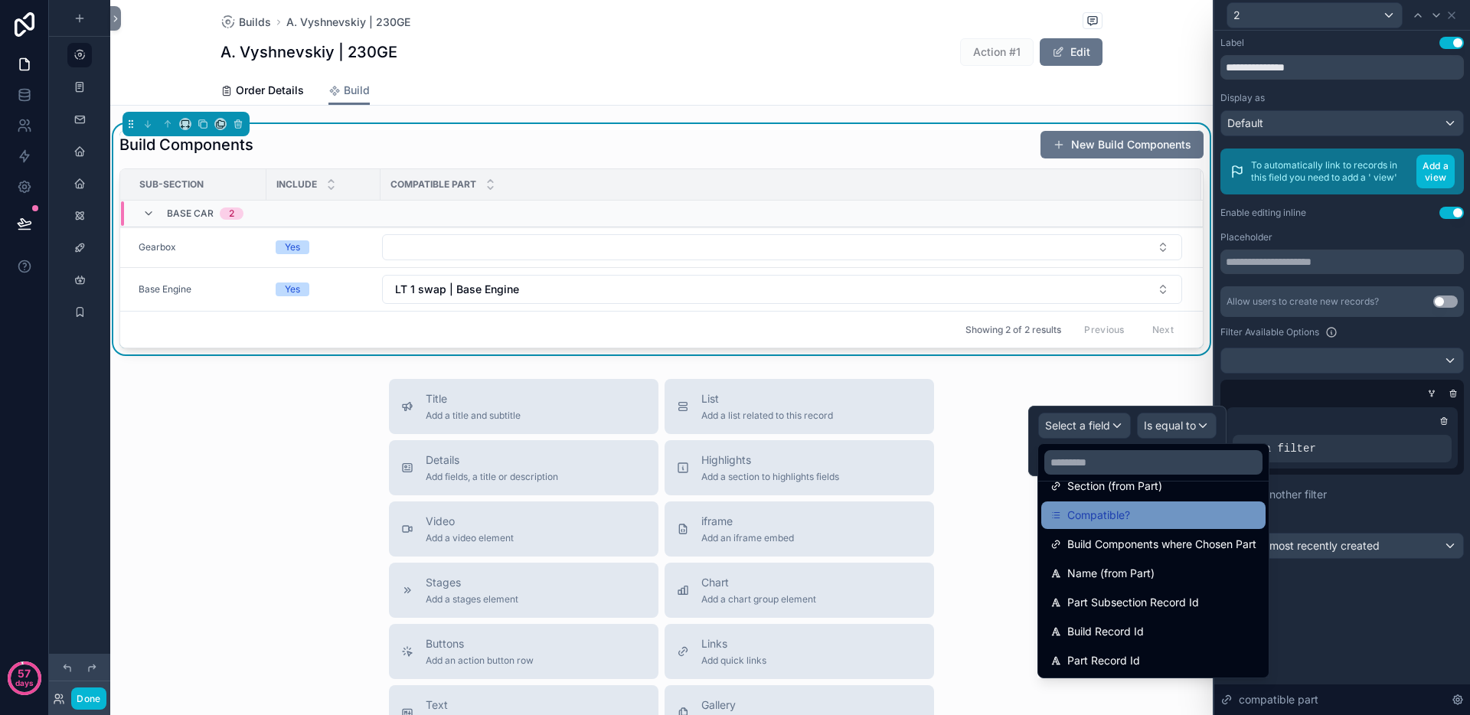
click at [1141, 513] on div "Compatible?" at bounding box center [1153, 515] width 206 height 18
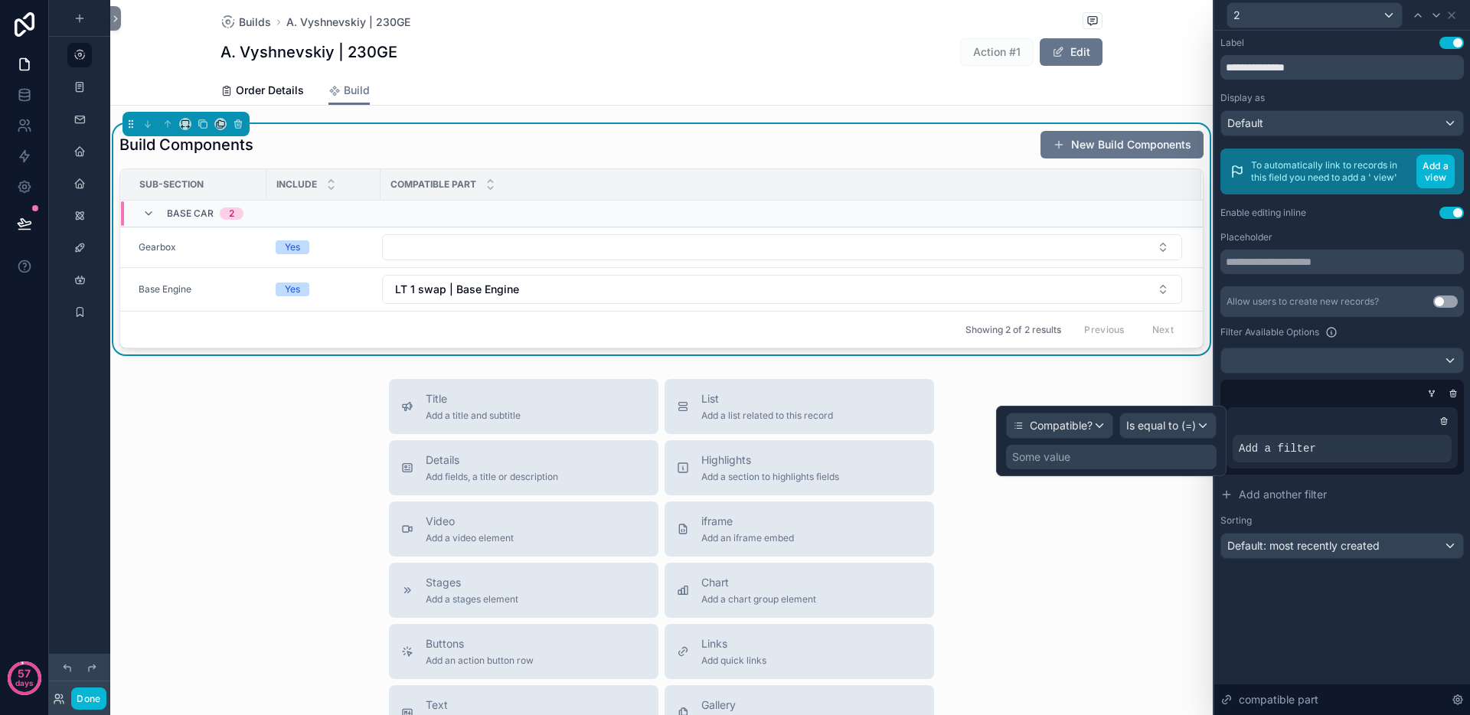
click at [1145, 453] on div "Some value" at bounding box center [1111, 457] width 211 height 24
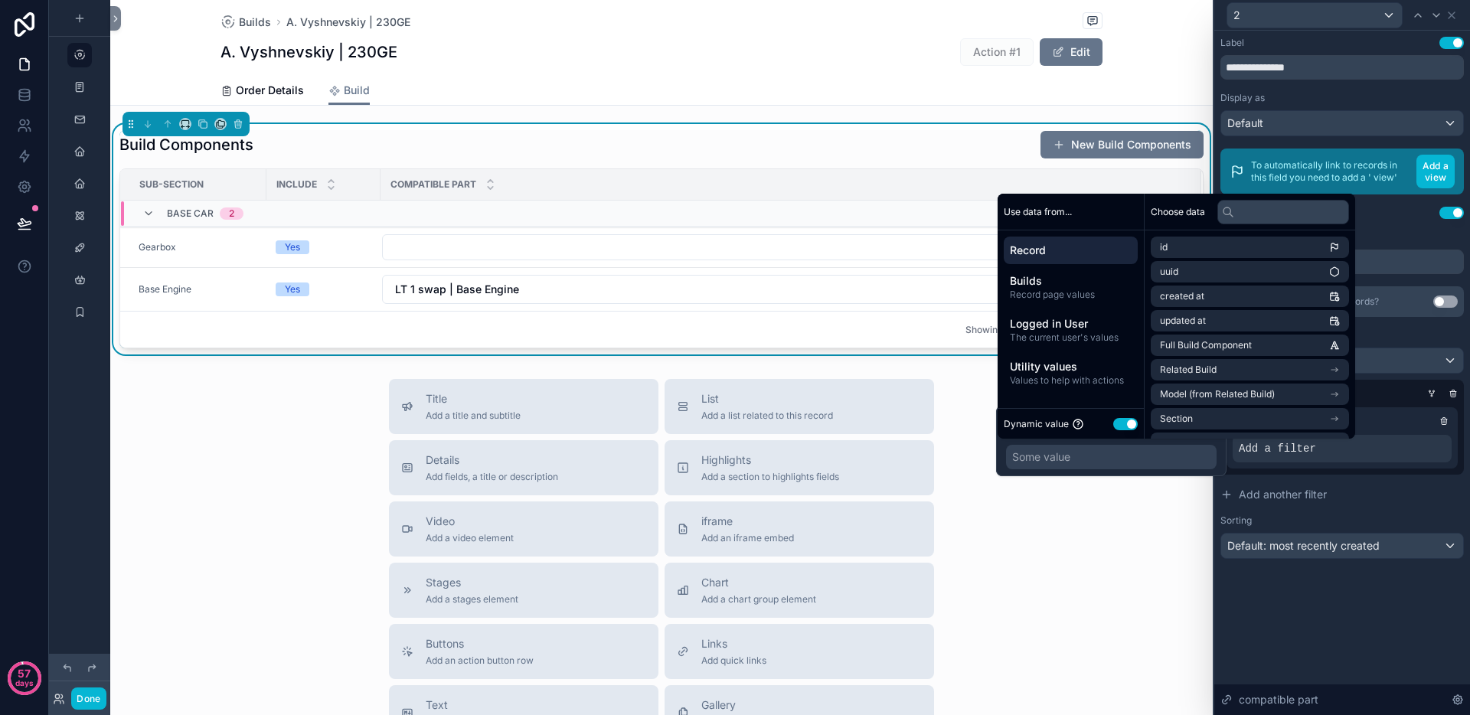
click at [1134, 419] on button "Use setting" at bounding box center [1125, 424] width 24 height 12
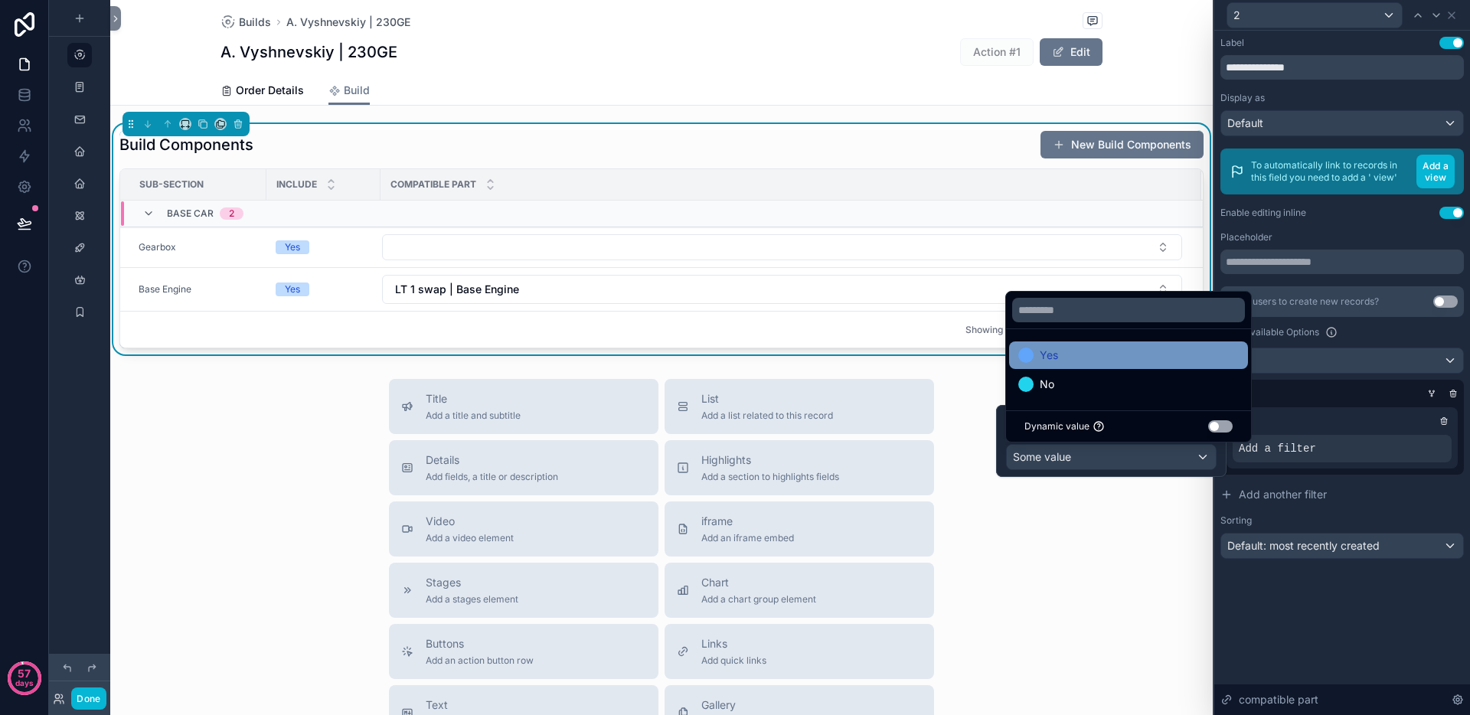
click at [1105, 359] on div "Yes" at bounding box center [1128, 355] width 220 height 18
click at [1346, 466] on div "Compatible? is equal to (=) Yes" at bounding box center [1341, 437] width 231 height 61
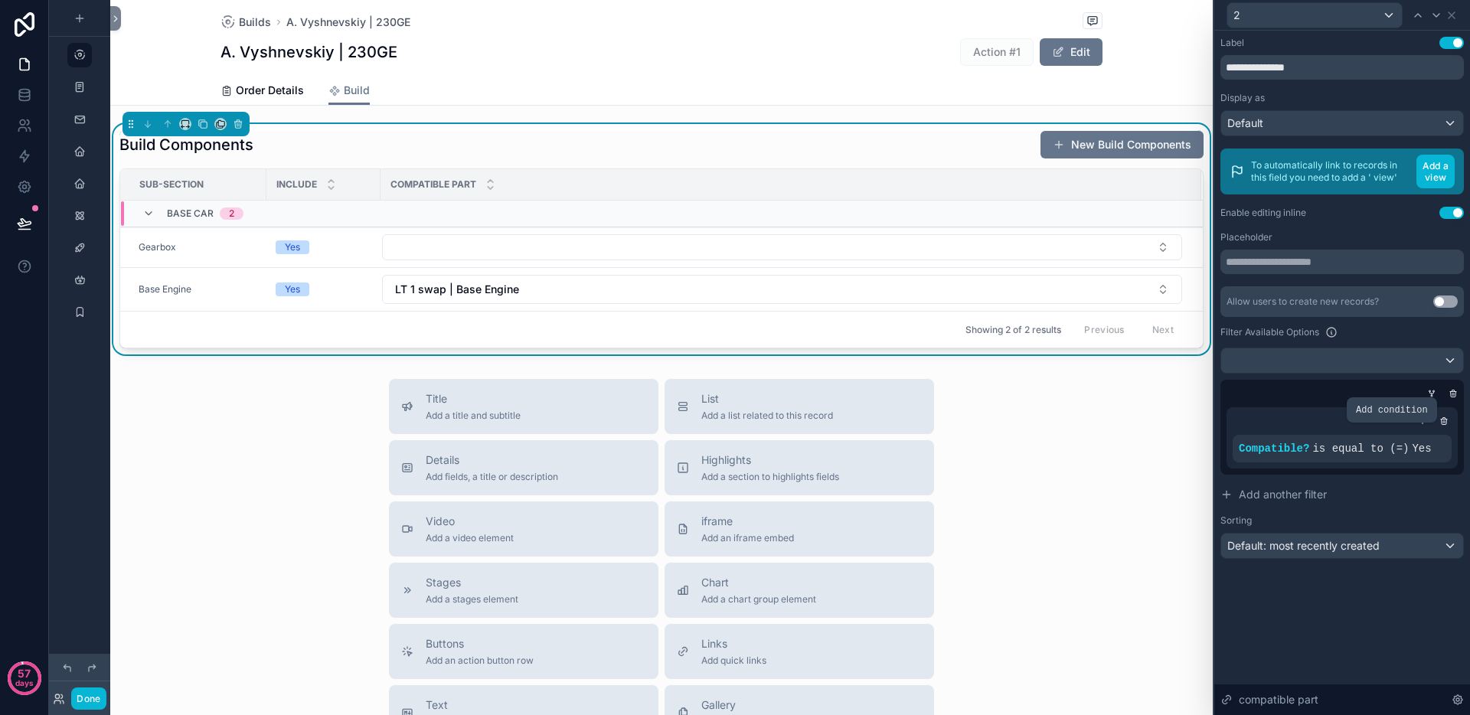
click at [0, 0] on div at bounding box center [0, 0] width 0 height 0
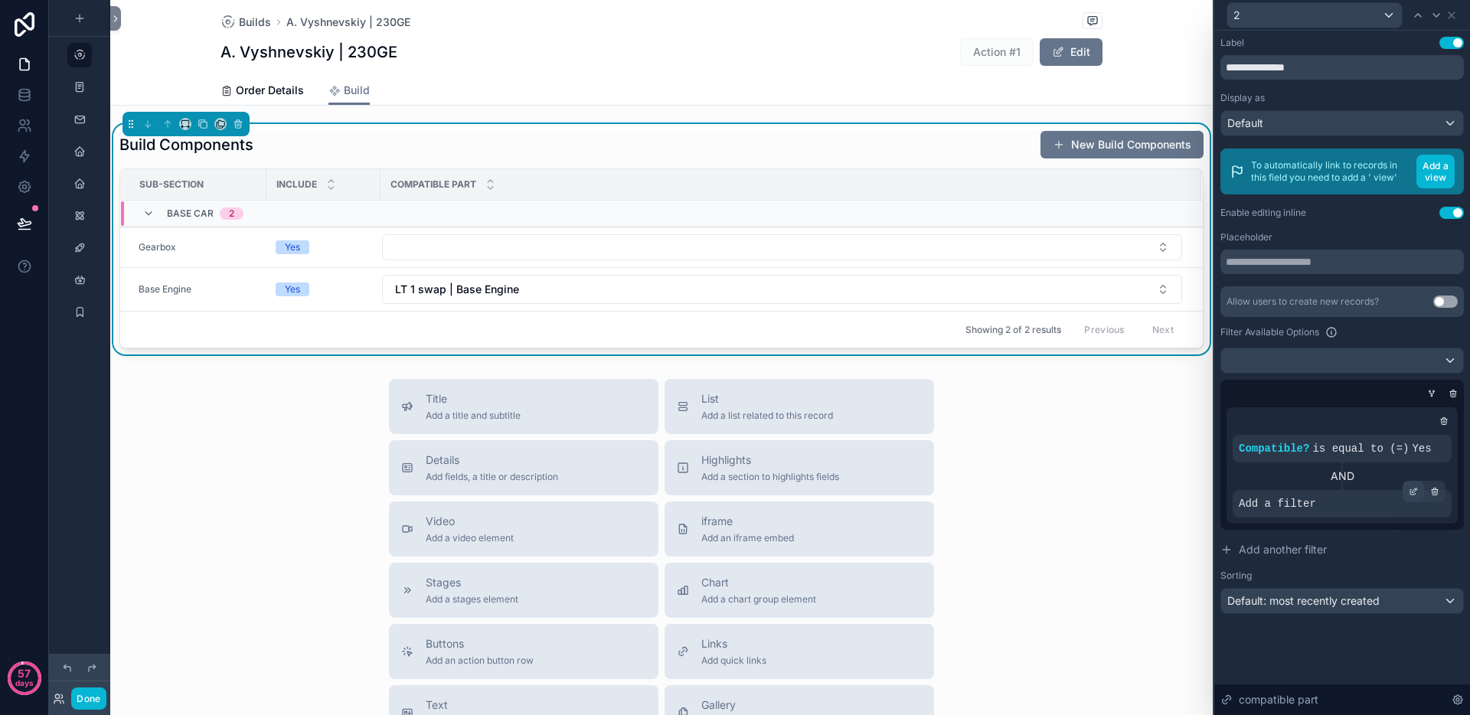
click at [1412, 491] on icon at bounding box center [1412, 491] width 9 height 9
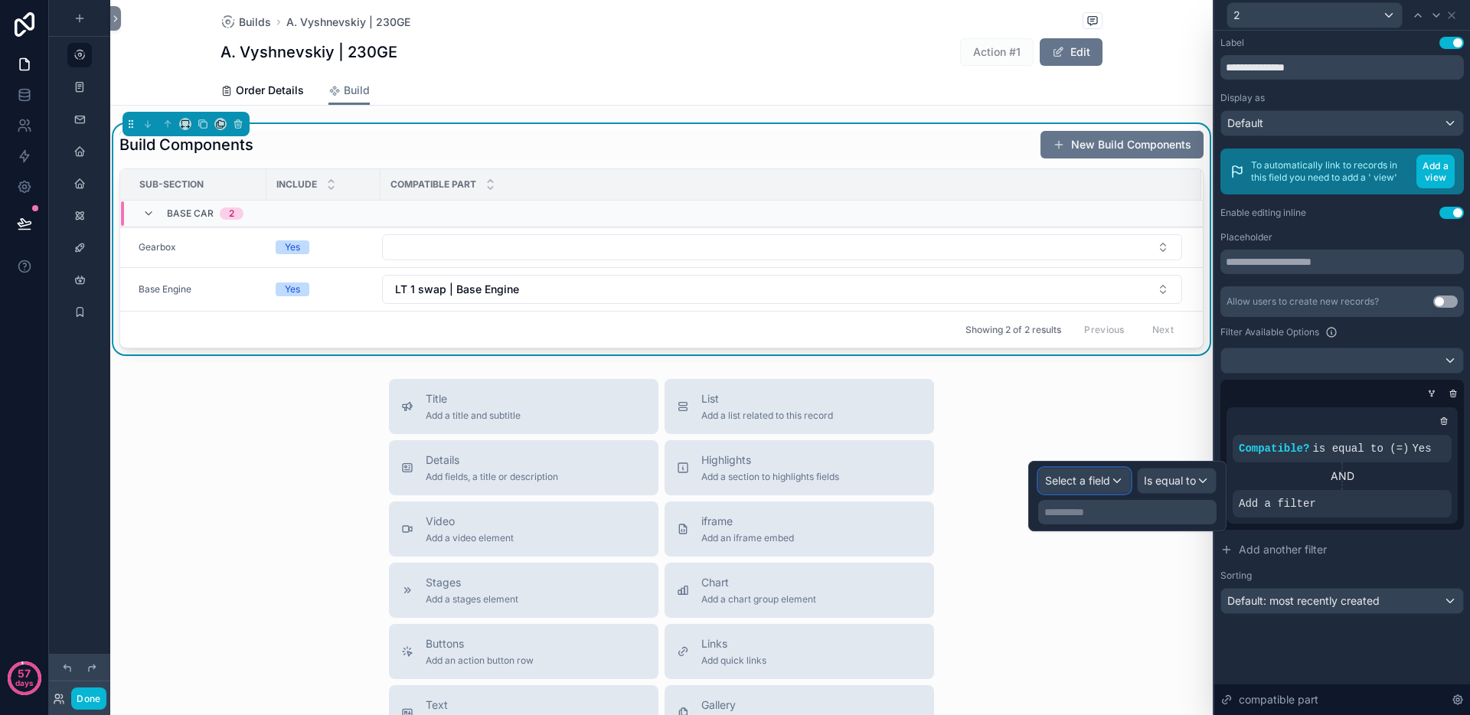
click at [1115, 477] on div "Select a field" at bounding box center [1084, 480] width 91 height 24
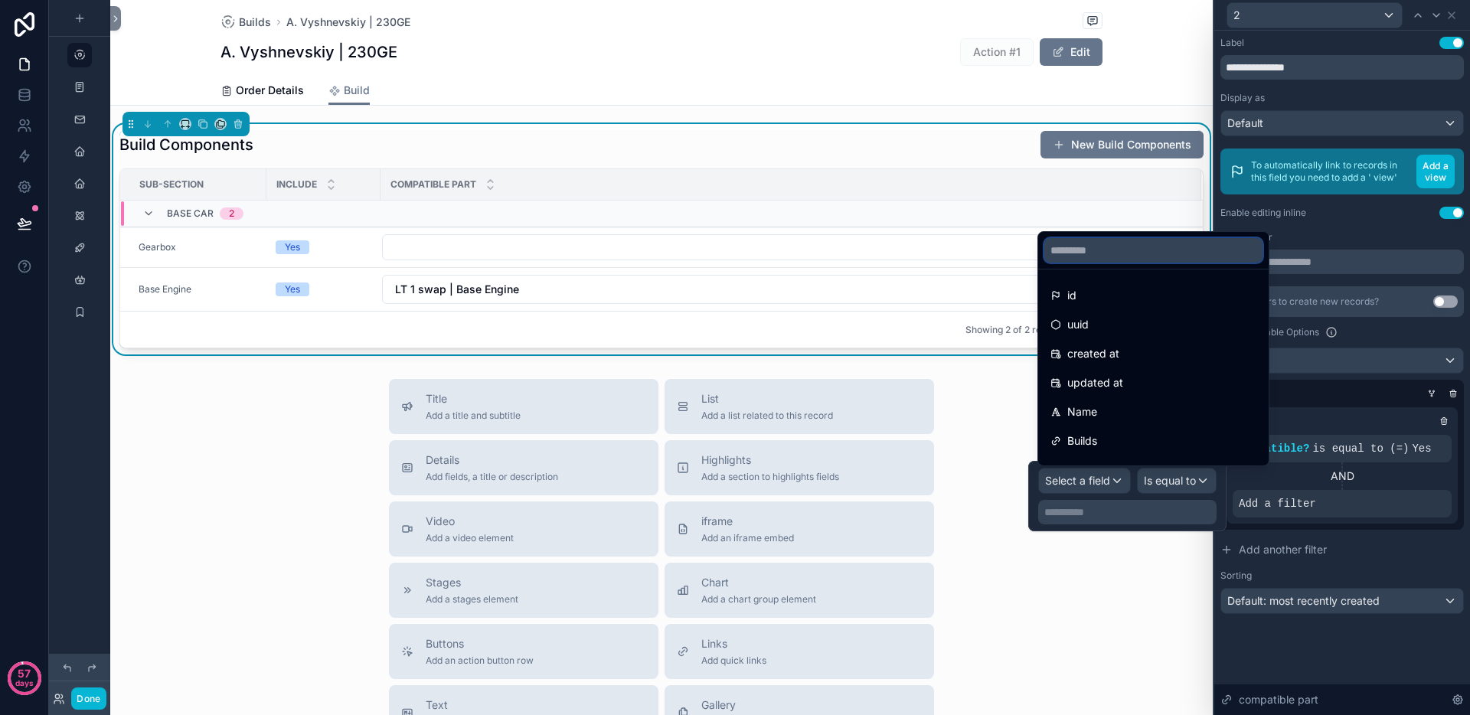
click at [1131, 256] on input "text" at bounding box center [1153, 250] width 218 height 24
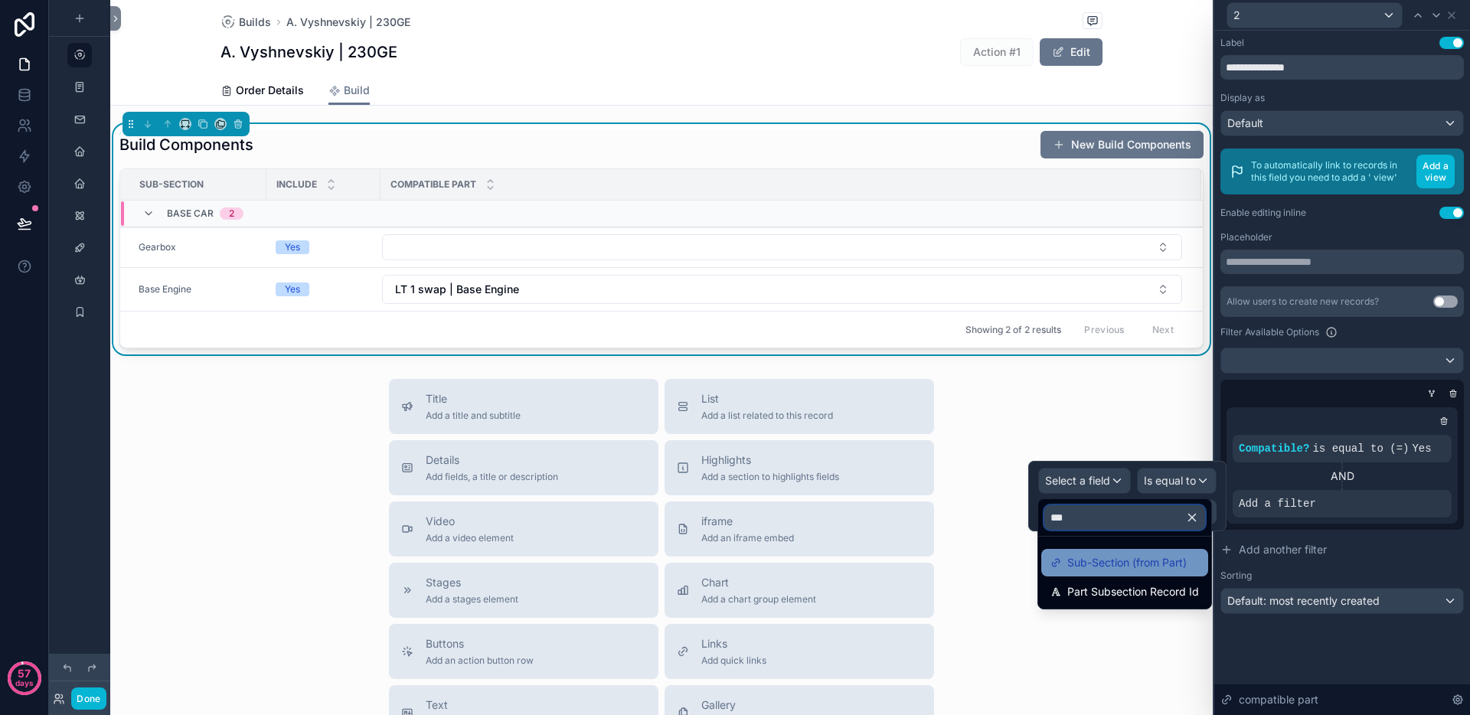
type input "***"
click at [1139, 563] on span "Sub-Section (from Part)" at bounding box center [1126, 562] width 119 height 18
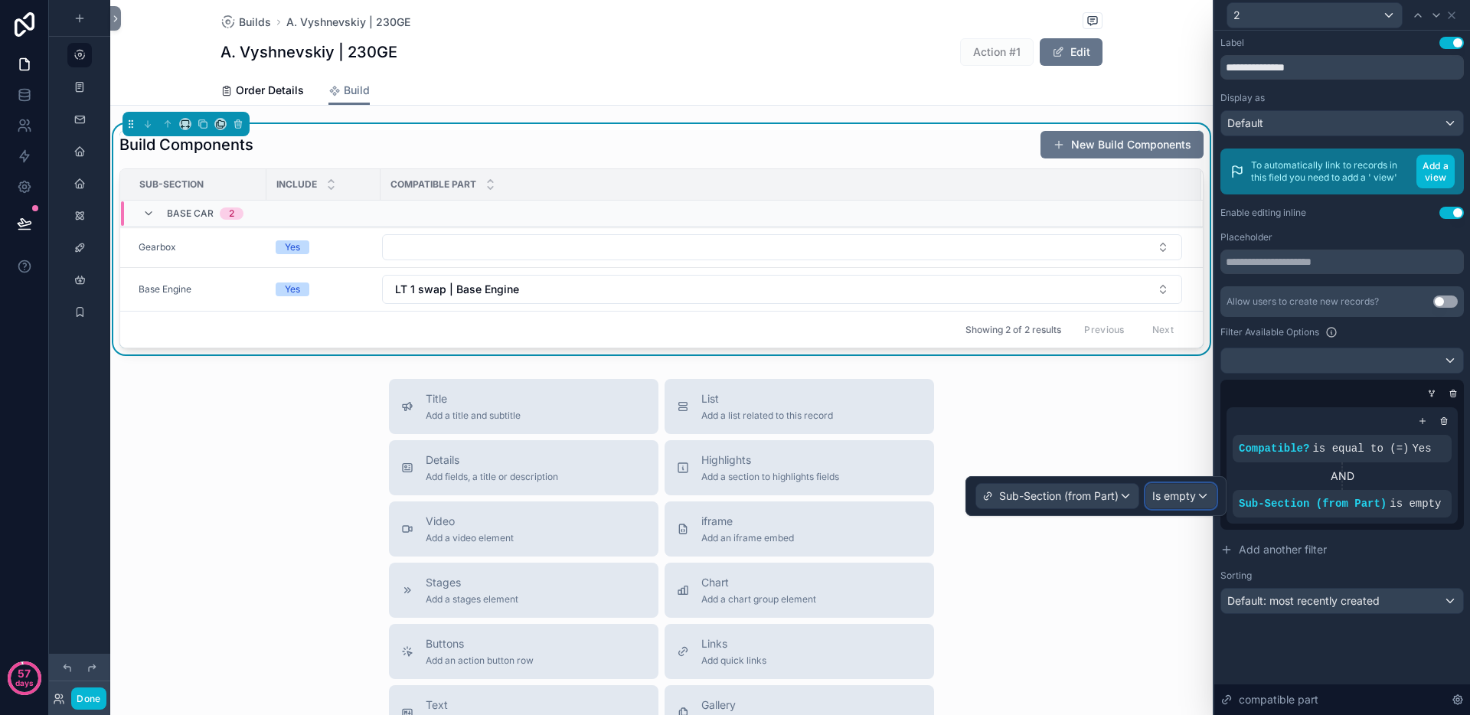
click at [1167, 497] on span "Is empty" at bounding box center [1174, 495] width 44 height 15
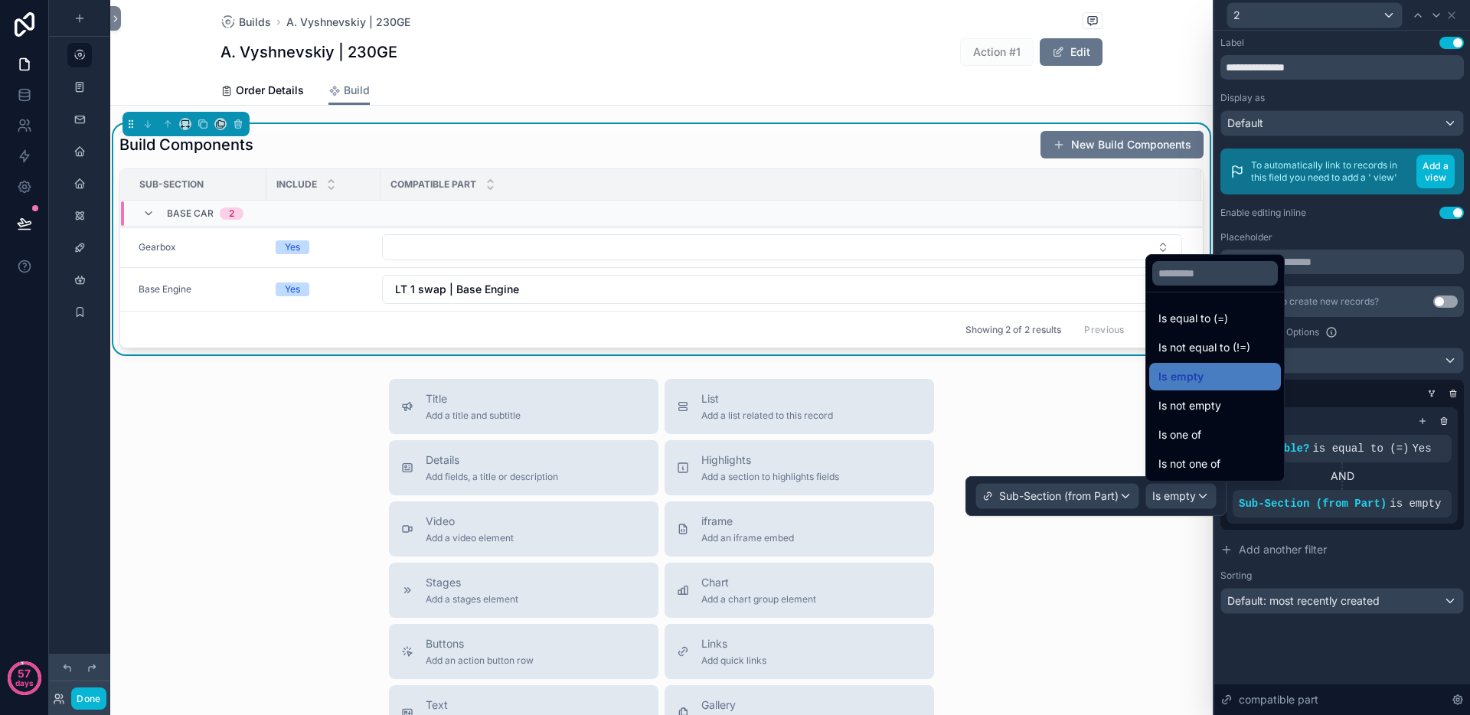
click at [1208, 327] on span "Is equal to (=)" at bounding box center [1193, 318] width 70 height 18
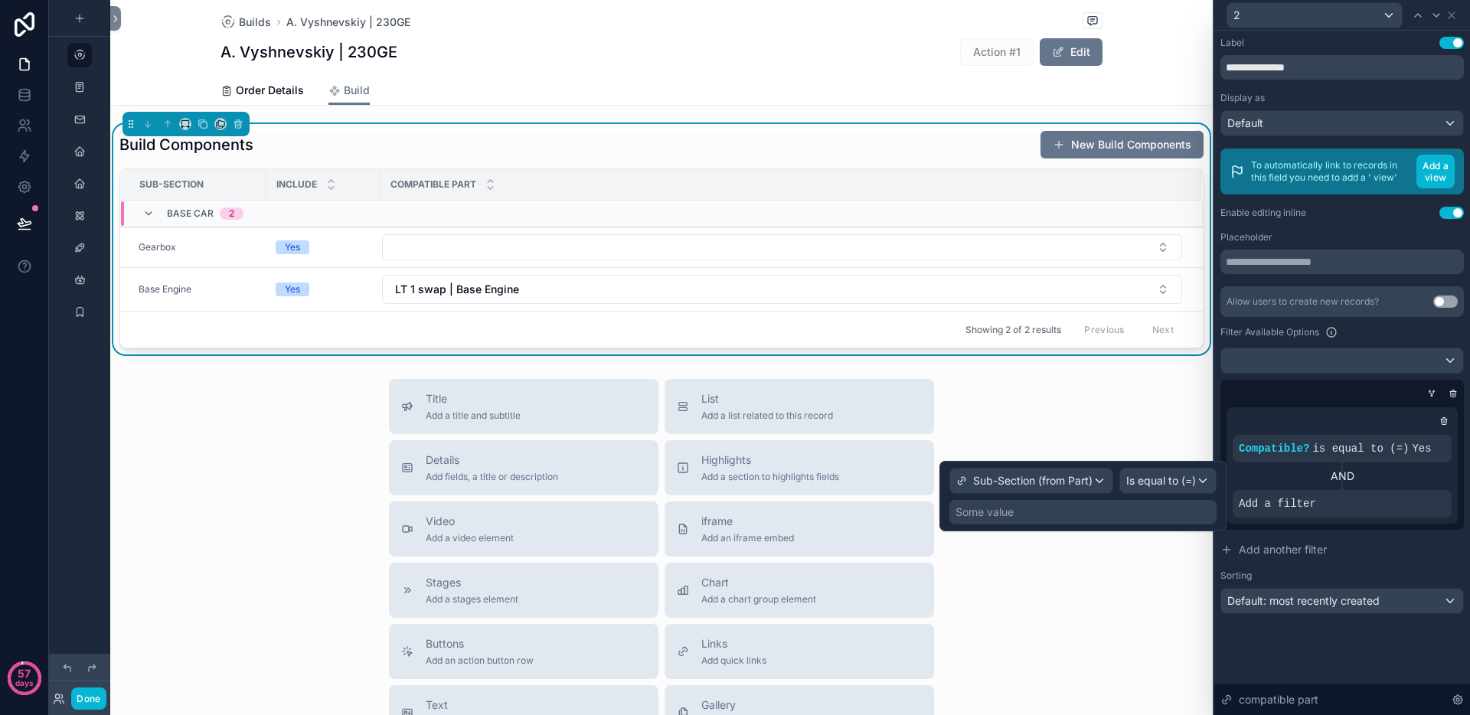
click at [1076, 512] on div "Some value" at bounding box center [1082, 512] width 267 height 24
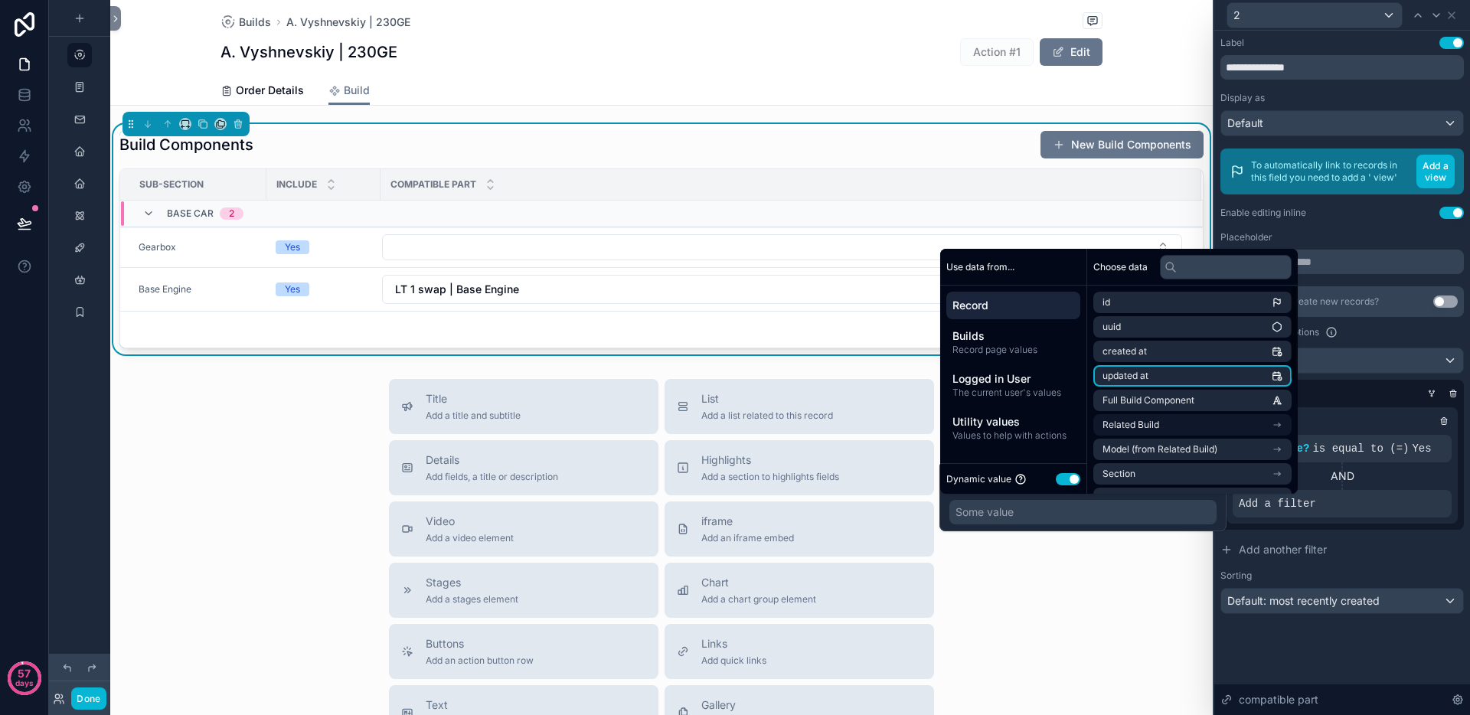
scroll to position [19, 0]
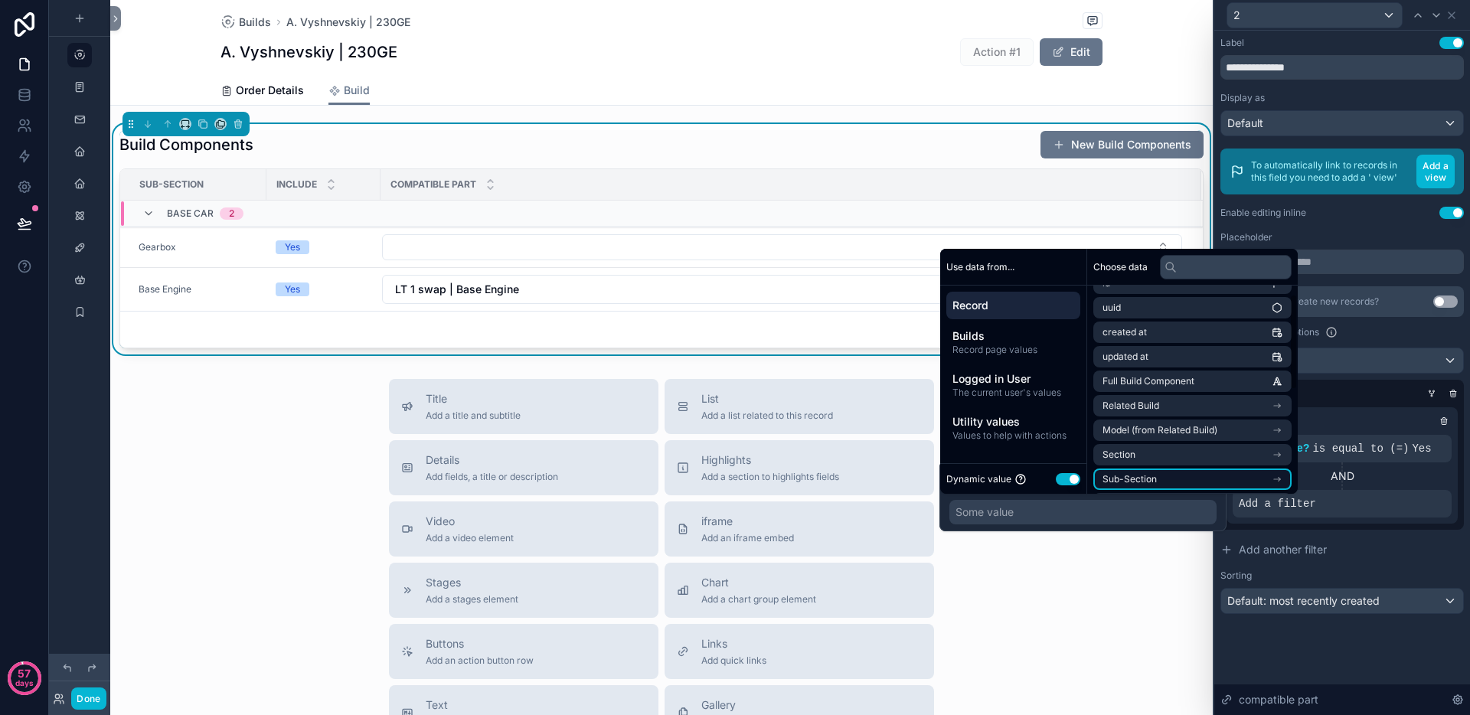
click at [1211, 478] on li "Sub-Section" at bounding box center [1192, 478] width 198 height 21
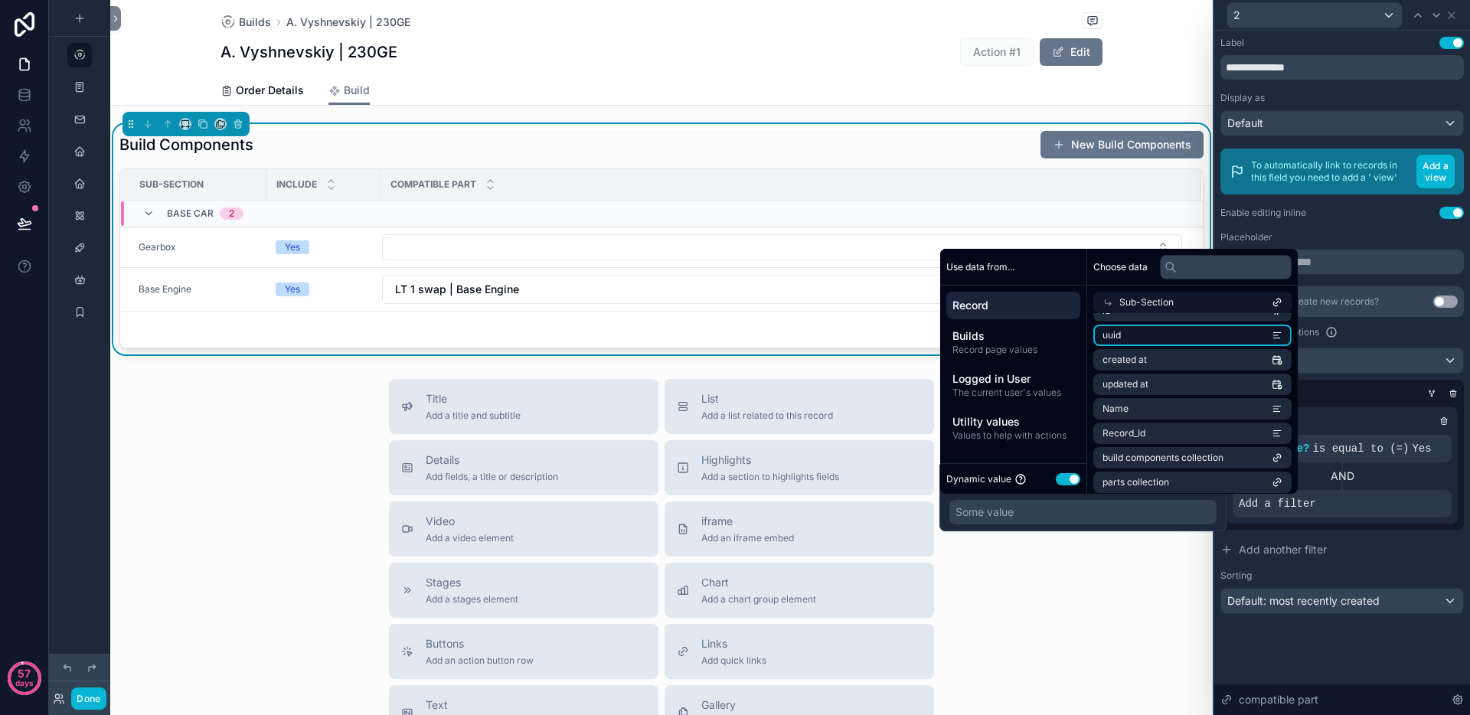
scroll to position [0, 0]
click at [1206, 324] on li "id" at bounding box center [1192, 329] width 198 height 21
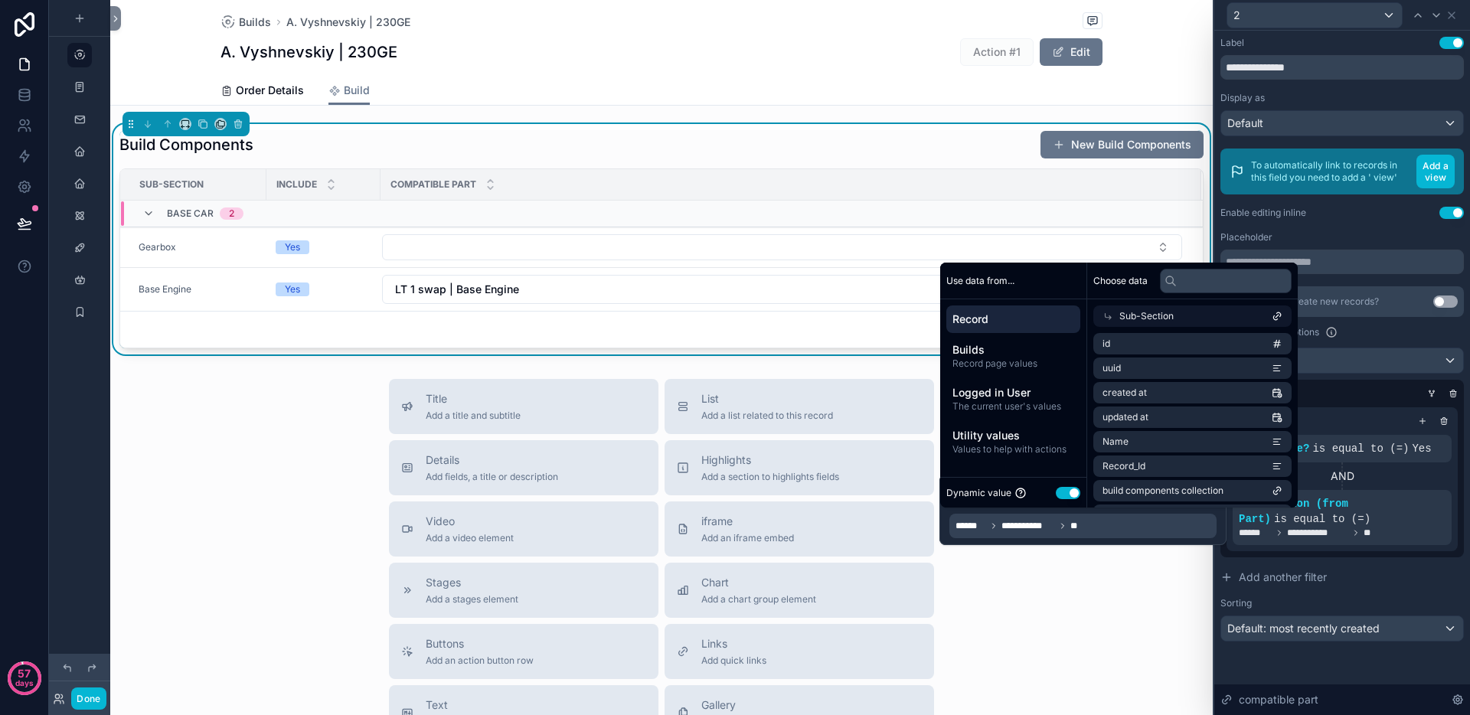
click at [1388, 224] on div "**********" at bounding box center [1341, 339] width 243 height 605
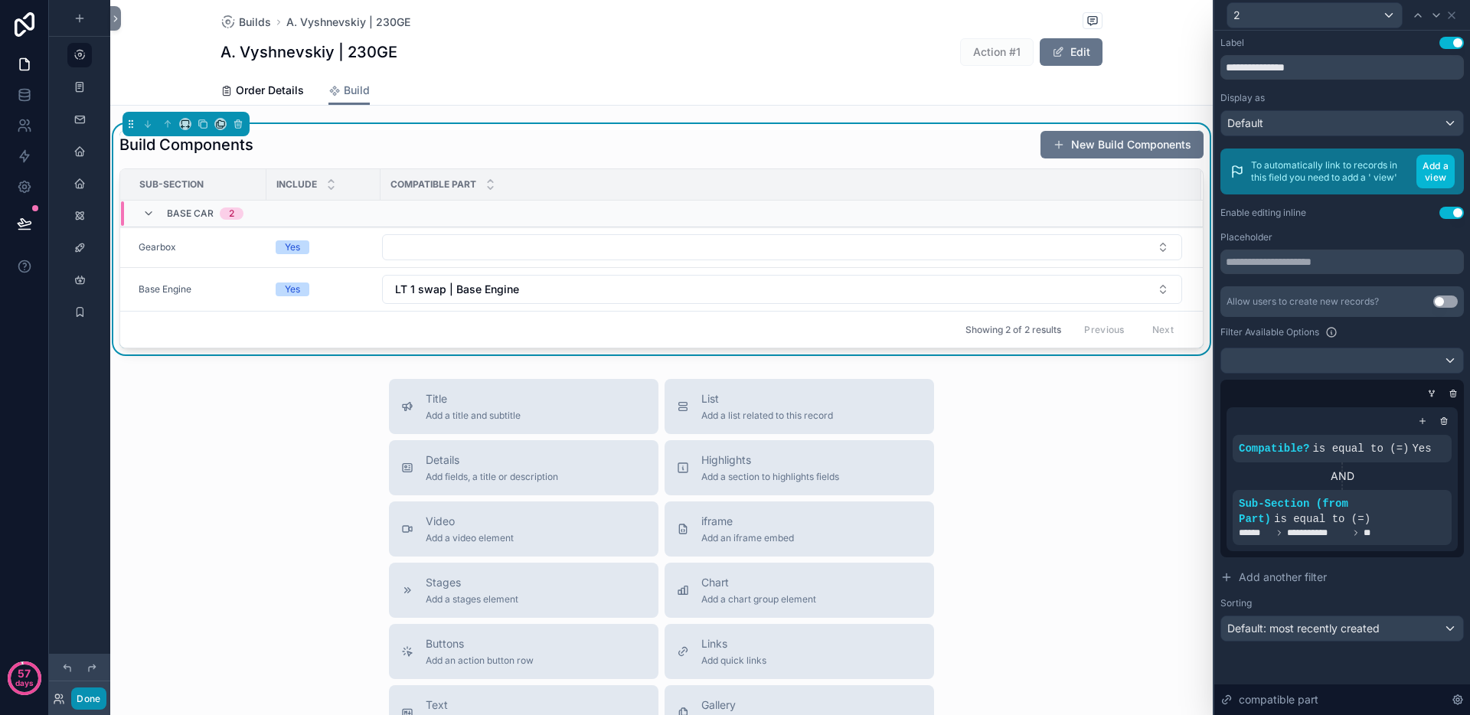
click at [98, 703] on button "Done" at bounding box center [88, 698] width 34 height 22
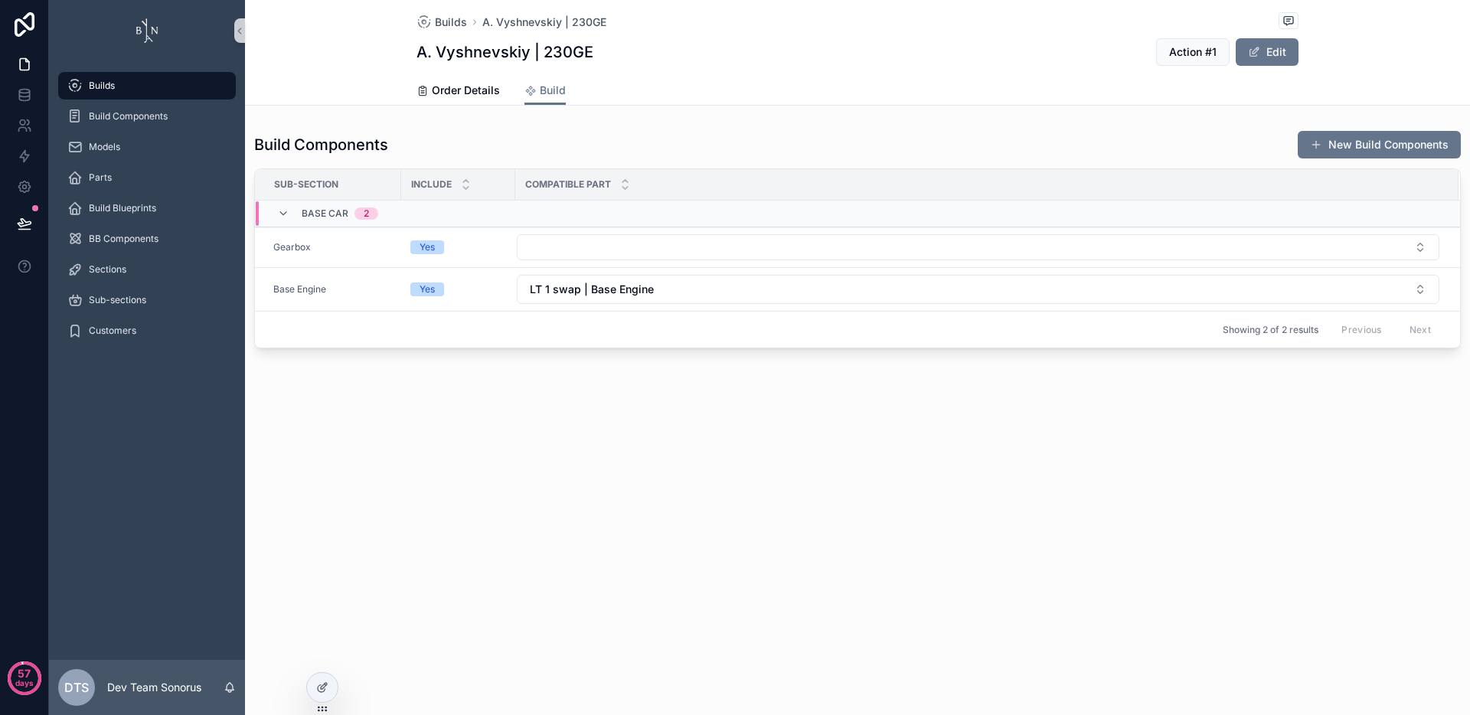
click at [786, 458] on div "Builds A. Vyshnevskiy | 230GE A. Vyshnevskiy | 230GE Action #1 Edit Build Order…" at bounding box center [857, 357] width 1225 height 715
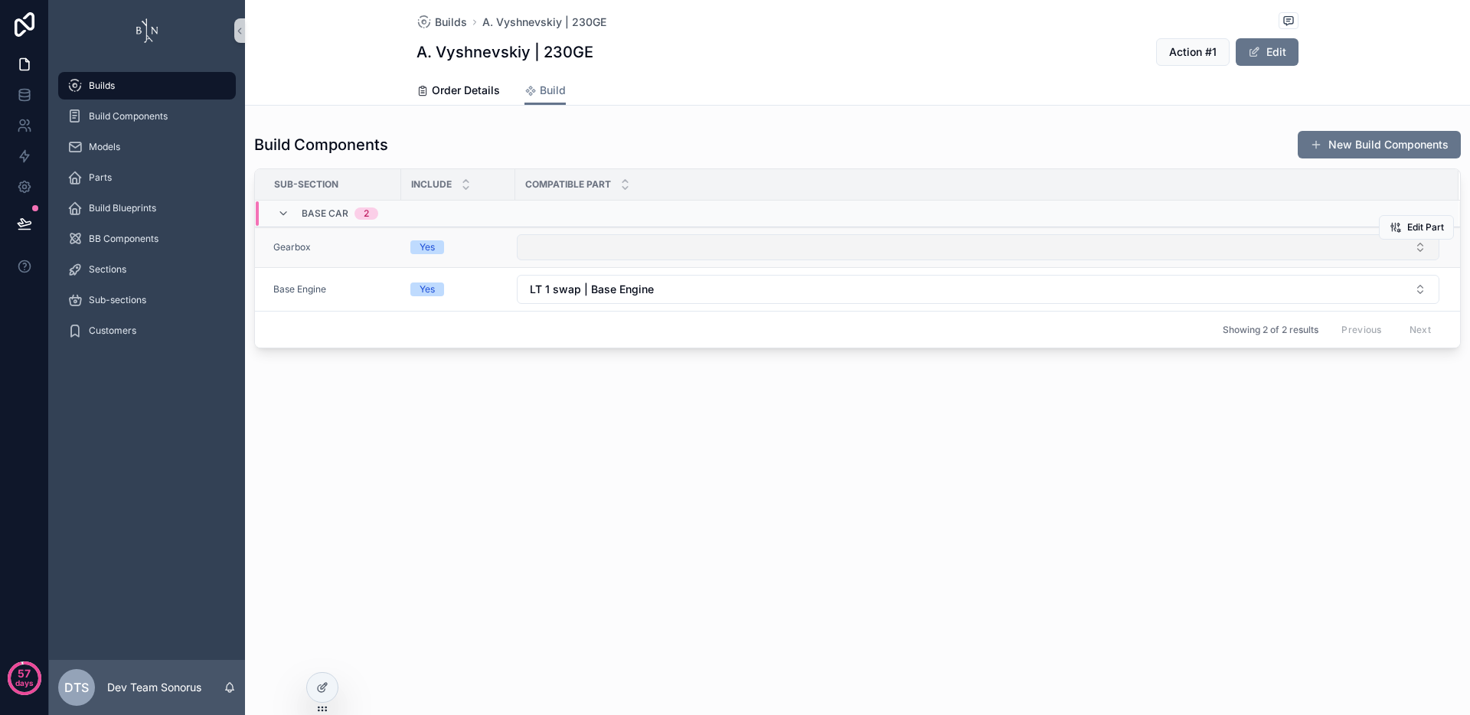
click at [687, 247] on button "Select Button" at bounding box center [978, 247] width 922 height 26
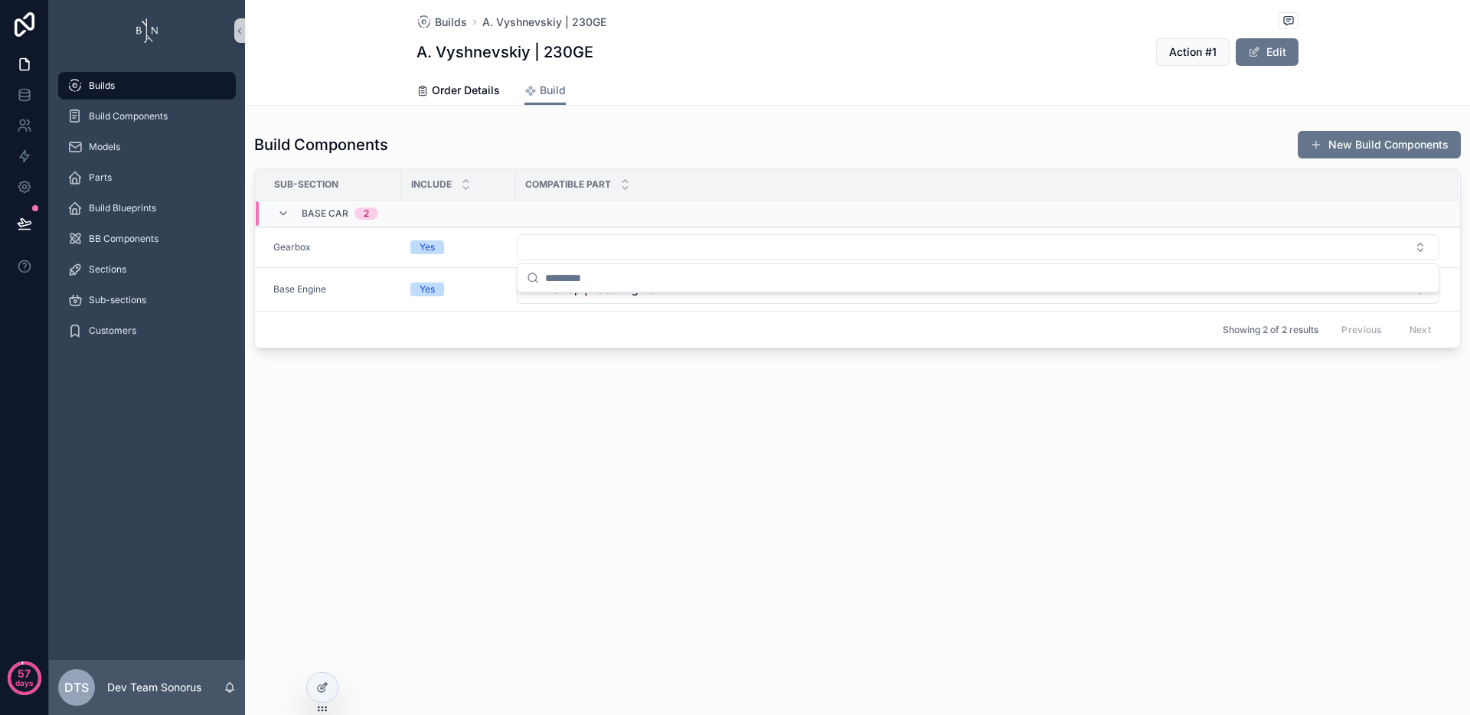
click at [672, 438] on div "Builds A. Vyshnevskiy | 230GE A. Vyshnevskiy | 230GE Action #1 Edit Build Order…" at bounding box center [857, 226] width 1225 height 452
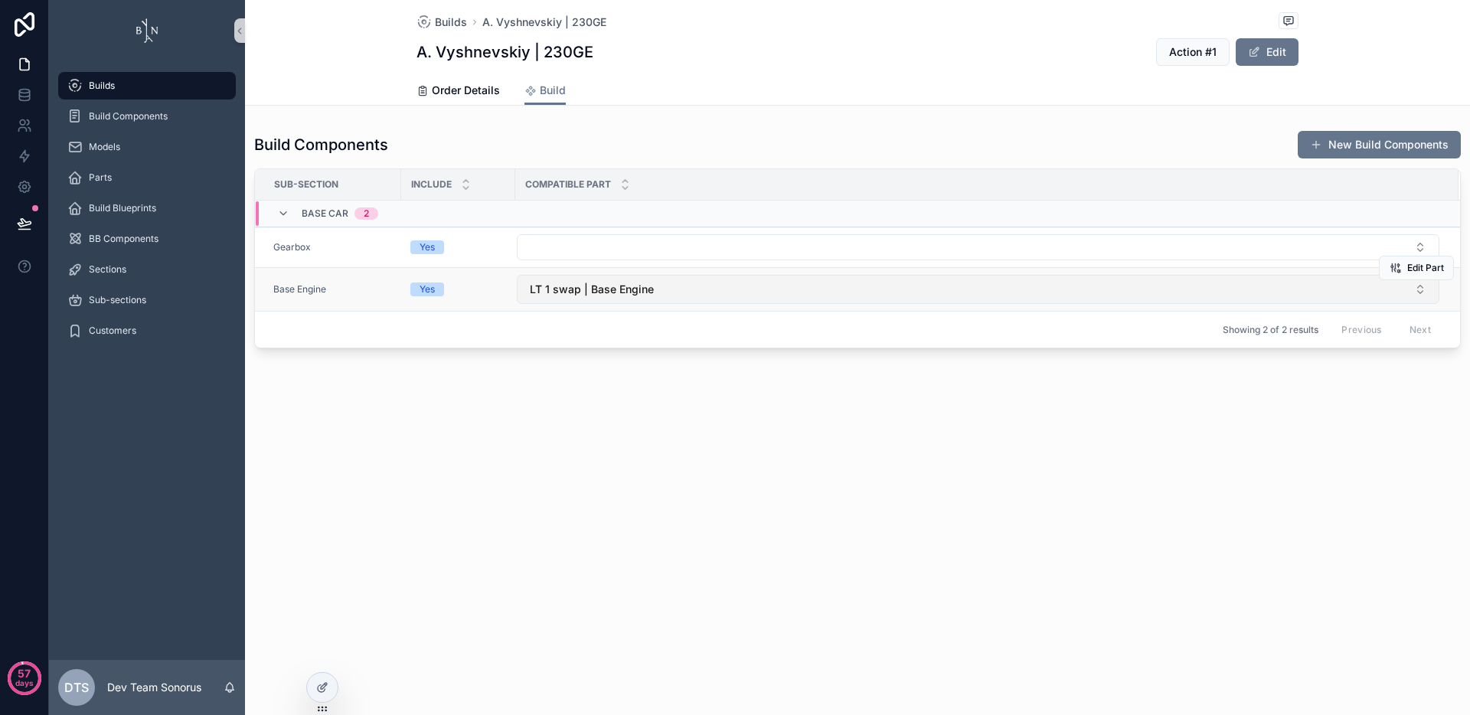
click at [713, 275] on button "LT 1 swap | Base Engine" at bounding box center [978, 289] width 922 height 29
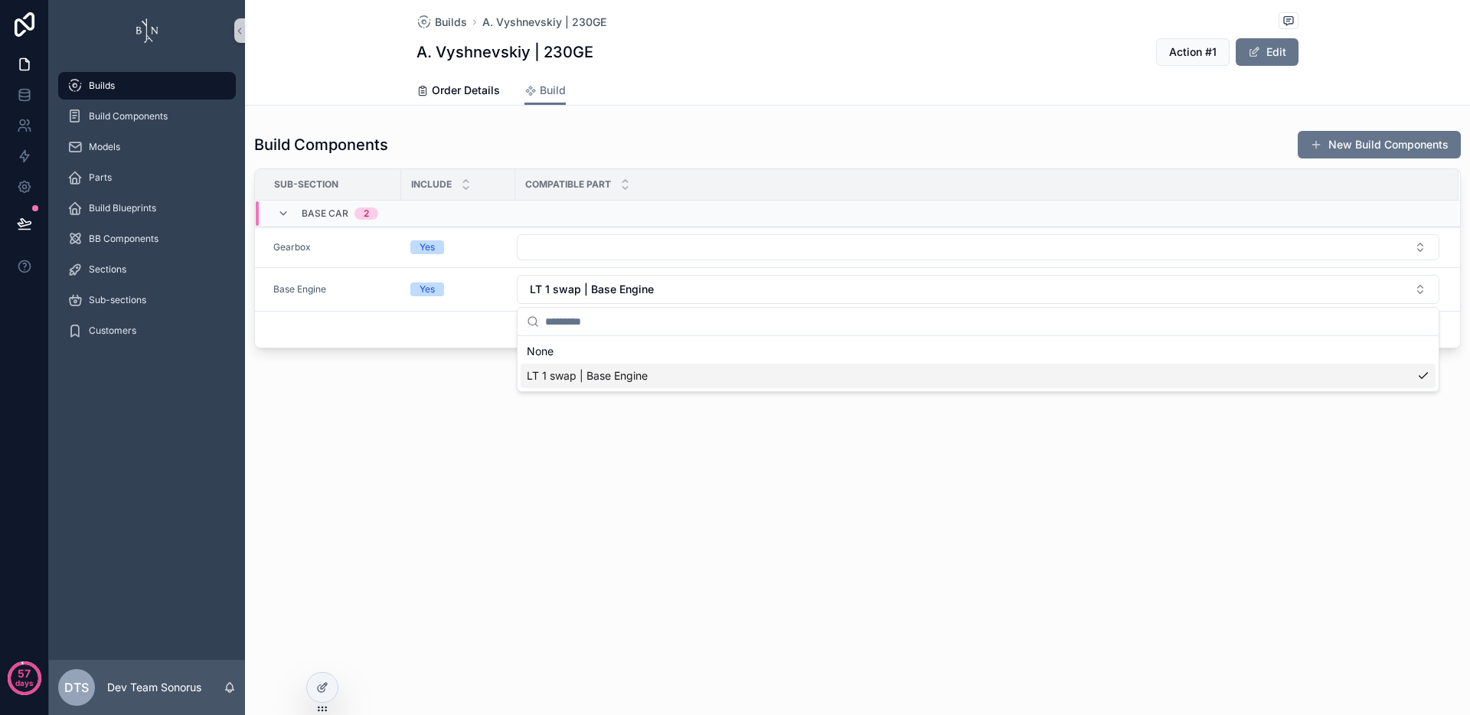
click at [651, 459] on div "Builds A. Vyshnevskiy | 230GE A. Vyshnevskiy | 230GE Action #1 Edit Build Order…" at bounding box center [857, 357] width 1225 height 715
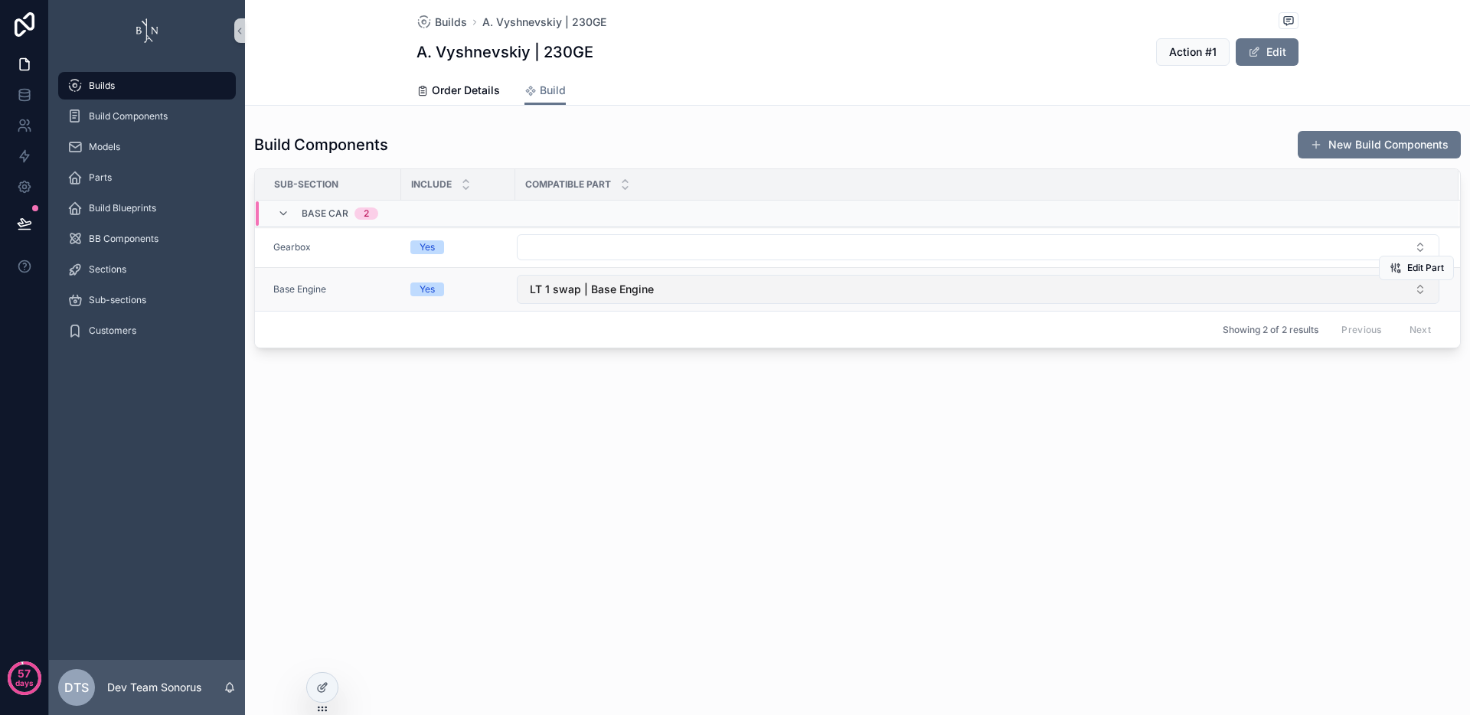
click at [687, 286] on button "LT 1 swap | Base Engine" at bounding box center [978, 289] width 922 height 29
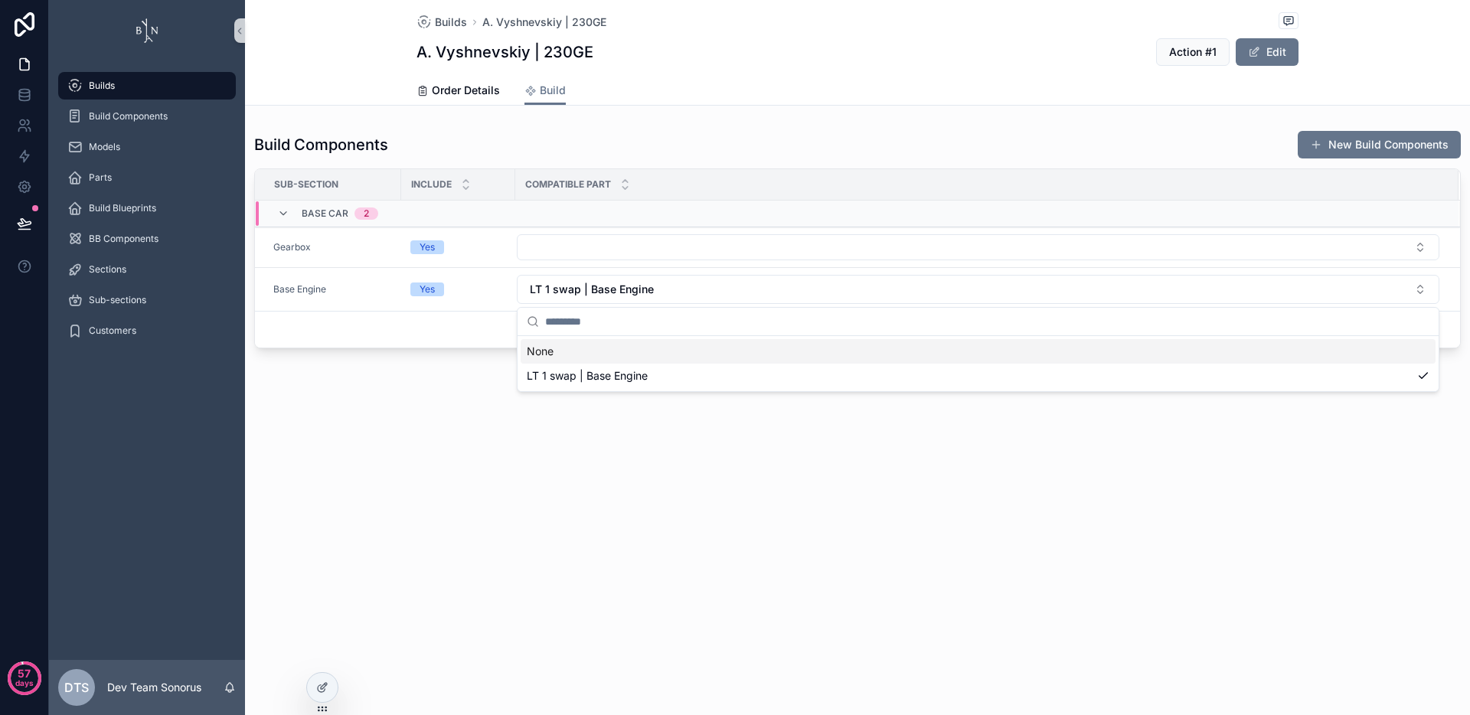
click at [716, 562] on div "Builds A. Vyshnevskiy | 230GE A. Vyshnevskiy | 230GE Action #1 Edit Build Order…" at bounding box center [857, 357] width 1225 height 715
click at [648, 501] on div "Builds A. Vyshnevskiy | 230GE A. Vyshnevskiy | 230GE Action #1 Edit Build Order…" at bounding box center [857, 357] width 1225 height 715
click at [629, 461] on div "Builds A. Vyshnevskiy | 230GE A. Vyshnevskiy | 230GE Action #1 Edit Build Order…" at bounding box center [857, 357] width 1225 height 715
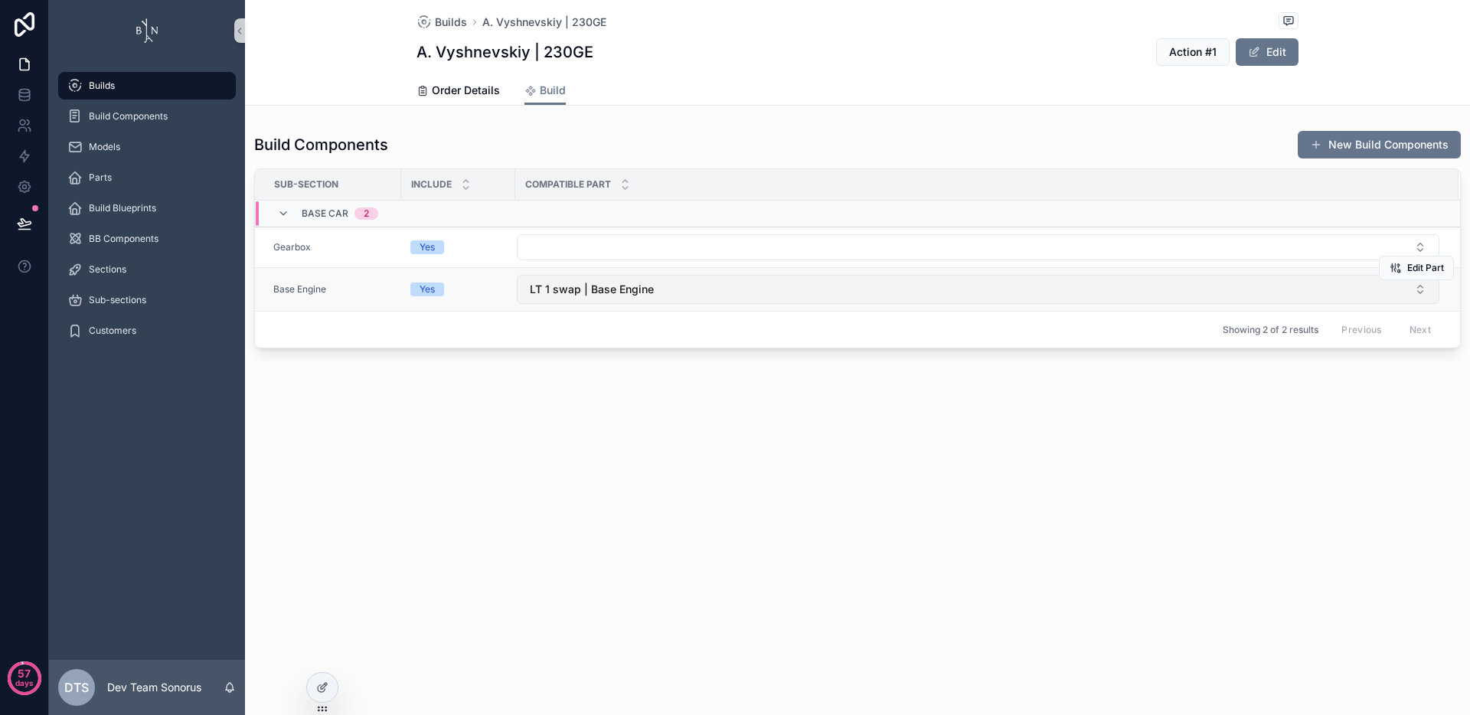
click at [684, 278] on button "LT 1 swap | Base Engine" at bounding box center [978, 289] width 922 height 29
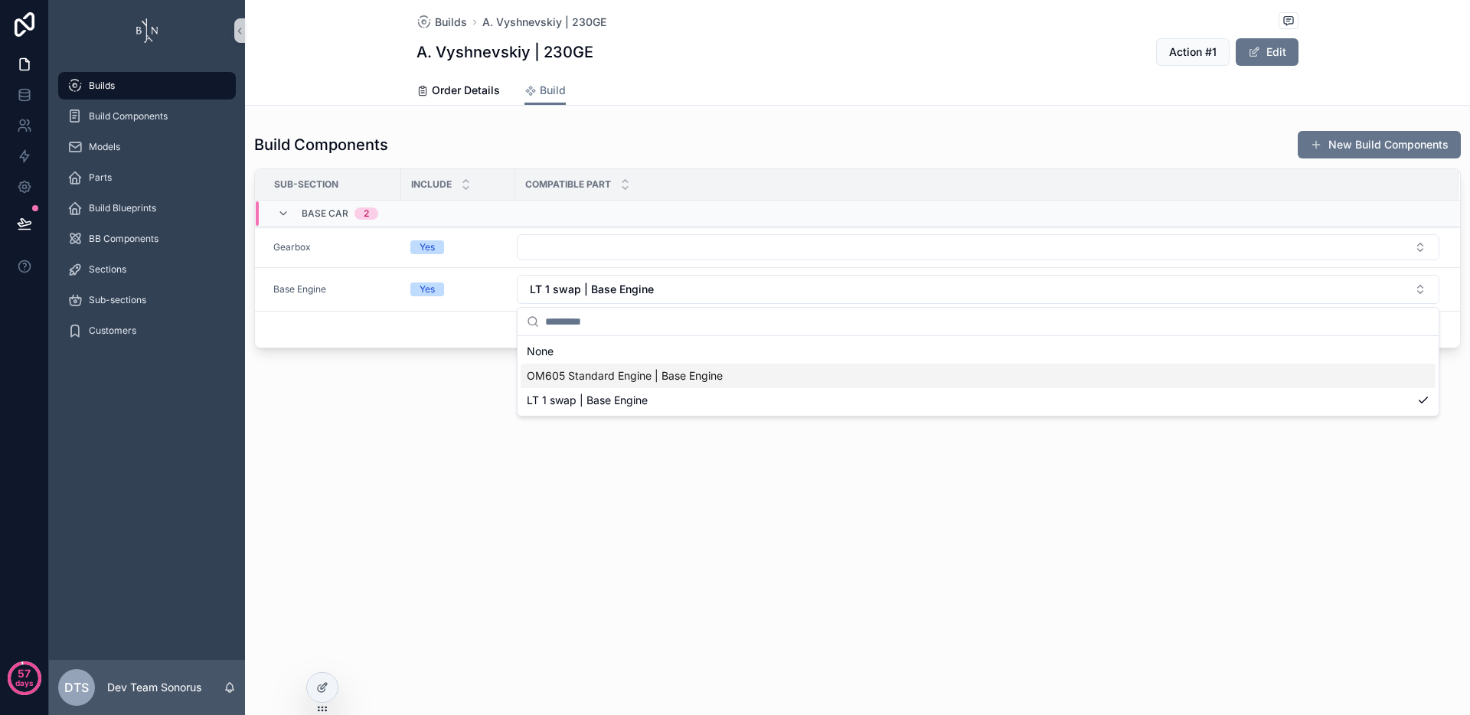
click at [691, 382] on span "OM605 Standard Engine | Base Engine" at bounding box center [625, 375] width 196 height 15
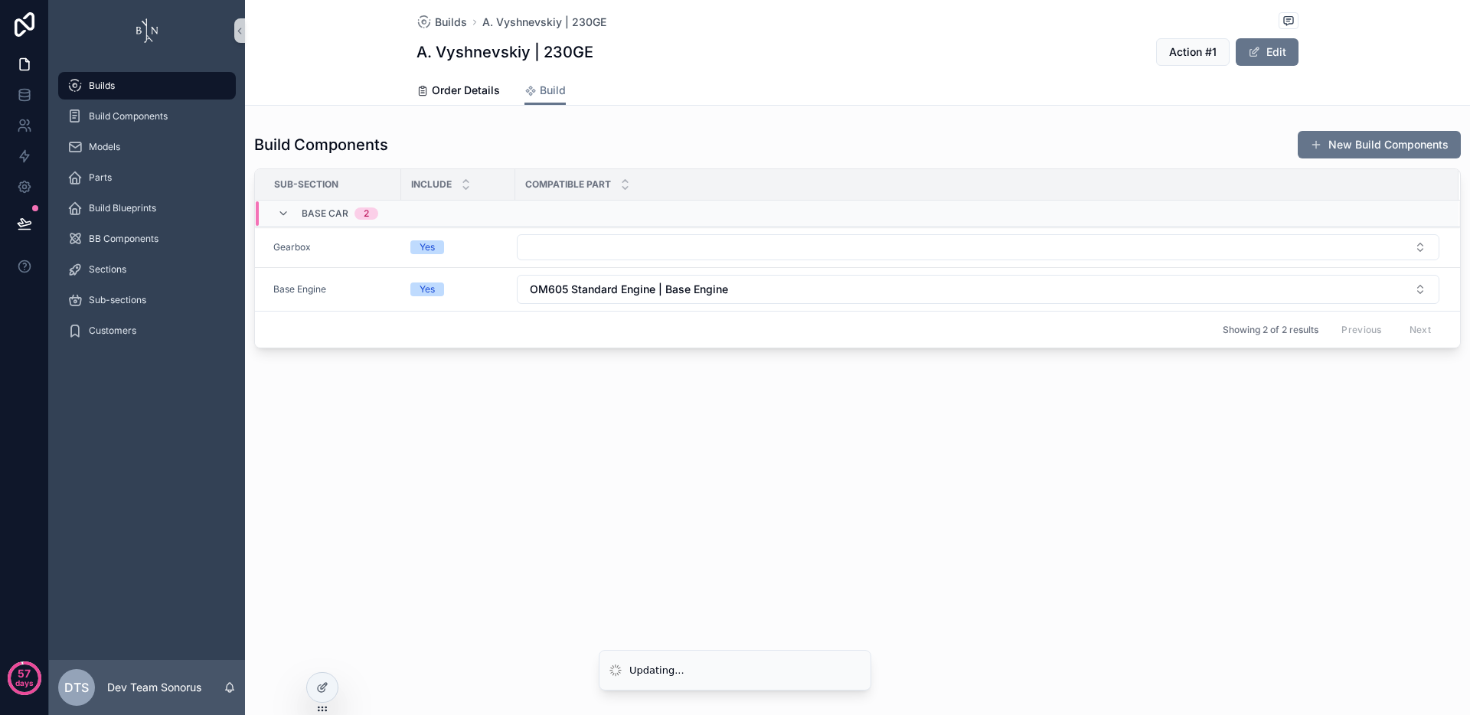
click at [775, 528] on div "Builds A. Vyshnevskiy | 230GE A. Vyshnevskiy | 230GE Action #1 Edit Build Order…" at bounding box center [857, 357] width 1225 height 715
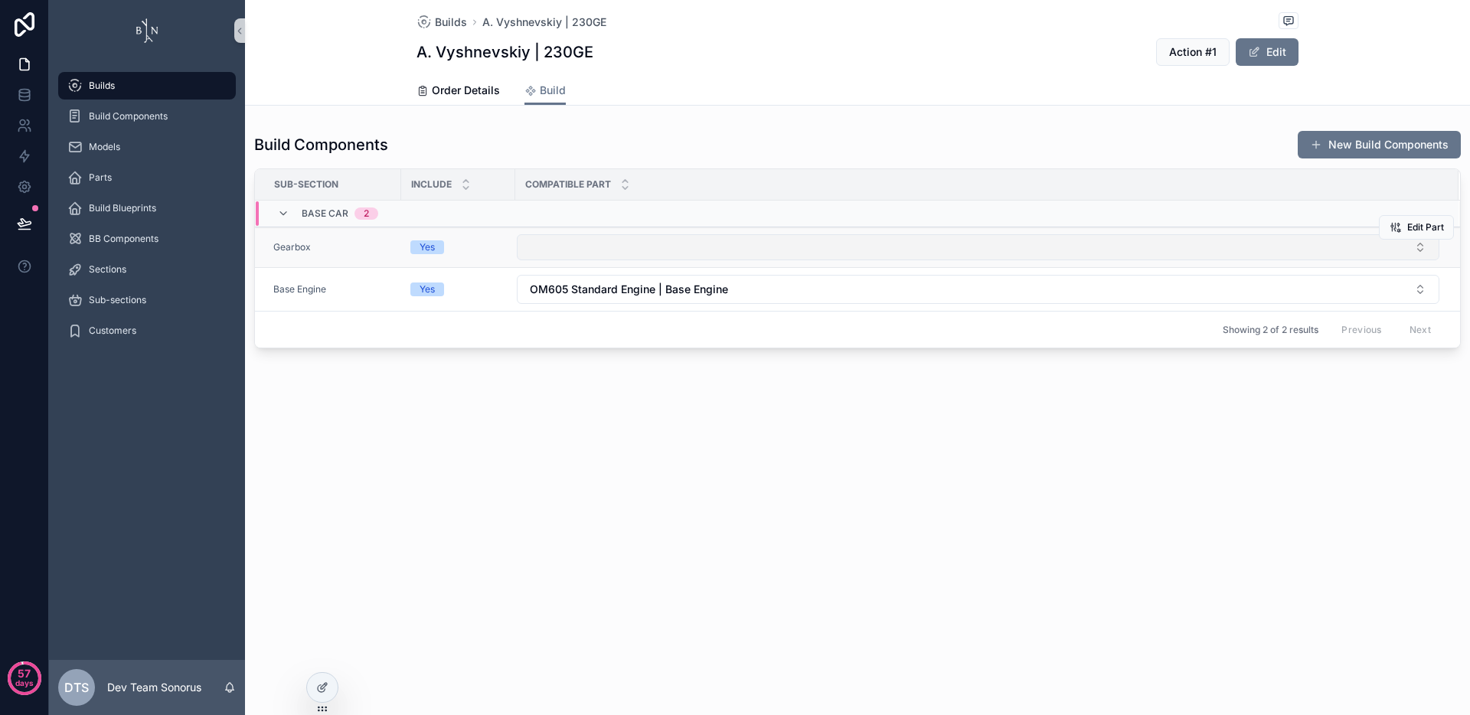
click at [609, 250] on button "Select Button" at bounding box center [978, 247] width 922 height 26
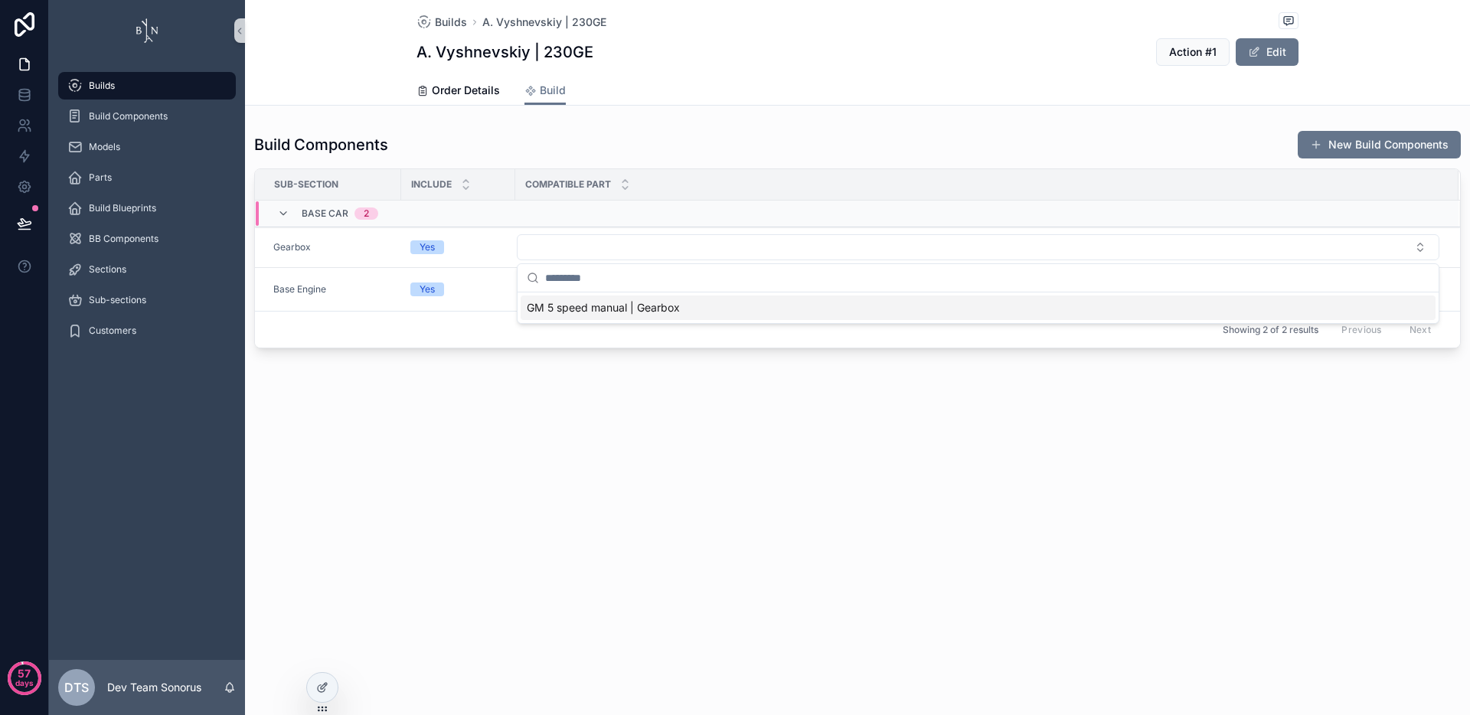
click at [621, 309] on span "GM 5 speed manual | Gearbox" at bounding box center [603, 307] width 153 height 15
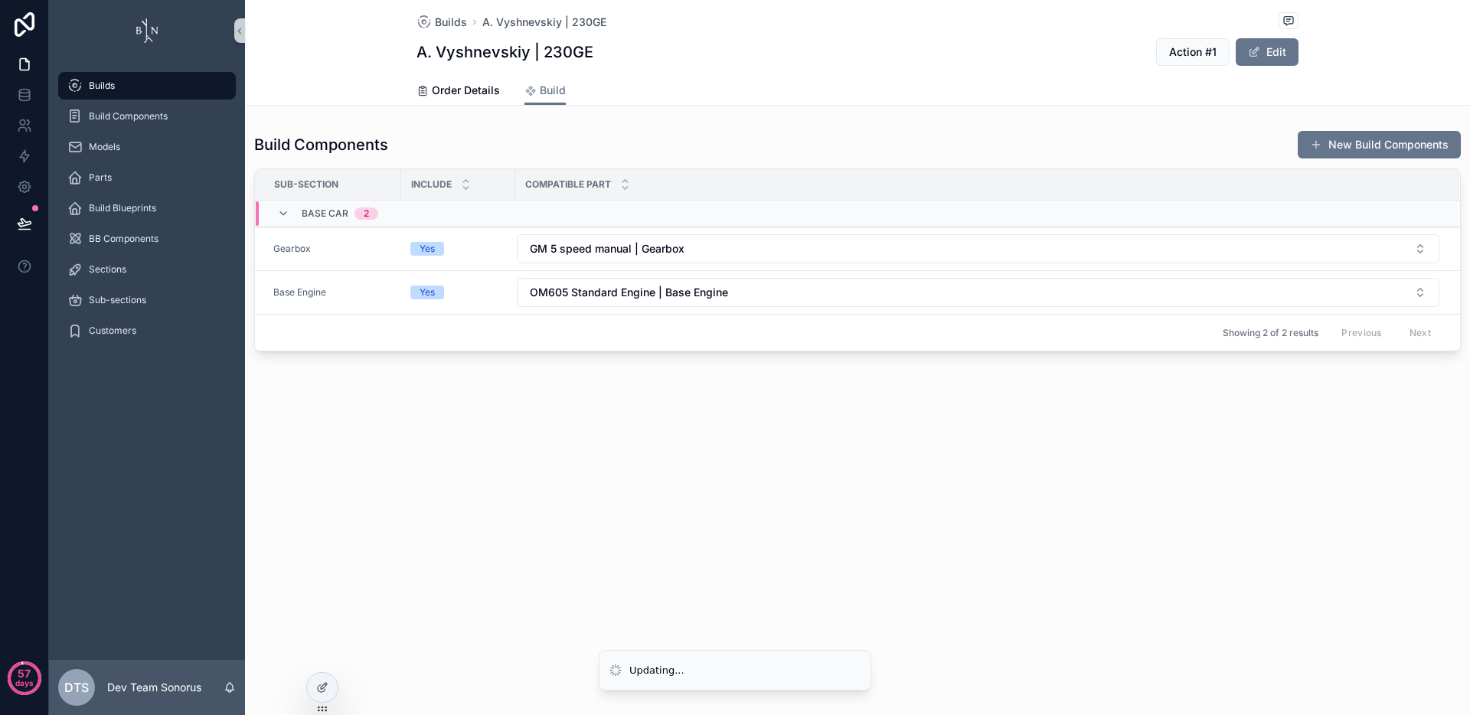
click at [675, 452] on div "Builds A. Vyshnevskiy | 230GE A. Vyshnevskiy | 230GE Action #1 Edit Build Order…" at bounding box center [857, 227] width 1225 height 455
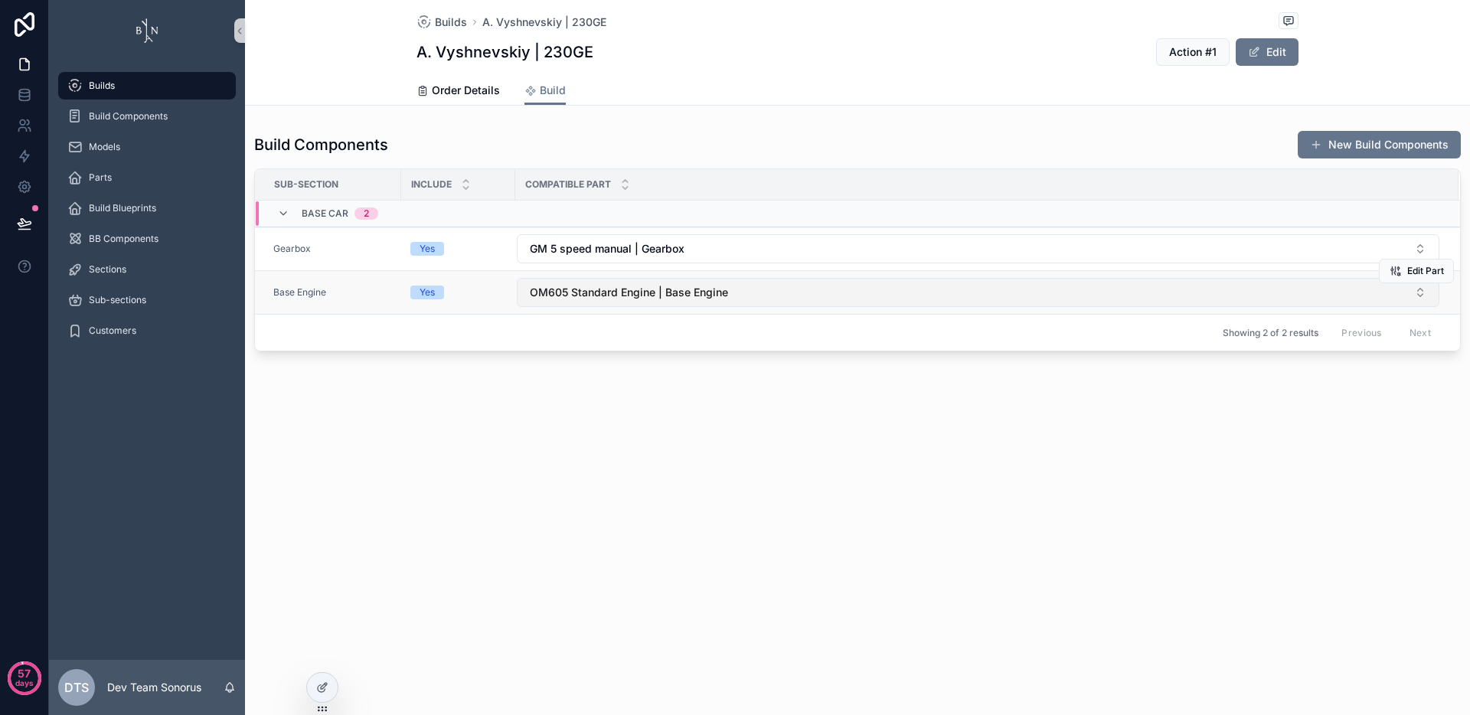
click at [714, 290] on span "OM605 Standard Engine | Base Engine" at bounding box center [629, 292] width 198 height 15
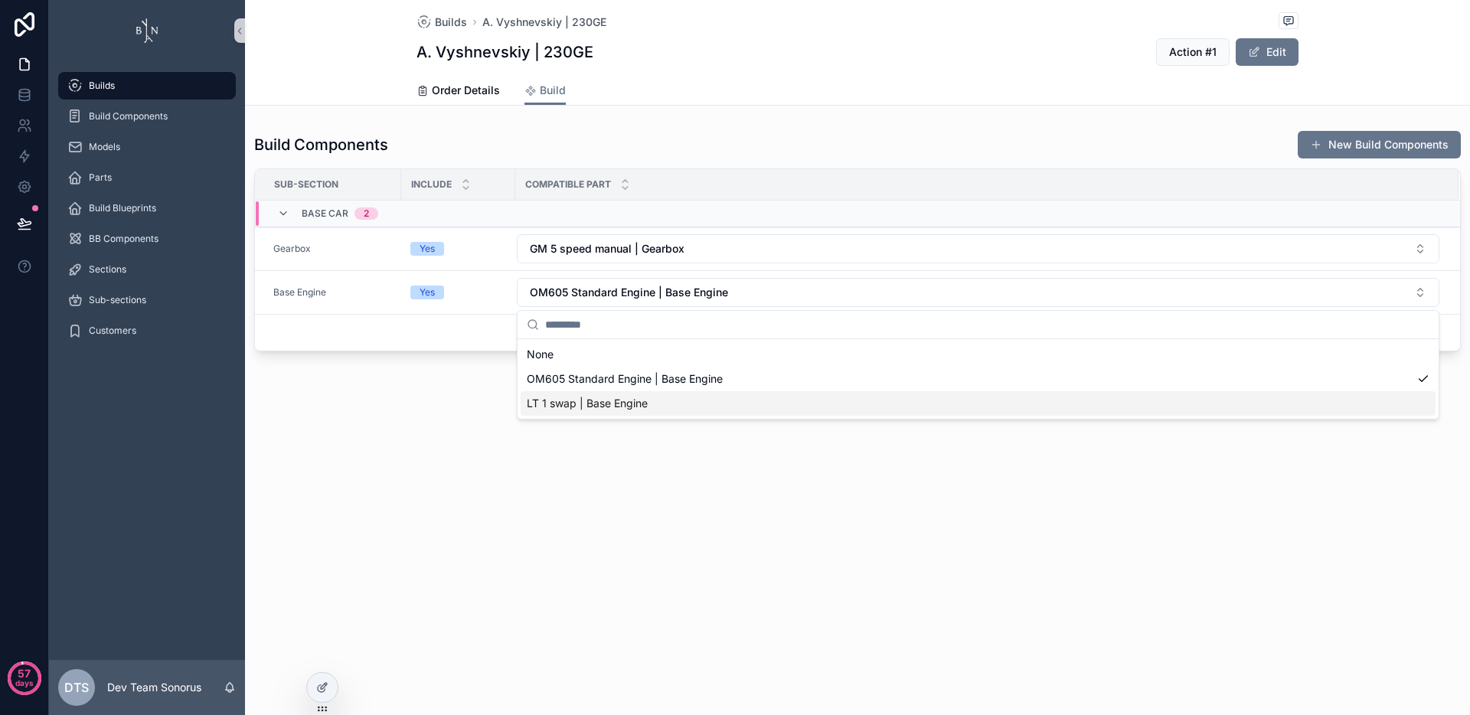
click at [674, 410] on div "LT 1 swap | Base Engine" at bounding box center [978, 403] width 915 height 24
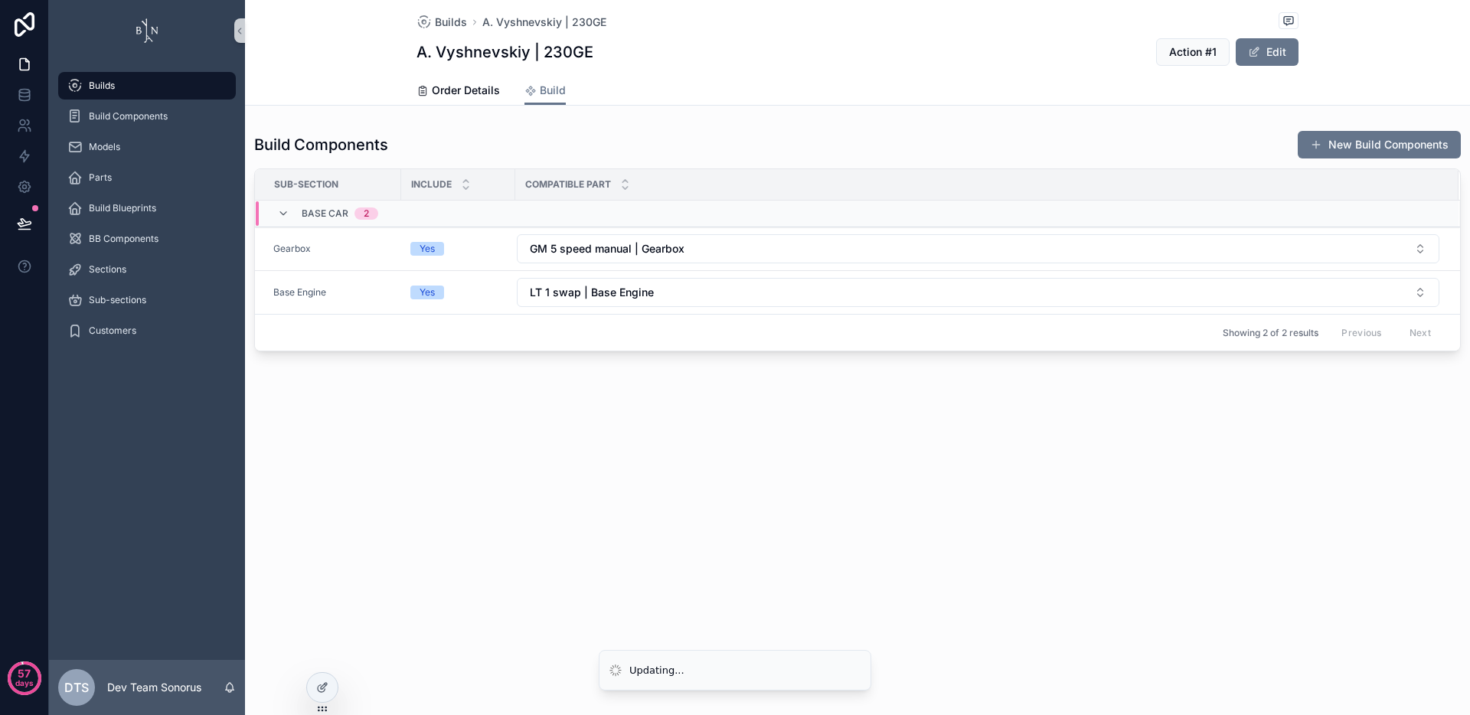
click at [748, 464] on div "Builds A. Vyshnevskiy | 230GE A. Vyshnevskiy | 230GE Action #1 Edit Build Order…" at bounding box center [857, 357] width 1225 height 715
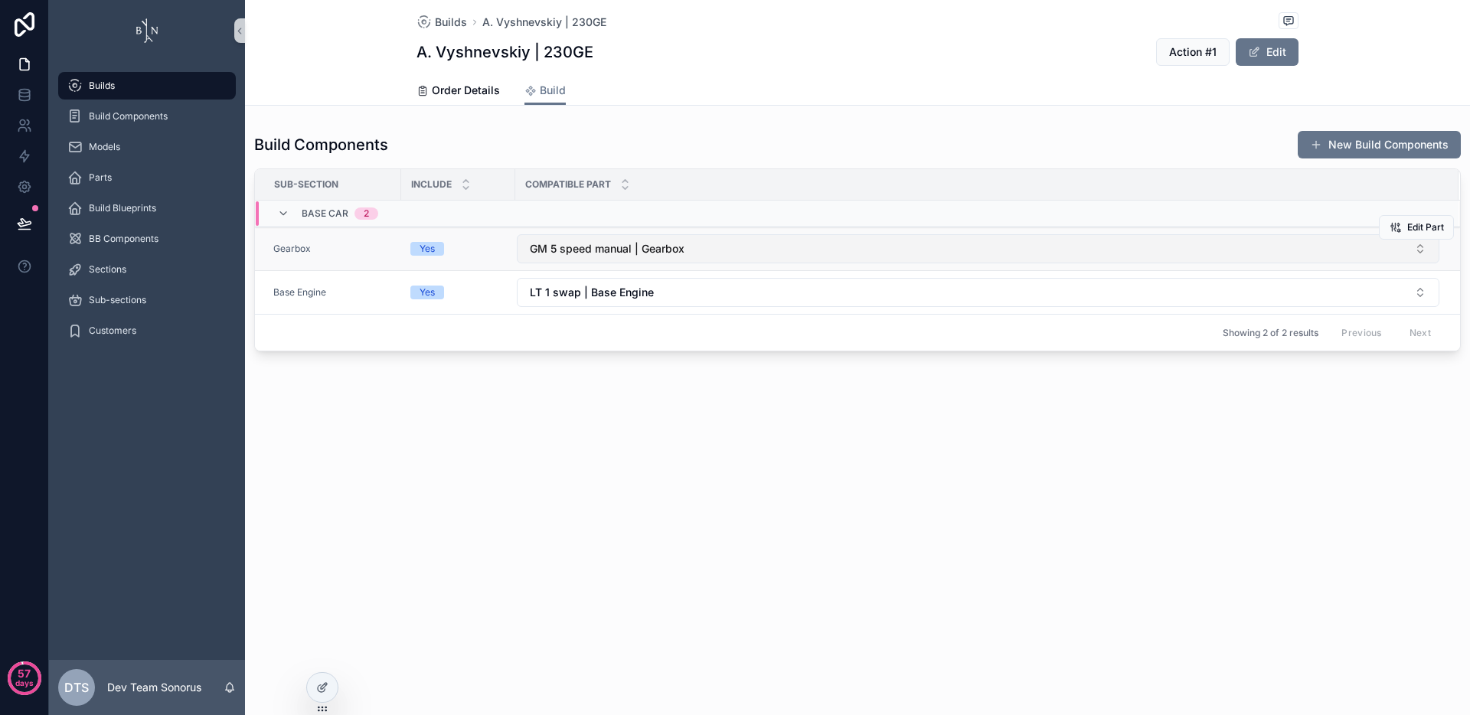
click at [777, 240] on button "GM 5 speed manual | Gearbox" at bounding box center [978, 248] width 922 height 29
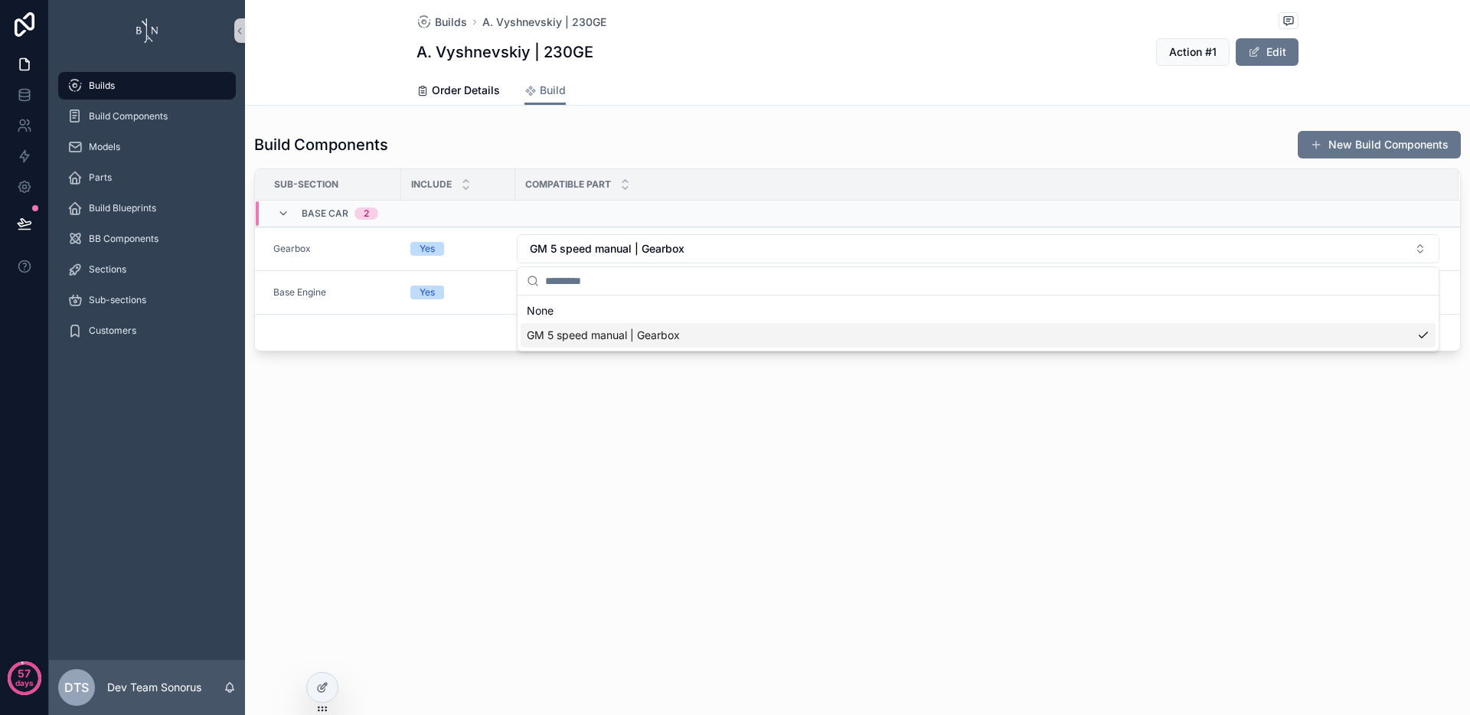
click at [772, 437] on div "Builds A. Vyshnevskiy | 230GE A. Vyshnevskiy | 230GE Action #1 Edit Build Order…" at bounding box center [857, 227] width 1225 height 455
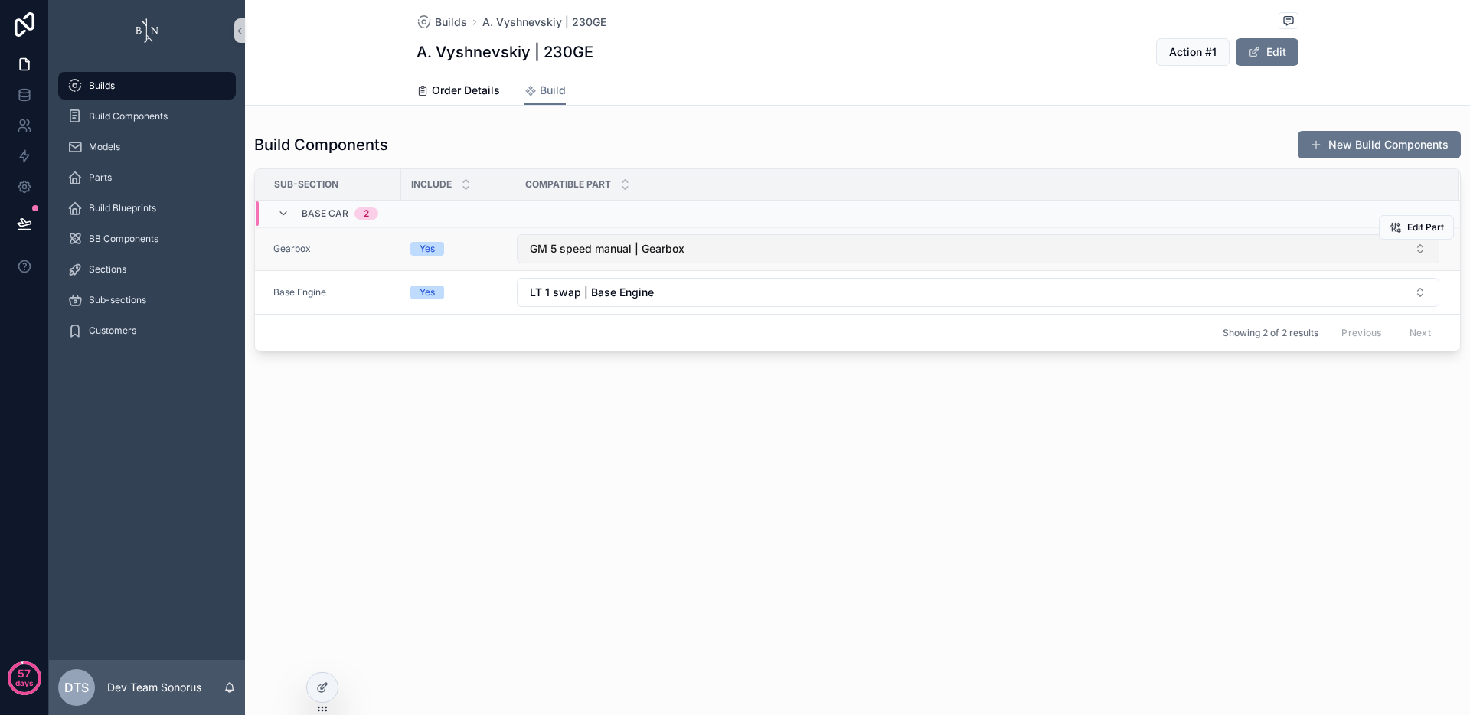
click at [756, 249] on button "GM 5 speed manual | Gearbox" at bounding box center [978, 248] width 922 height 29
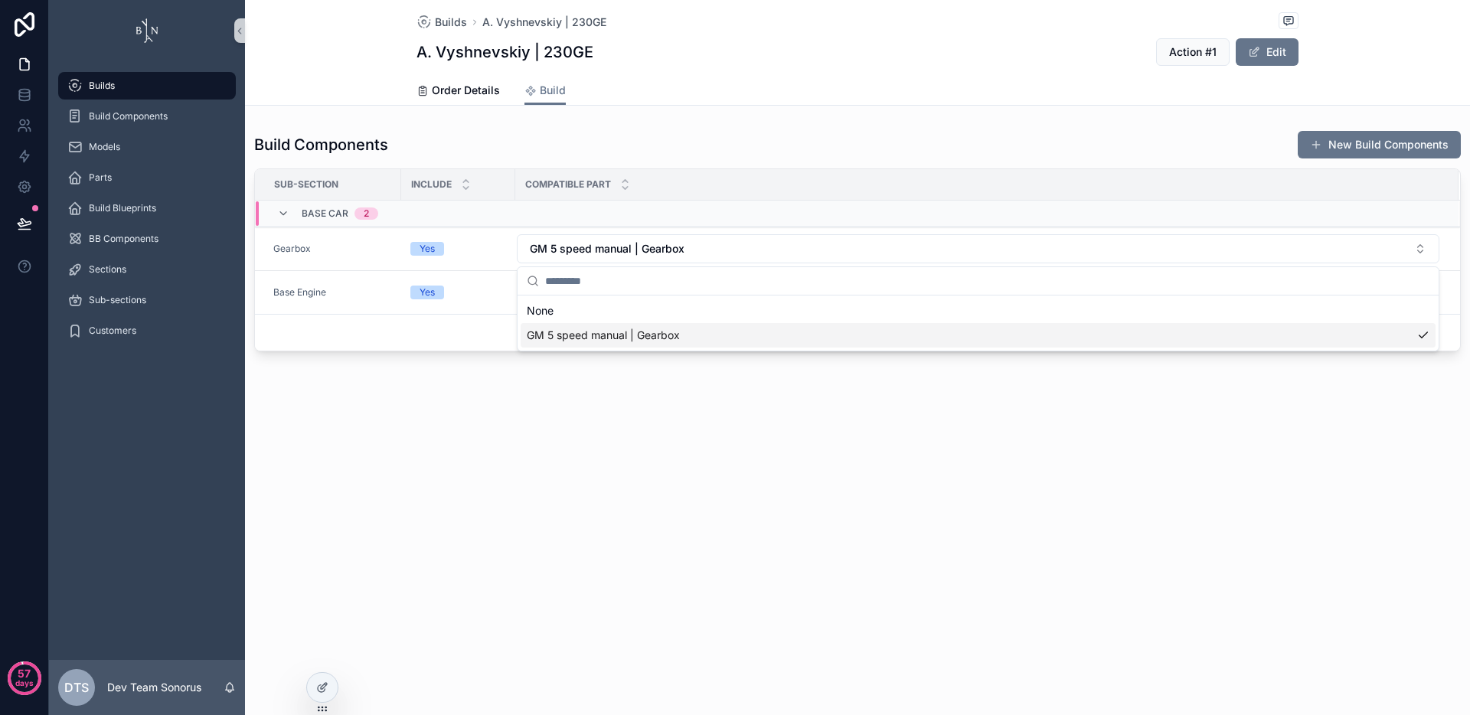
click at [746, 407] on div "Builds A. Vyshnevskiy | 230GE A. Vyshnevskiy | 230GE Action #1 Edit Build Order…" at bounding box center [857, 227] width 1225 height 455
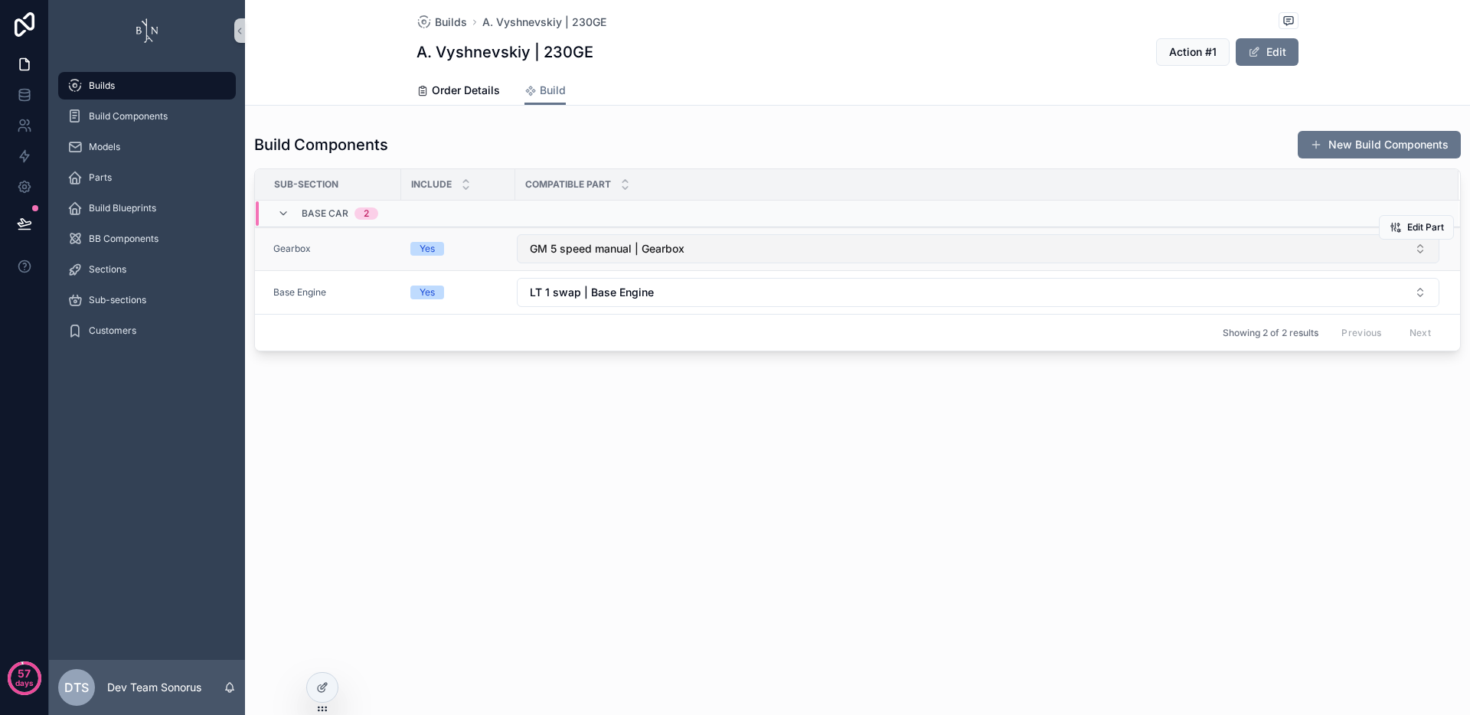
click at [658, 260] on button "GM 5 speed manual | Gearbox" at bounding box center [978, 248] width 922 height 29
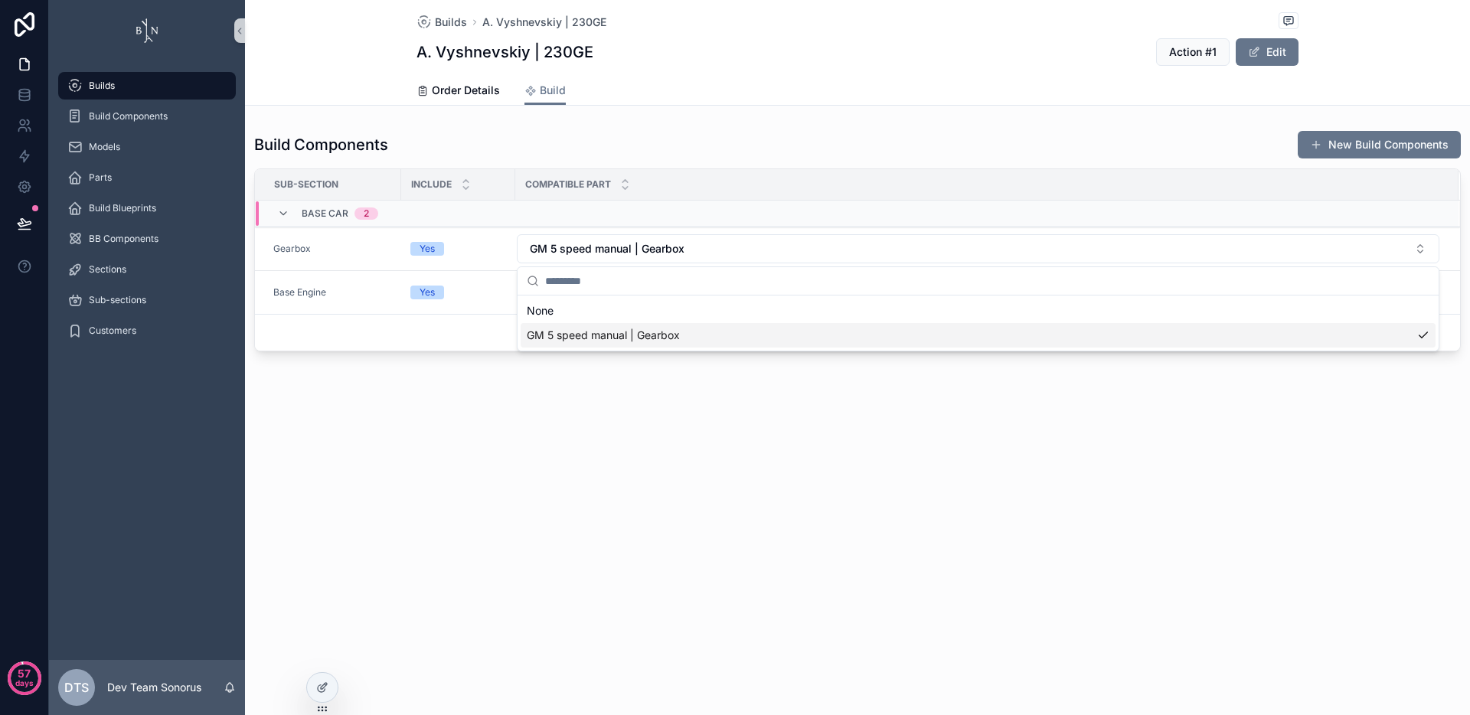
click at [658, 462] on div "Builds A. Vyshnevskiy | 230GE A. Vyshnevskiy | 230GE Action #1 Edit Build Order…" at bounding box center [857, 357] width 1225 height 715
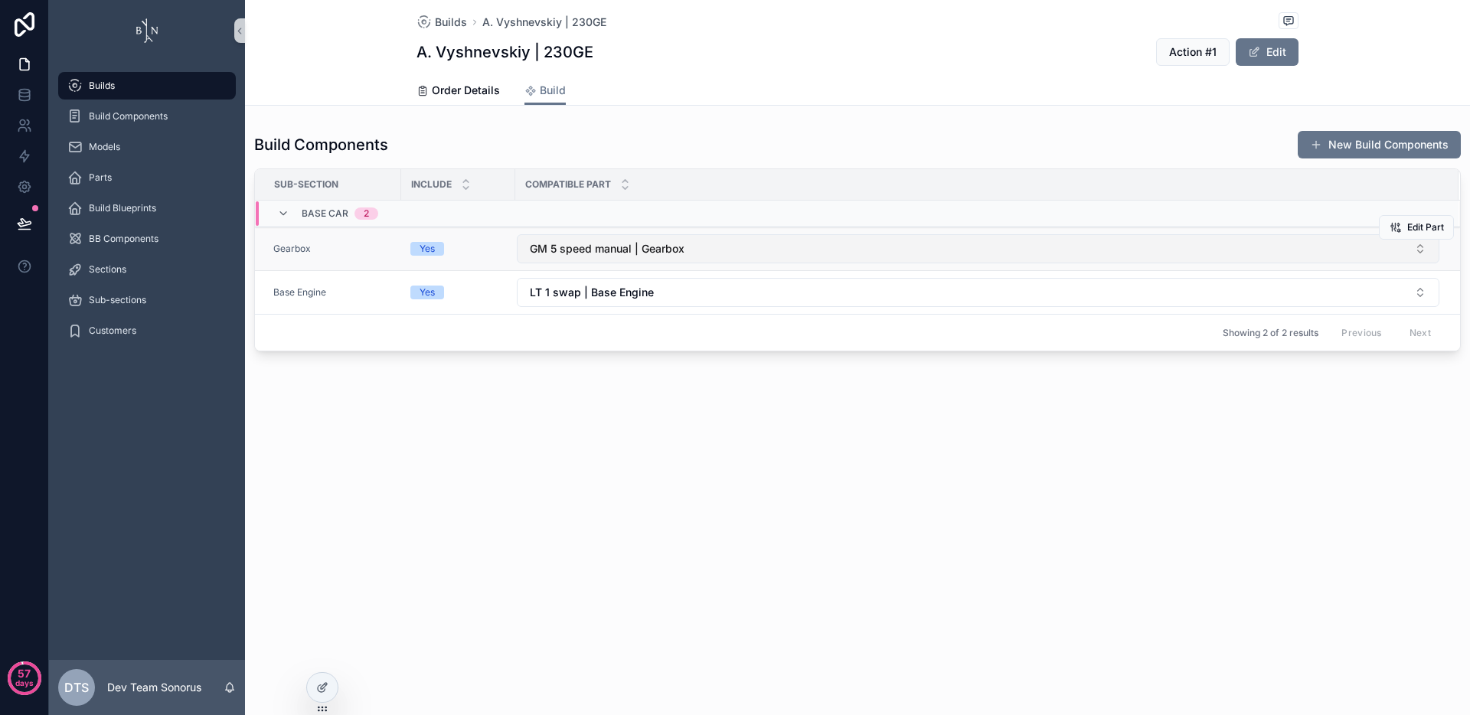
click at [666, 254] on span "GM 5 speed manual | Gearbox" at bounding box center [607, 248] width 155 height 15
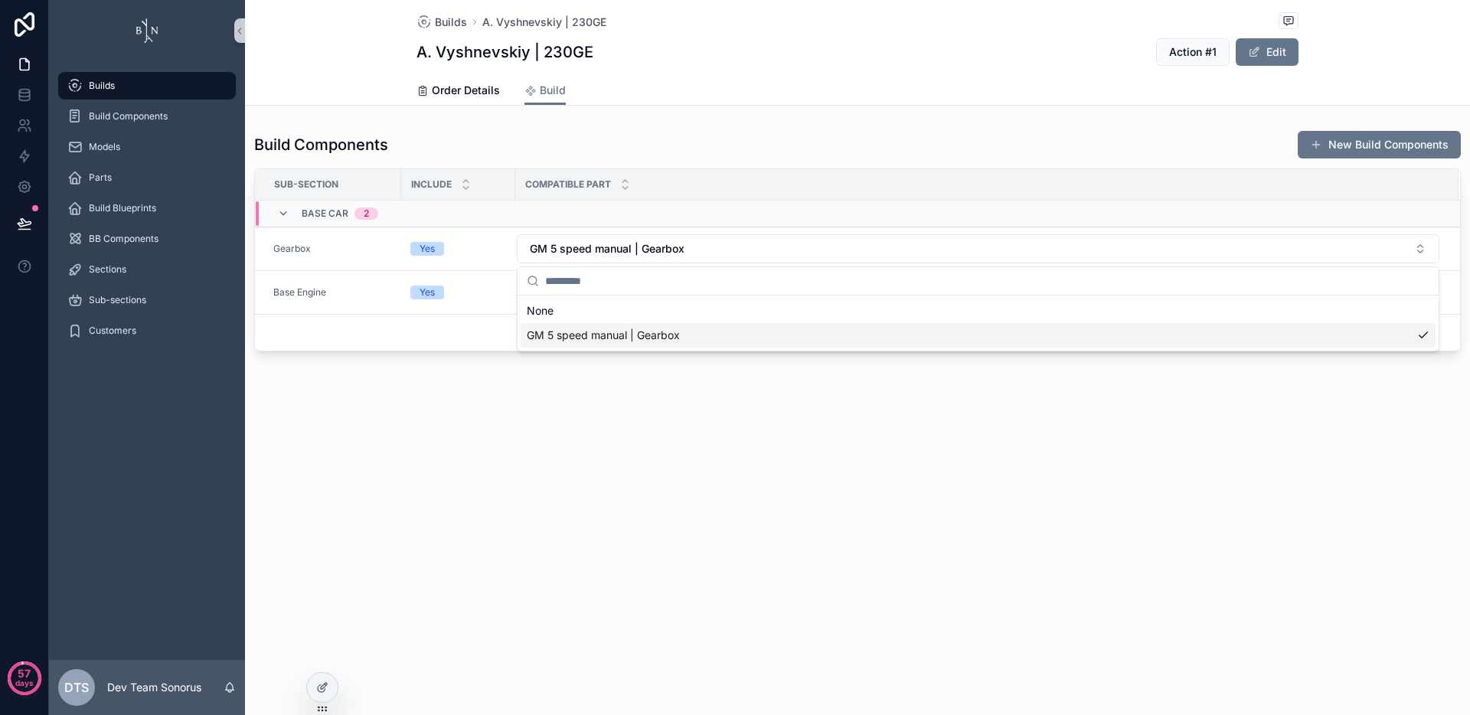
drag, startPoint x: 684, startPoint y: 498, endPoint x: 494, endPoint y: 448, distance: 195.7
click at [684, 498] on div "Builds A. Vyshnevskiy | 230GE A. Vyshnevskiy | 230GE Action #1 Edit Build Order…" at bounding box center [857, 357] width 1225 height 715
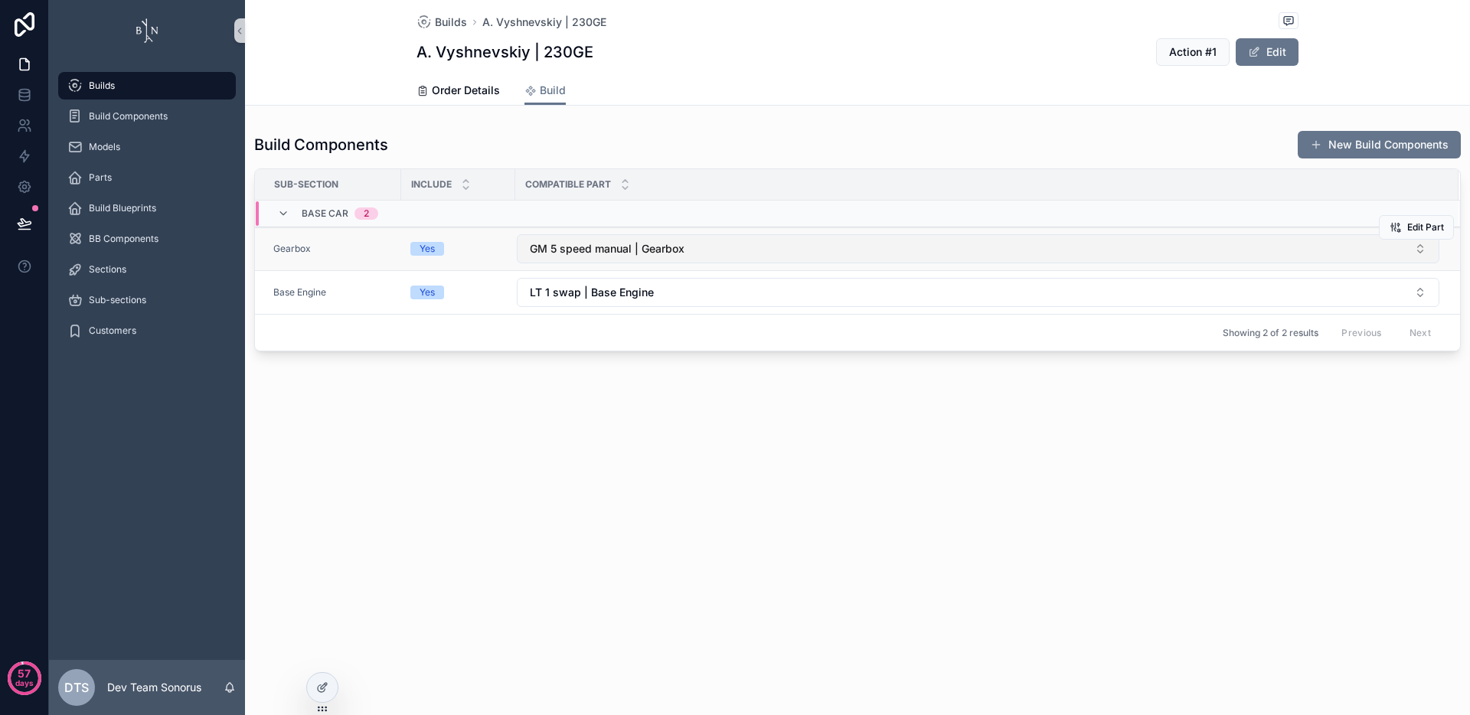
click at [632, 250] on span "GM 5 speed manual | Gearbox" at bounding box center [607, 248] width 155 height 15
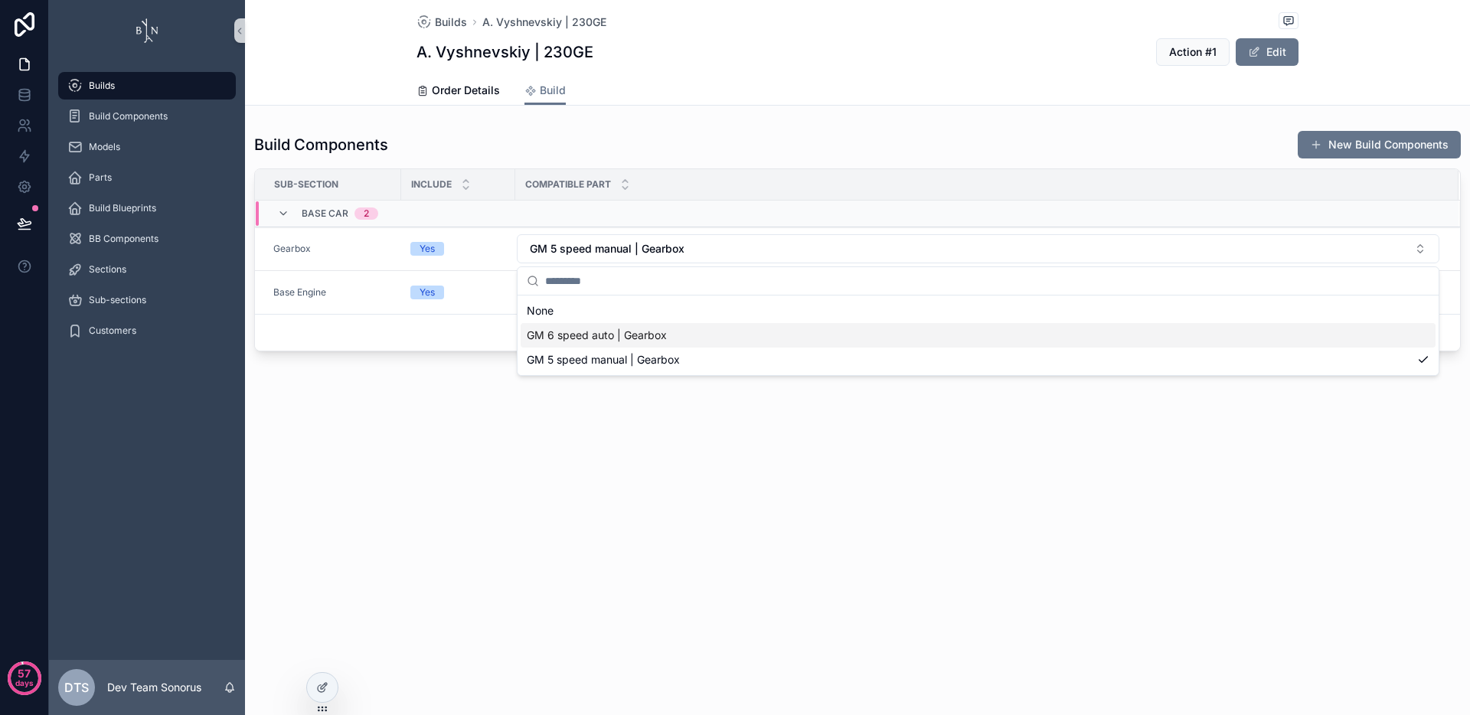
click at [616, 339] on span "GM 6 speed auto | Gearbox" at bounding box center [597, 335] width 140 height 15
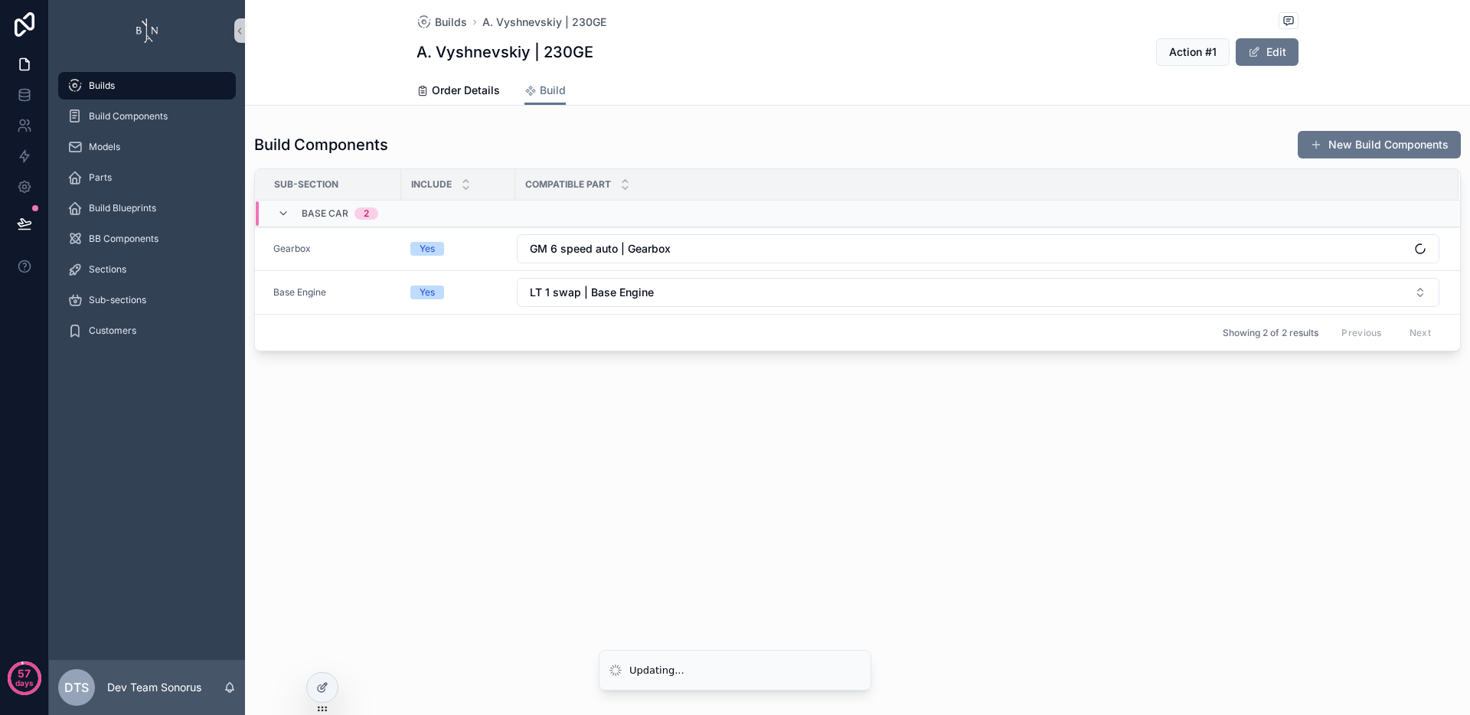
click at [647, 445] on div "Builds A. Vyshnevskiy | 230GE A. Vyshnevskiy | 230GE Action #1 Edit Build Order…" at bounding box center [857, 227] width 1225 height 455
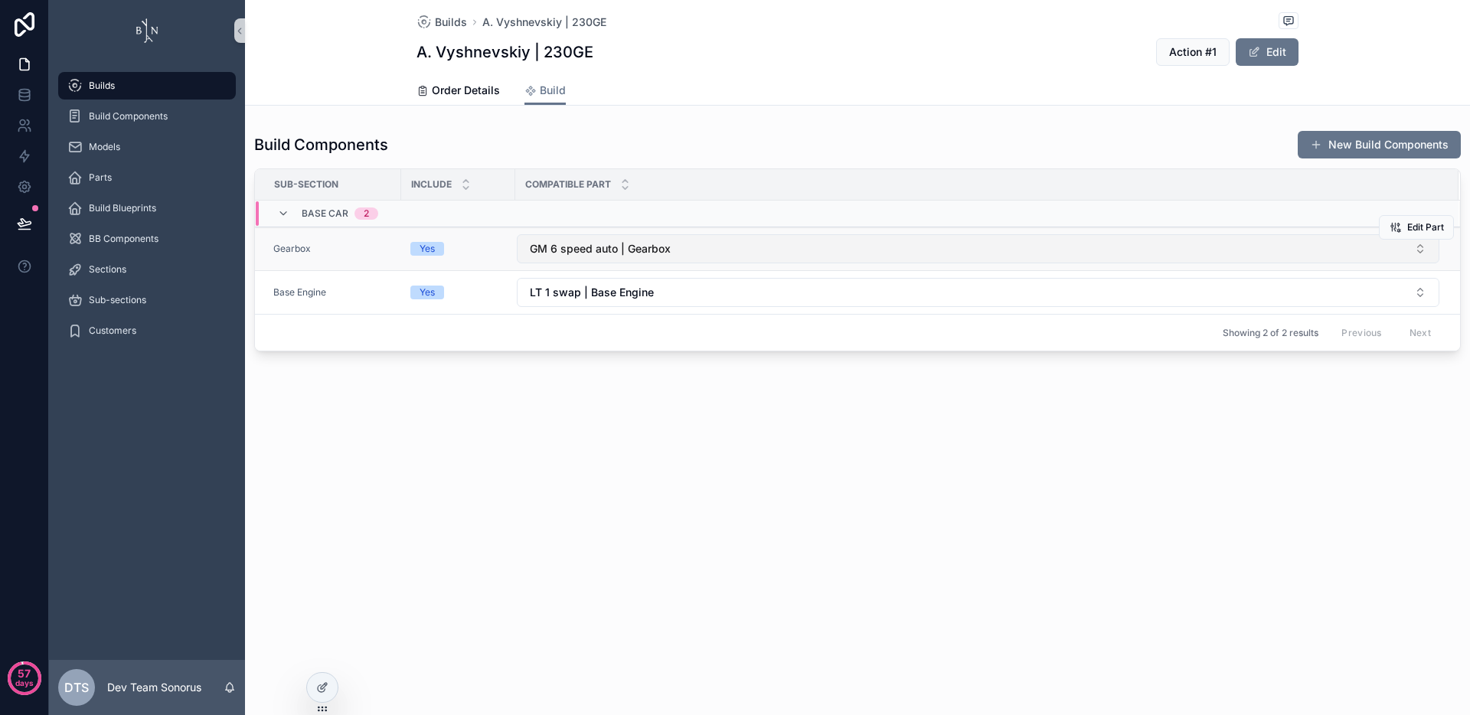
click at [744, 250] on button "GM 6 speed auto | Gearbox" at bounding box center [978, 248] width 922 height 29
click at [744, 251] on button "GM 6 speed auto | Gearbox" at bounding box center [978, 248] width 922 height 29
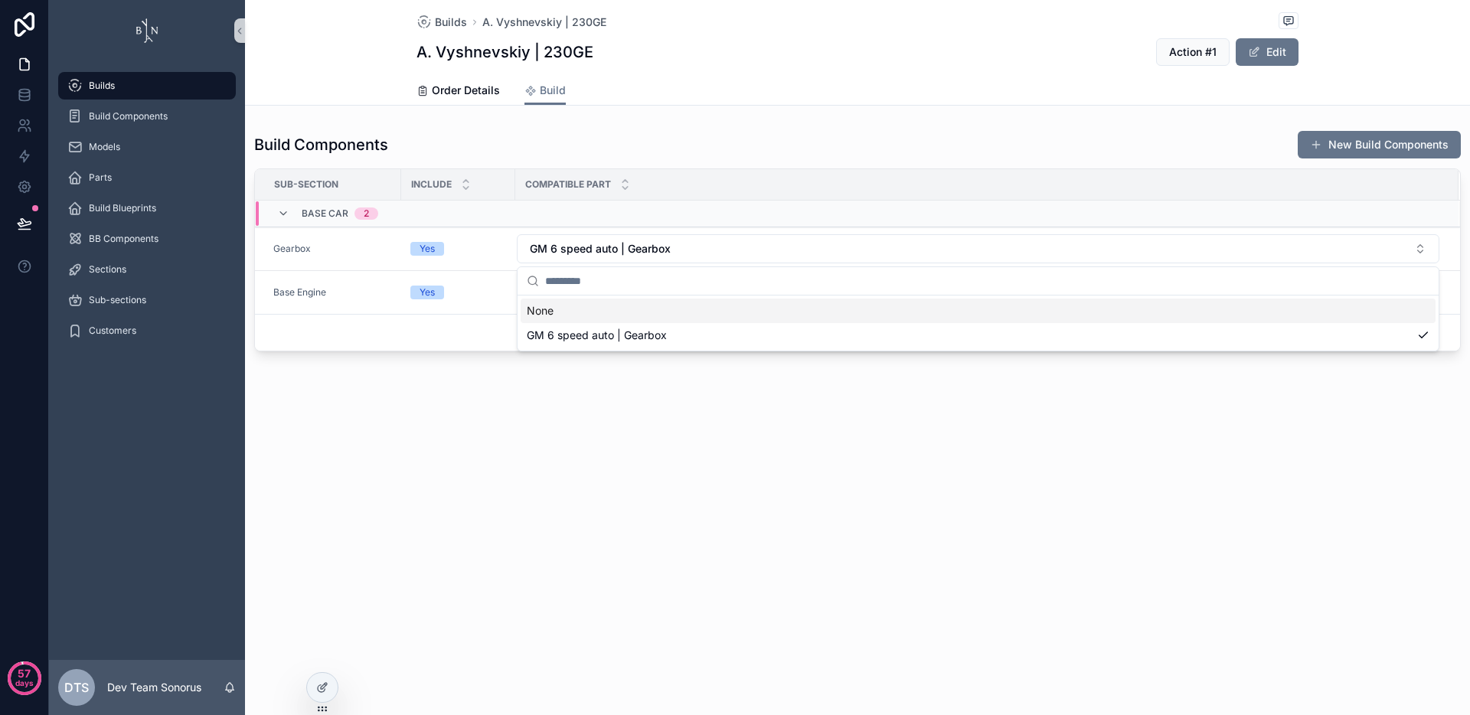
click at [782, 471] on div "Builds A. Vyshnevskiy | 230GE A. Vyshnevskiy | 230GE Action #1 Edit Build Order…" at bounding box center [857, 357] width 1225 height 715
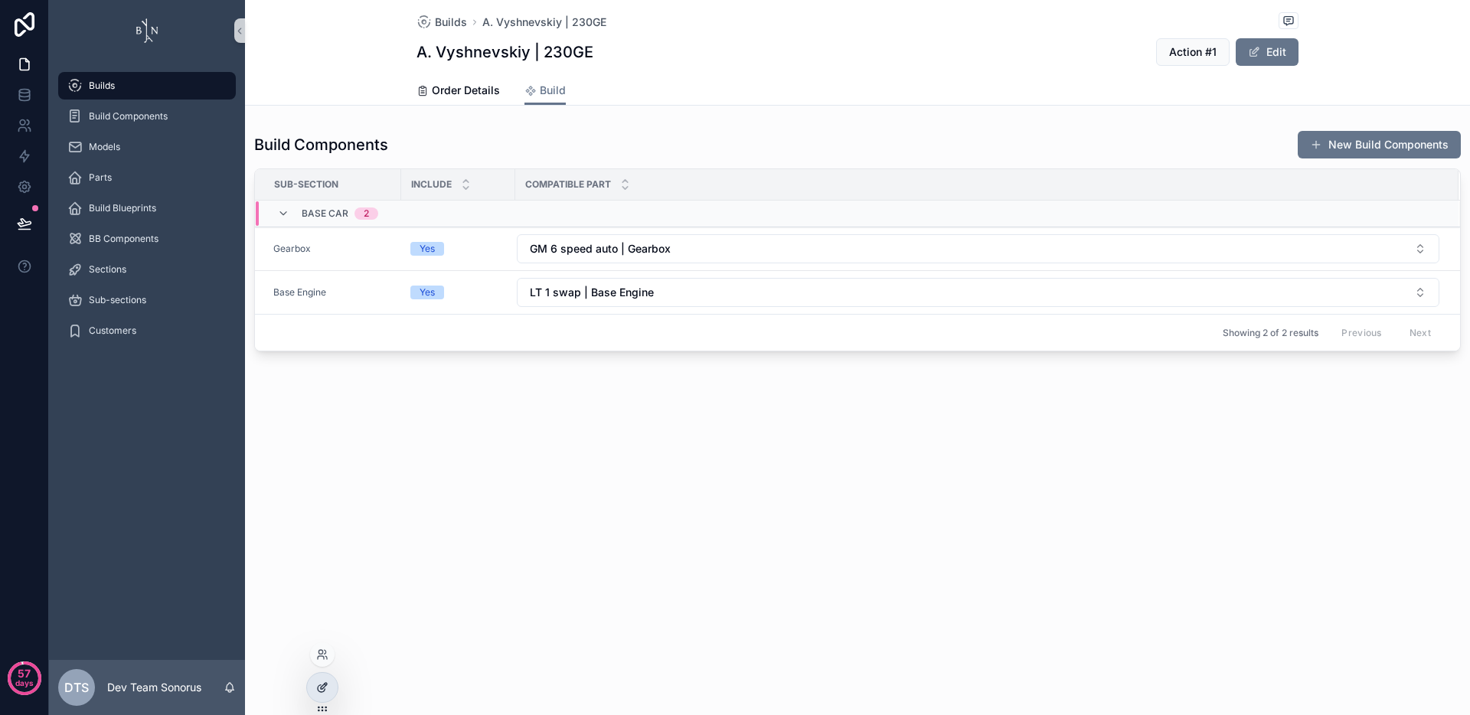
click at [321, 687] on icon at bounding box center [324, 686] width 6 height 6
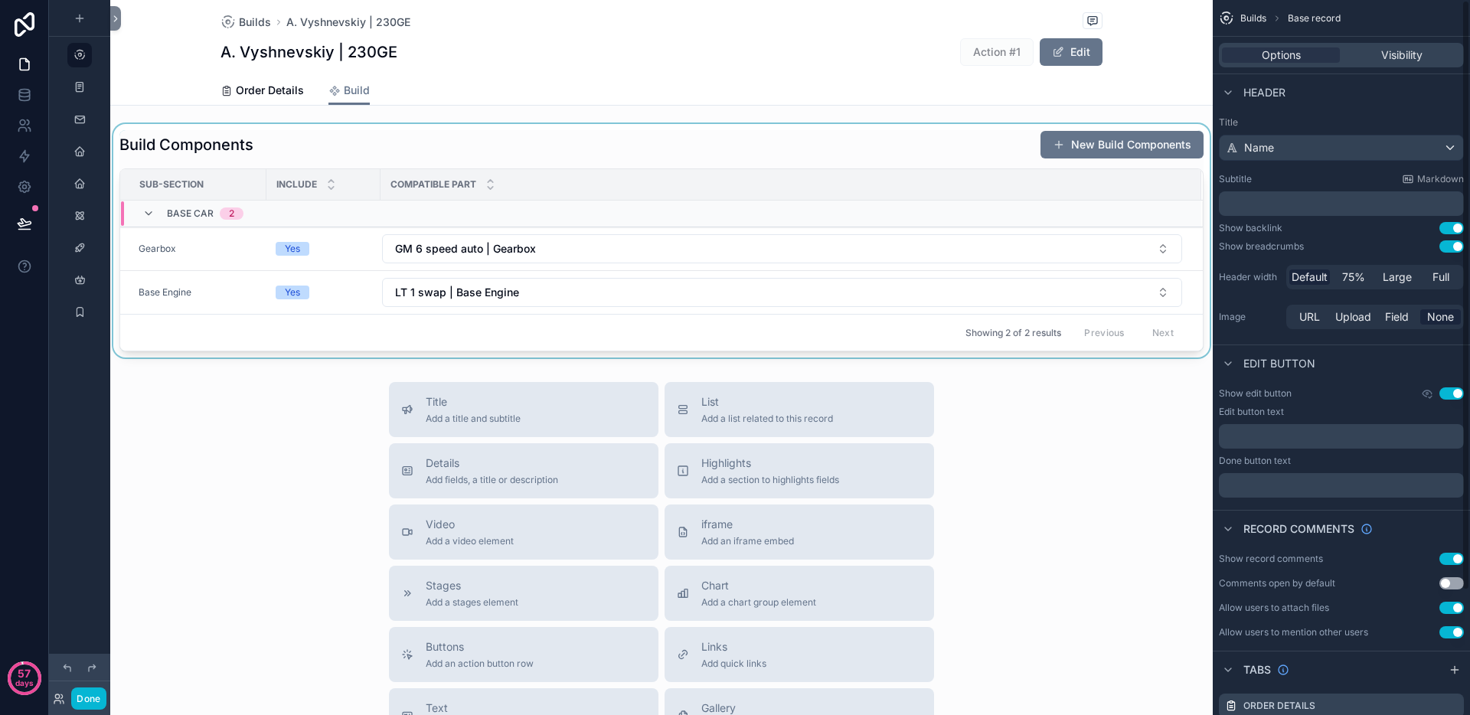
click at [899, 140] on div "scrollable content" at bounding box center [661, 240] width 1102 height 233
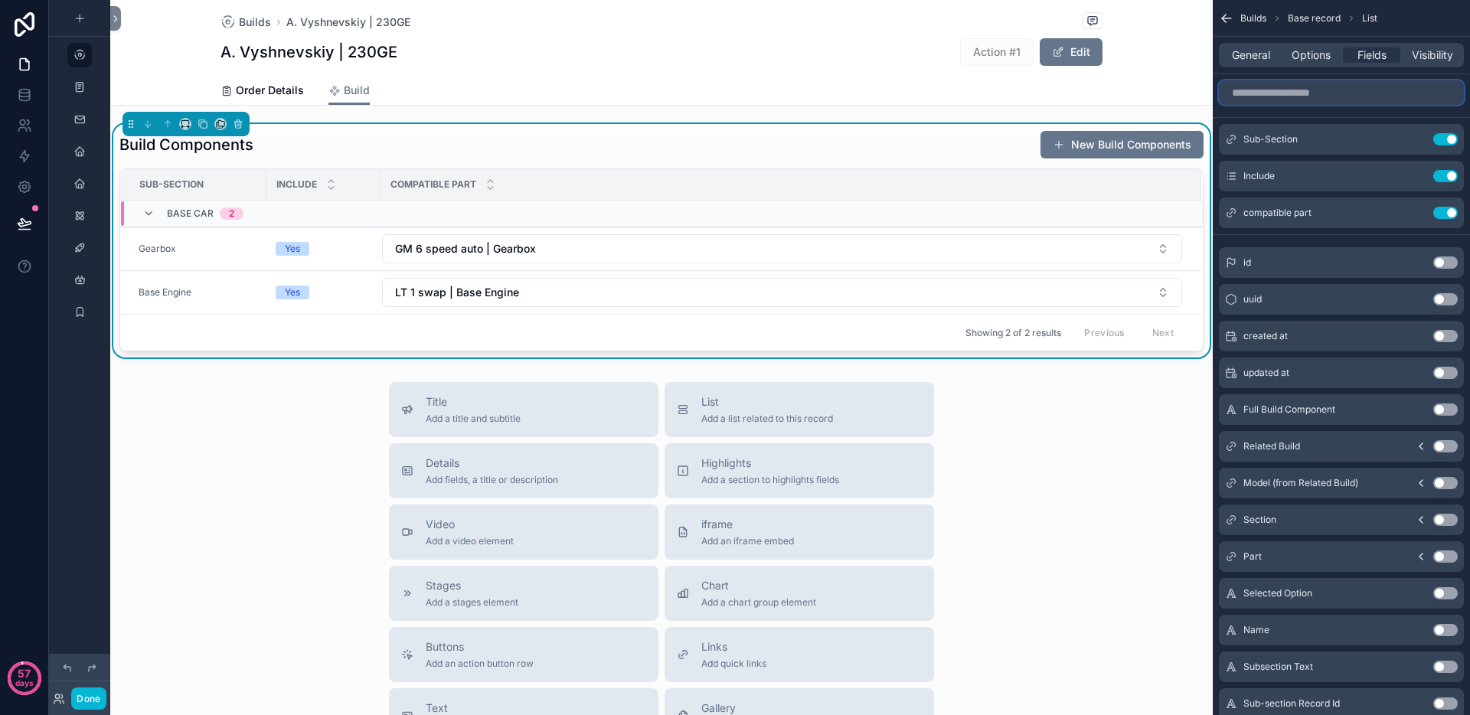
click at [1304, 100] on input "scrollable content" at bounding box center [1341, 92] width 245 height 24
type input "*"
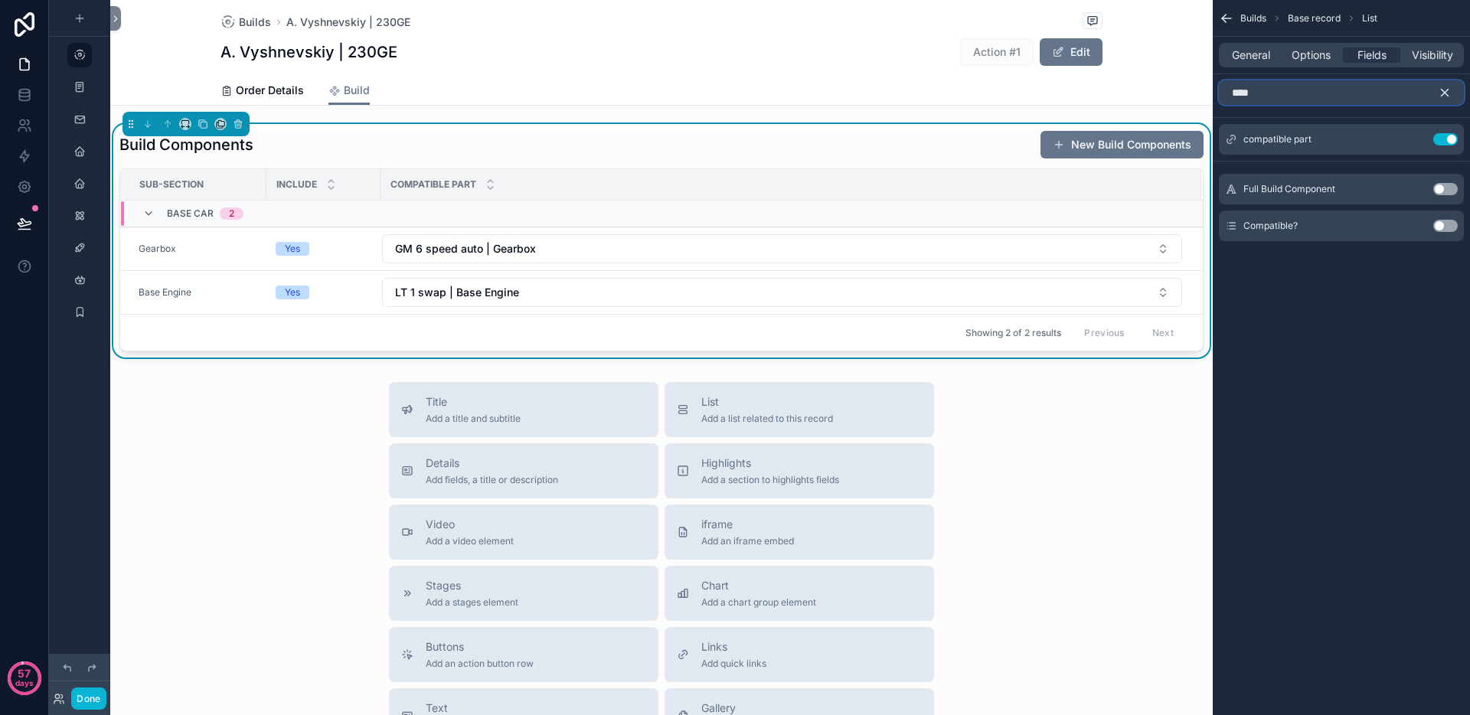
type input "****"
click at [1451, 227] on button "Use setting" at bounding box center [1445, 226] width 24 height 12
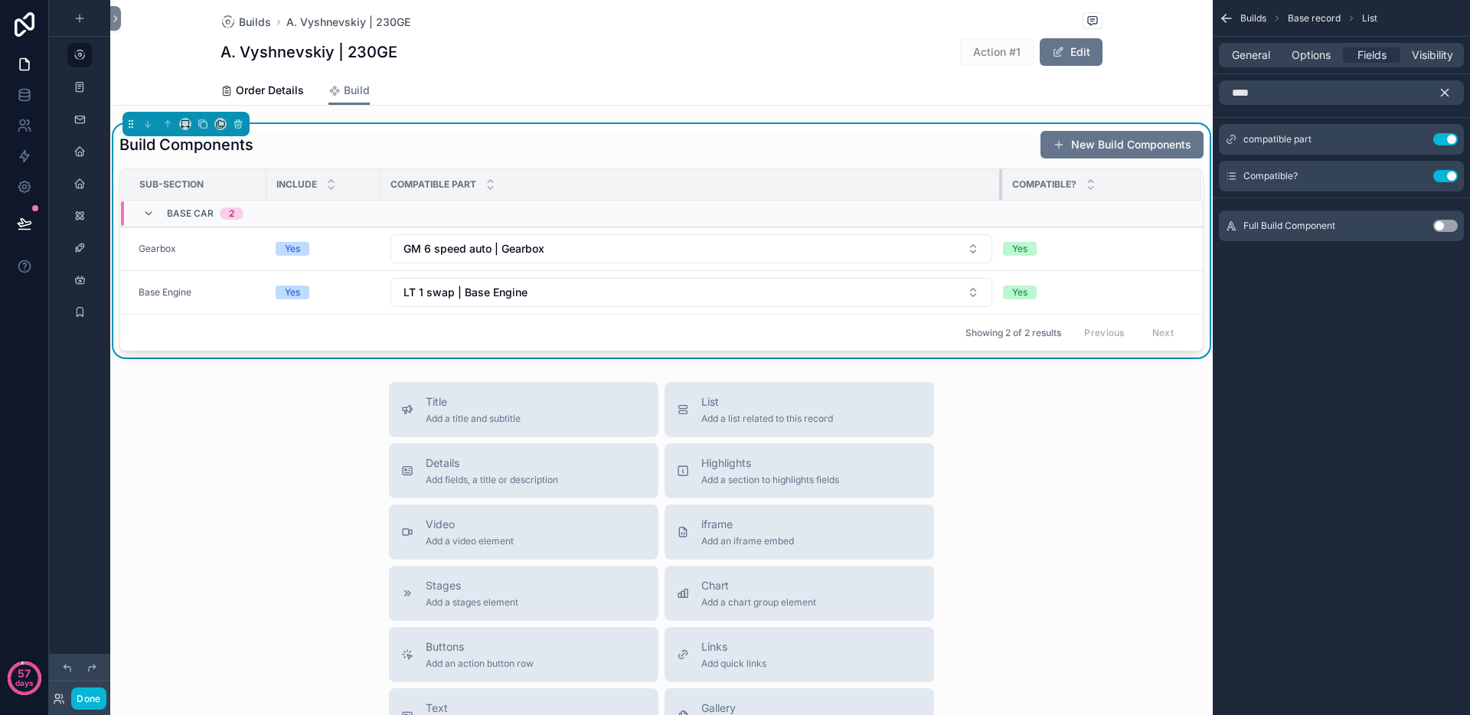
drag, startPoint x: 653, startPoint y: 177, endPoint x: 1006, endPoint y: 194, distance: 353.3
click at [1005, 194] on div "scrollable content" at bounding box center [1002, 184] width 6 height 31
click at [89, 710] on div "Done" at bounding box center [79, 684] width 61 height 61
click at [92, 707] on button "Done" at bounding box center [88, 698] width 34 height 22
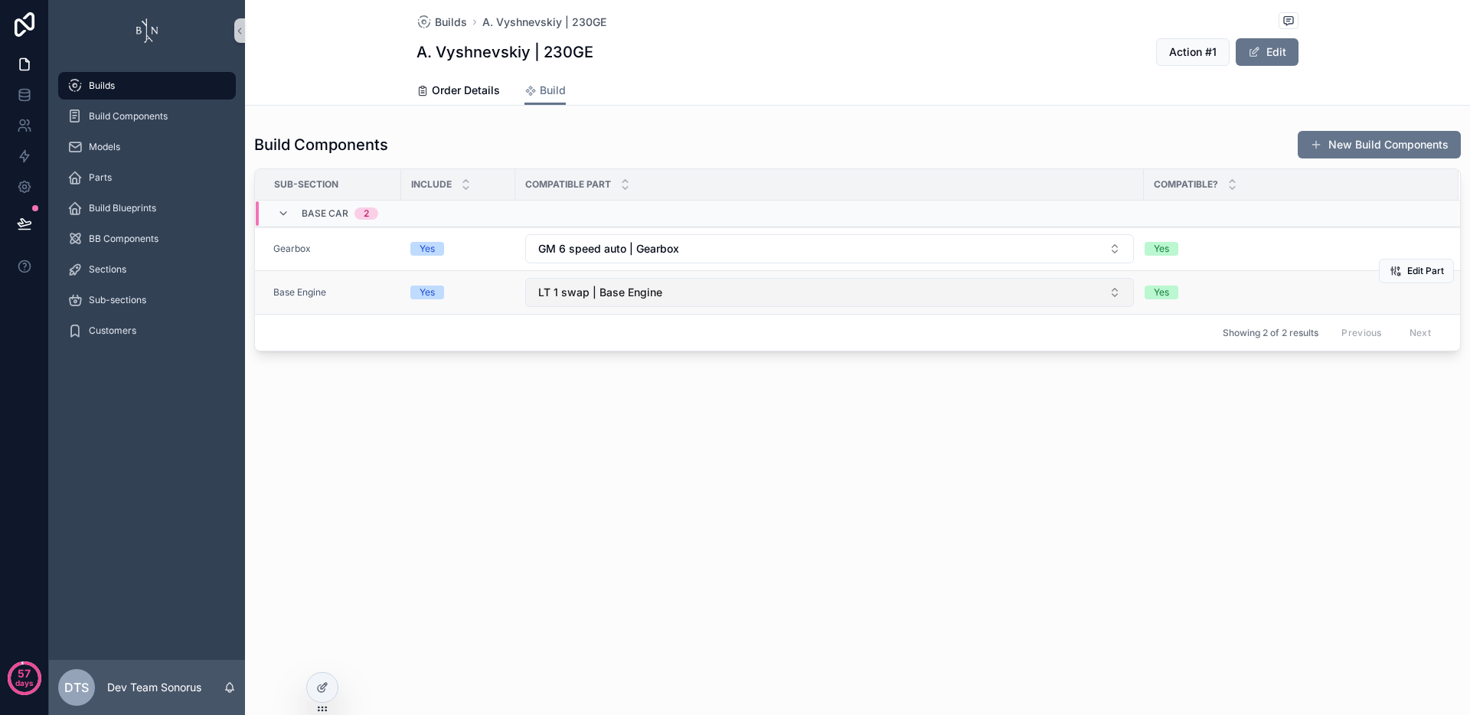
click at [754, 295] on button "LT 1 swap | Base Engine" at bounding box center [829, 292] width 609 height 29
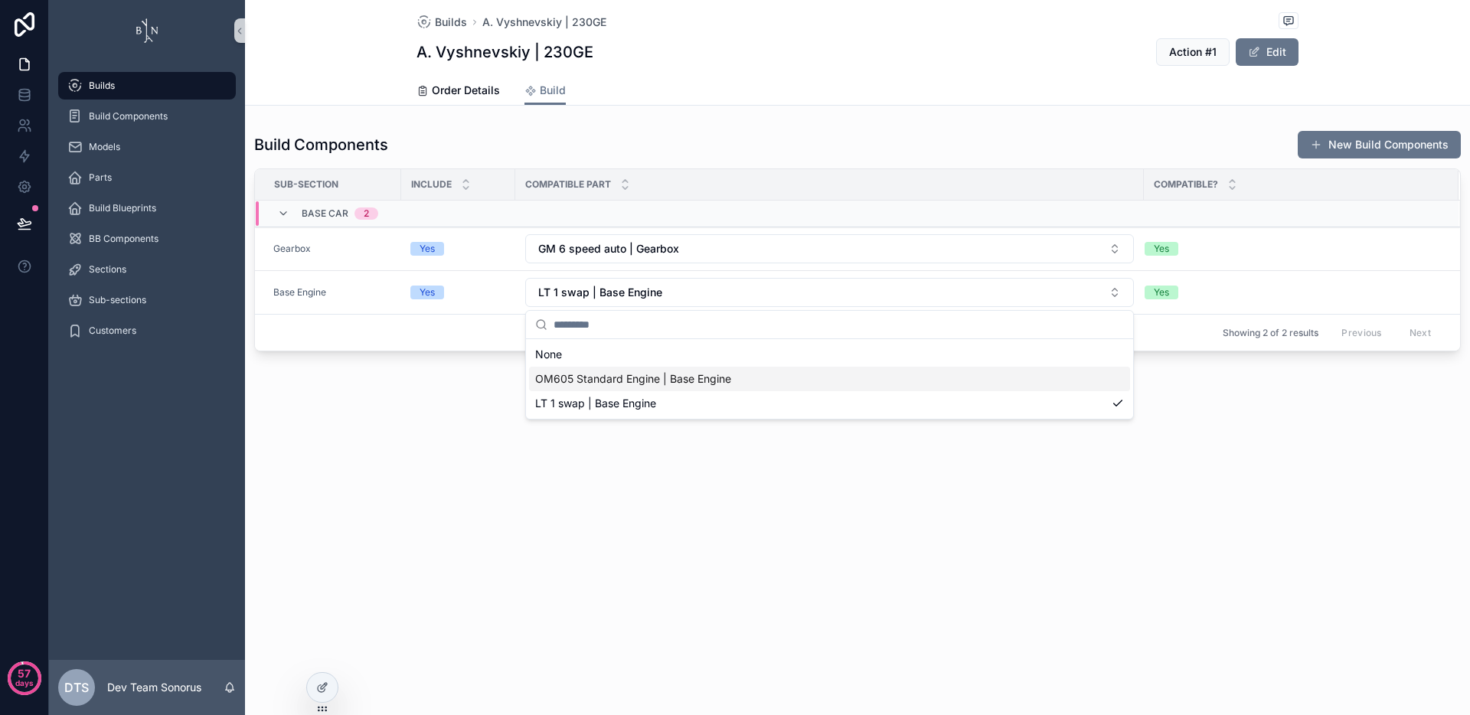
drag, startPoint x: 681, startPoint y: 374, endPoint x: 687, endPoint y: 384, distance: 11.7
click at [681, 374] on span "OM605 Standard Engine | Base Engine" at bounding box center [633, 378] width 196 height 15
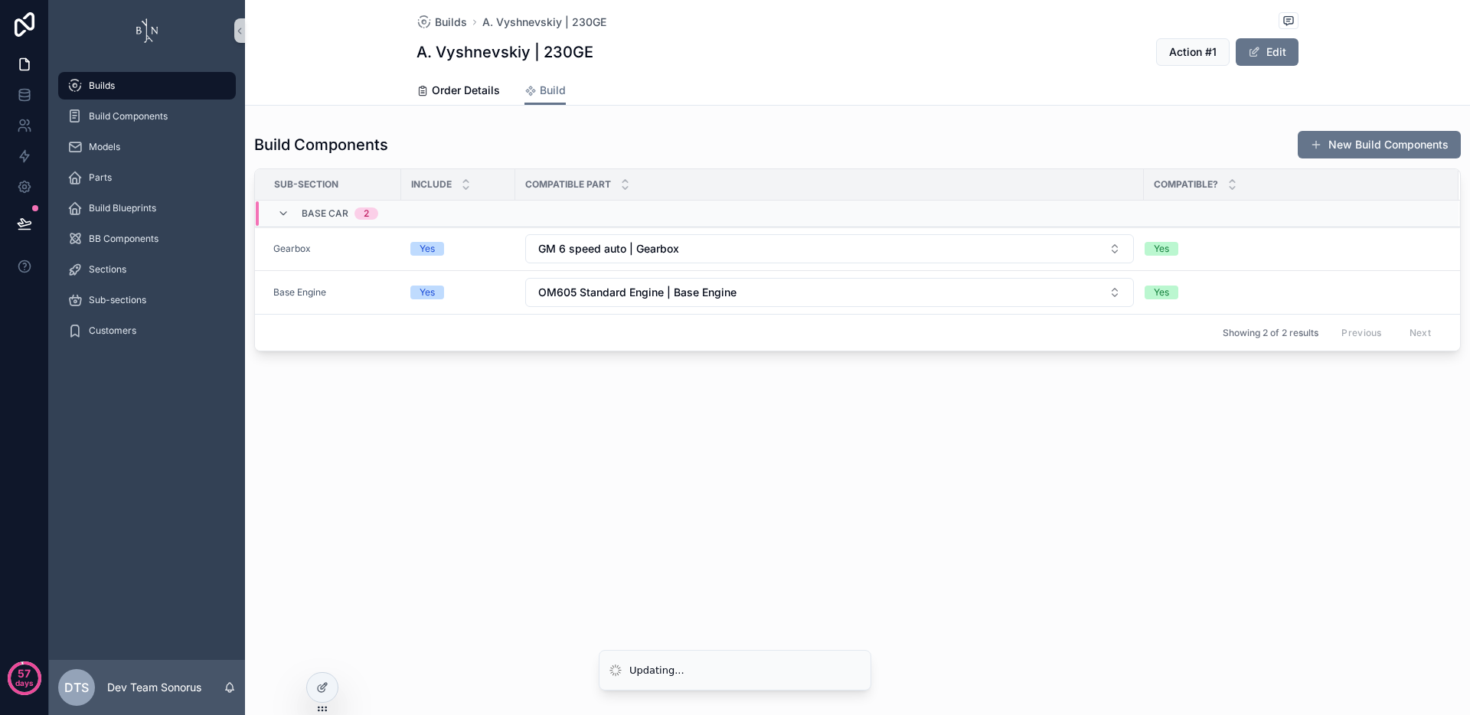
click at [702, 465] on div "Builds A. Vyshnevskiy | 230GE A. Vyshnevskiy | 230GE Action #1 Edit Build Order…" at bounding box center [857, 357] width 1225 height 715
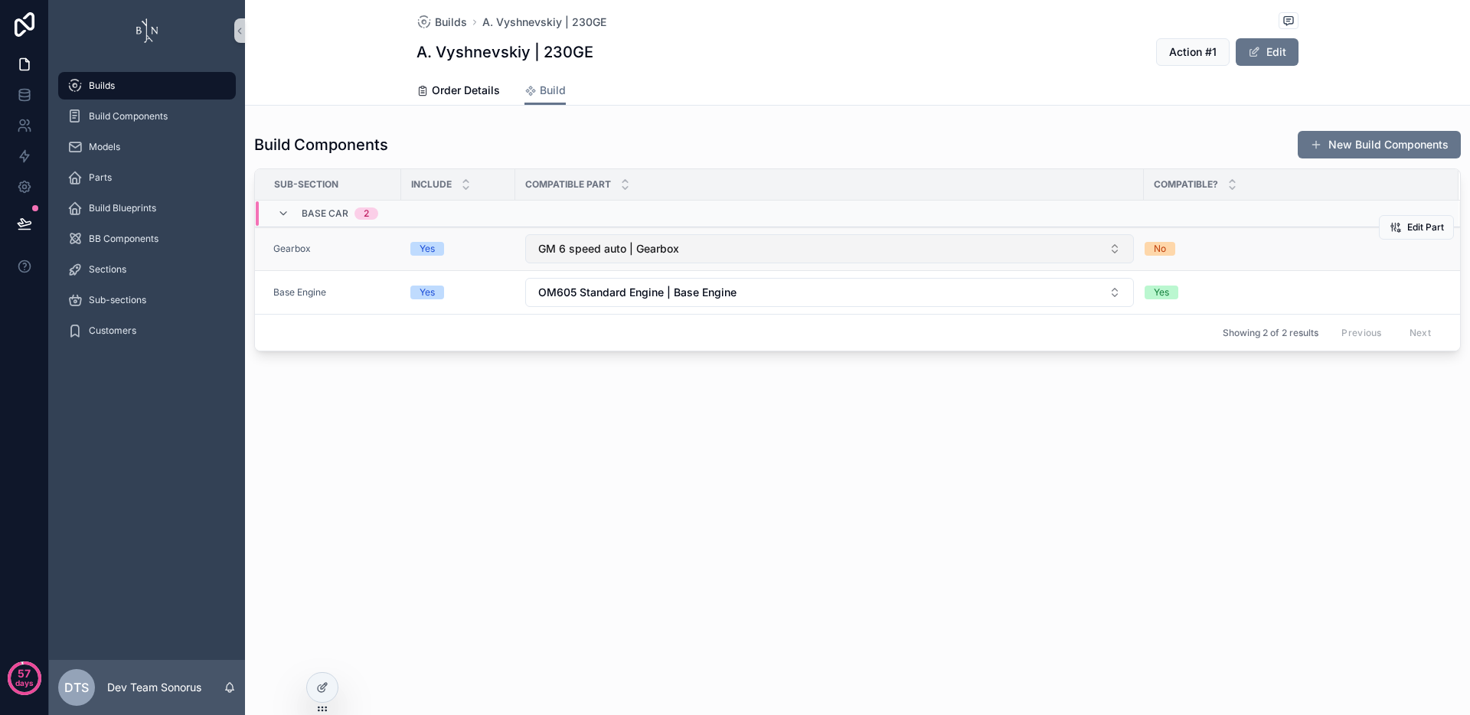
click at [805, 248] on button "GM 6 speed auto | Gearbox" at bounding box center [829, 248] width 609 height 29
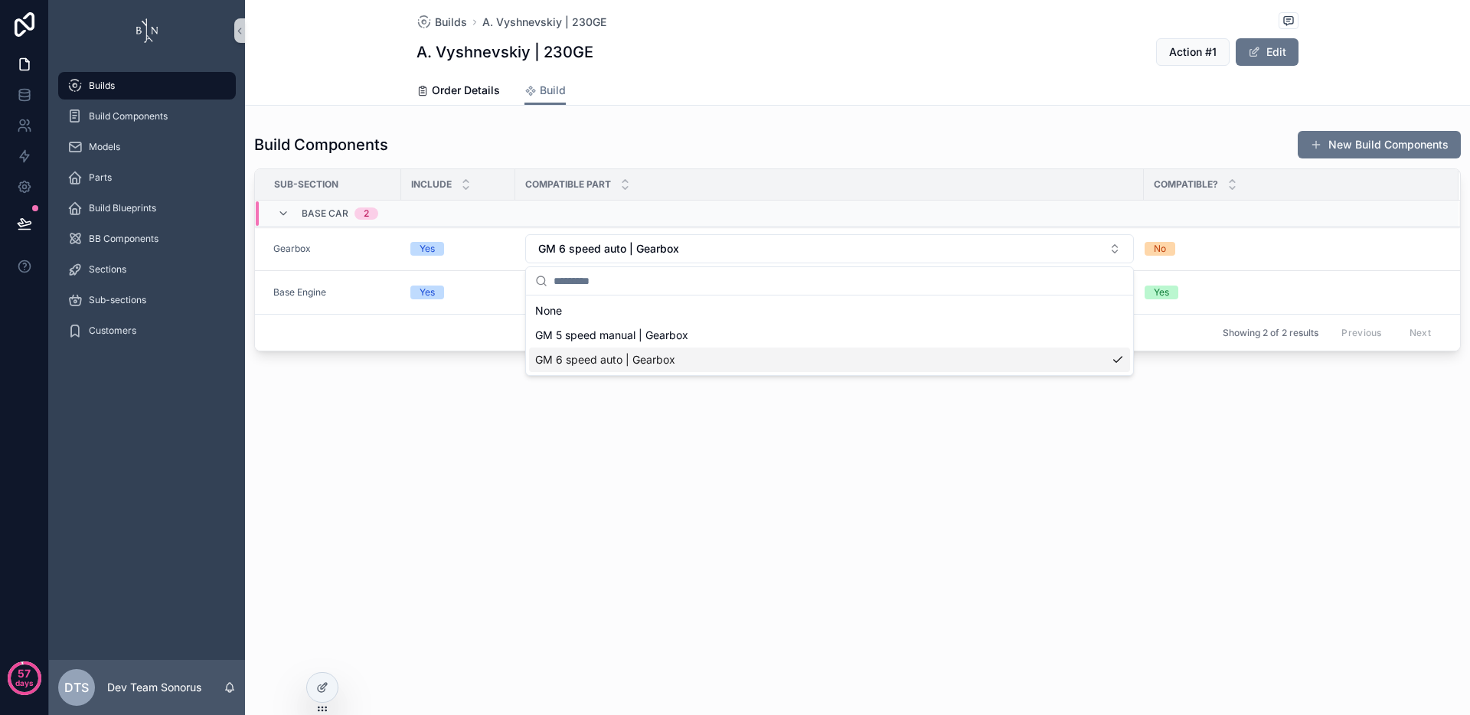
click at [743, 350] on div "GM 6 speed auto | Gearbox" at bounding box center [829, 360] width 601 height 24
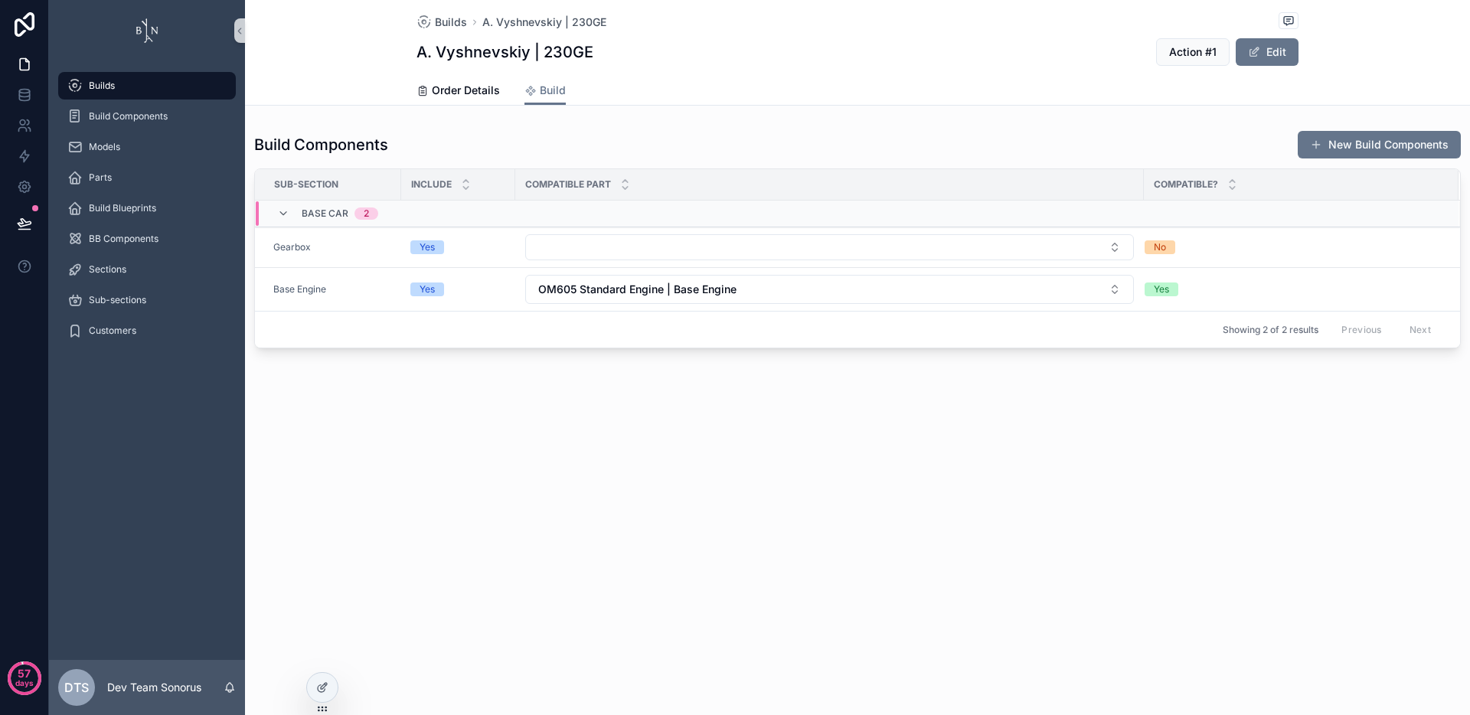
click at [747, 387] on div "Builds A. Vyshnevskiy | 230GE A. Vyshnevskiy | 230GE Action #1 Edit Build Order…" at bounding box center [857, 226] width 1225 height 452
click at [798, 248] on button "Select Button" at bounding box center [829, 247] width 609 height 26
click at [761, 311] on div "GM 5 speed manual | Gearbox" at bounding box center [829, 307] width 601 height 24
click at [811, 419] on div "Builds A. Vyshnevskiy | 230GE A. Vyshnevskiy | 230GE Action #1 Edit Build Order…" at bounding box center [857, 227] width 1225 height 455
click at [818, 432] on div "Builds A. Vyshnevskiy | 230GE A. Vyshnevskiy | 230GE Action #1 Edit Build Order…" at bounding box center [857, 227] width 1225 height 455
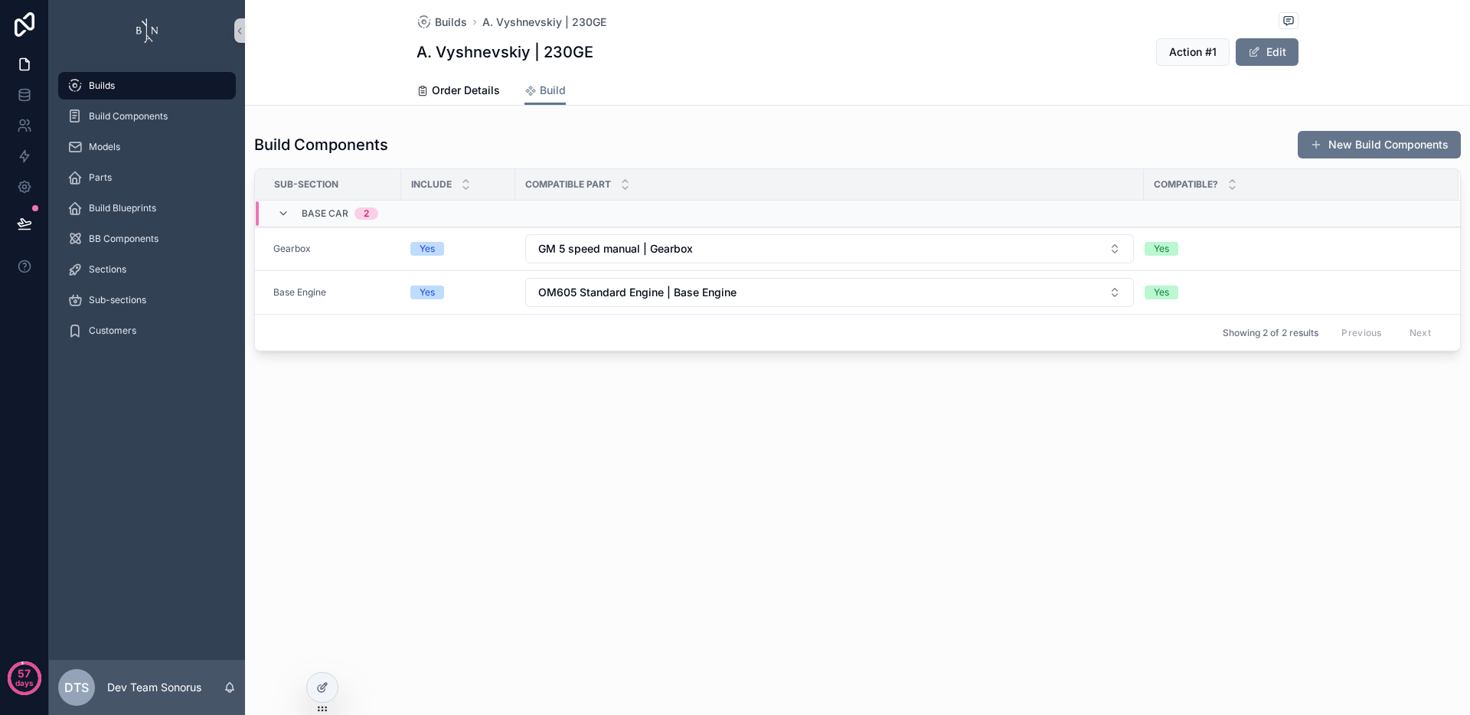
click at [870, 435] on div "Builds A. Vyshnevskiy | 230GE A. Vyshnevskiy | 230GE Action #1 Edit Build Order…" at bounding box center [857, 227] width 1225 height 455
click at [880, 283] on button "OM605 Standard Engine | Base Engine" at bounding box center [829, 292] width 609 height 29
click at [752, 352] on div "None" at bounding box center [829, 354] width 601 height 24
click at [750, 265] on td "GM 5 speed manual | Gearbox" at bounding box center [829, 249] width 628 height 44
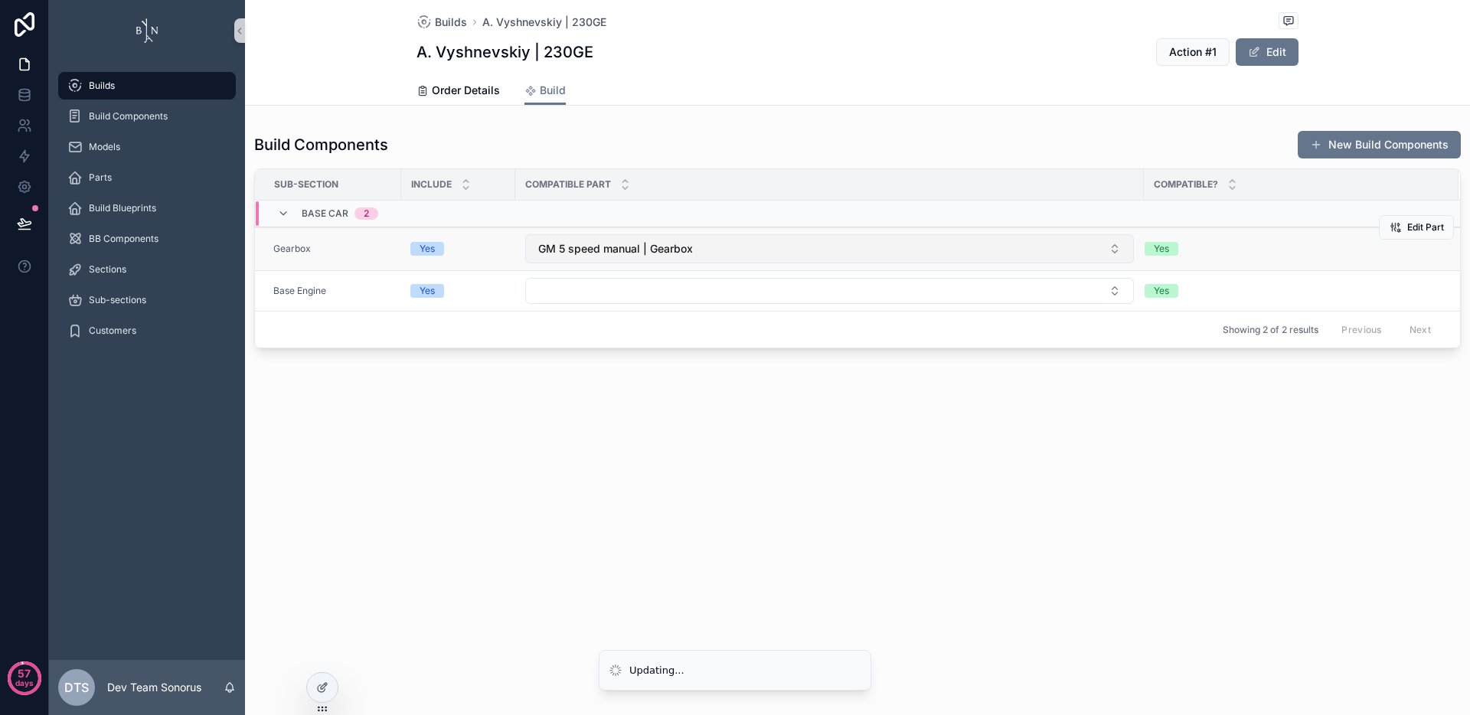
click at [749, 251] on button "GM 5 speed manual | Gearbox" at bounding box center [829, 248] width 609 height 29
click at [720, 255] on button "GM 5 speed manual | Gearbox" at bounding box center [829, 248] width 609 height 29
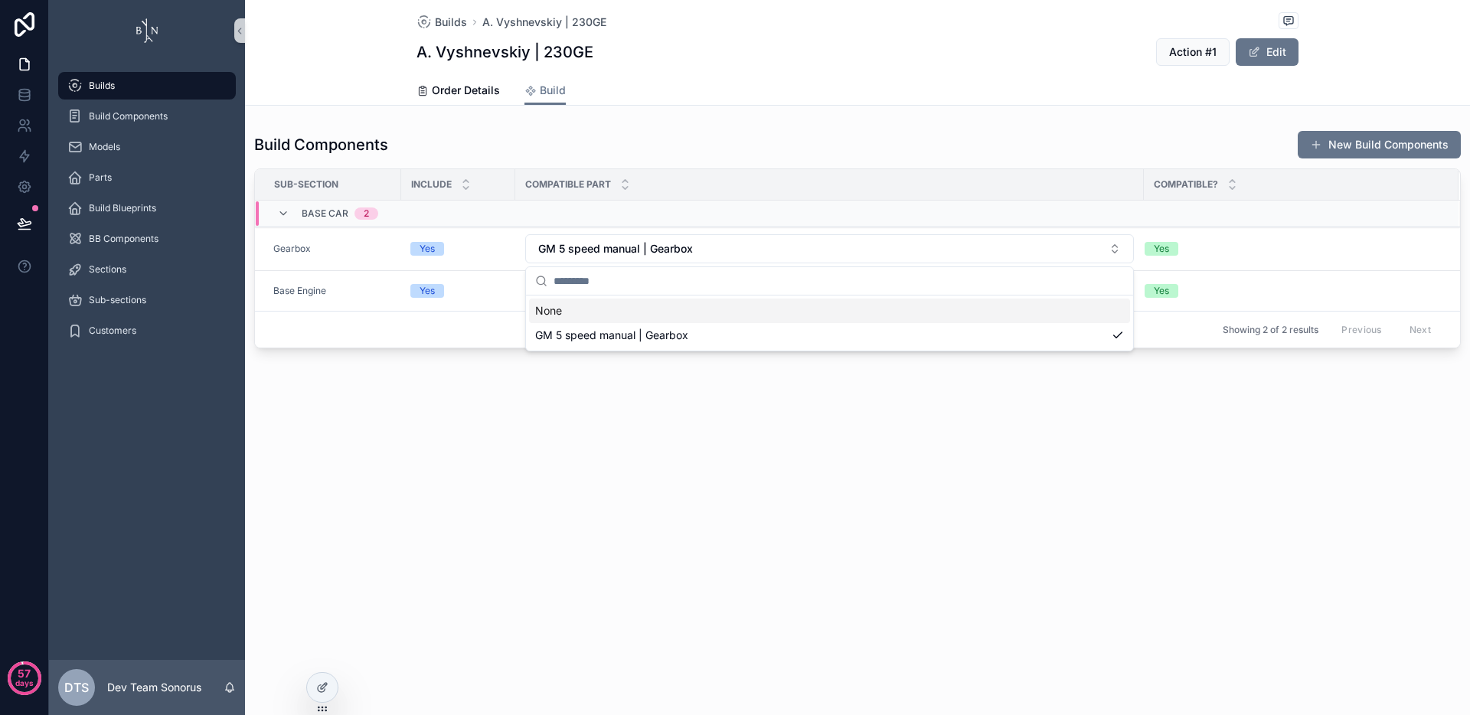
click at [676, 308] on div "None" at bounding box center [829, 311] width 601 height 24
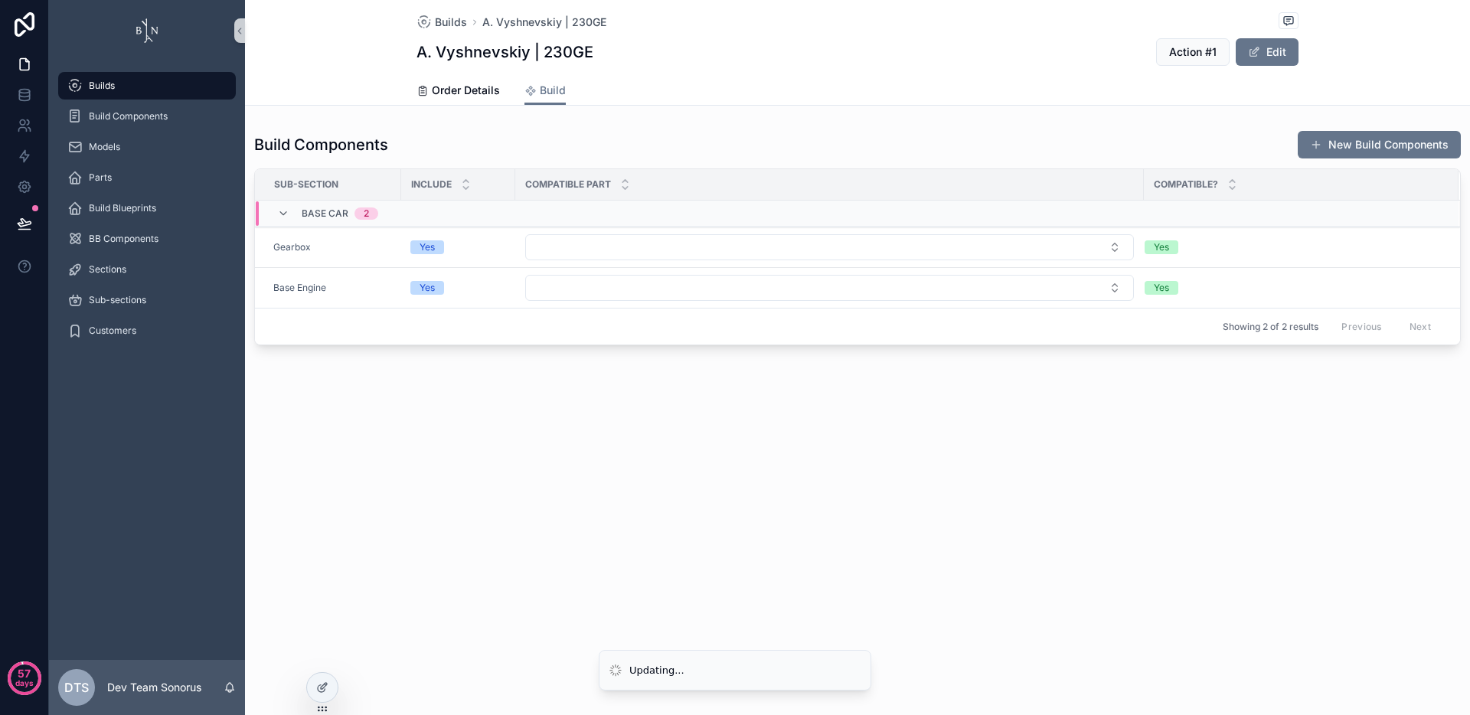
drag, startPoint x: 810, startPoint y: 436, endPoint x: 797, endPoint y: 434, distance: 13.1
click at [807, 436] on div "Builds A. Vyshnevskiy | 230GE A. Vyshnevskiy | 230GE Action #1 Edit Build Order…" at bounding box center [857, 224] width 1225 height 449
drag, startPoint x: 966, startPoint y: 494, endPoint x: 994, endPoint y: 522, distance: 39.5
click at [966, 494] on div "Builds A. Vyshnevskiy | 230GE A. Vyshnevskiy | 230GE Action #1 Edit Build Order…" at bounding box center [857, 357] width 1225 height 715
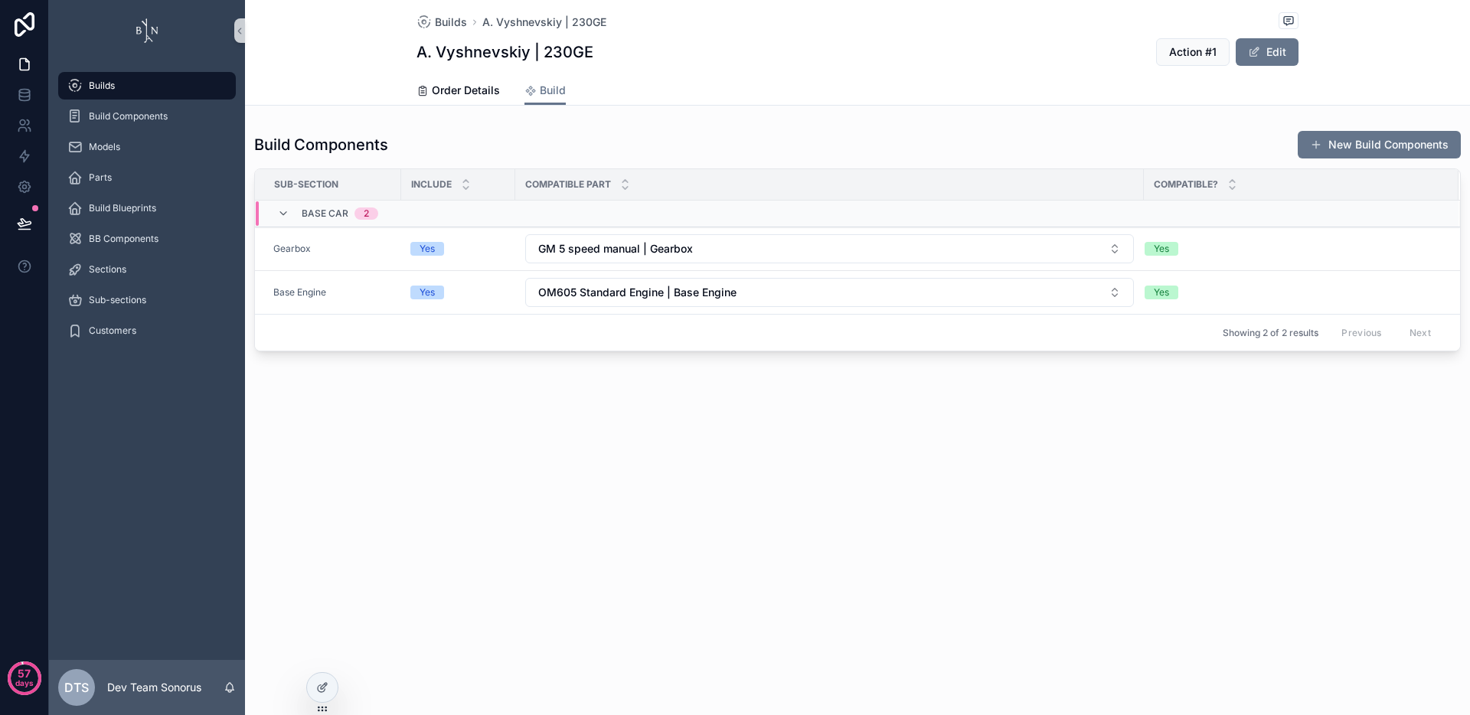
click at [859, 469] on div "Builds A. Vyshnevskiy | 230GE A. Vyshnevskiy | 230GE Action #1 Edit Build Order…" at bounding box center [857, 357] width 1225 height 715
click at [907, 246] on button "GM 5 speed manual | Gearbox" at bounding box center [829, 248] width 609 height 29
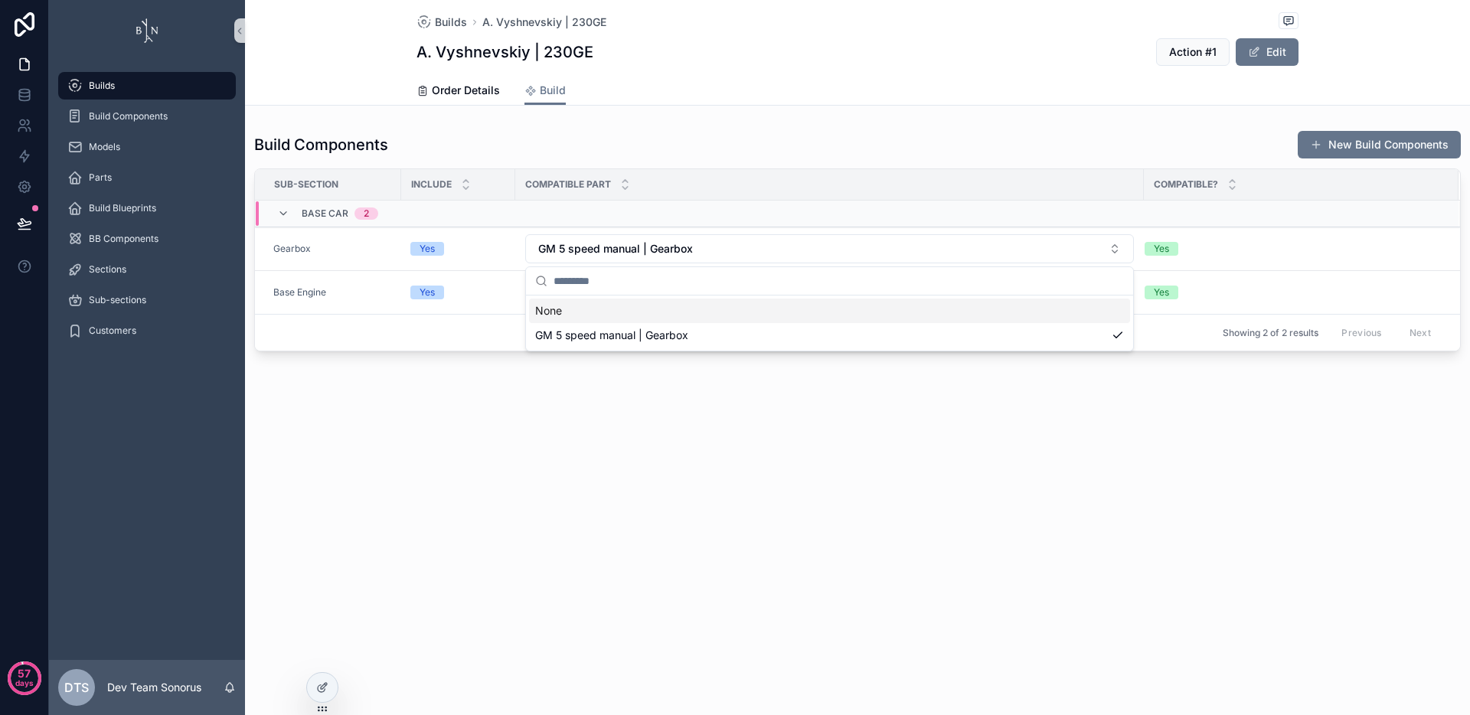
click at [781, 317] on div "None" at bounding box center [829, 311] width 601 height 24
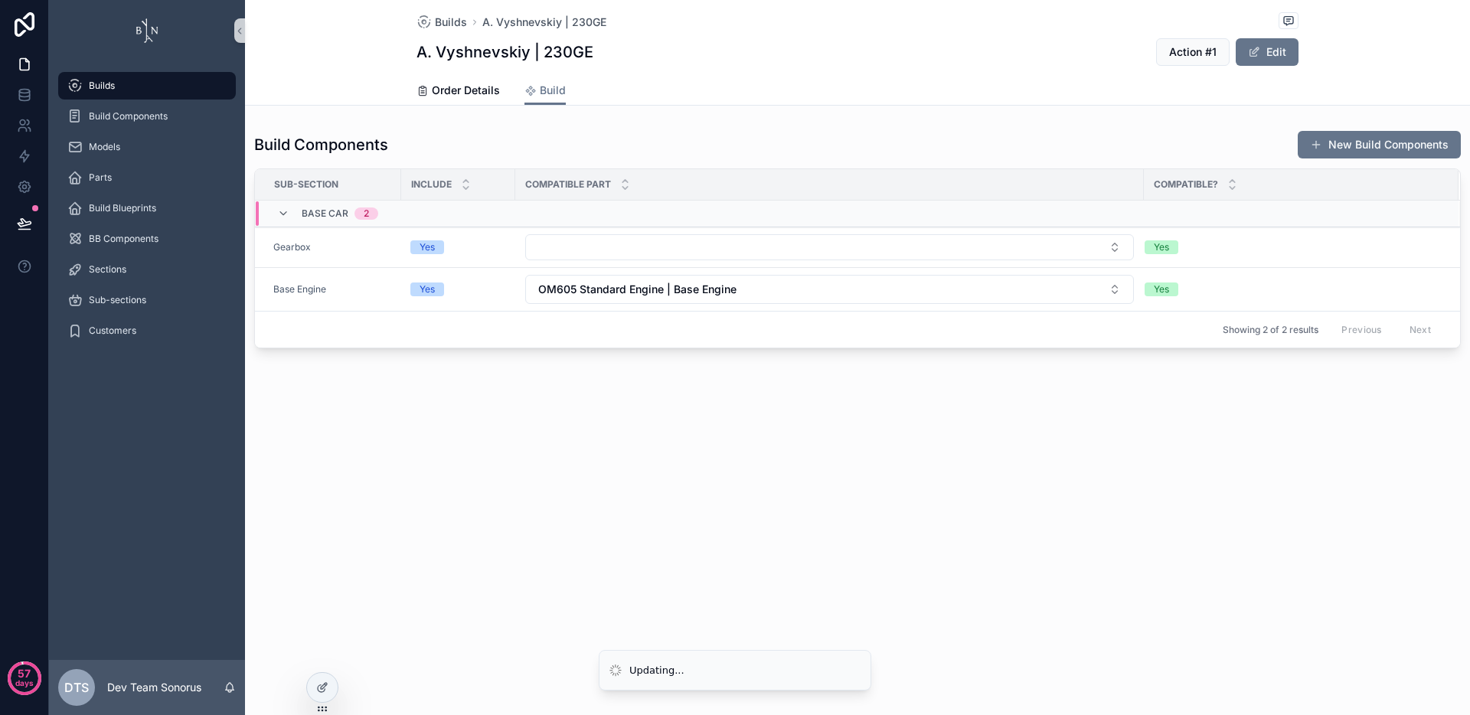
click at [840, 376] on div "Builds A. Vyshnevskiy | 230GE A. Vyshnevskiy | 230GE Action #1 Edit Build Order…" at bounding box center [857, 226] width 1225 height 452
click at [866, 293] on button "OM605 Standard Engine | Base Engine" at bounding box center [829, 289] width 609 height 29
click at [785, 347] on div "None" at bounding box center [829, 351] width 601 height 24
click at [1062, 464] on div "Builds A. Vyshnevskiy | 230GE A. Vyshnevskiy | 230GE Action #1 Edit Build Order…" at bounding box center [857, 357] width 1225 height 715
click at [982, 458] on div "Builds A. Vyshnevskiy | 230GE A. Vyshnevskiy | 230GE Action #1 Edit Build Order…" at bounding box center [857, 357] width 1225 height 715
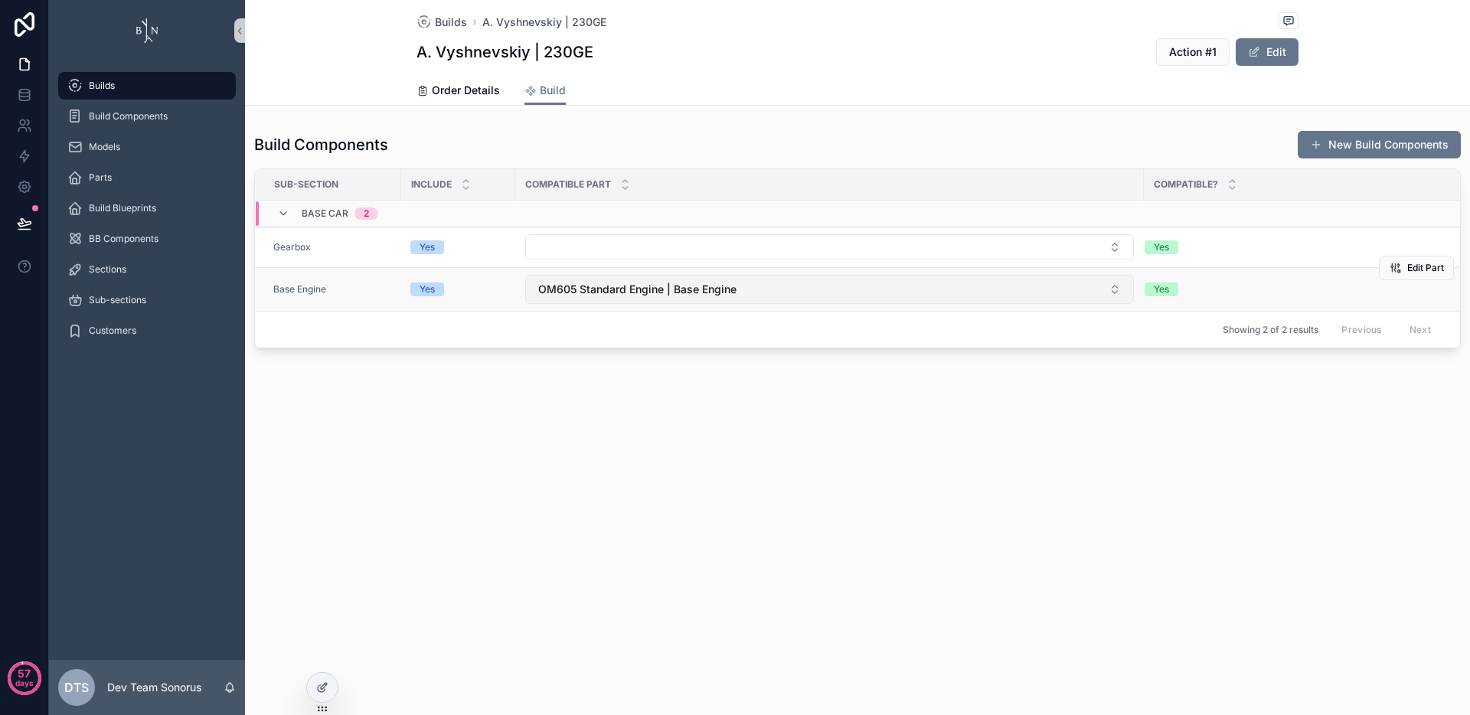
click at [736, 287] on button "OM605 Standard Engine | Base Engine" at bounding box center [829, 289] width 609 height 29
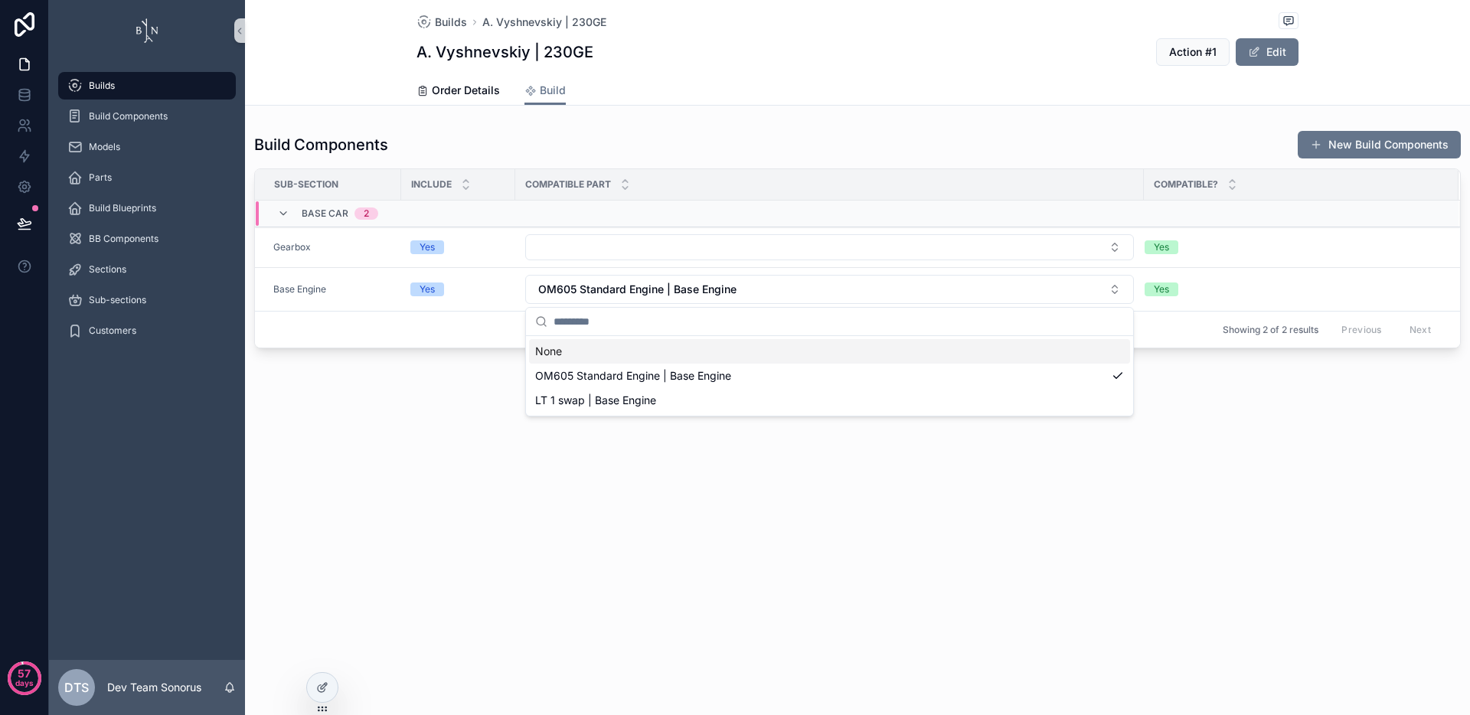
click at [695, 351] on div "None" at bounding box center [829, 351] width 601 height 24
click at [859, 492] on div "Builds A. Vyshnevskiy | 230GE A. Vyshnevskiy | 230GE Action #1 Edit Build Order…" at bounding box center [857, 357] width 1225 height 715
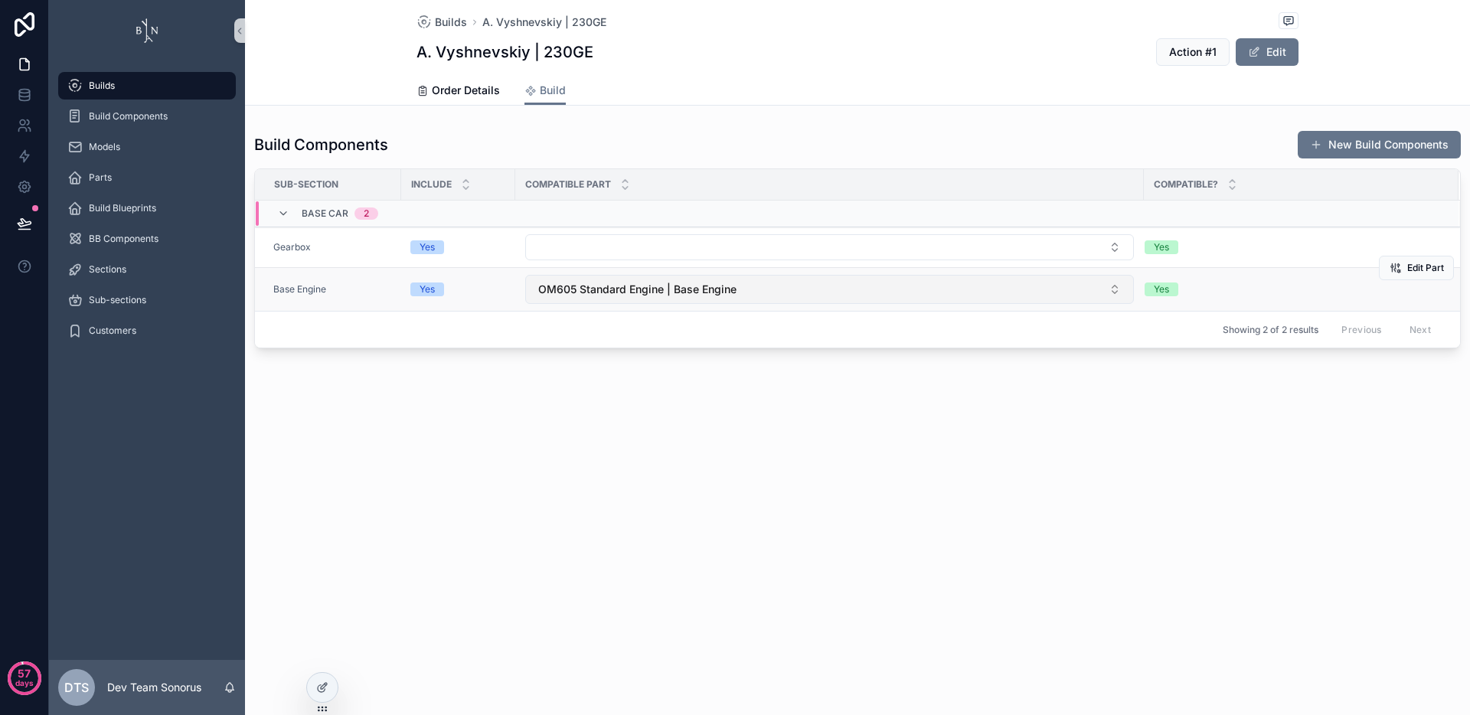
click at [818, 288] on button "OM605 Standard Engine | Base Engine" at bounding box center [829, 289] width 609 height 29
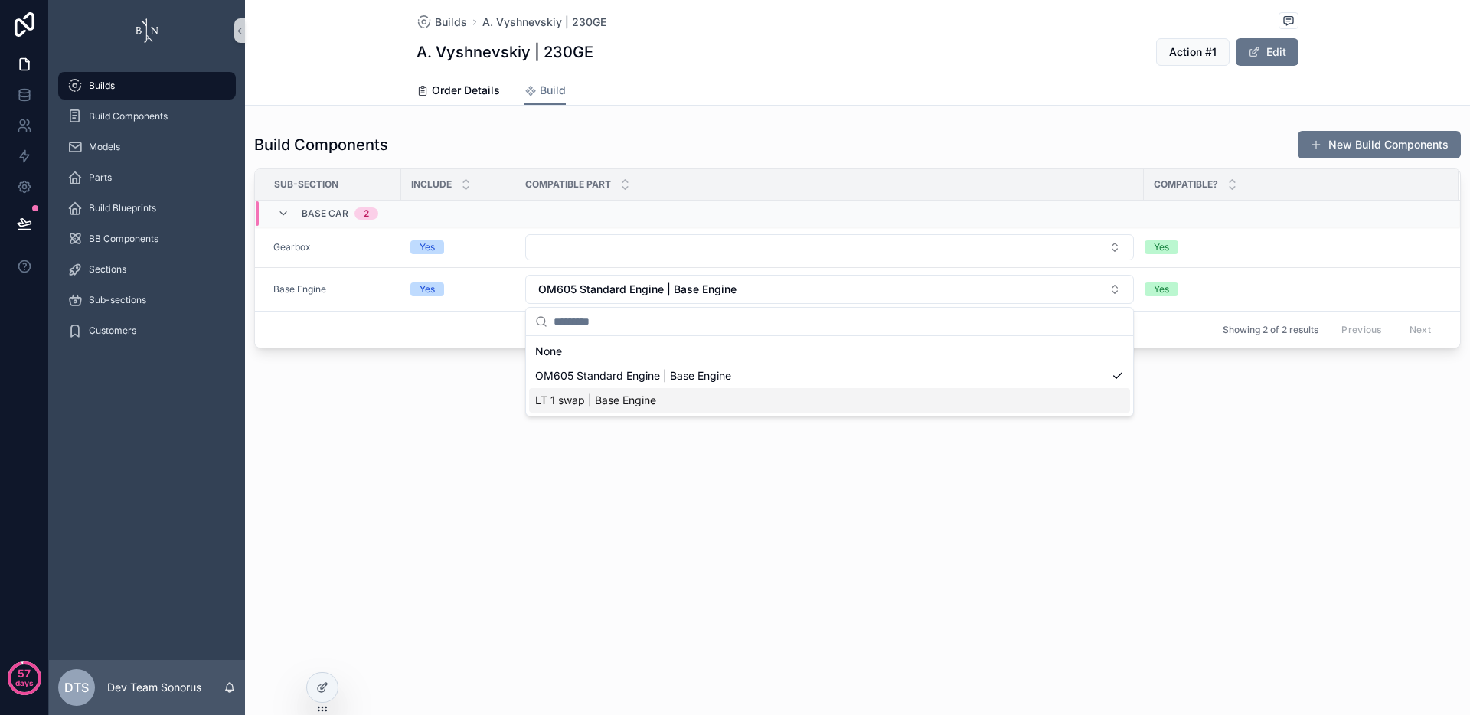
click at [711, 401] on div "LT 1 swap | Base Engine" at bounding box center [829, 400] width 601 height 24
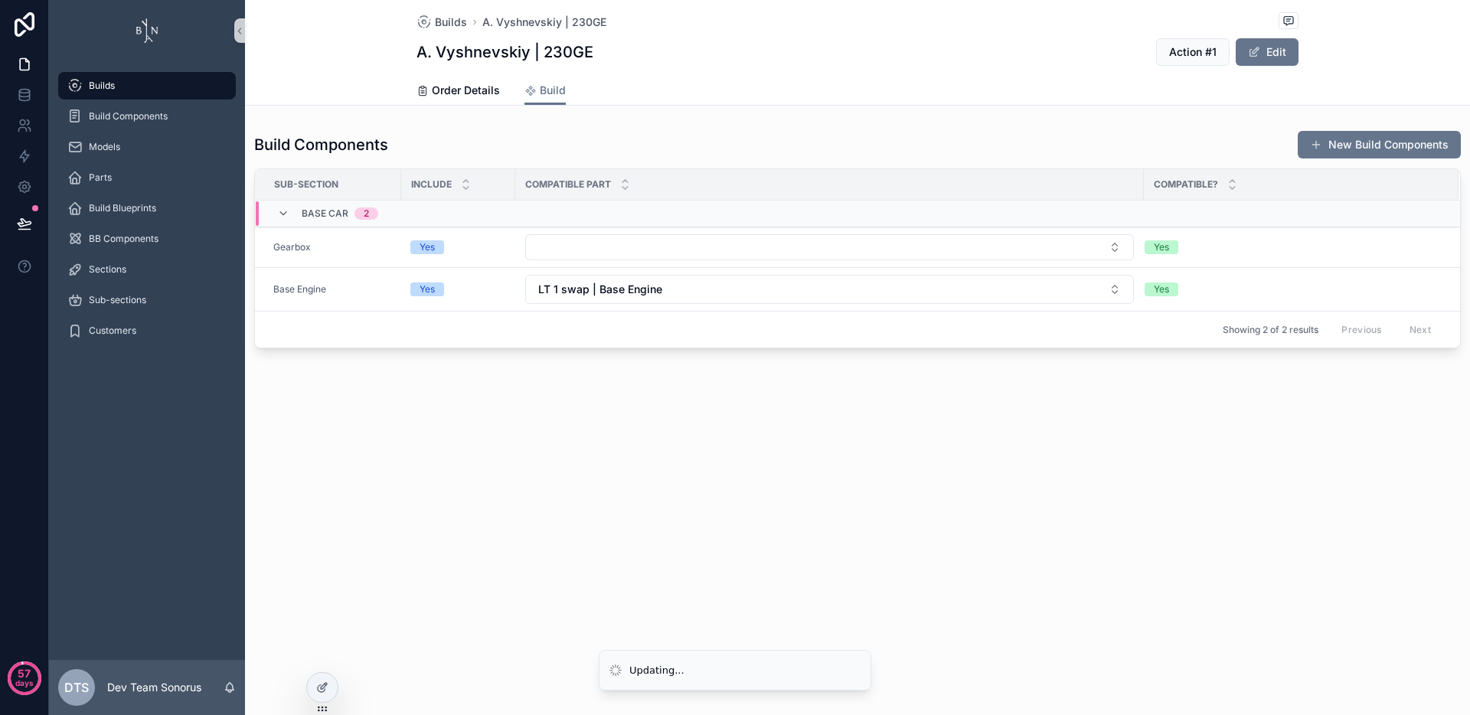
click at [720, 482] on div "Builds A. Vyshnevskiy | 230GE A. Vyshnevskiy | 230GE Action #1 Edit Build Order…" at bounding box center [857, 357] width 1225 height 715
click at [28, 97] on icon at bounding box center [24, 94] width 15 height 15
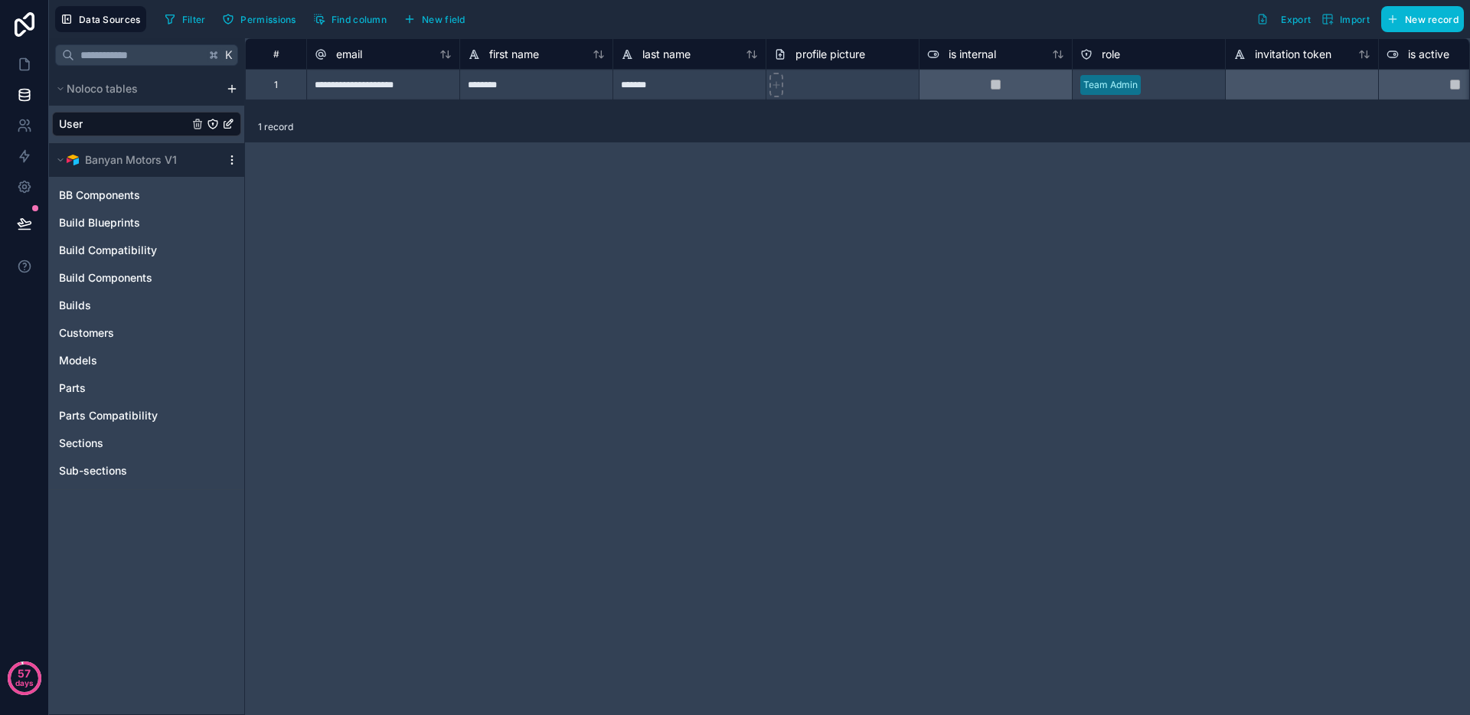
click at [237, 161] on icon "scrollable content" at bounding box center [232, 160] width 12 height 12
click at [279, 217] on span "Queue data sync" at bounding box center [310, 217] width 110 height 12
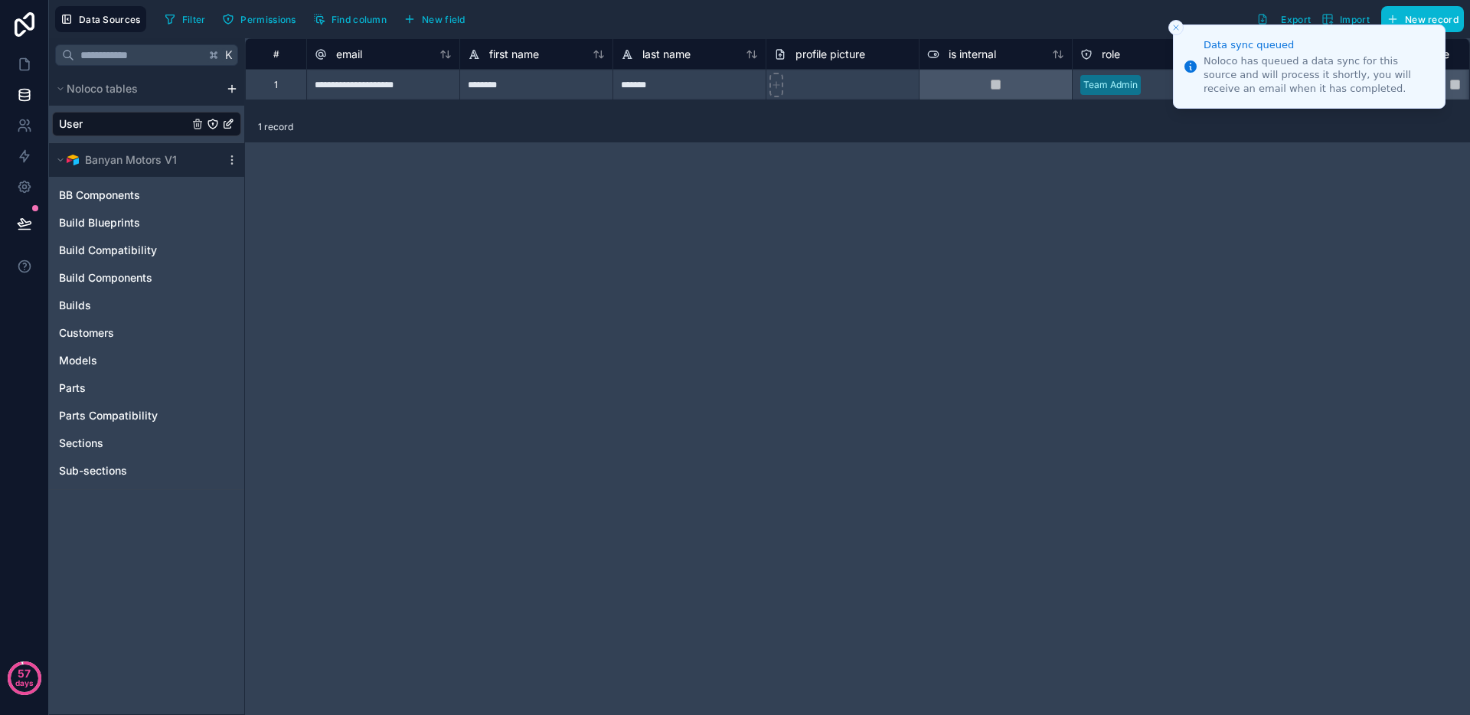
click at [755, 240] on div "**********" at bounding box center [857, 376] width 1225 height 677
click at [24, 57] on icon at bounding box center [24, 64] width 15 height 15
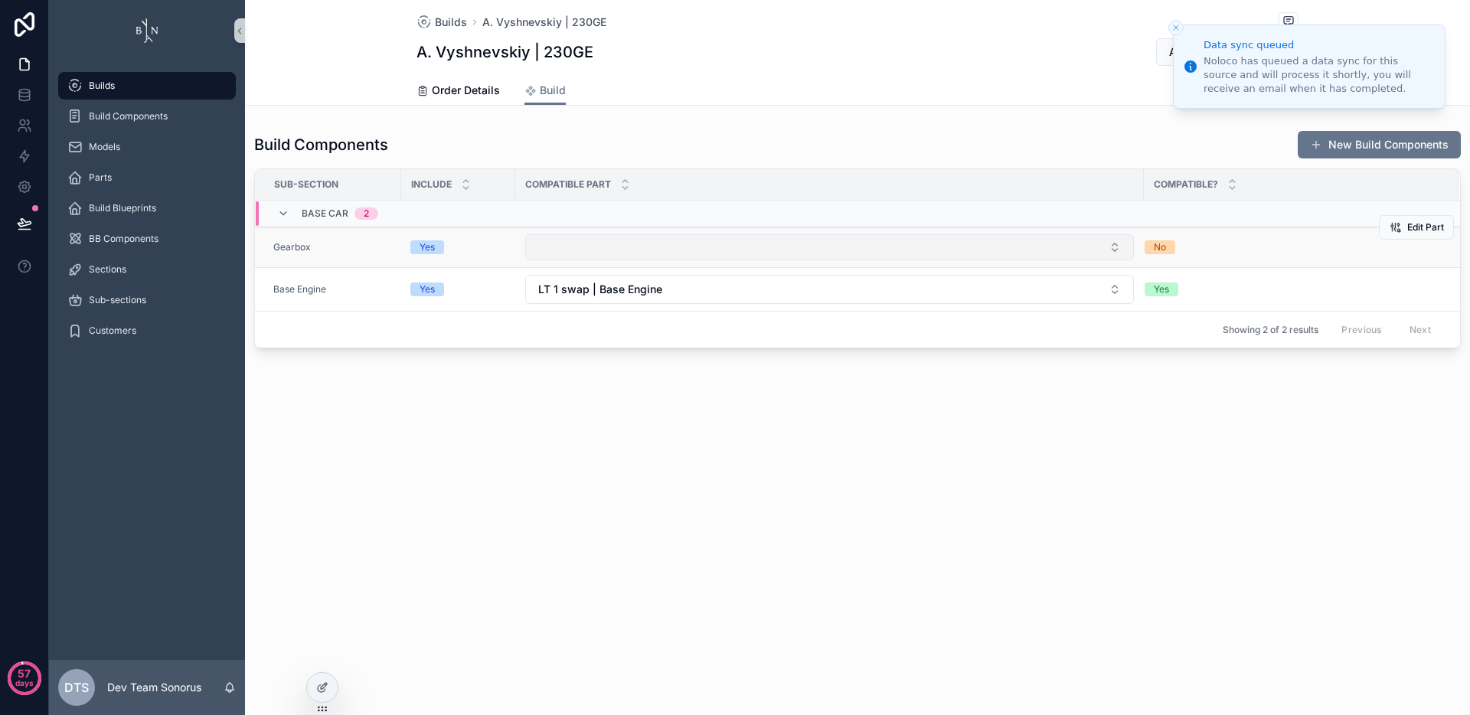
click at [586, 248] on button "Select Button" at bounding box center [829, 247] width 609 height 26
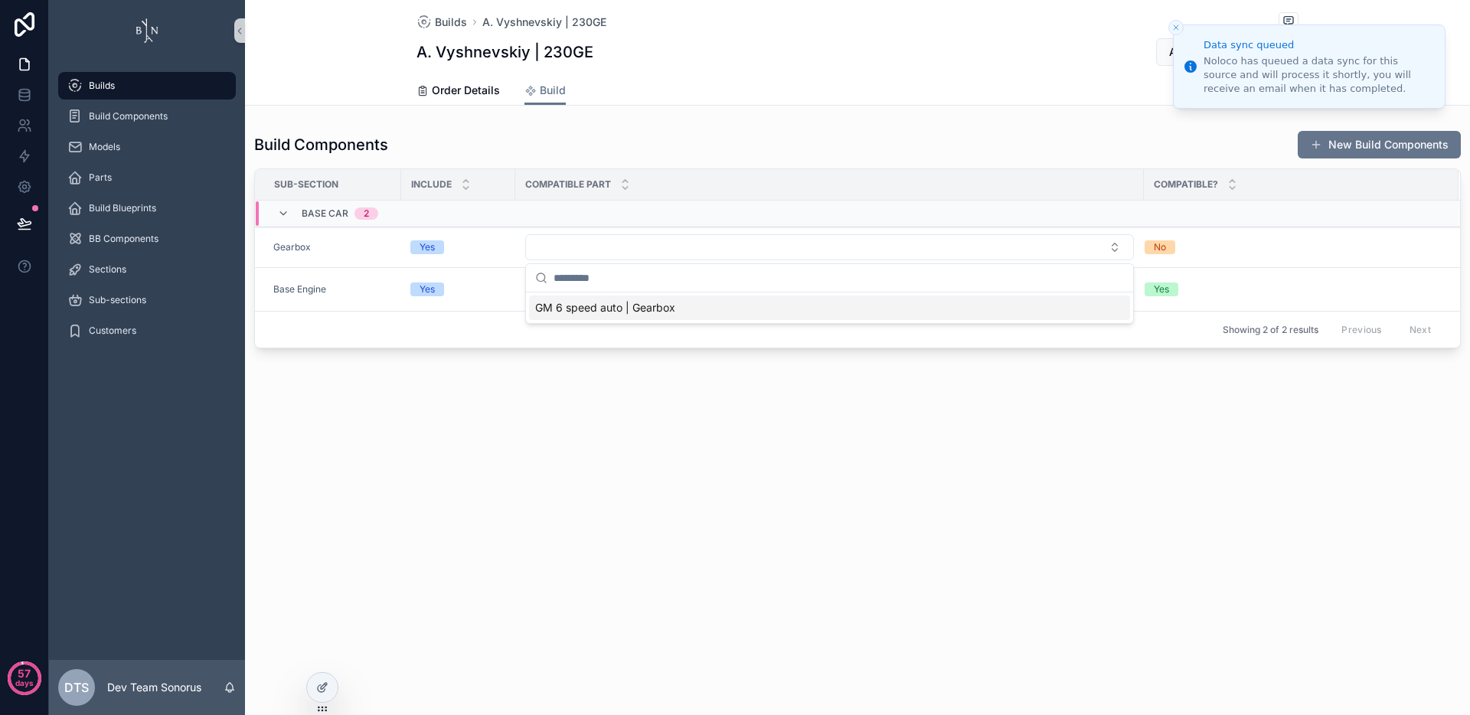
click at [644, 501] on div "Builds A. Vyshnevskiy | 230GE A. Vyshnevskiy | 230GE Action #1 Edit Build Order…" at bounding box center [857, 357] width 1225 height 715
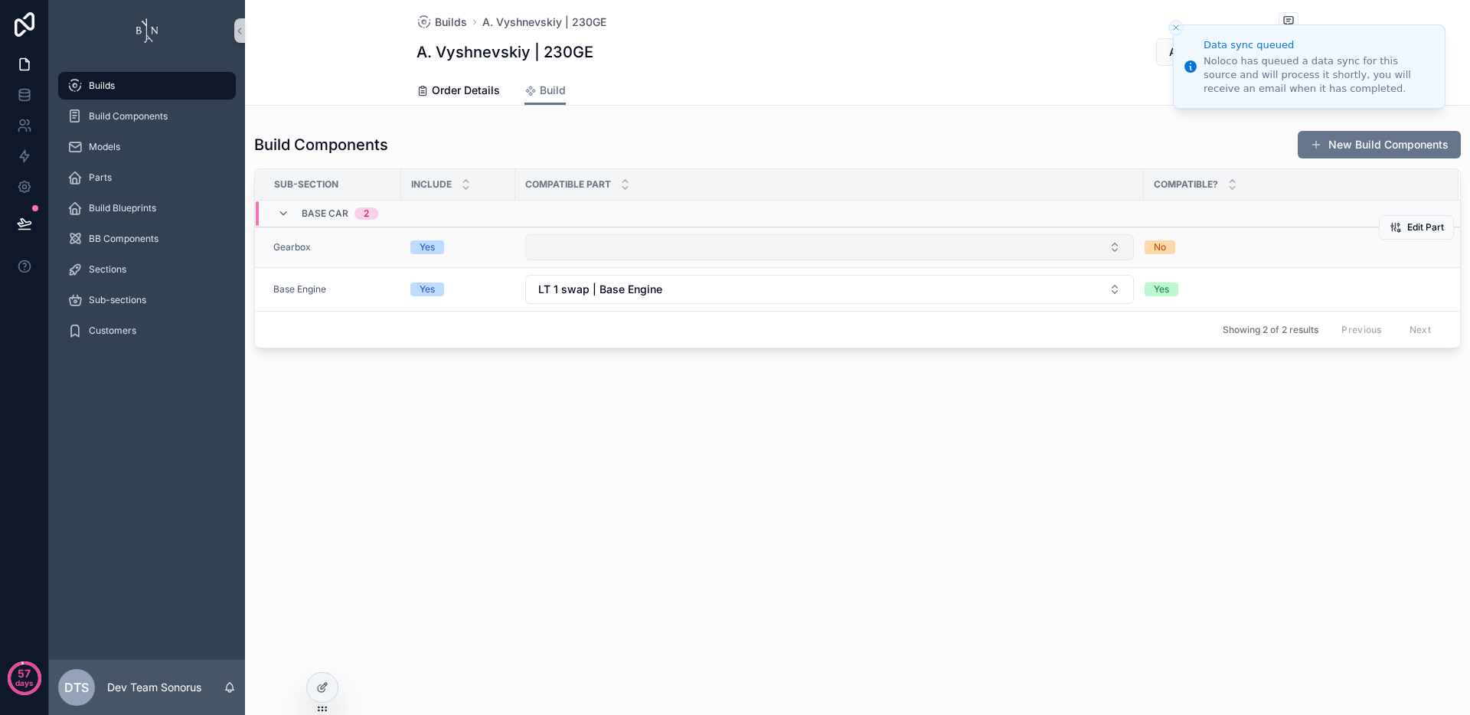
click at [667, 249] on button "Select Button" at bounding box center [829, 247] width 609 height 26
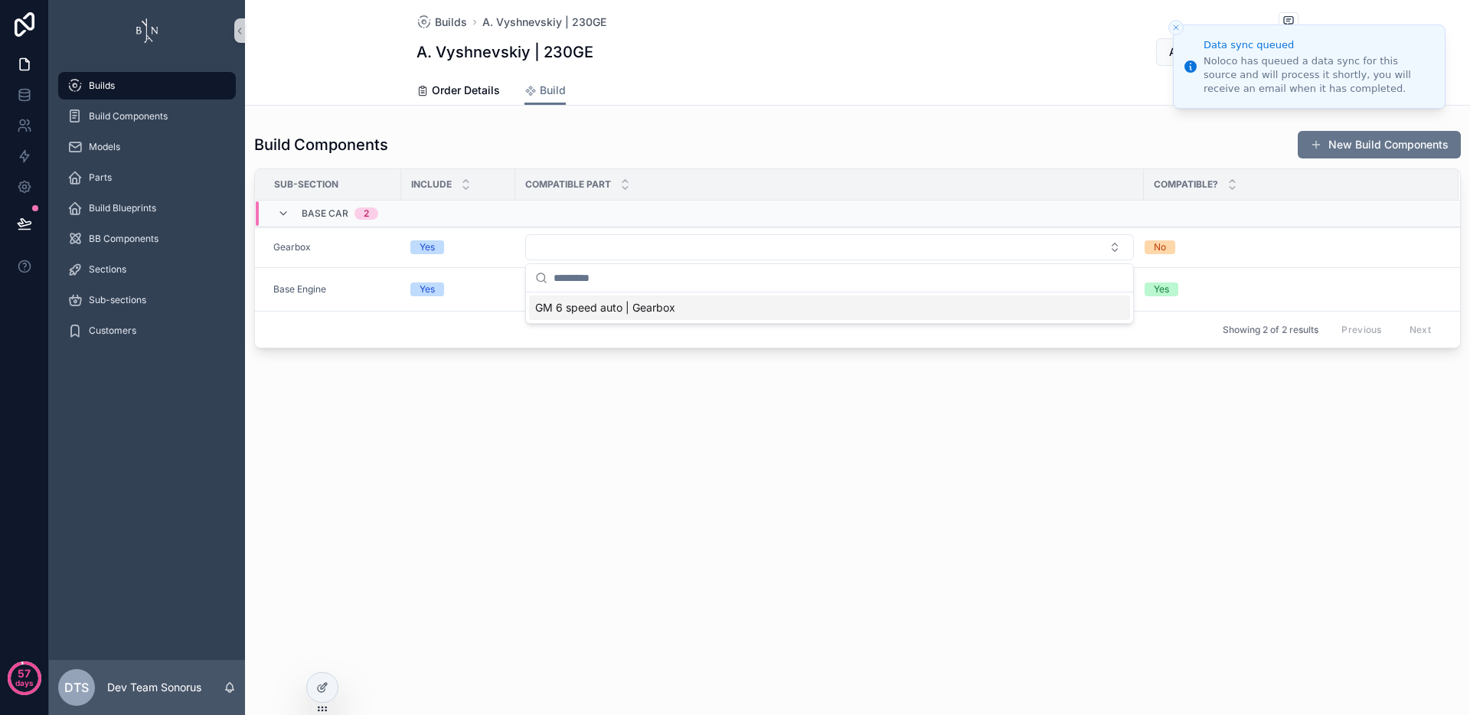
click at [639, 437] on div "Builds A. Vyshnevskiy | 230GE A. Vyshnevskiy | 230GE Action #1 Edit Build Order…" at bounding box center [857, 226] width 1225 height 452
click at [739, 523] on div "Builds A. Vyshnevskiy | 230GE A. Vyshnevskiy | 230GE Action #1 Edit Build Order…" at bounding box center [857, 357] width 1225 height 715
click at [707, 288] on button "LT 1 swap | Base Engine" at bounding box center [829, 289] width 609 height 29
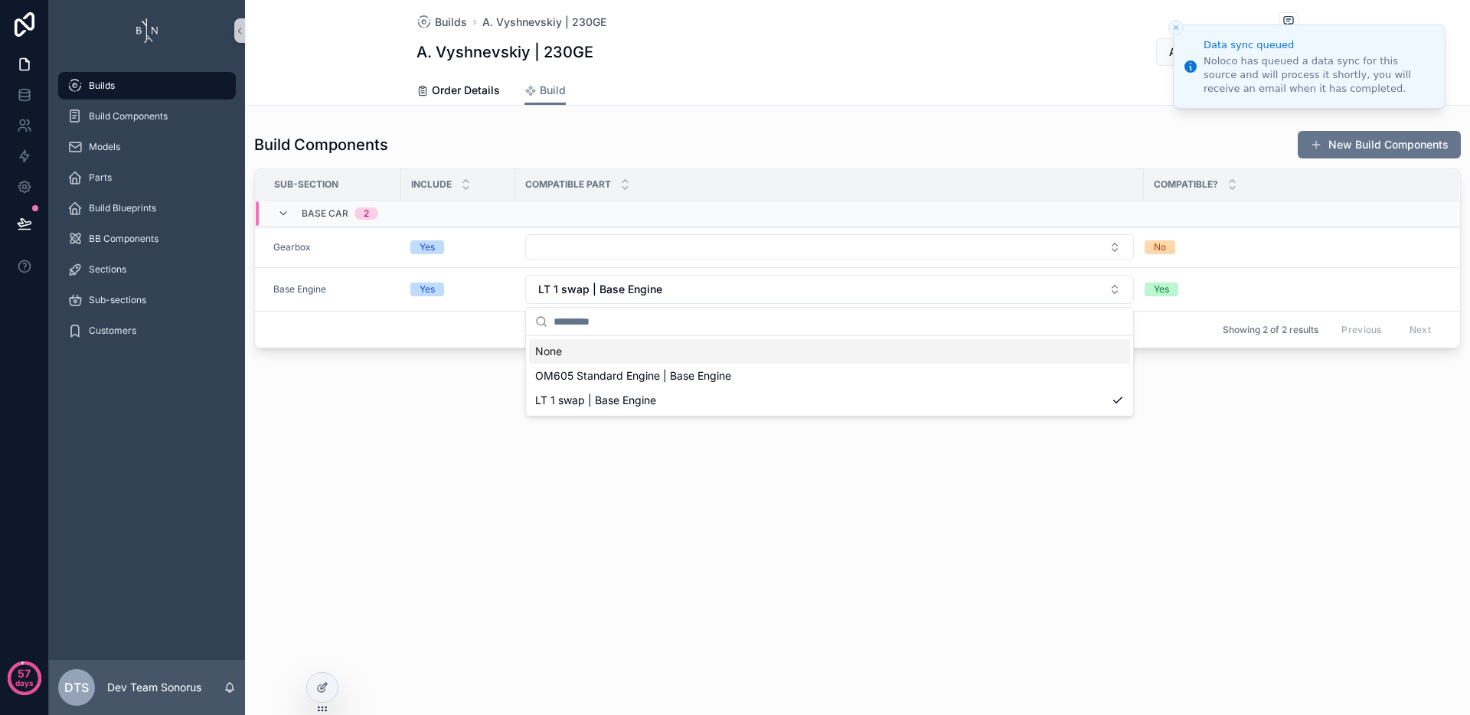
click at [664, 354] on div "None" at bounding box center [829, 351] width 601 height 24
drag, startPoint x: 692, startPoint y: 491, endPoint x: 628, endPoint y: 382, distance: 127.0
click at [692, 491] on div "Builds A. Vyshnevskiy | 230GE A. Vyshnevskiy | 230GE Action #1 Edit Build Order…" at bounding box center [857, 357] width 1225 height 715
click at [1175, 30] on icon "Close toast" at bounding box center [1175, 27] width 9 height 9
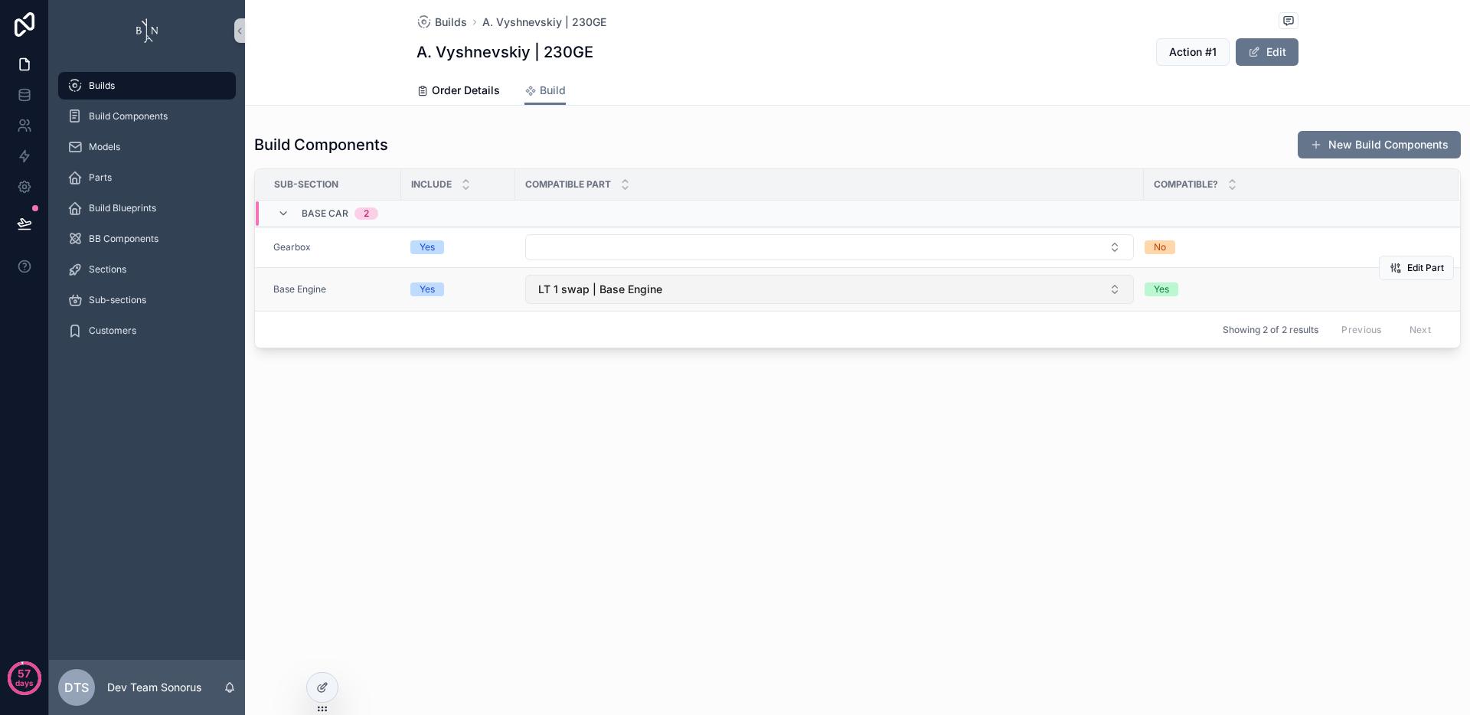
click at [634, 283] on span "LT 1 swap | Base Engine" at bounding box center [600, 289] width 124 height 15
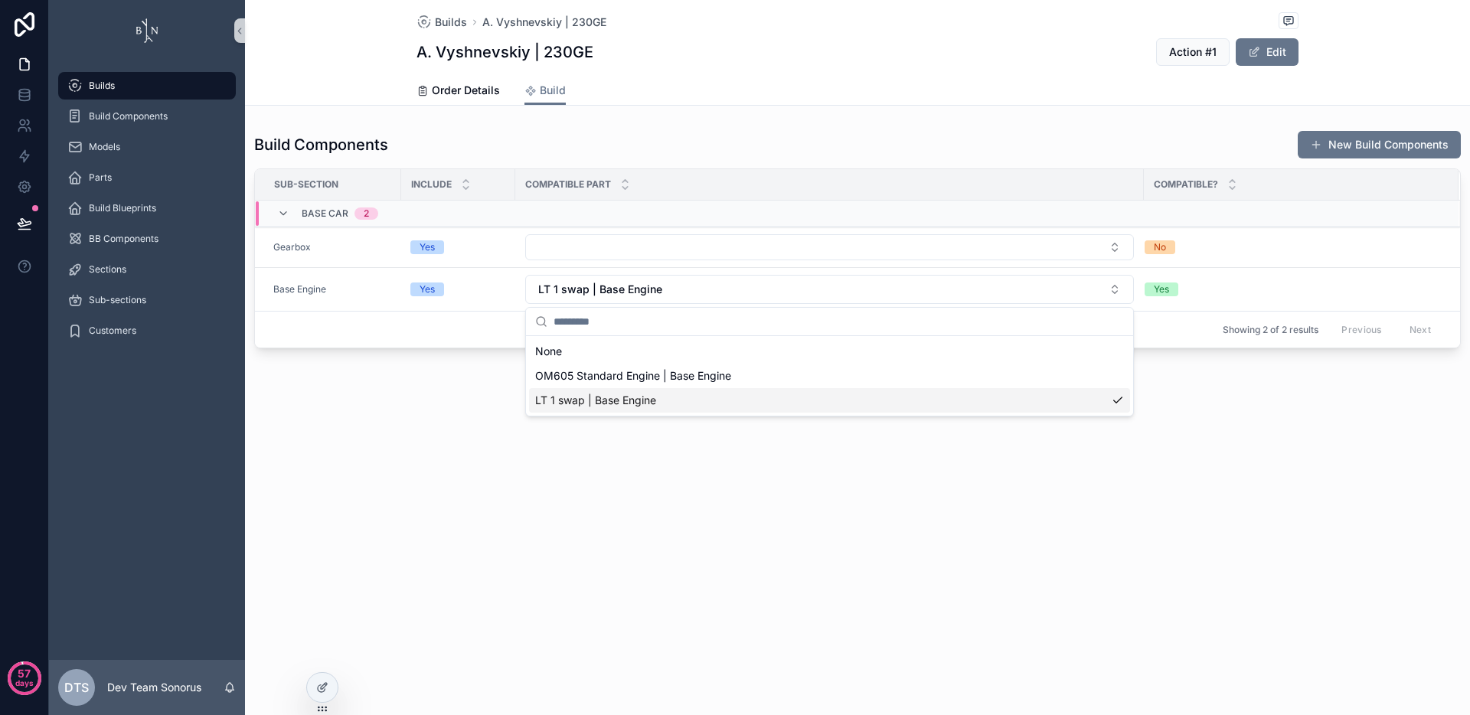
click at [577, 463] on div "Builds A. Vyshnevskiy | 230GE A. Vyshnevskiy | 230GE Action #1 Edit Build Order…" at bounding box center [857, 357] width 1225 height 715
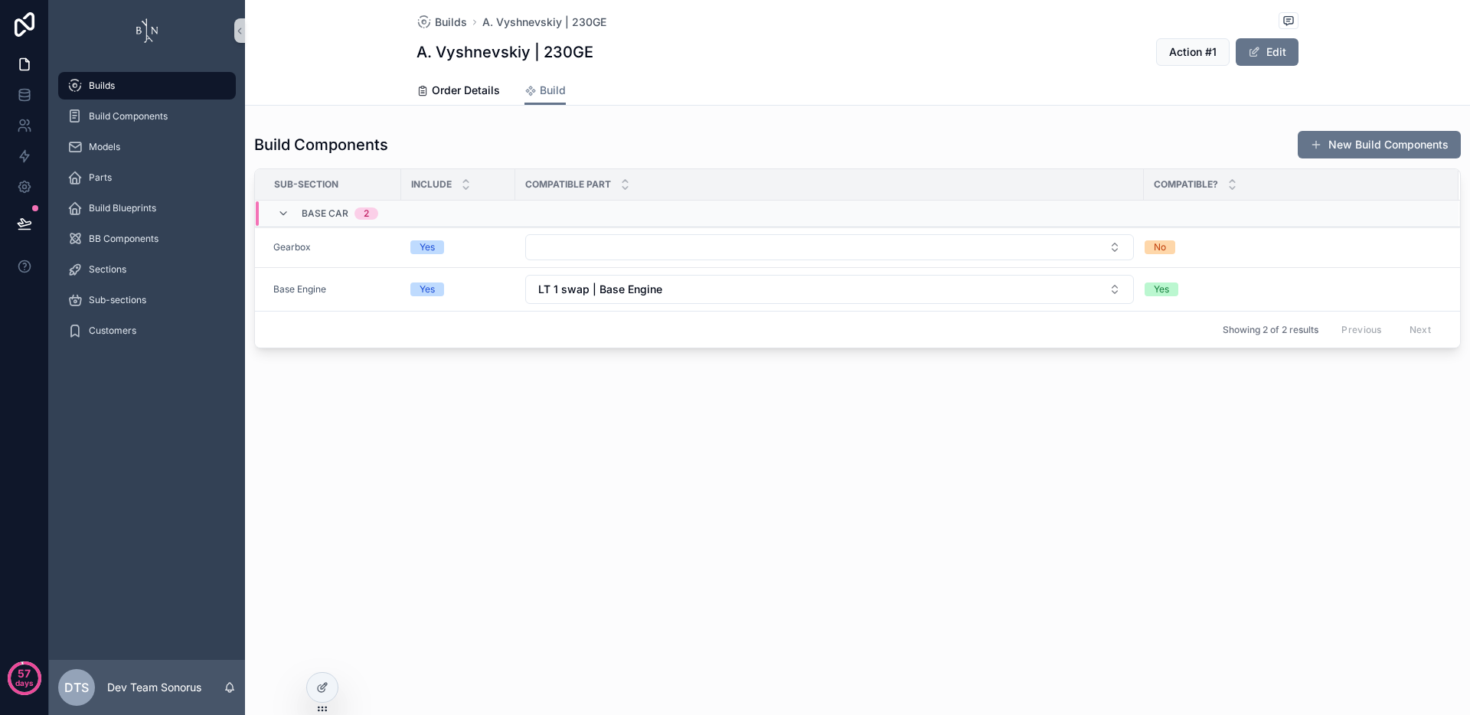
click at [681, 559] on div "Builds A. Vyshnevskiy | 230GE A. Vyshnevskiy | 230GE Action #1 Edit Build Order…" at bounding box center [857, 357] width 1225 height 715
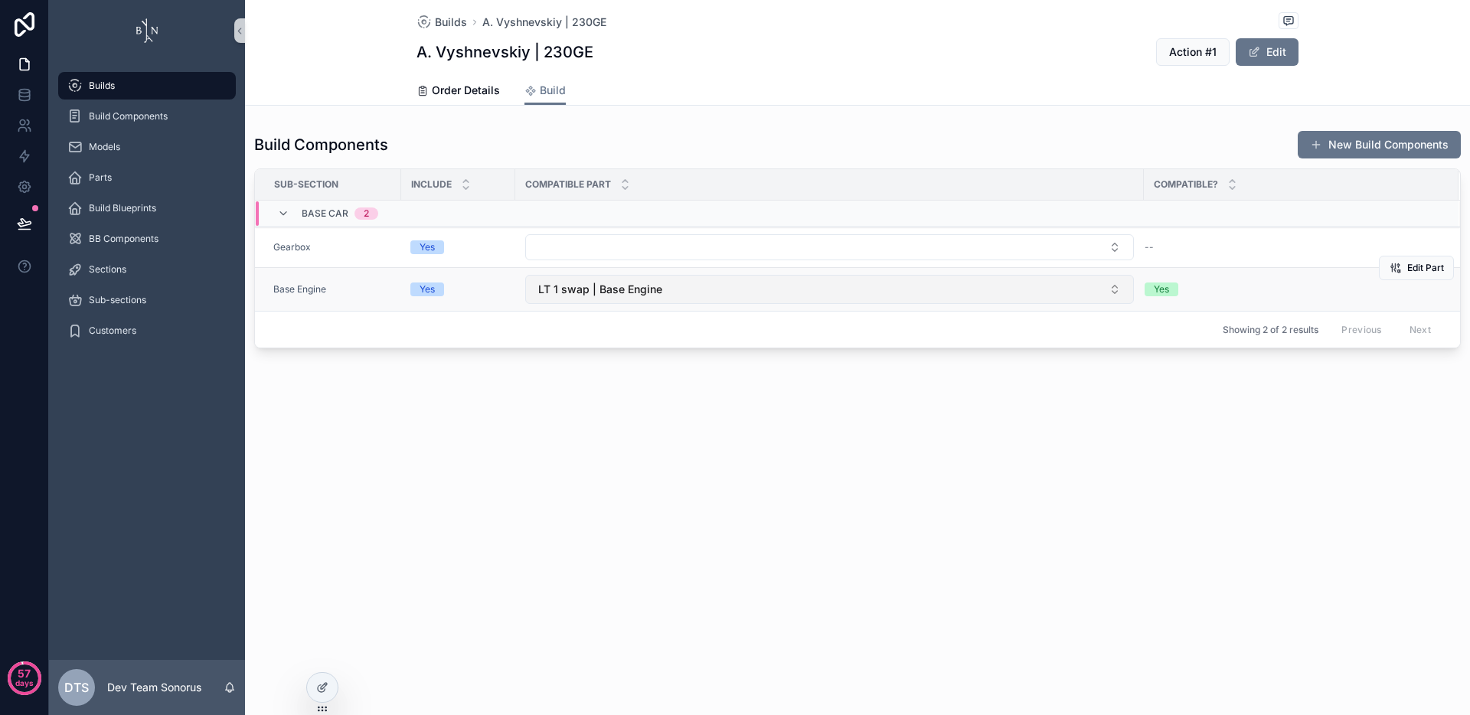
click at [752, 287] on button "LT 1 swap | Base Engine" at bounding box center [829, 289] width 609 height 29
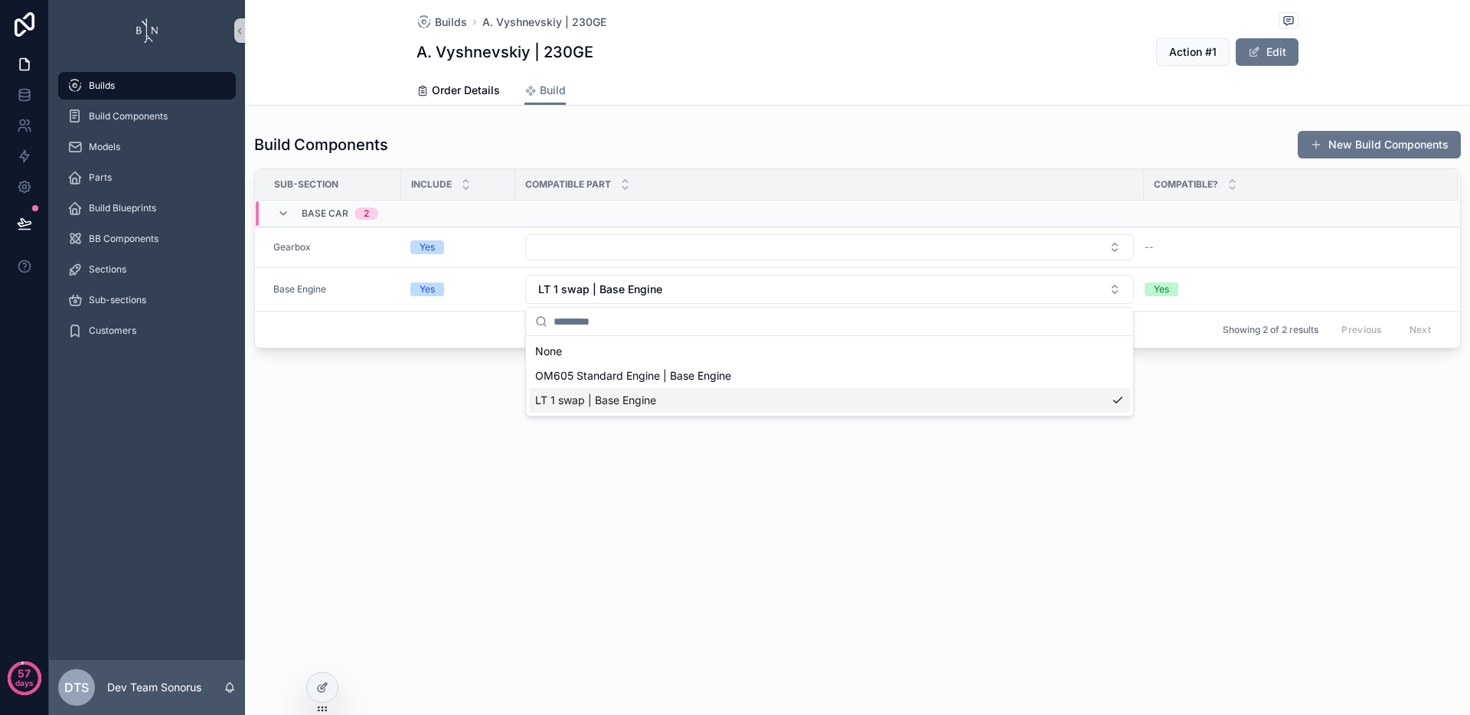
click at [761, 479] on div "Builds A. Vyshnevskiy | 230GE A. Vyshnevskiy | 230GE Action #1 Edit Build Order…" at bounding box center [857, 357] width 1225 height 715
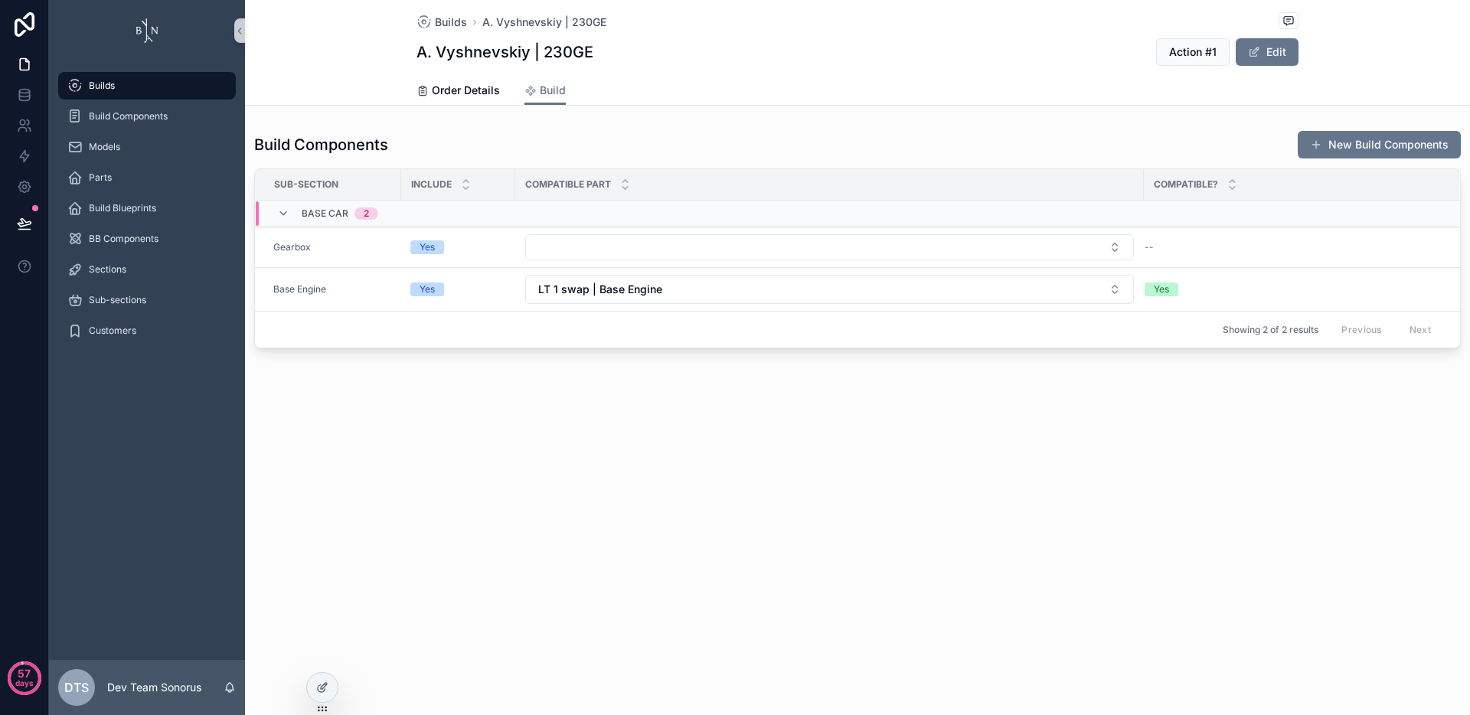
click at [122, 89] on div "Builds" at bounding box center [146, 85] width 159 height 24
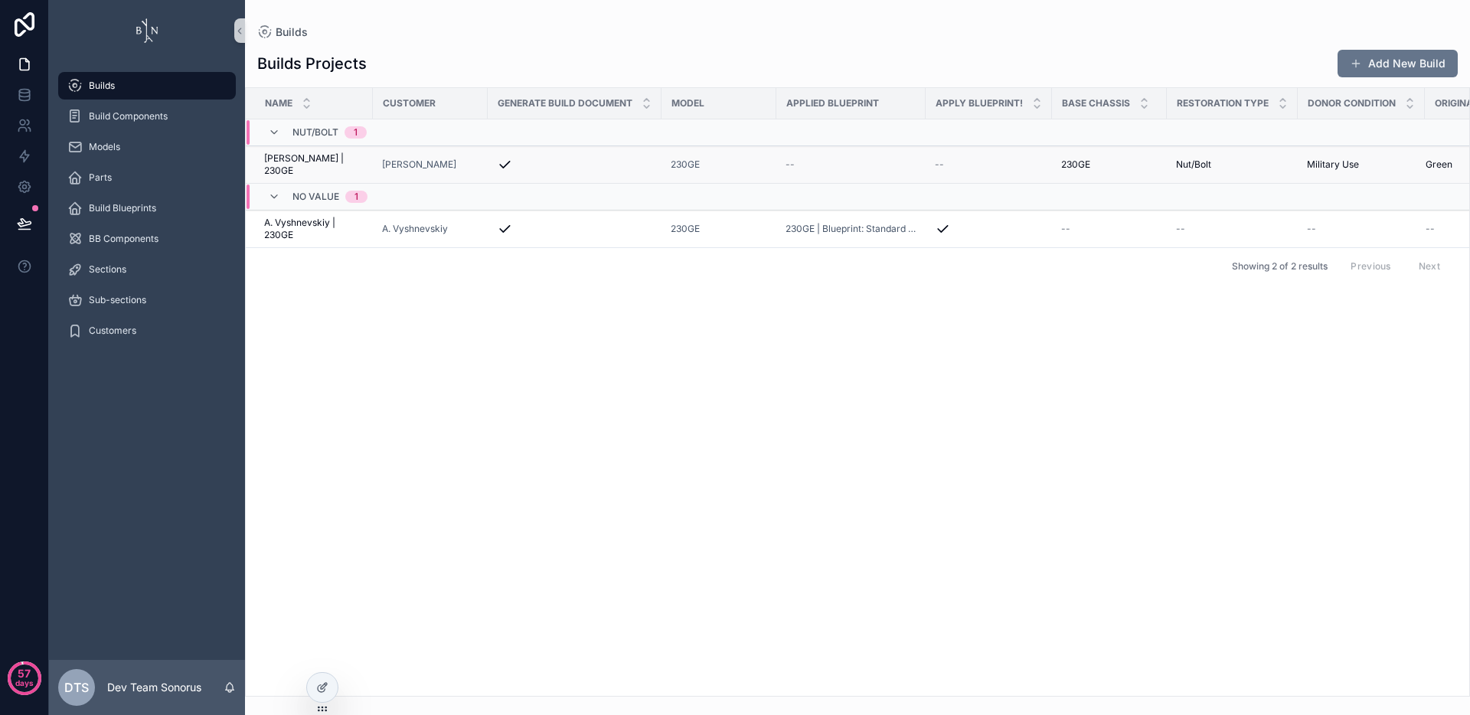
click at [307, 161] on span "[PERSON_NAME] | 230GE" at bounding box center [314, 164] width 100 height 24
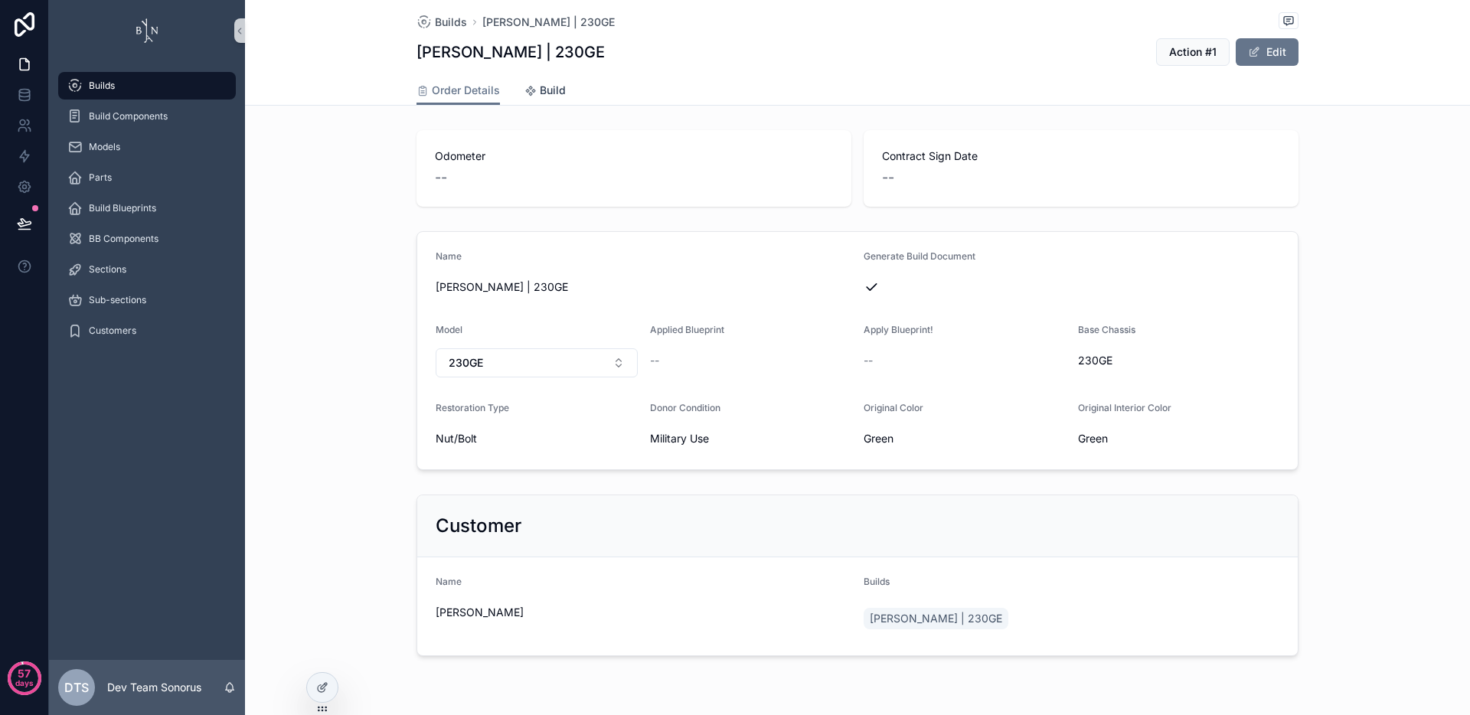
click at [540, 90] on span "Build" at bounding box center [553, 90] width 26 height 15
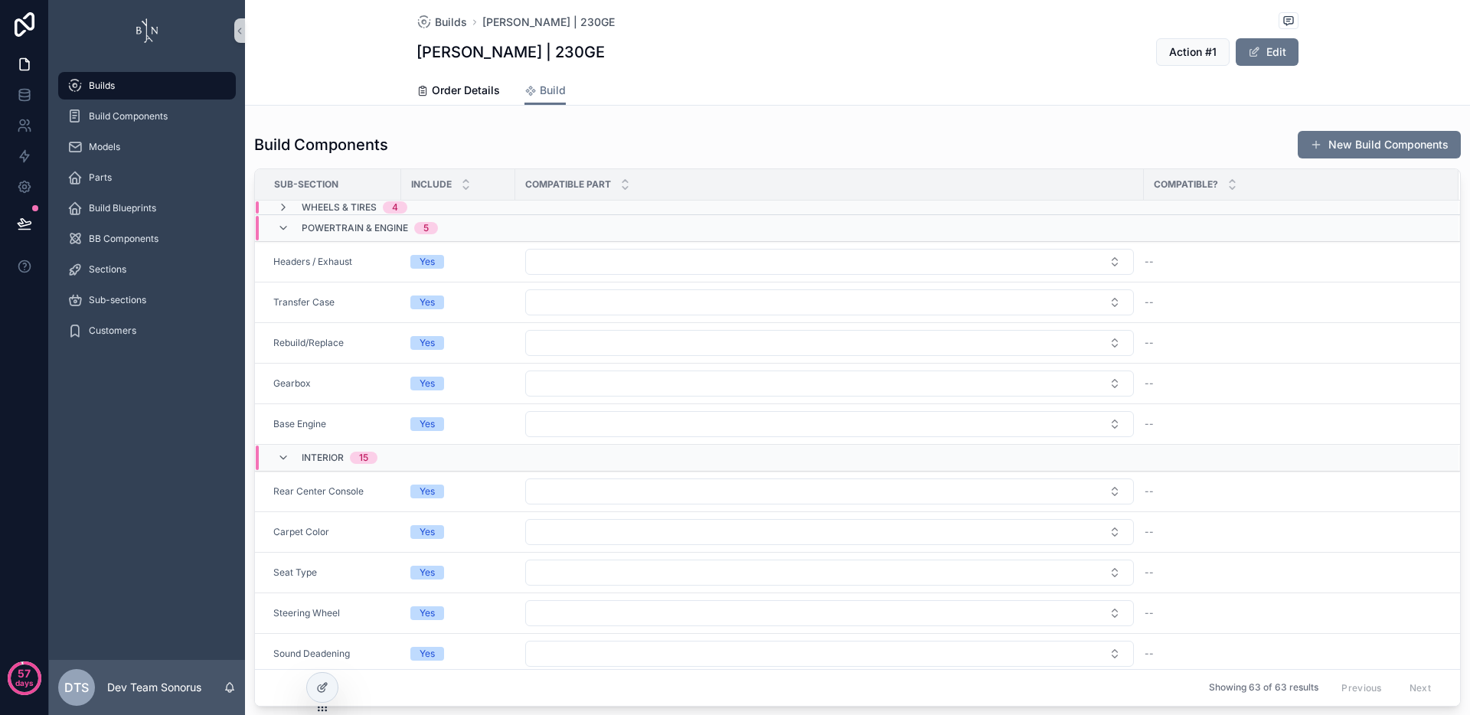
click at [150, 75] on div "Builds" at bounding box center [146, 85] width 159 height 24
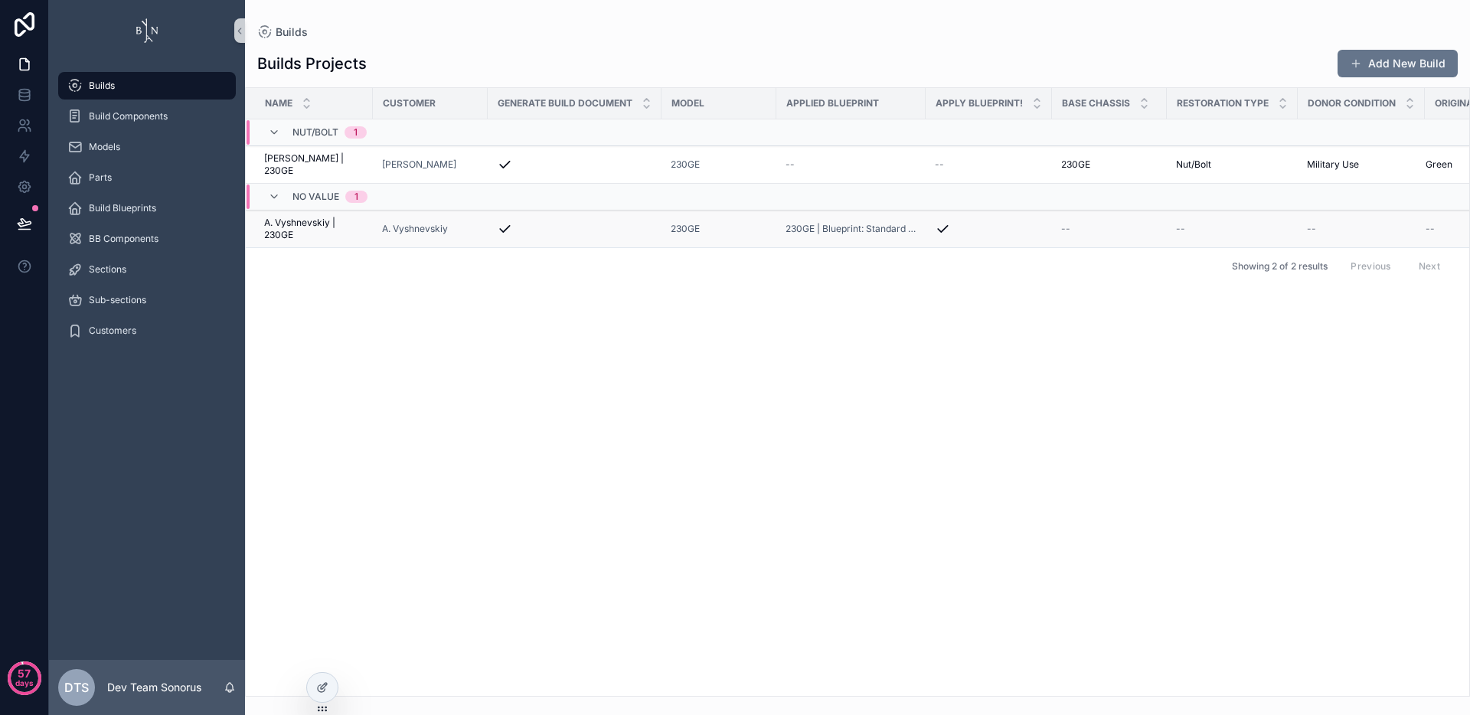
click at [325, 224] on span "A. Vyshnevskiy | 230GE" at bounding box center [314, 229] width 100 height 24
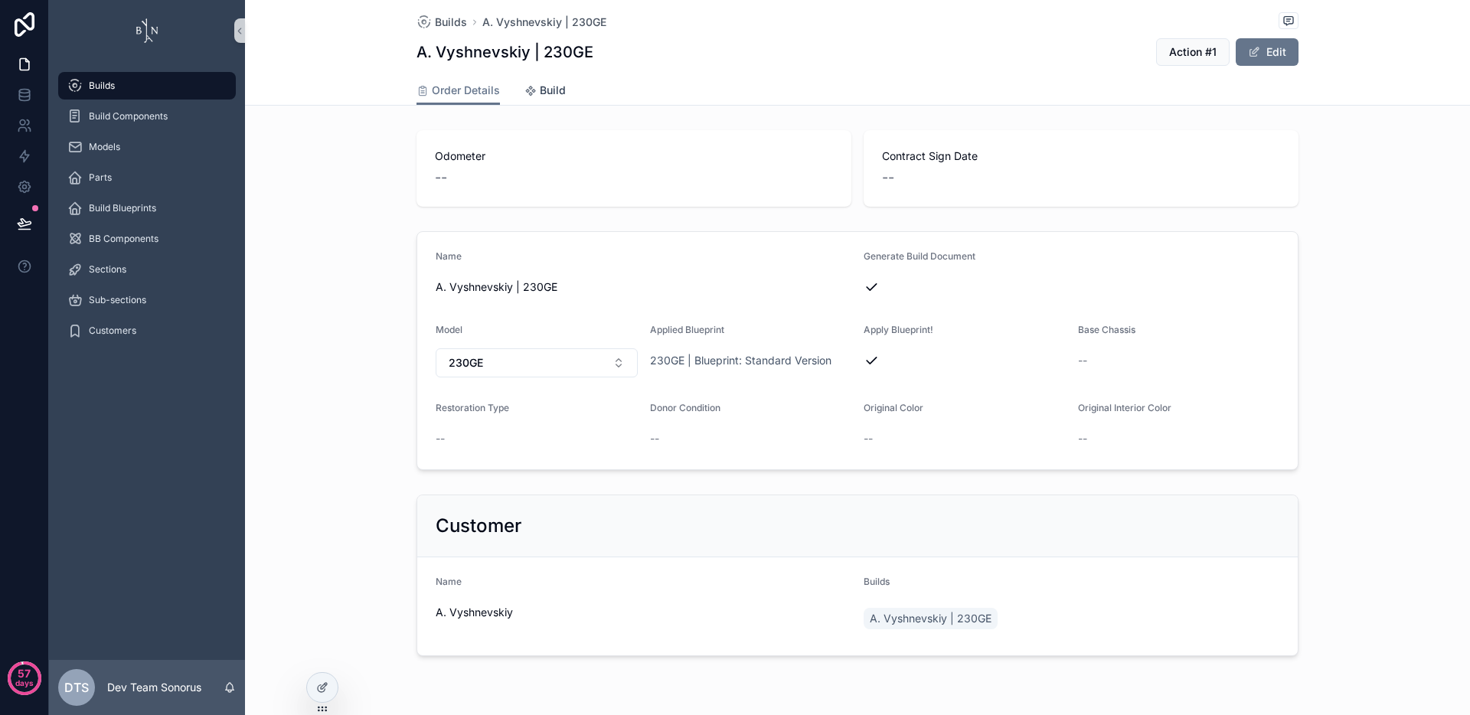
click at [547, 89] on span "Build" at bounding box center [553, 90] width 26 height 15
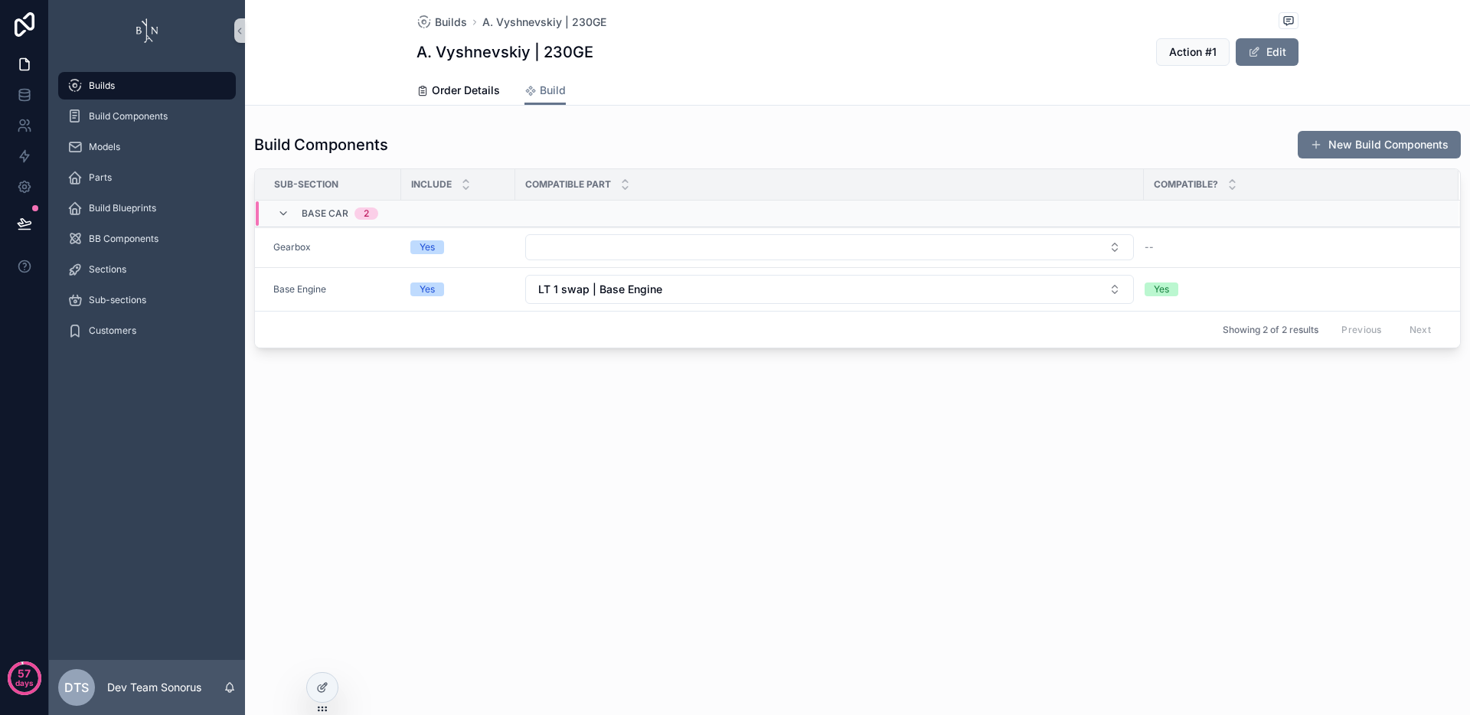
click at [770, 493] on div "Builds A. Vyshnevskiy | 230GE A. Vyshnevskiy | 230GE Action #1 Edit Build Order…" at bounding box center [857, 357] width 1225 height 715
click at [589, 249] on button "Select Button" at bounding box center [829, 247] width 609 height 26
drag, startPoint x: 587, startPoint y: 442, endPoint x: 475, endPoint y: 325, distance: 161.9
click at [587, 442] on div "Builds A. Vyshnevskiy | 230GE A. Vyshnevskiy | 230GE Action #1 Edit Build Order…" at bounding box center [857, 226] width 1225 height 452
click at [903, 514] on div "Builds A. Vyshnevskiy | 230GE A. Vyshnevskiy | 230GE Action #1 Edit Build Order…" at bounding box center [857, 357] width 1225 height 715
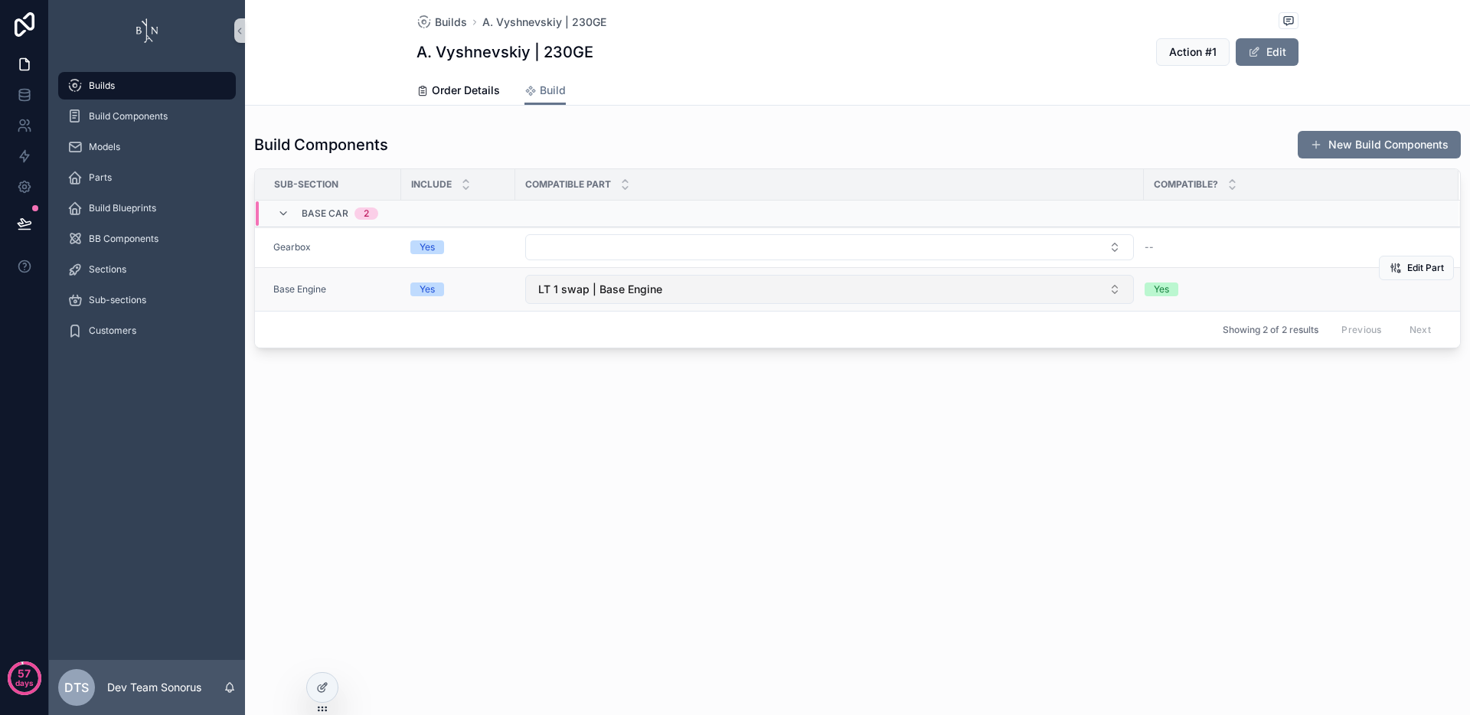
click at [668, 288] on button "LT 1 swap | Base Engine" at bounding box center [829, 289] width 609 height 29
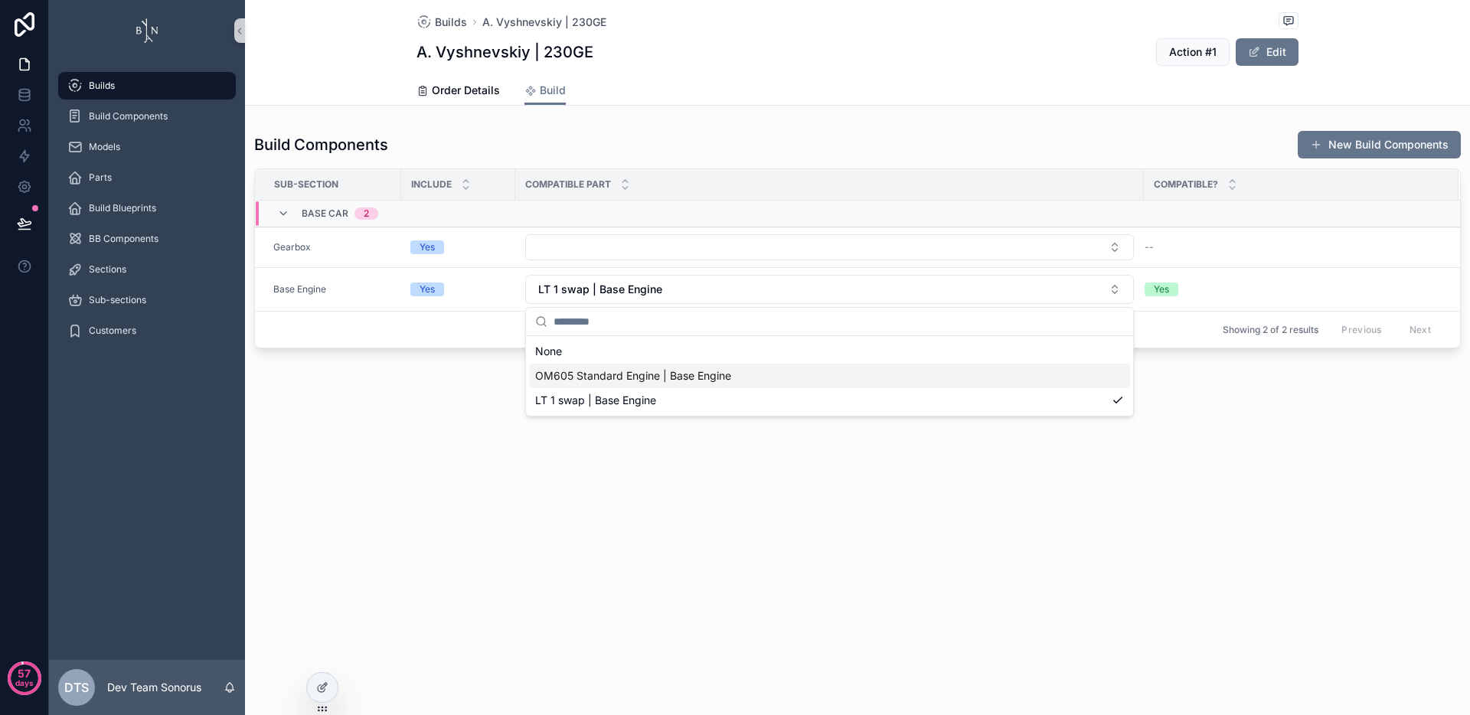
click at [652, 376] on span "OM605 Standard Engine | Base Engine" at bounding box center [633, 375] width 196 height 15
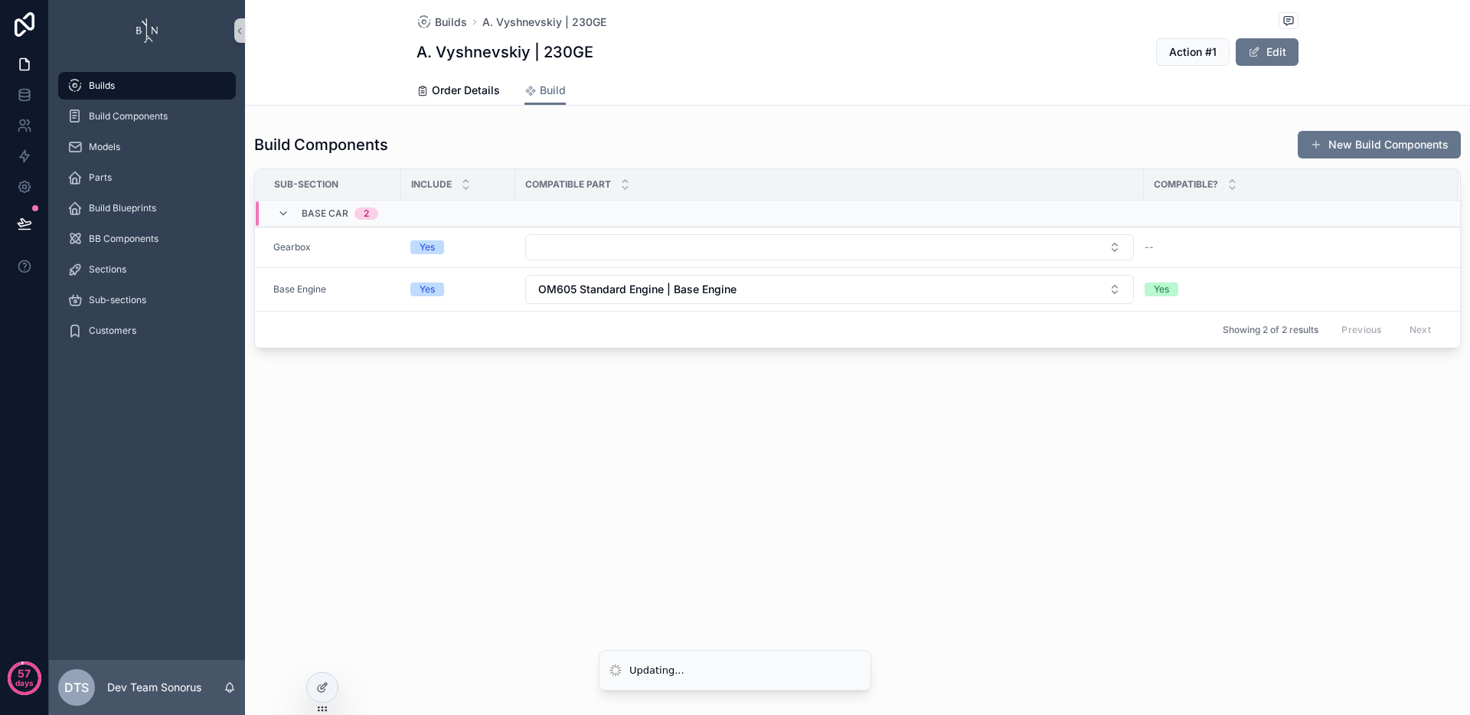
click at [723, 454] on div "Builds A. Vyshnevskiy | 230GE A. Vyshnevskiy | 230GE Action #1 Edit Build Order…" at bounding box center [857, 357] width 1225 height 715
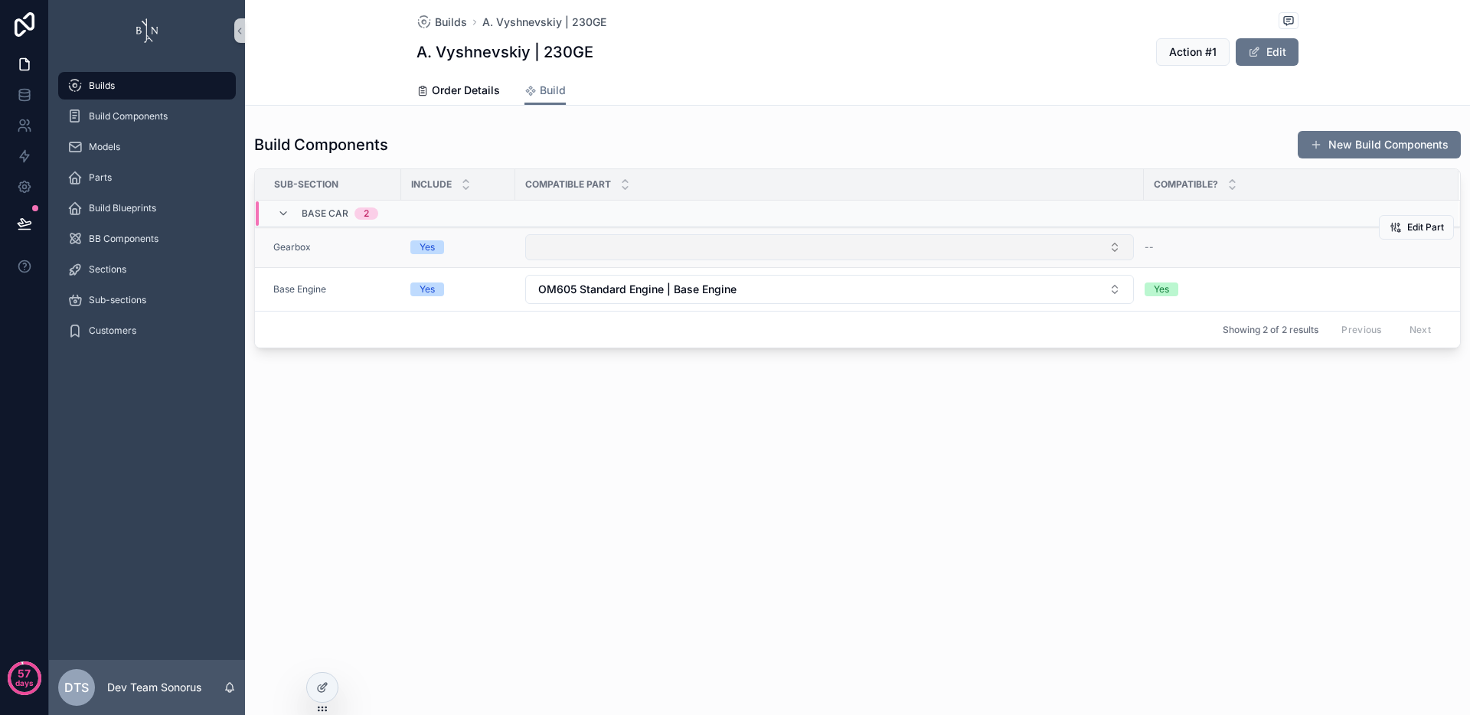
click at [718, 247] on button "Select Button" at bounding box center [829, 247] width 609 height 26
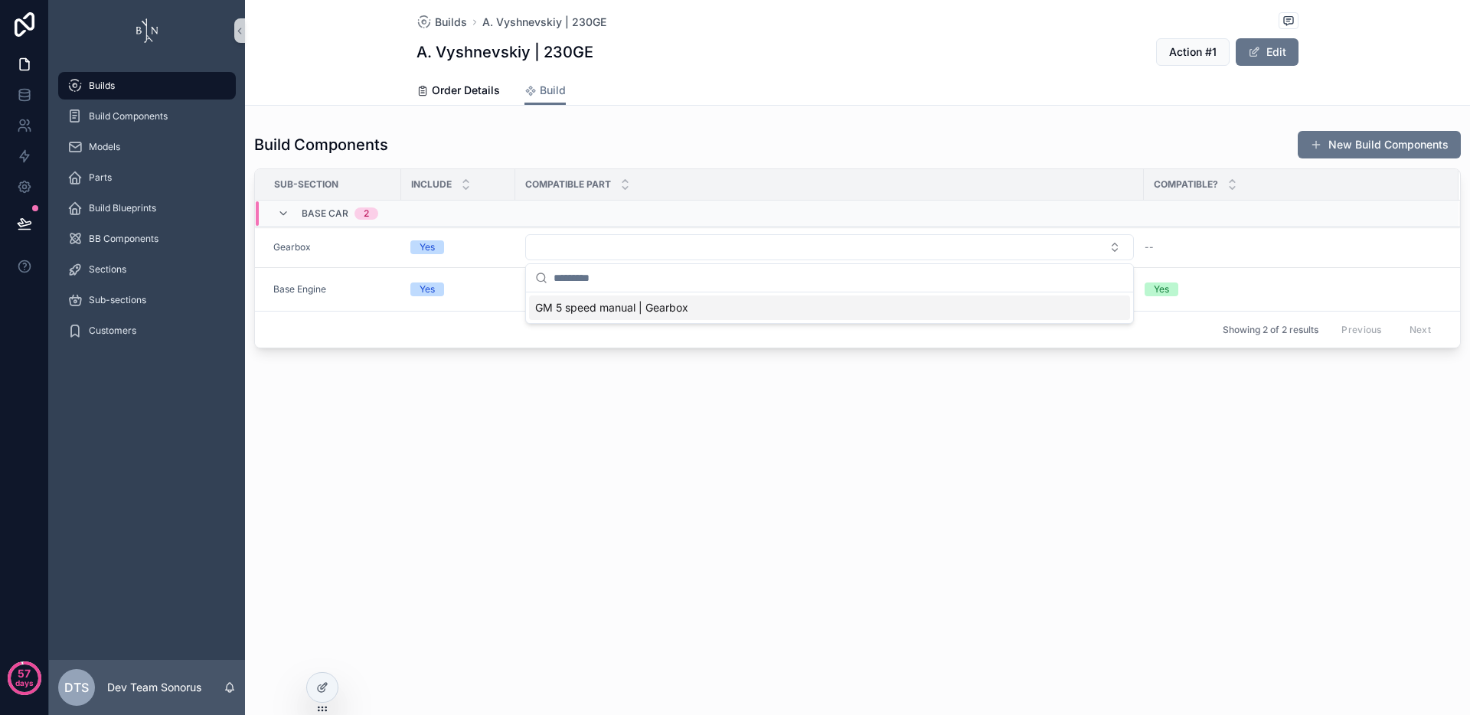
click at [662, 312] on span "GM 5 speed manual | Gearbox" at bounding box center [611, 307] width 153 height 15
click at [764, 447] on div "Builds A. Vyshnevskiy | 230GE A. Vyshnevskiy | 230GE Action #1 Edit Build Order…" at bounding box center [857, 227] width 1225 height 455
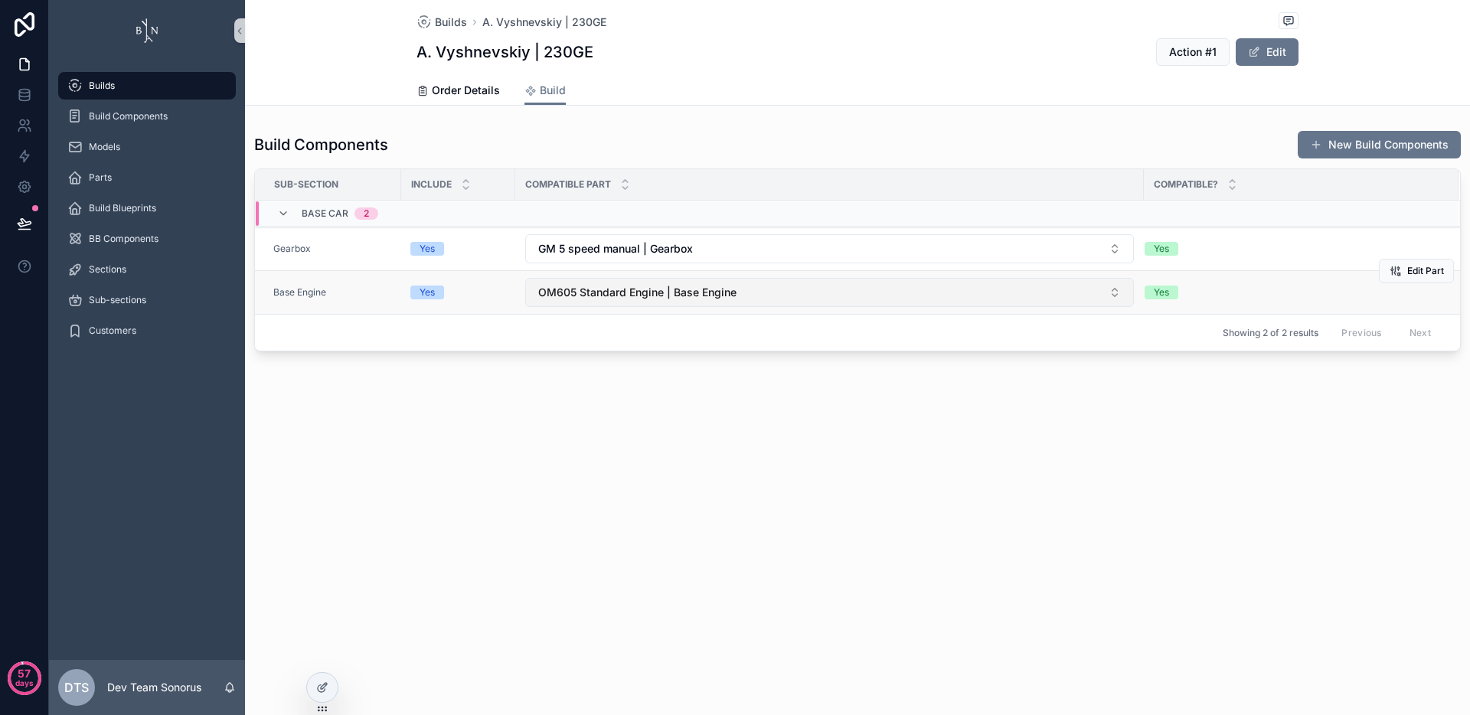
click at [804, 299] on button "OM605 Standard Engine | Base Engine" at bounding box center [829, 292] width 609 height 29
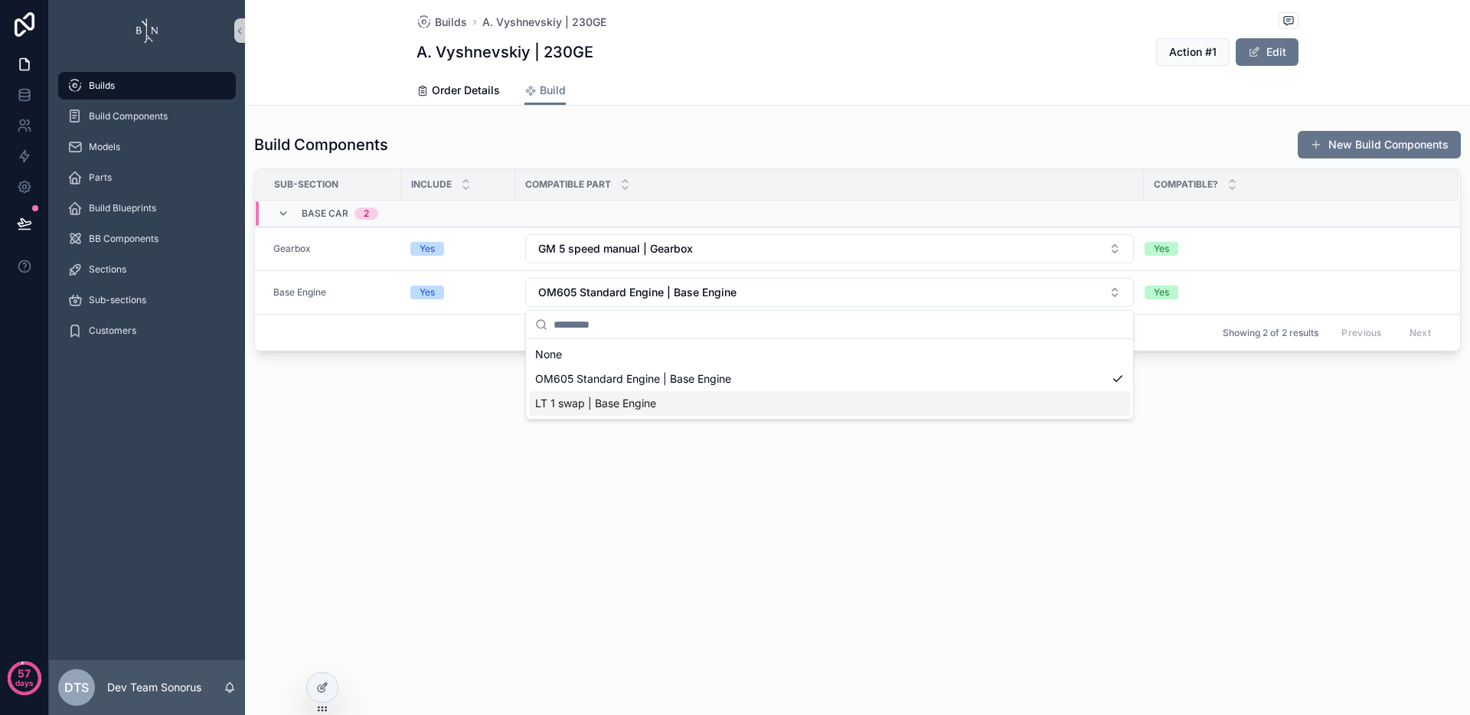
click at [764, 400] on div "LT 1 swap | Base Engine" at bounding box center [829, 403] width 601 height 24
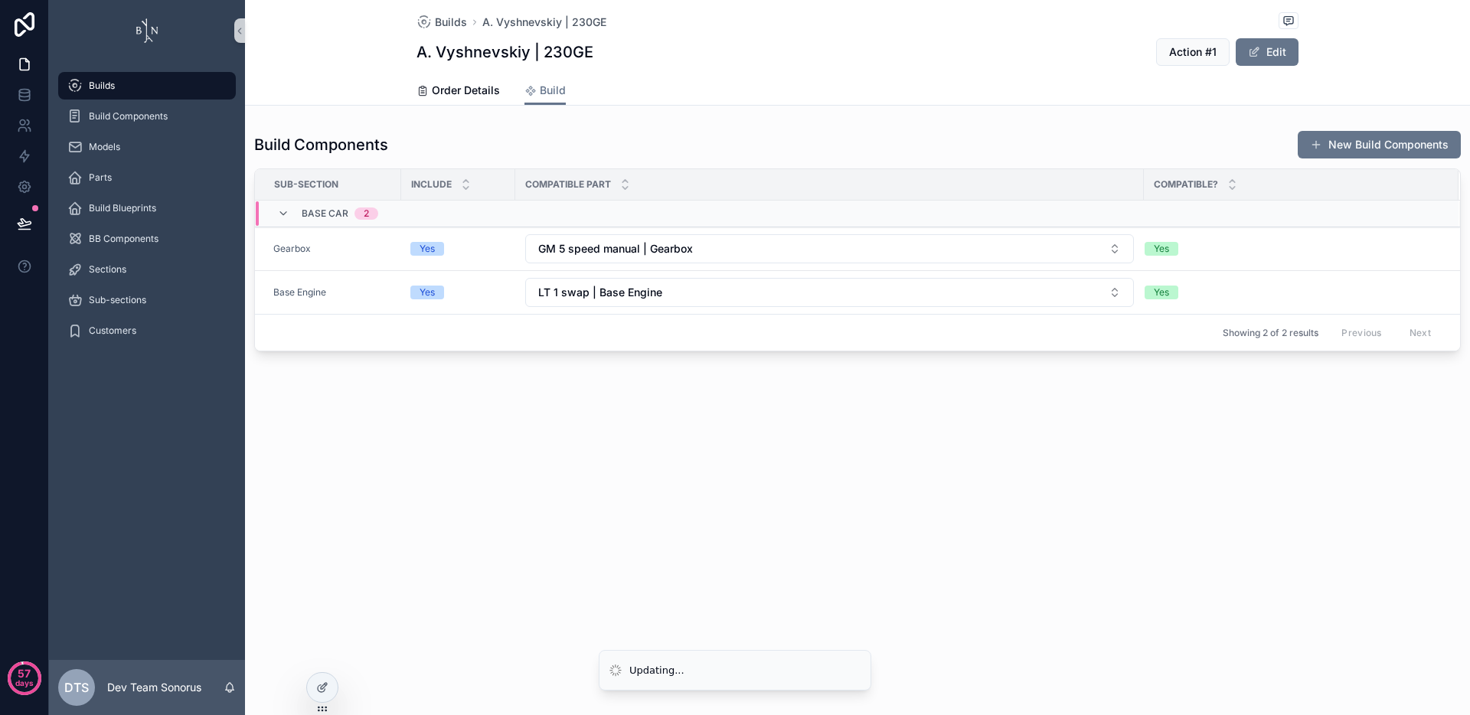
click at [873, 449] on div "Builds A. Vyshnevskiy | 230GE A. Vyshnevskiy | 230GE Action #1 Edit Build Order…" at bounding box center [857, 227] width 1225 height 455
drag, startPoint x: 1138, startPoint y: 490, endPoint x: 1133, endPoint y: 483, distance: 8.7
click at [1136, 489] on div "Builds A. Vyshnevskiy | 230GE A. Vyshnevskiy | 230GE Action #1 Edit Build Order…" at bounding box center [857, 357] width 1225 height 715
click at [331, 687] on div at bounding box center [322, 687] width 31 height 29
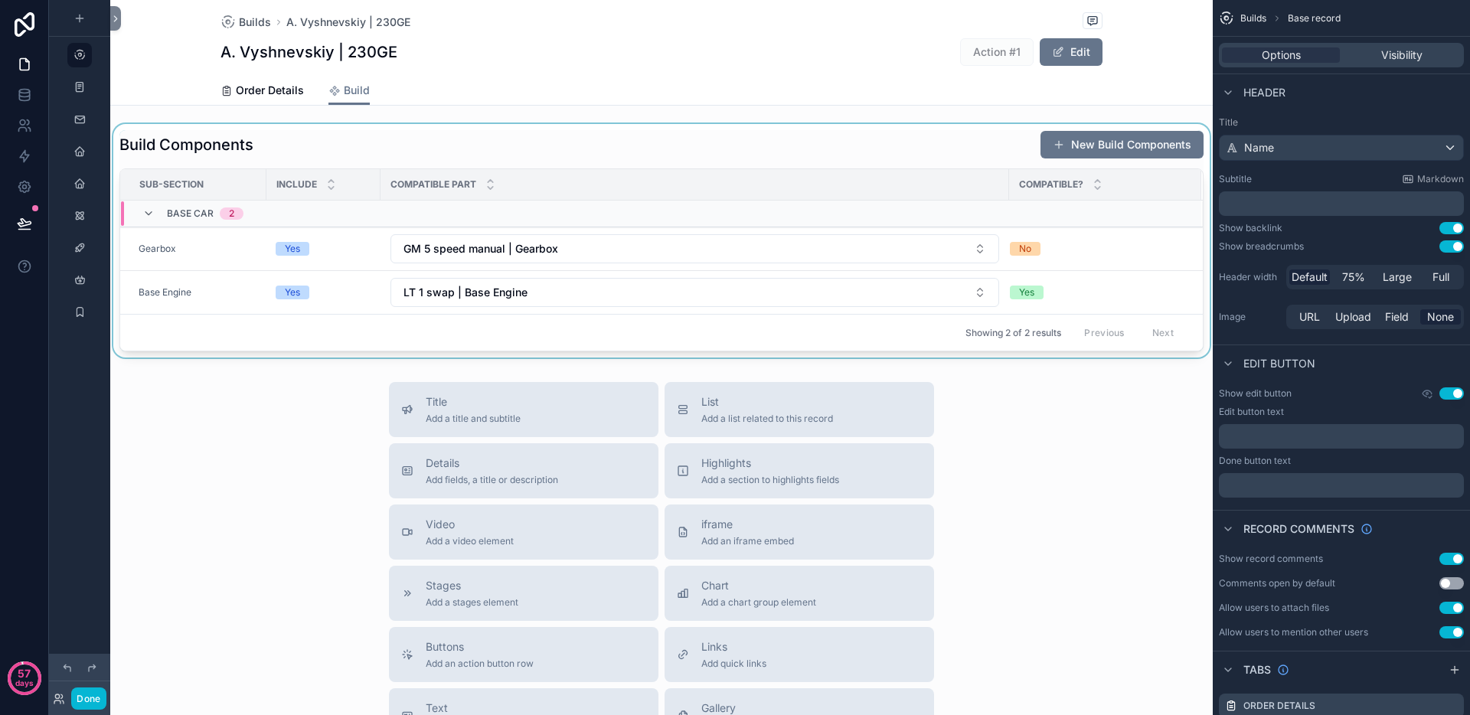
click at [903, 135] on div "scrollable content" at bounding box center [661, 240] width 1102 height 233
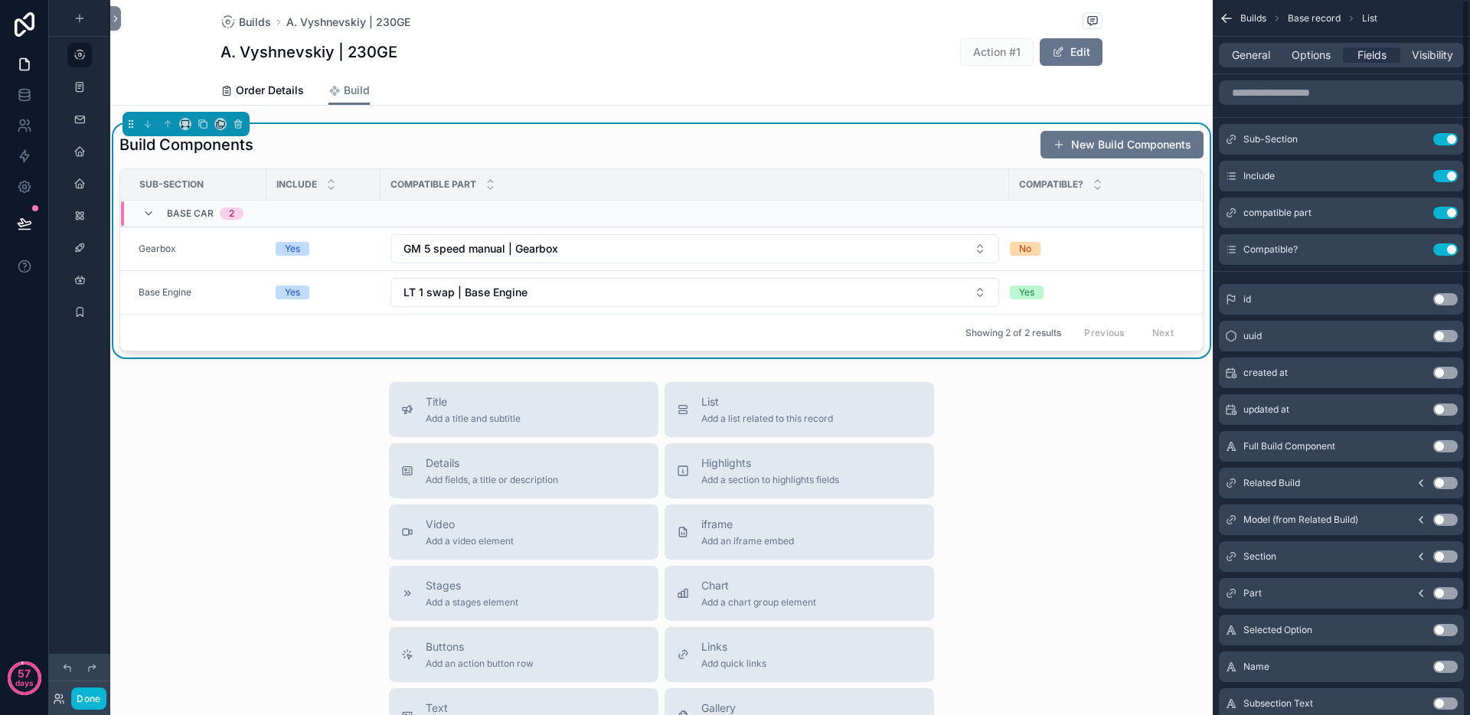
click at [1263, 63] on div "General Options Fields Visibility" at bounding box center [1341, 55] width 245 height 24
click at [1250, 52] on span "General" at bounding box center [1251, 54] width 38 height 15
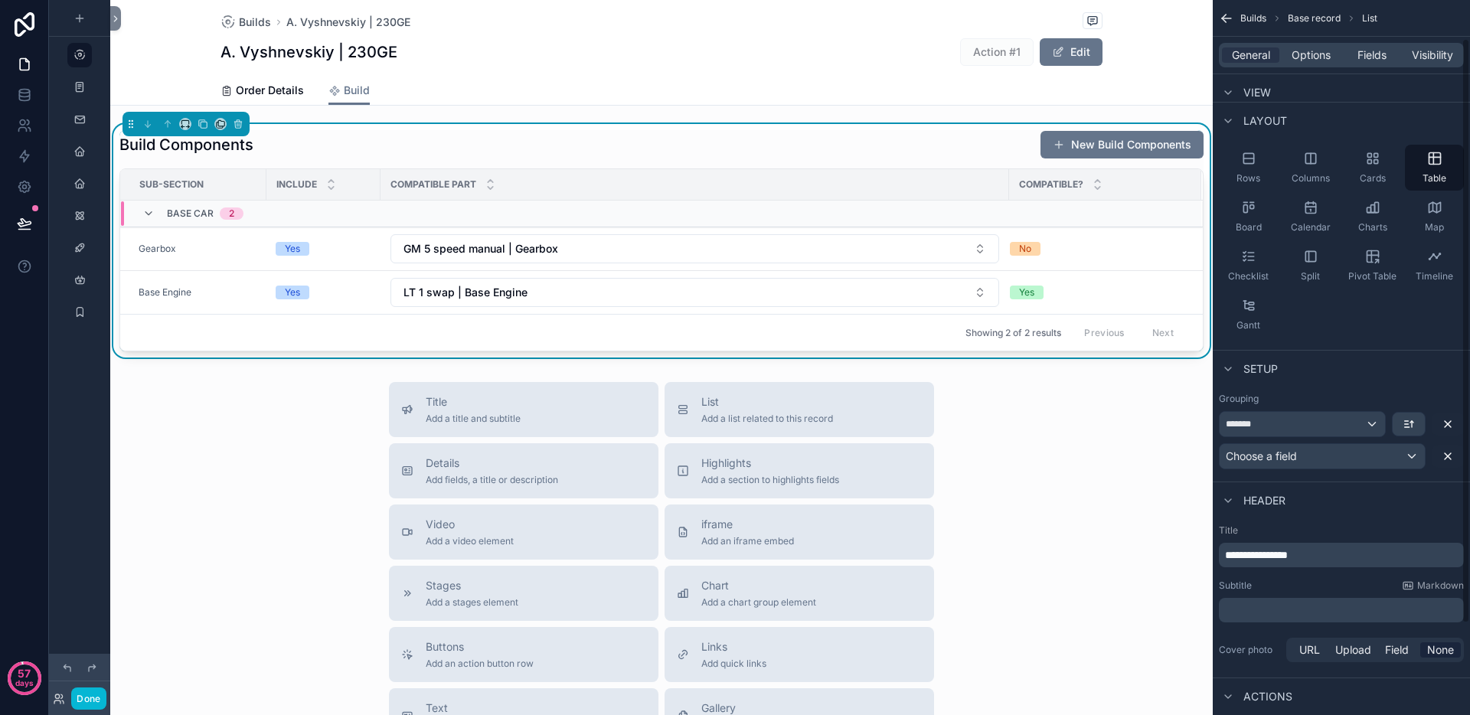
scroll to position [93, 0]
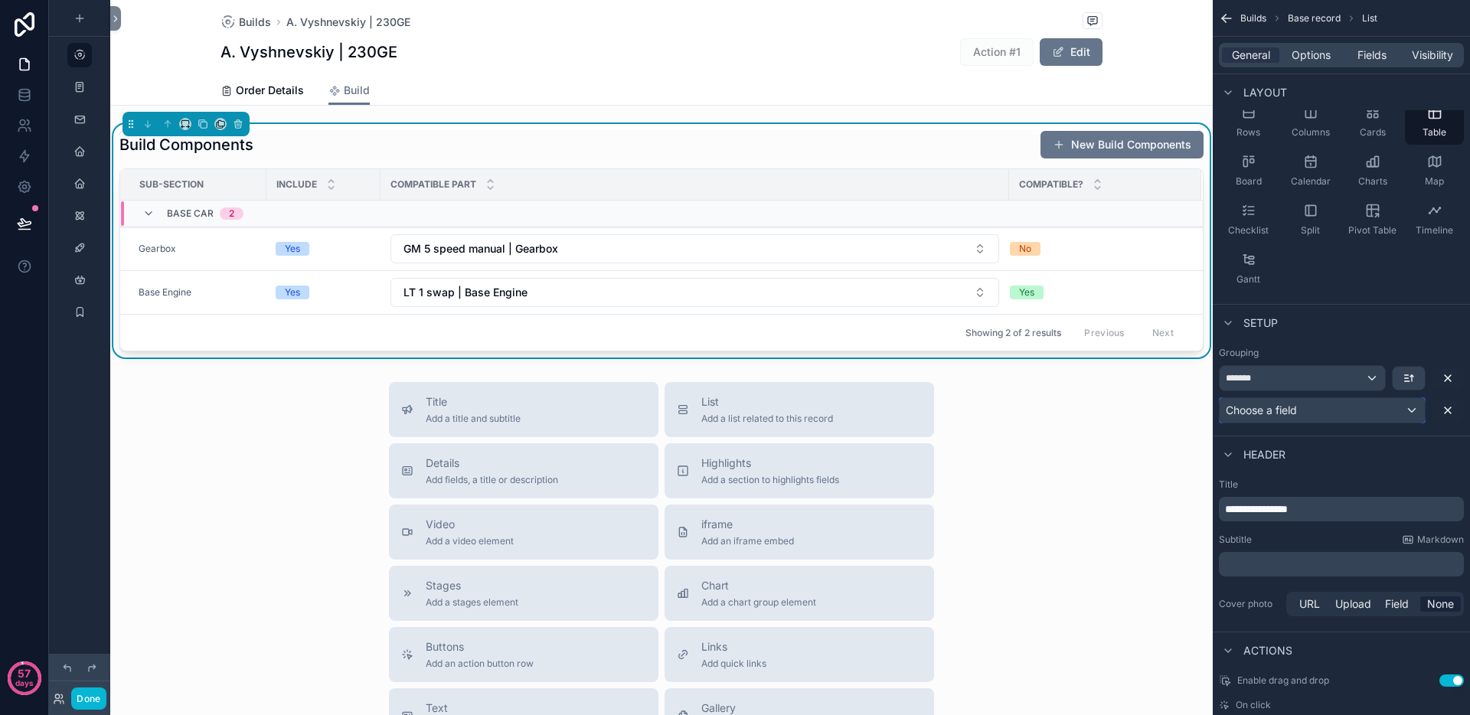
click at [1294, 414] on span "Choose a field" at bounding box center [1261, 409] width 71 height 13
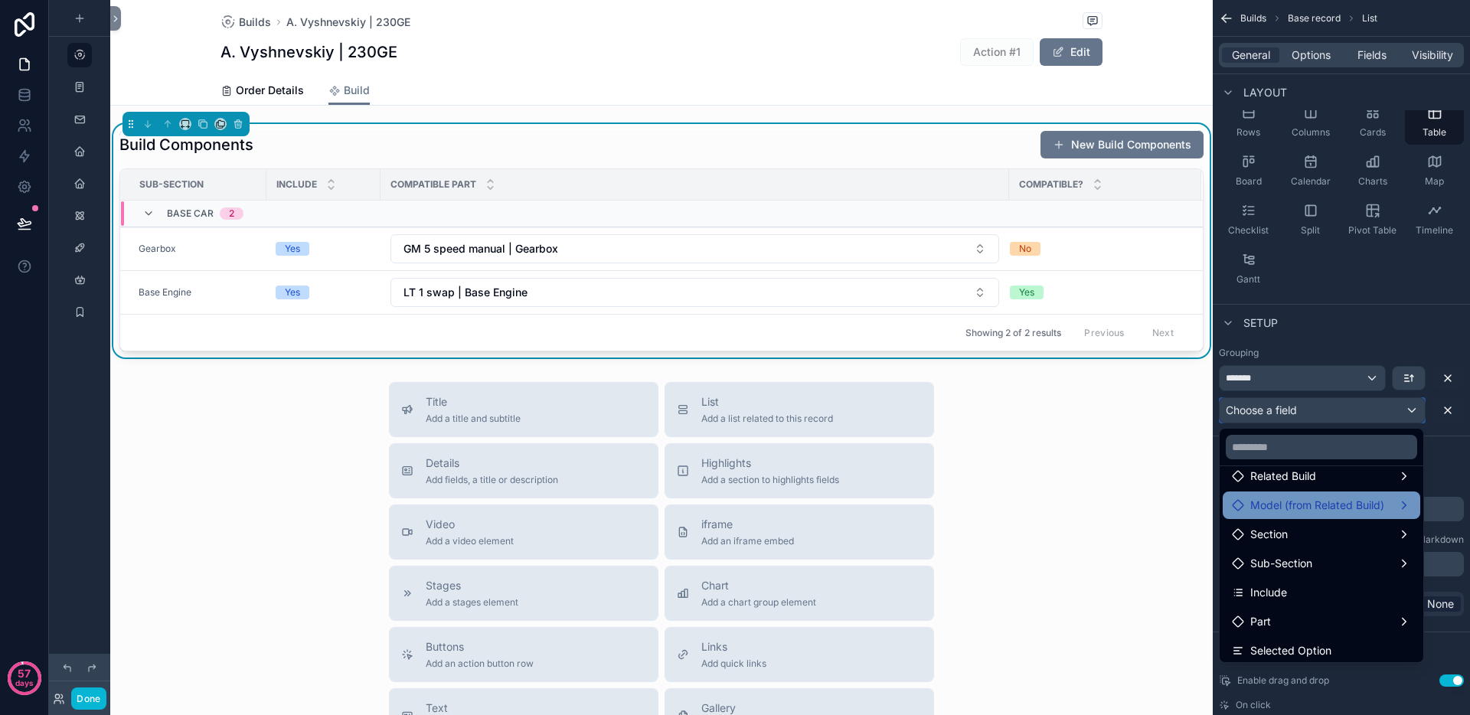
scroll to position [400, 0]
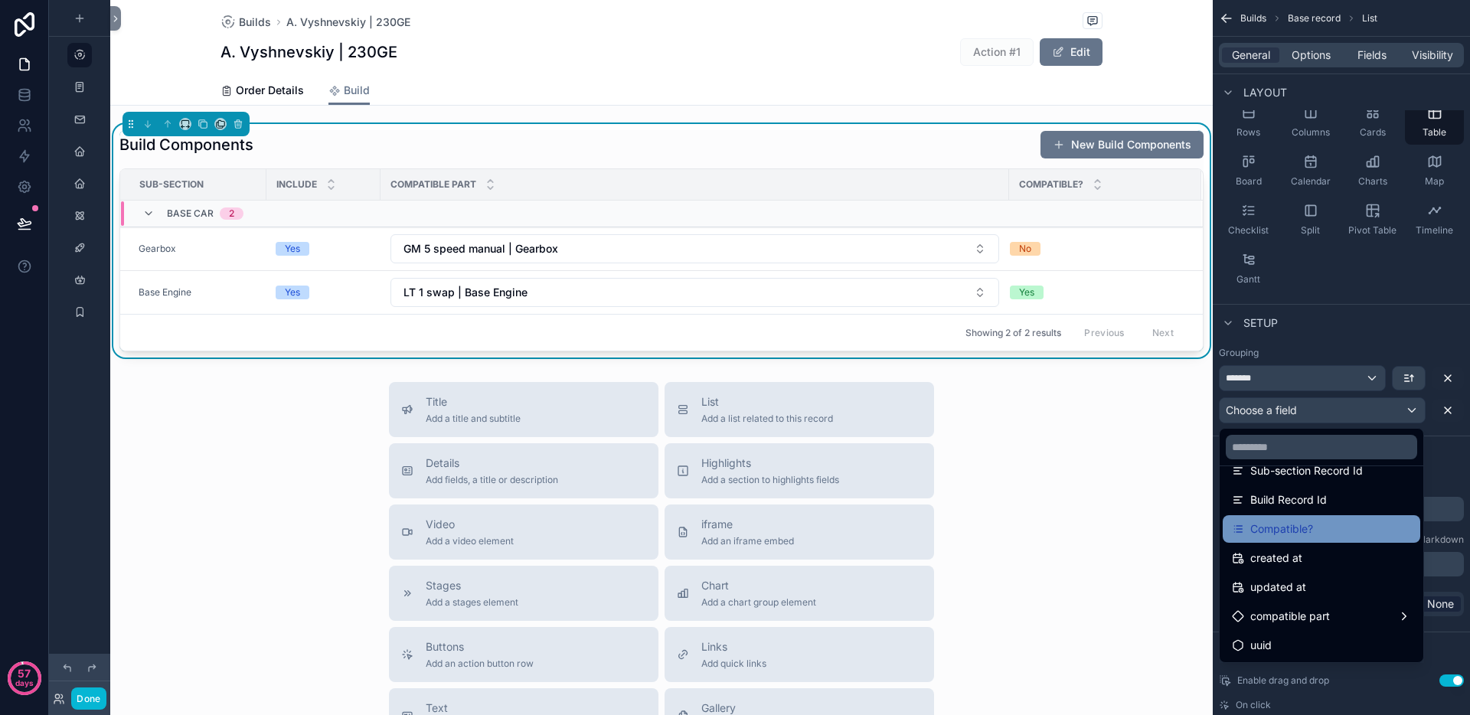
click at [1353, 518] on div "Compatible?" at bounding box center [1320, 529] width 197 height 28
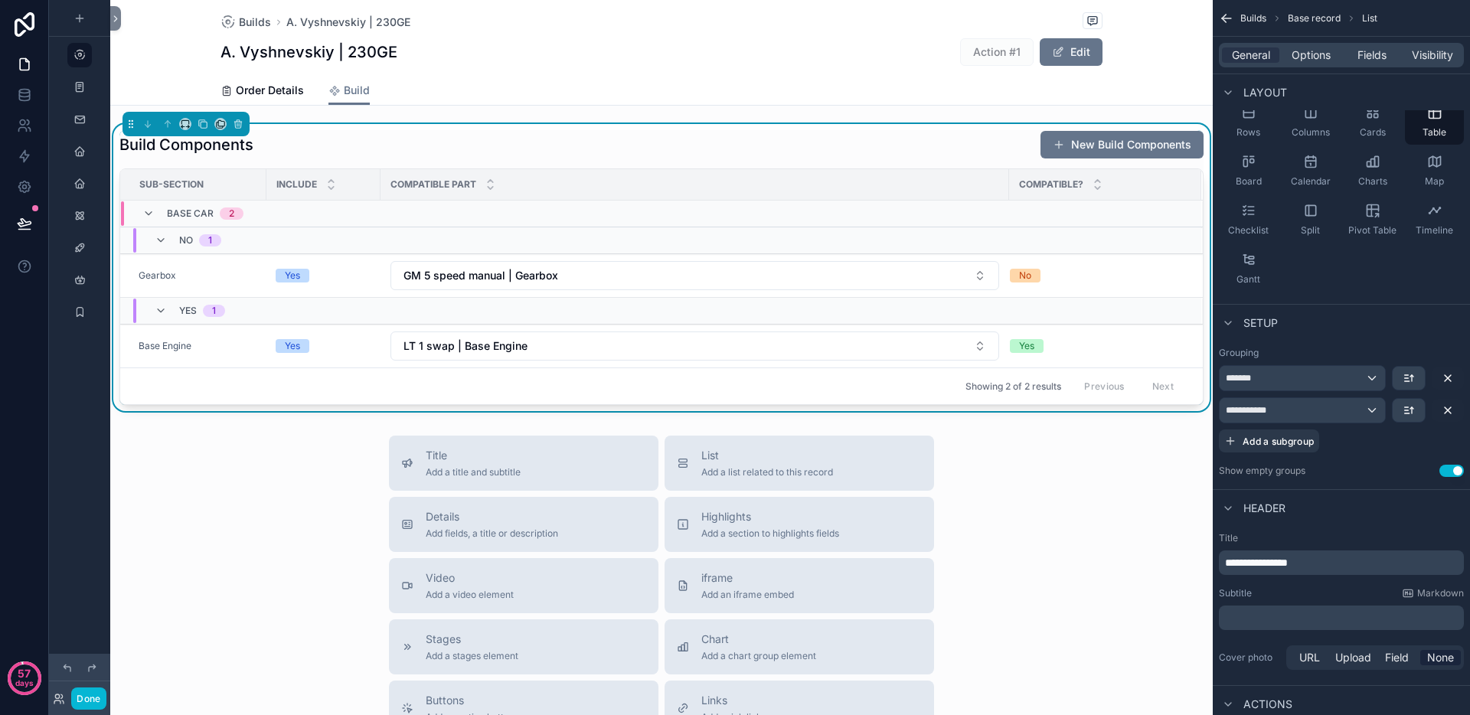
click at [240, 494] on div "Title Add a title and subtitle List Add a list related to this record Details A…" at bounding box center [661, 708] width 1102 height 545
click at [85, 701] on button "Done" at bounding box center [88, 698] width 34 height 22
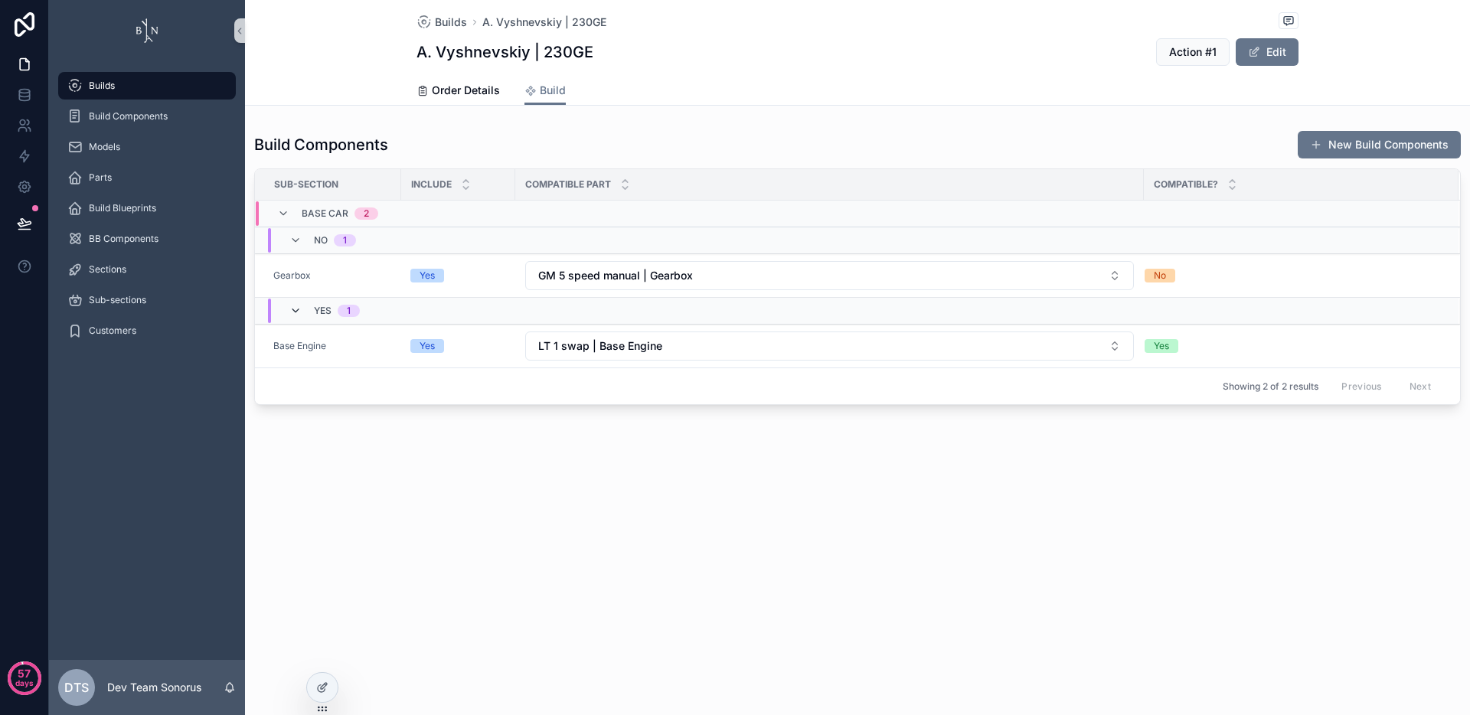
click at [297, 310] on icon "scrollable content" at bounding box center [295, 311] width 12 height 12
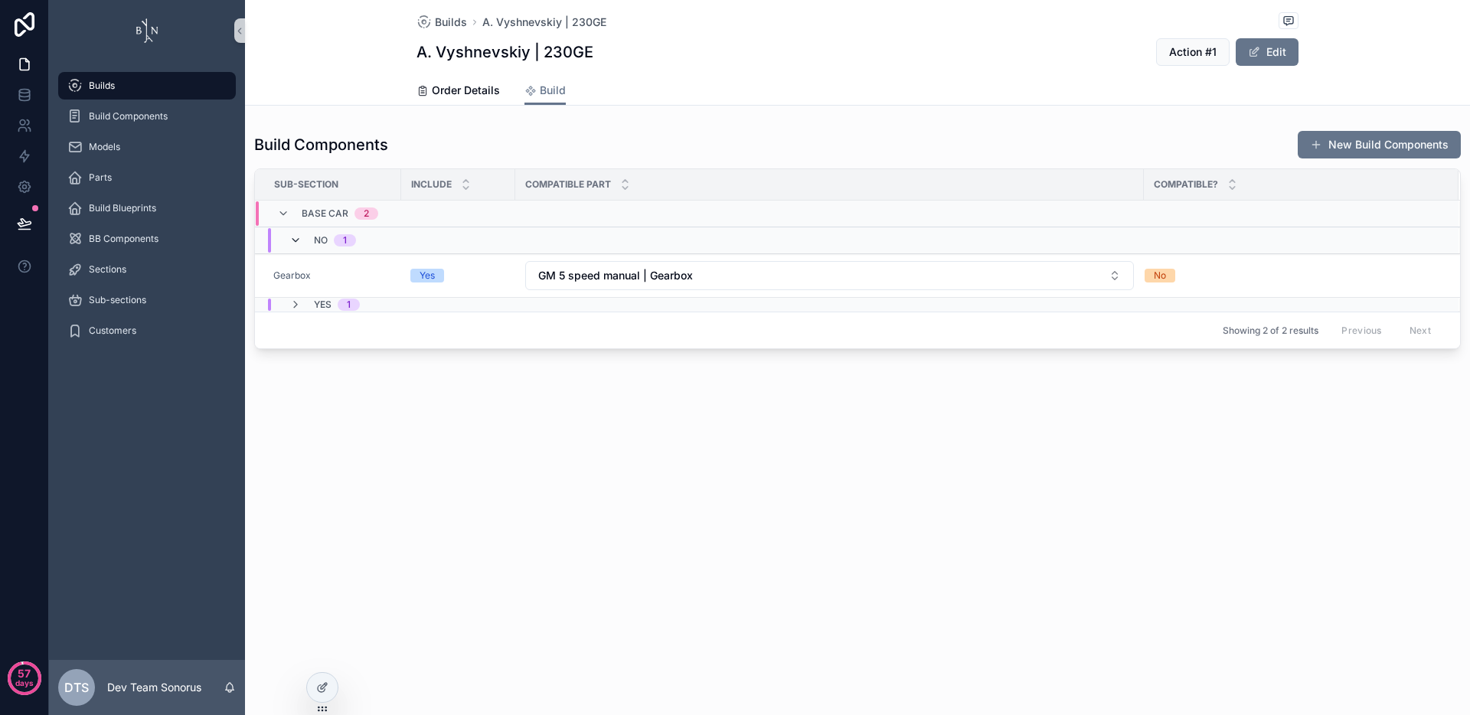
click at [296, 236] on icon "scrollable content" at bounding box center [295, 240] width 12 height 12
click at [292, 250] on icon "scrollable content" at bounding box center [295, 249] width 12 height 12
click at [296, 232] on icon "scrollable content" at bounding box center [295, 234] width 12 height 12
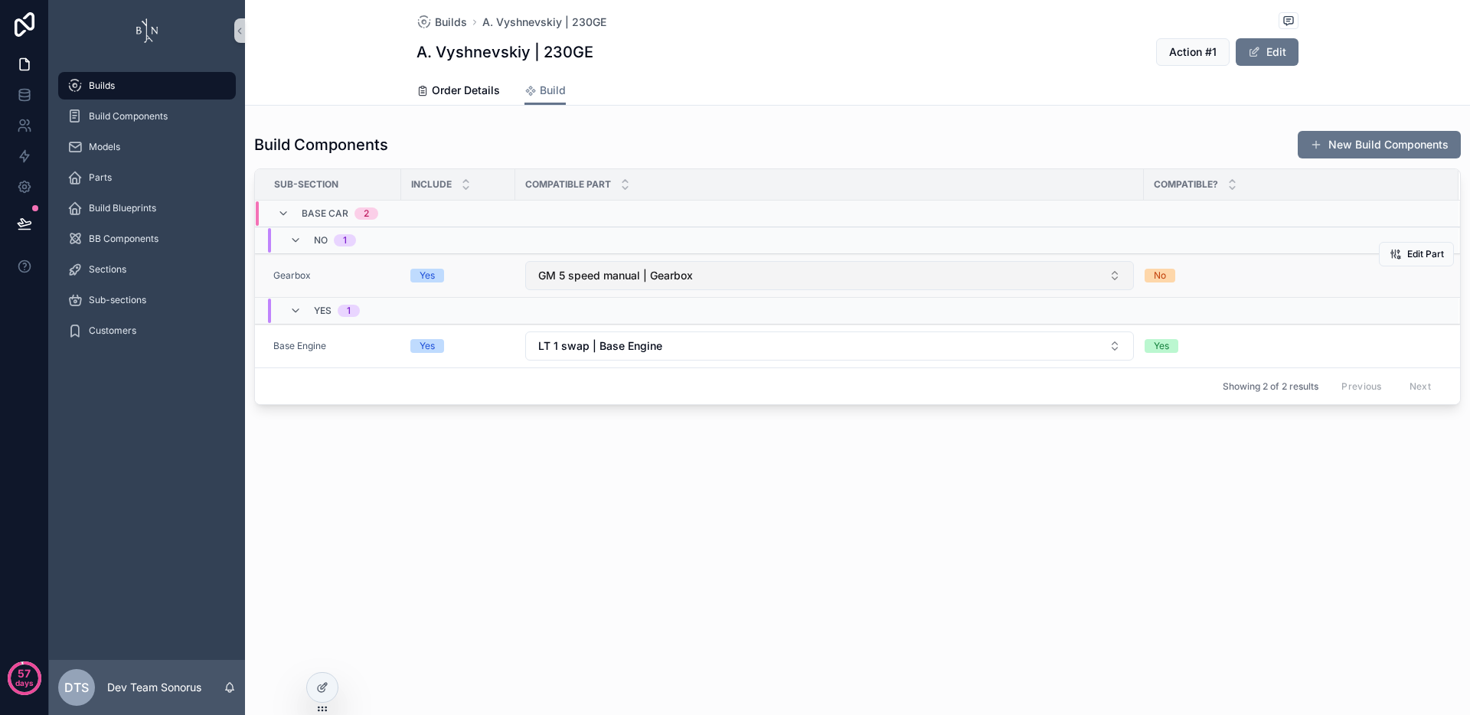
click at [667, 275] on span "GM 5 speed manual | Gearbox" at bounding box center [615, 275] width 155 height 15
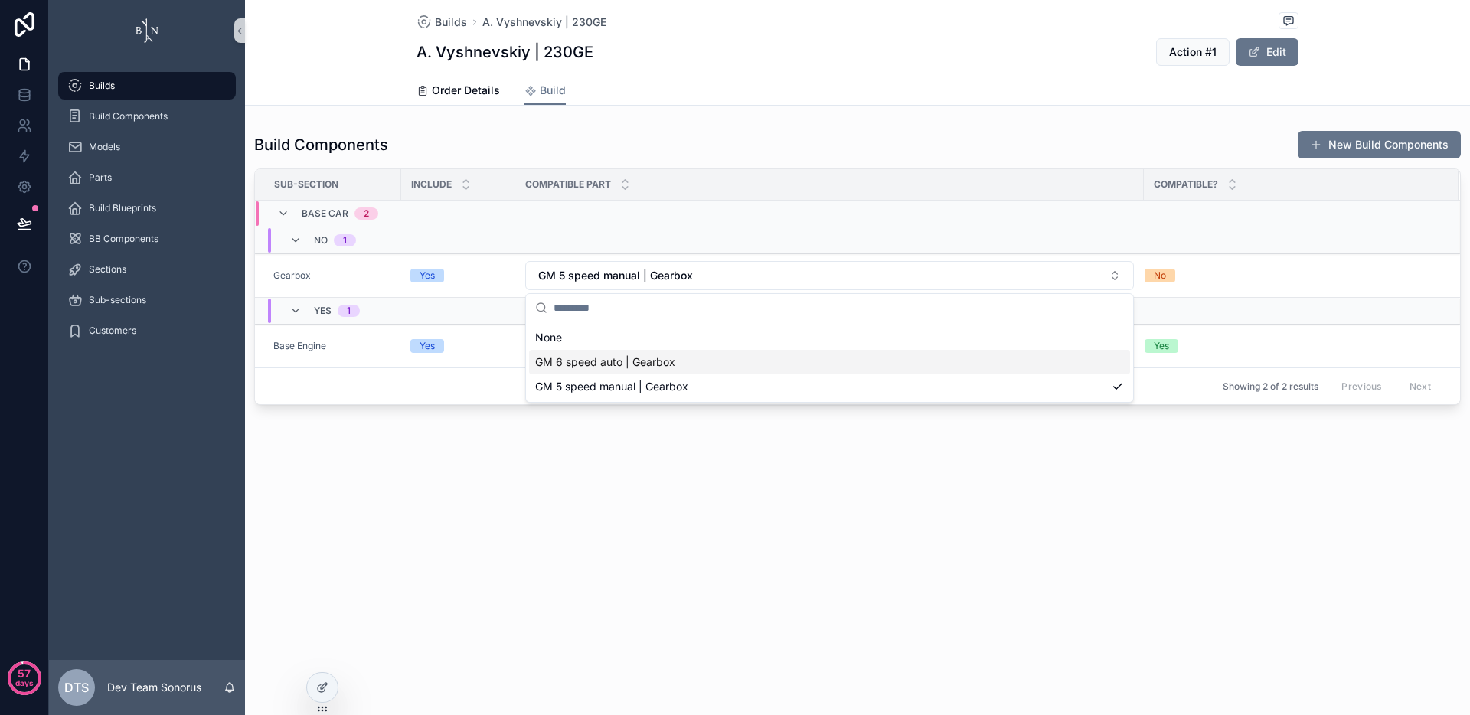
click at [649, 364] on span "GM 6 speed auto | Gearbox" at bounding box center [605, 361] width 140 height 15
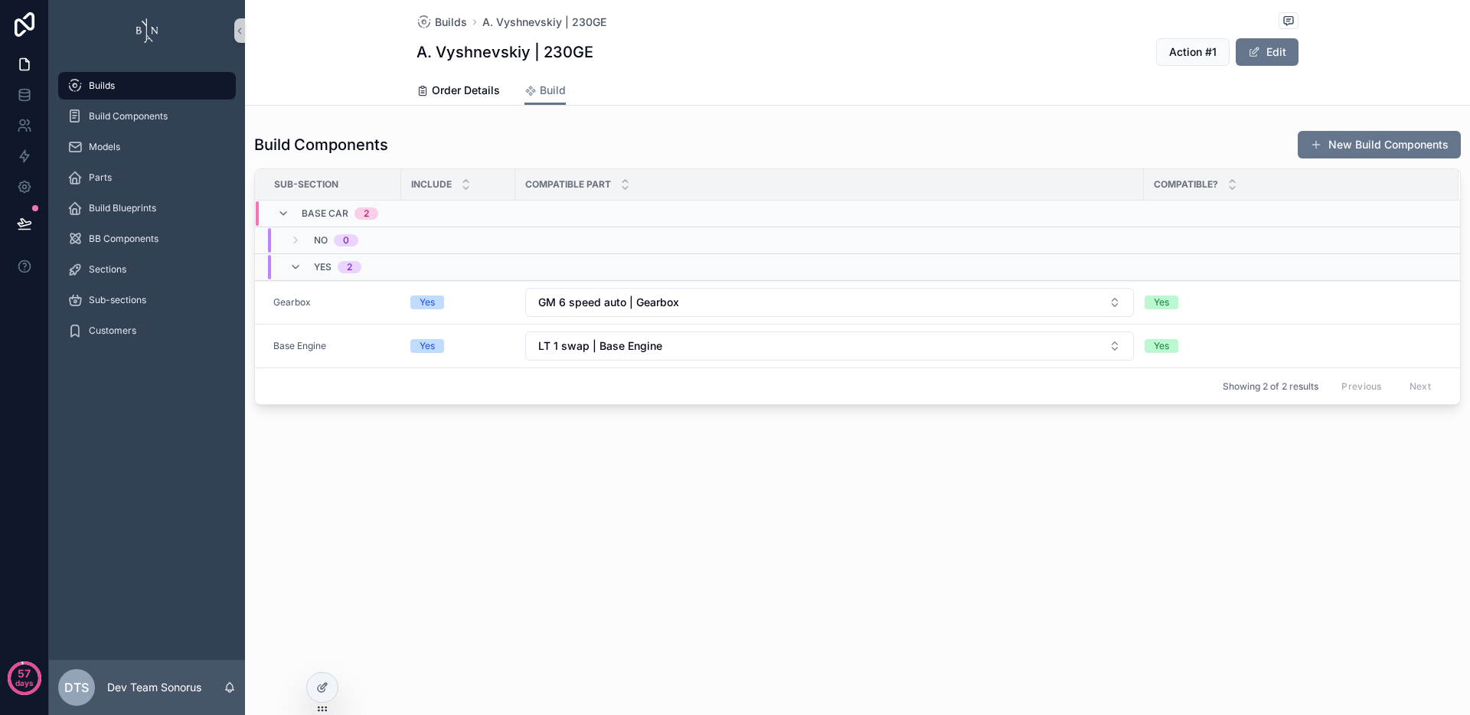
click at [884, 530] on div "Builds A. Vyshnevskiy | 230GE A. Vyshnevskiy | 230GE Action #1 Edit Build Order…" at bounding box center [857, 357] width 1225 height 715
click at [632, 513] on div "Builds A. Vyshnevskiy | 230GE A. Vyshnevskiy | 230GE Action #1 Edit Build Order…" at bounding box center [857, 357] width 1225 height 715
click at [328, 700] on div at bounding box center [322, 687] width 31 height 29
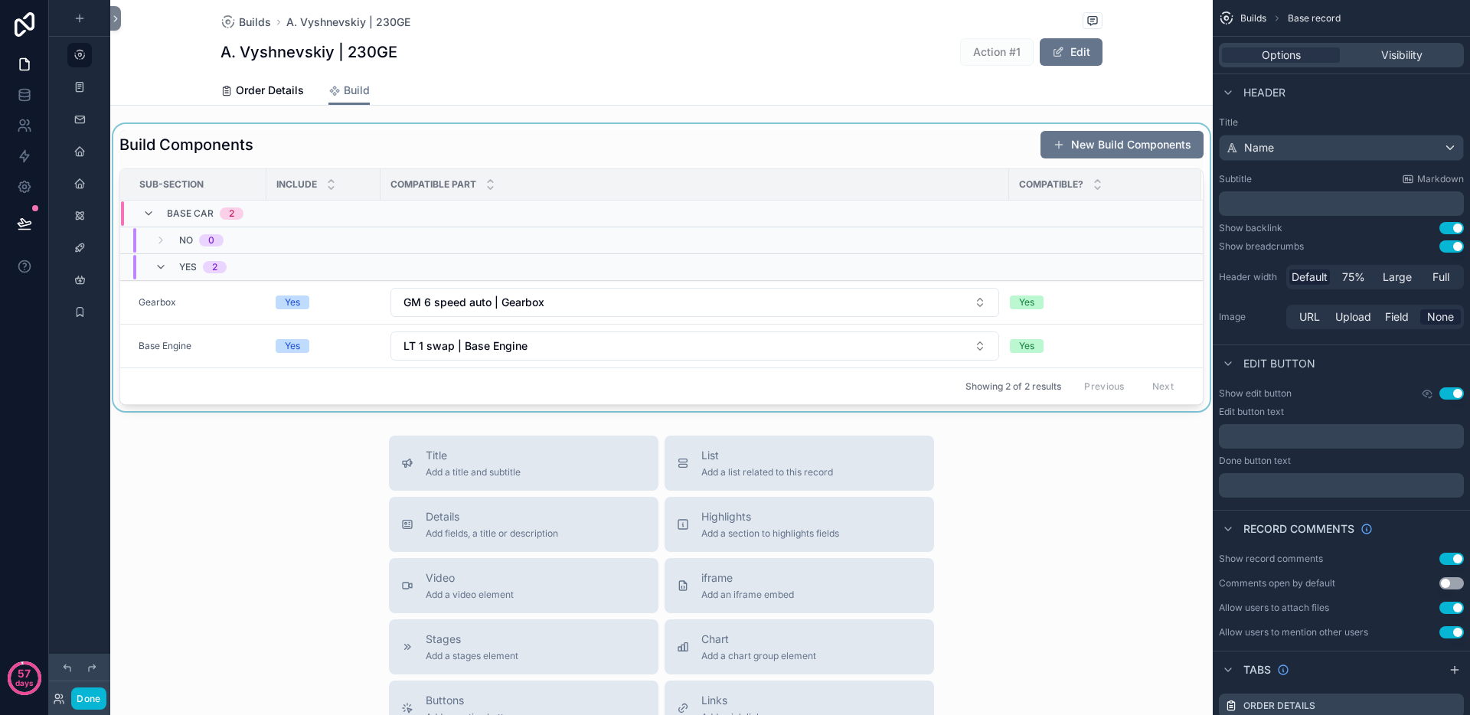
click at [834, 150] on div "scrollable content" at bounding box center [661, 267] width 1102 height 287
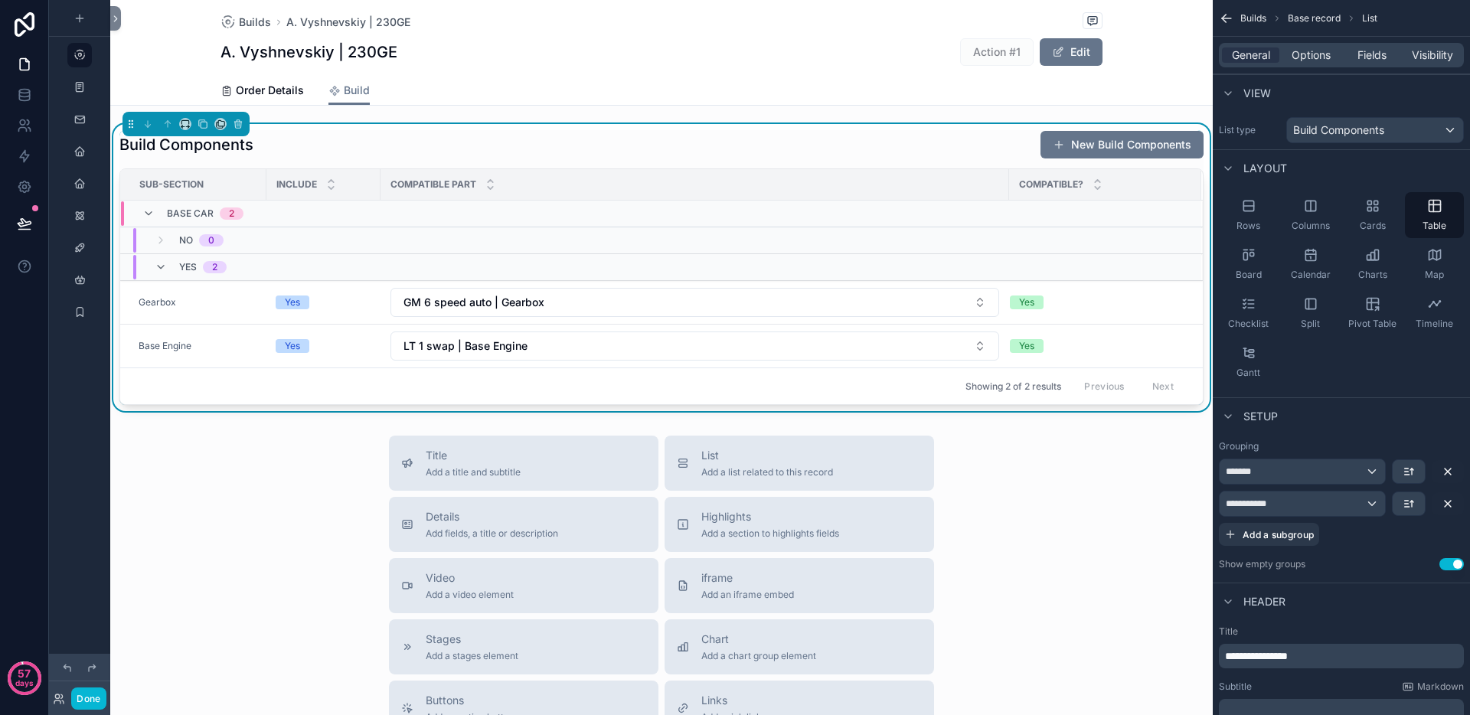
click at [1453, 564] on button "Use setting" at bounding box center [1451, 564] width 24 height 12
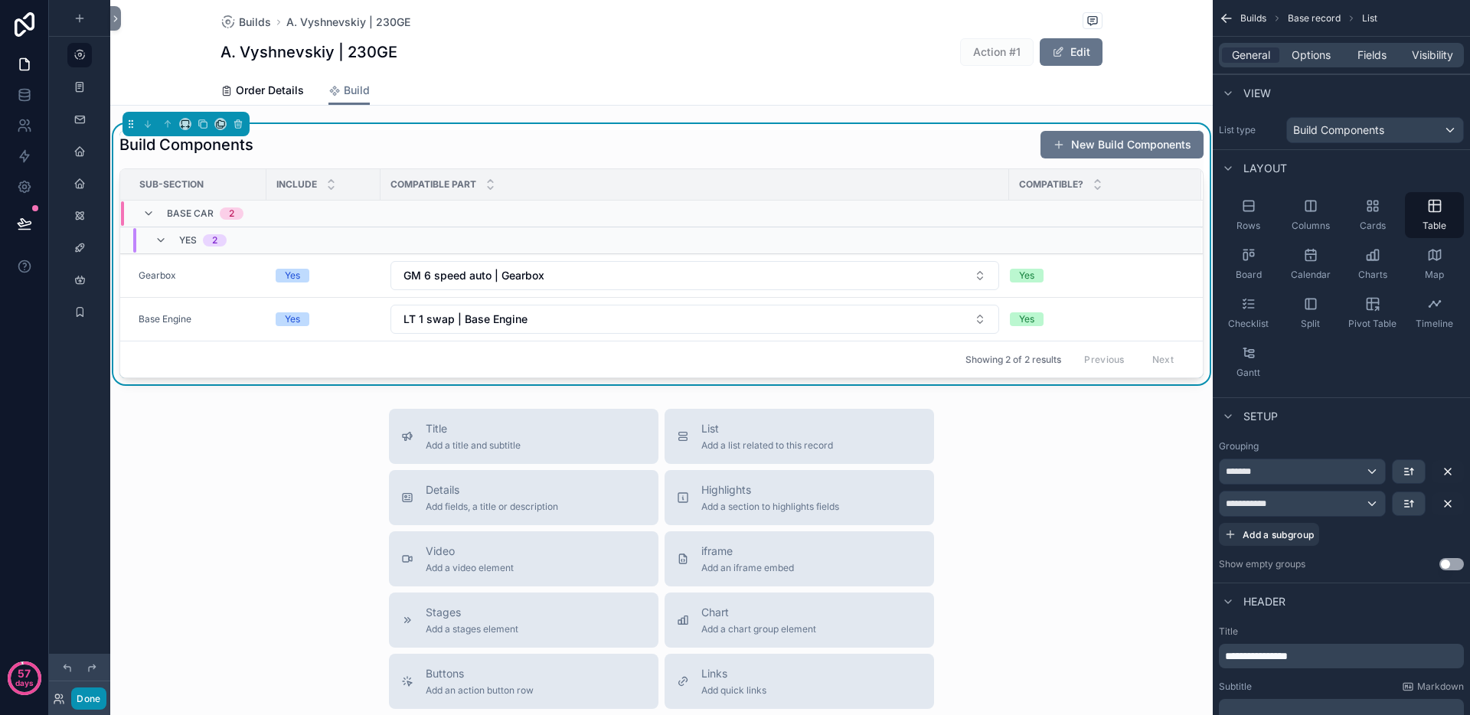
click at [95, 703] on button "Done" at bounding box center [88, 698] width 34 height 22
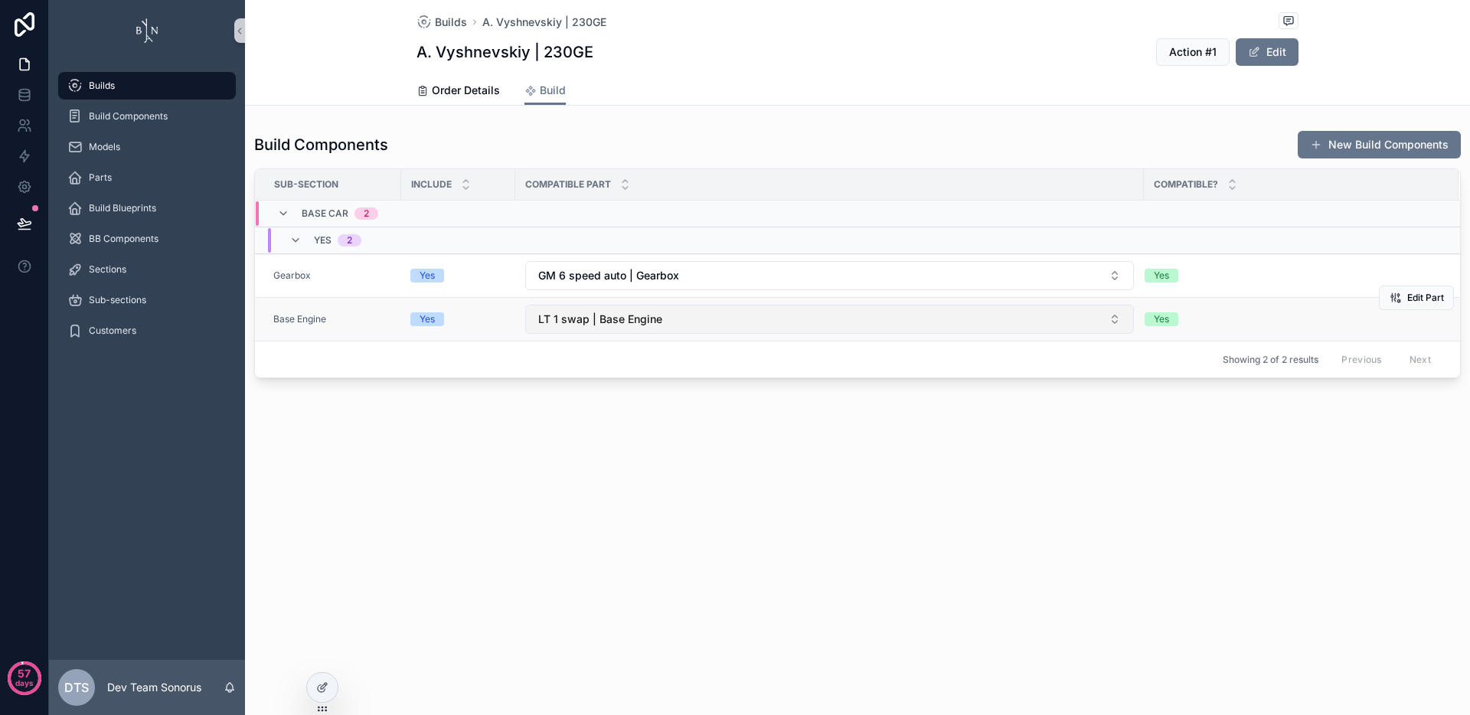
click at [716, 318] on button "LT 1 swap | Base Engine" at bounding box center [829, 319] width 609 height 29
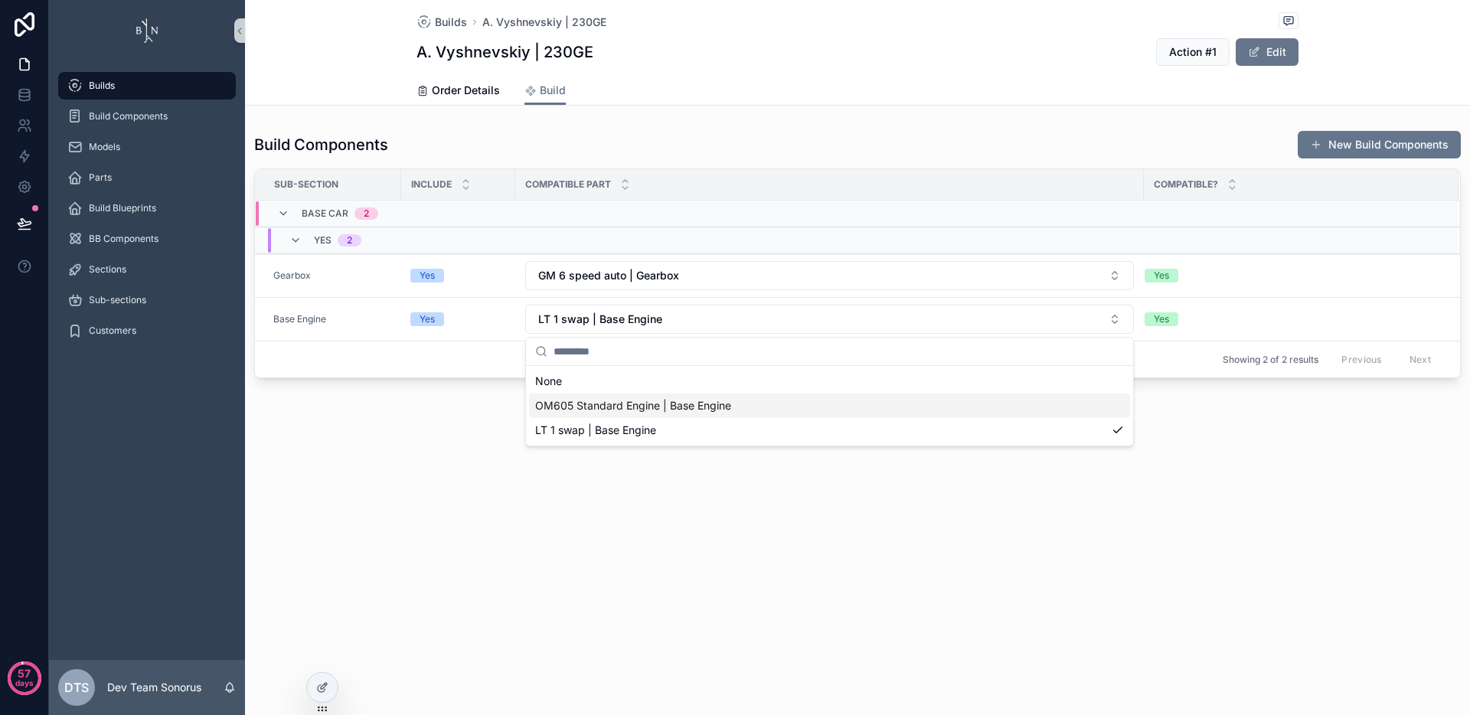
click at [693, 405] on span "OM605 Standard Engine | Base Engine" at bounding box center [633, 405] width 196 height 15
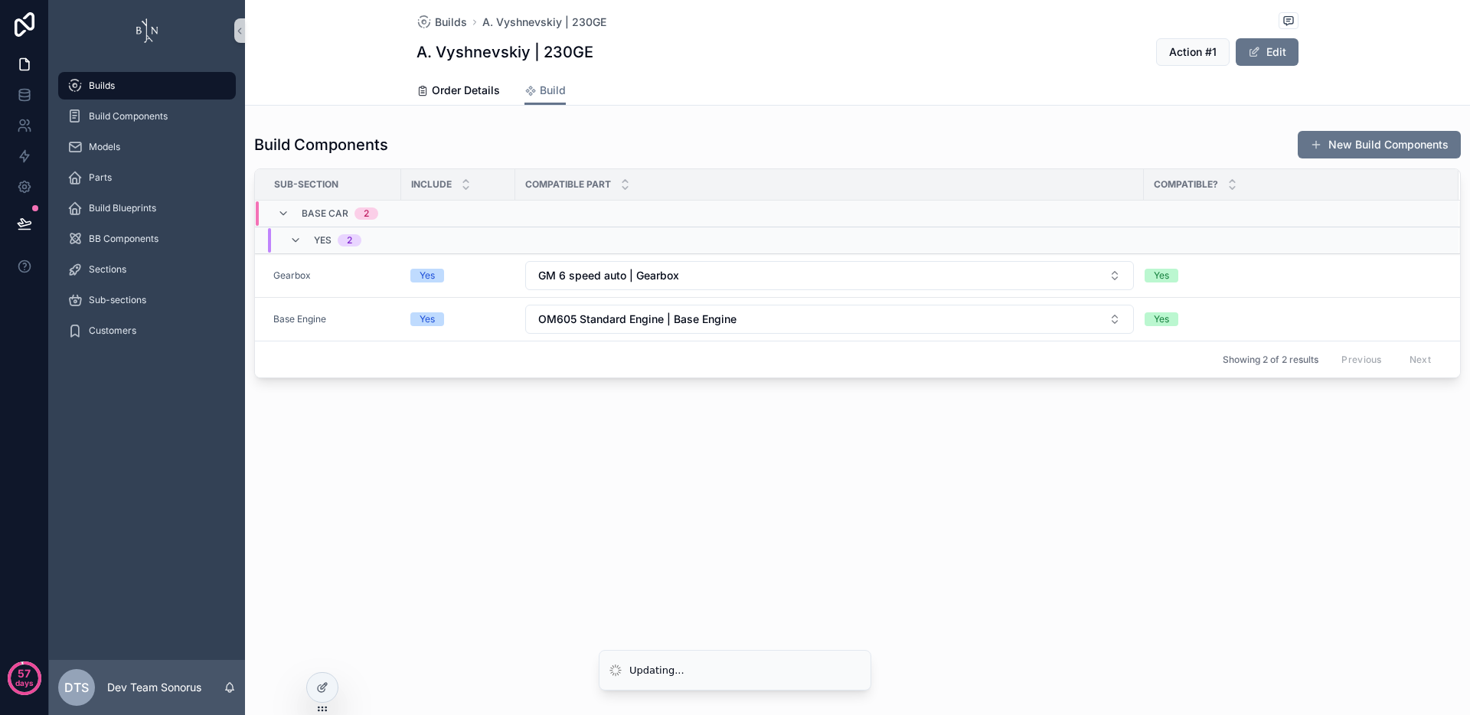
click at [904, 517] on div "Builds A. Vyshnevskiy | 230GE A. Vyshnevskiy | 230GE Action #1 Edit Build Order…" at bounding box center [857, 357] width 1225 height 715
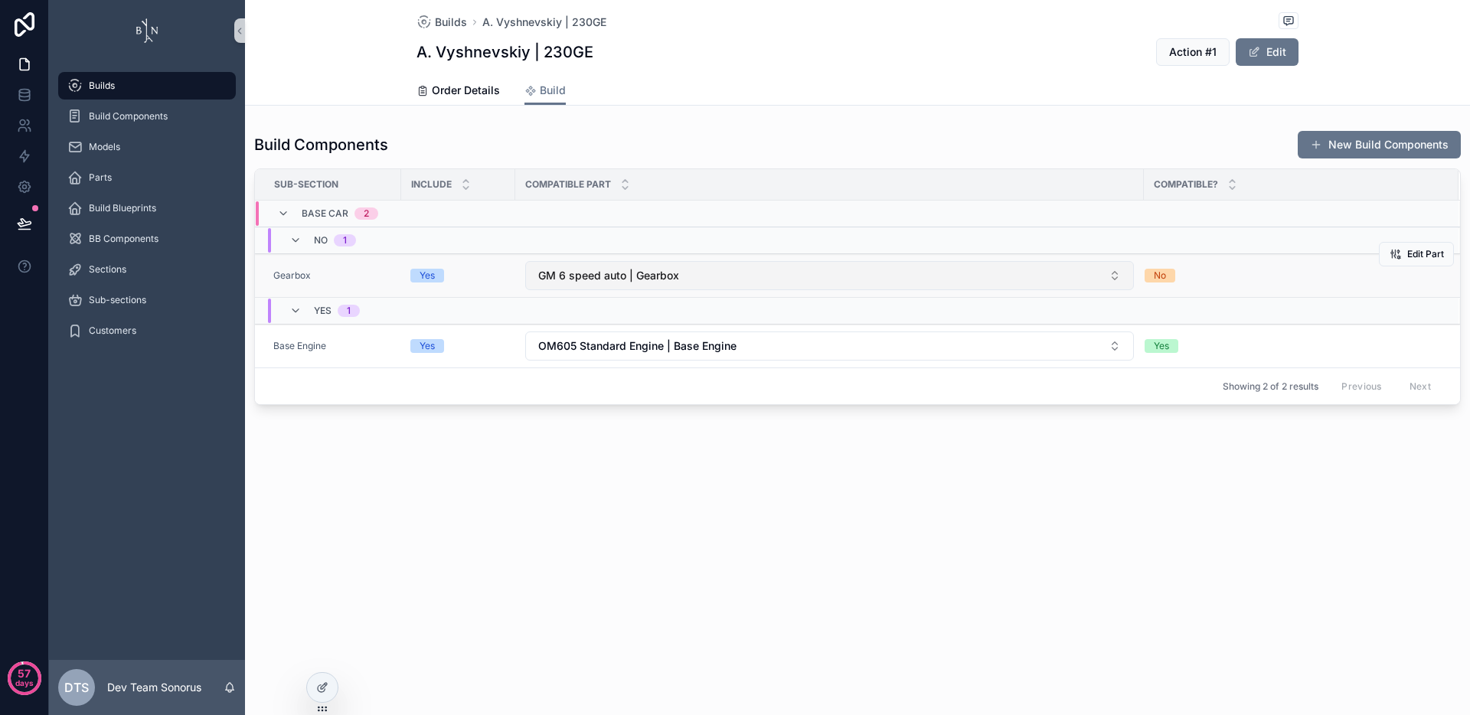
click at [703, 279] on button "GM 6 speed auto | Gearbox" at bounding box center [829, 275] width 609 height 29
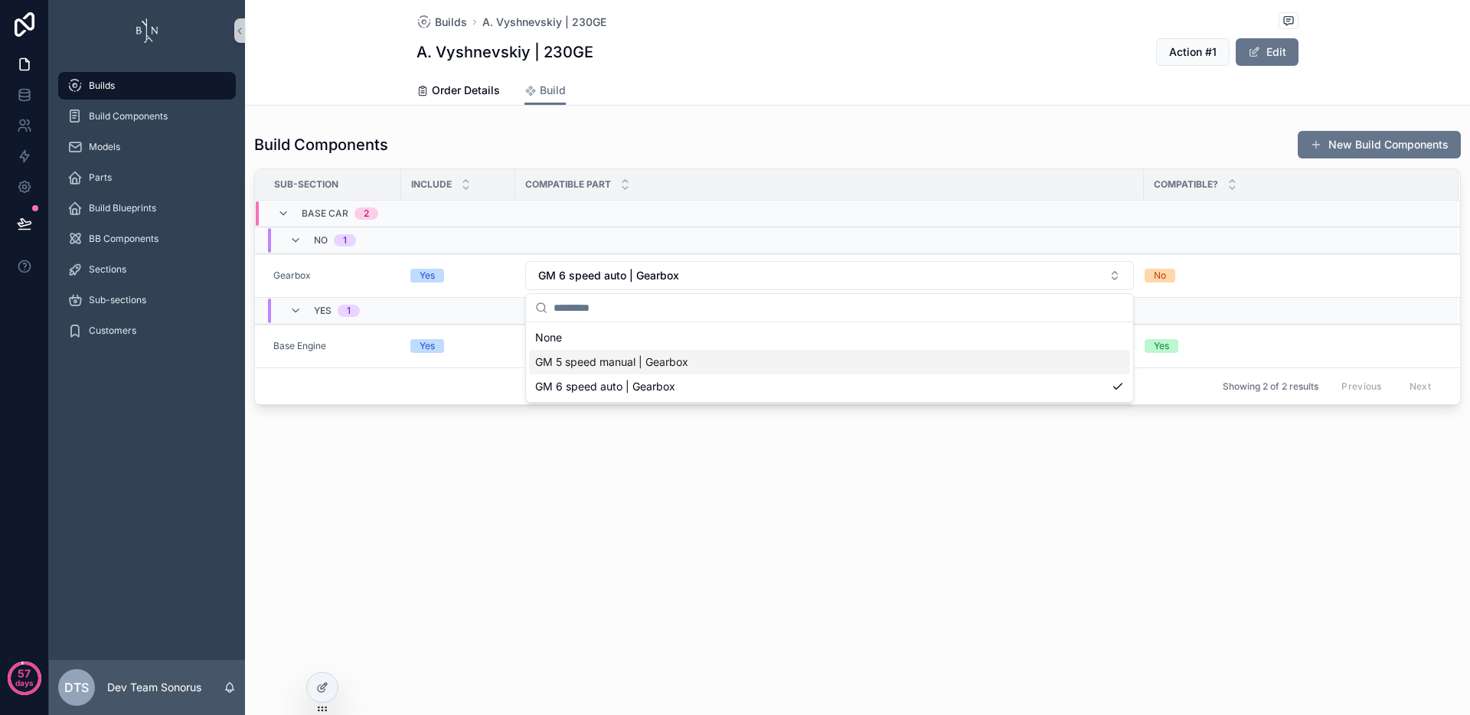
click at [633, 356] on span "GM 5 speed manual | Gearbox" at bounding box center [611, 361] width 153 height 15
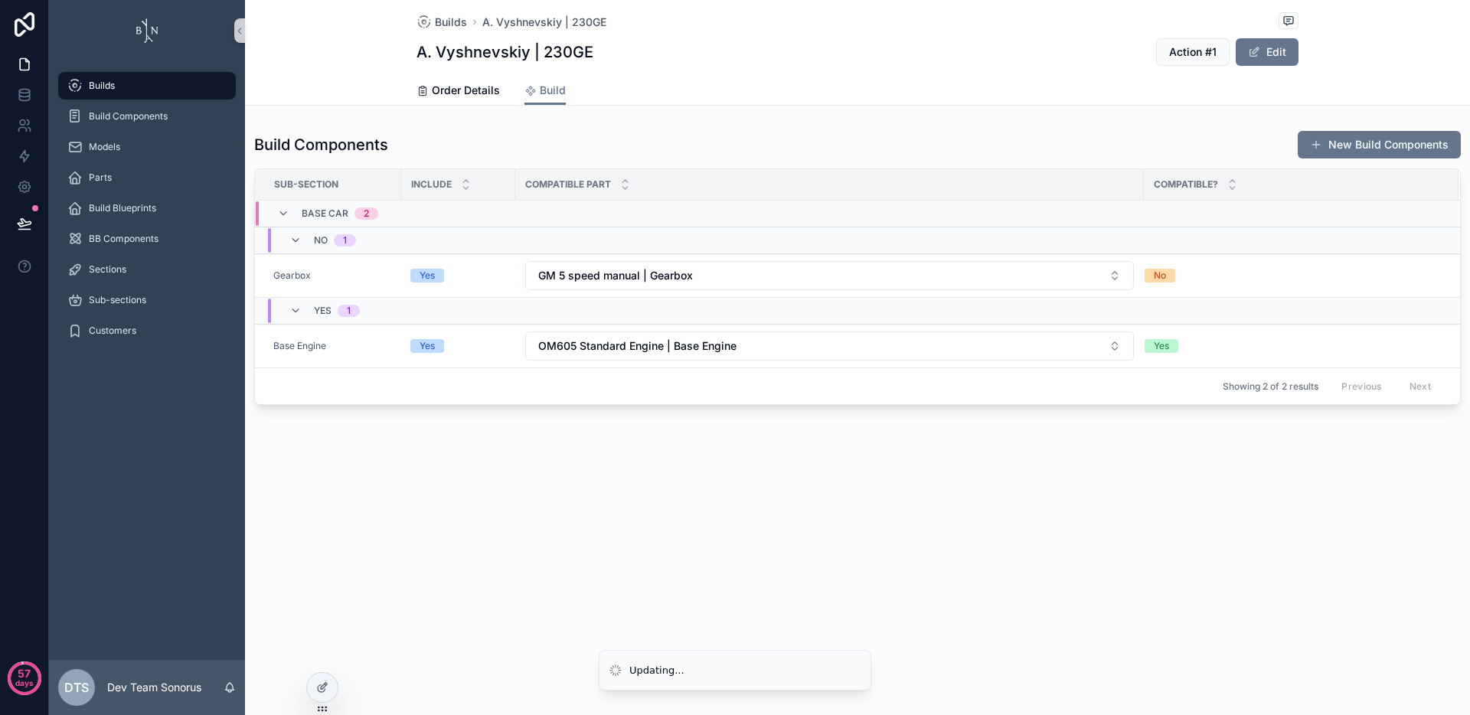
click at [899, 530] on div "Builds A. Vyshnevskiy | 230GE A. Vyshnevskiy | 230GE Action #1 Edit Build Order…" at bounding box center [857, 357] width 1225 height 715
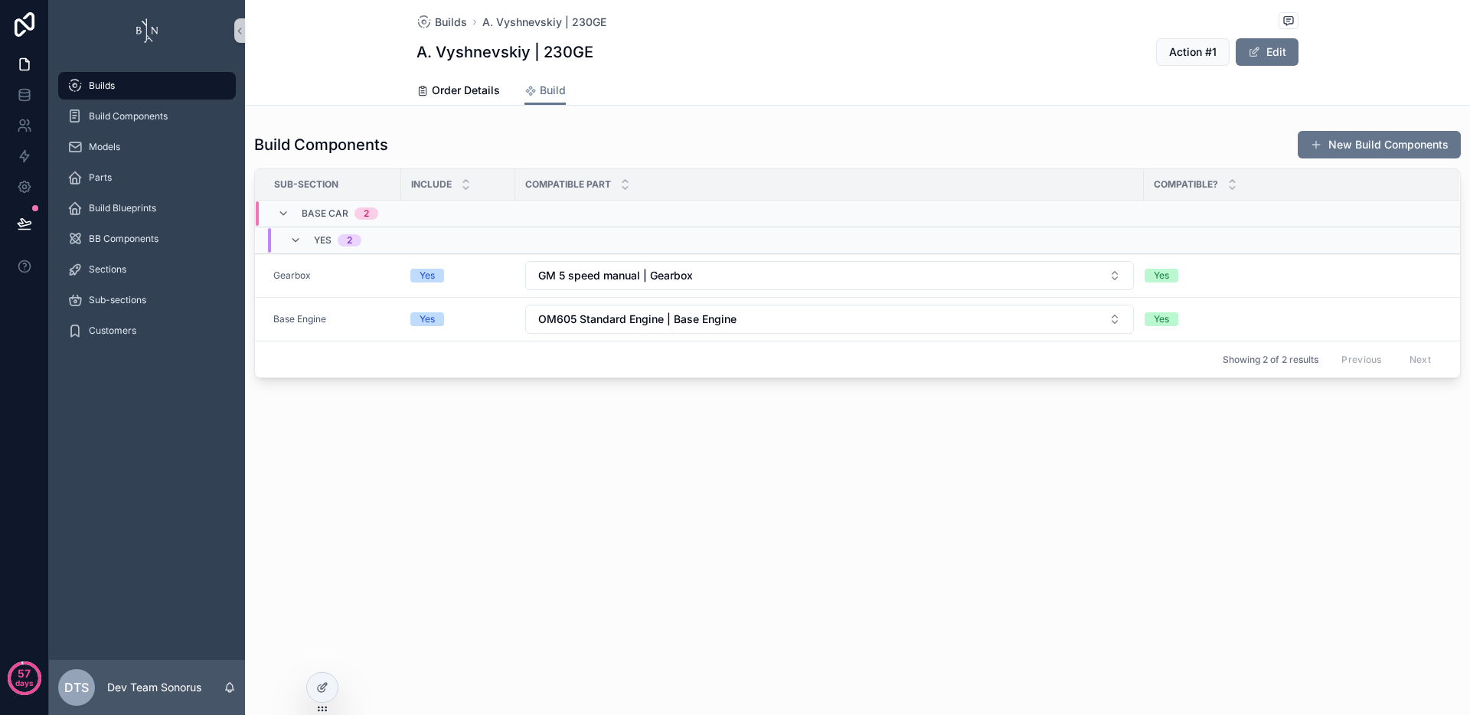
click at [733, 437] on div "Builds A. Vyshnevskiy | 230GE A. Vyshnevskiy | 230GE Action #1 Edit Build Order…" at bounding box center [857, 241] width 1225 height 482
click at [753, 331] on button "OM605 Standard Engine | Base Engine" at bounding box center [829, 319] width 609 height 29
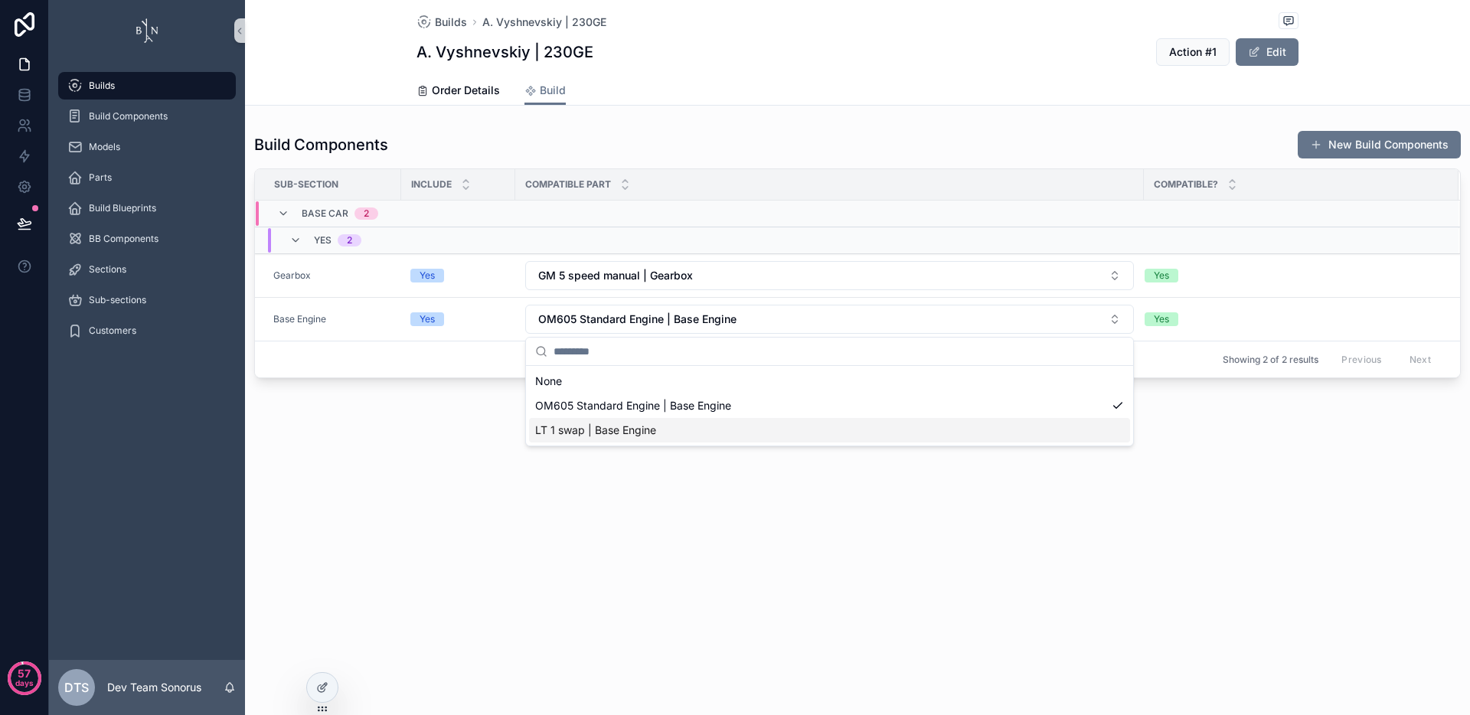
click at [672, 426] on div "LT 1 swap | Base Engine" at bounding box center [829, 430] width 601 height 24
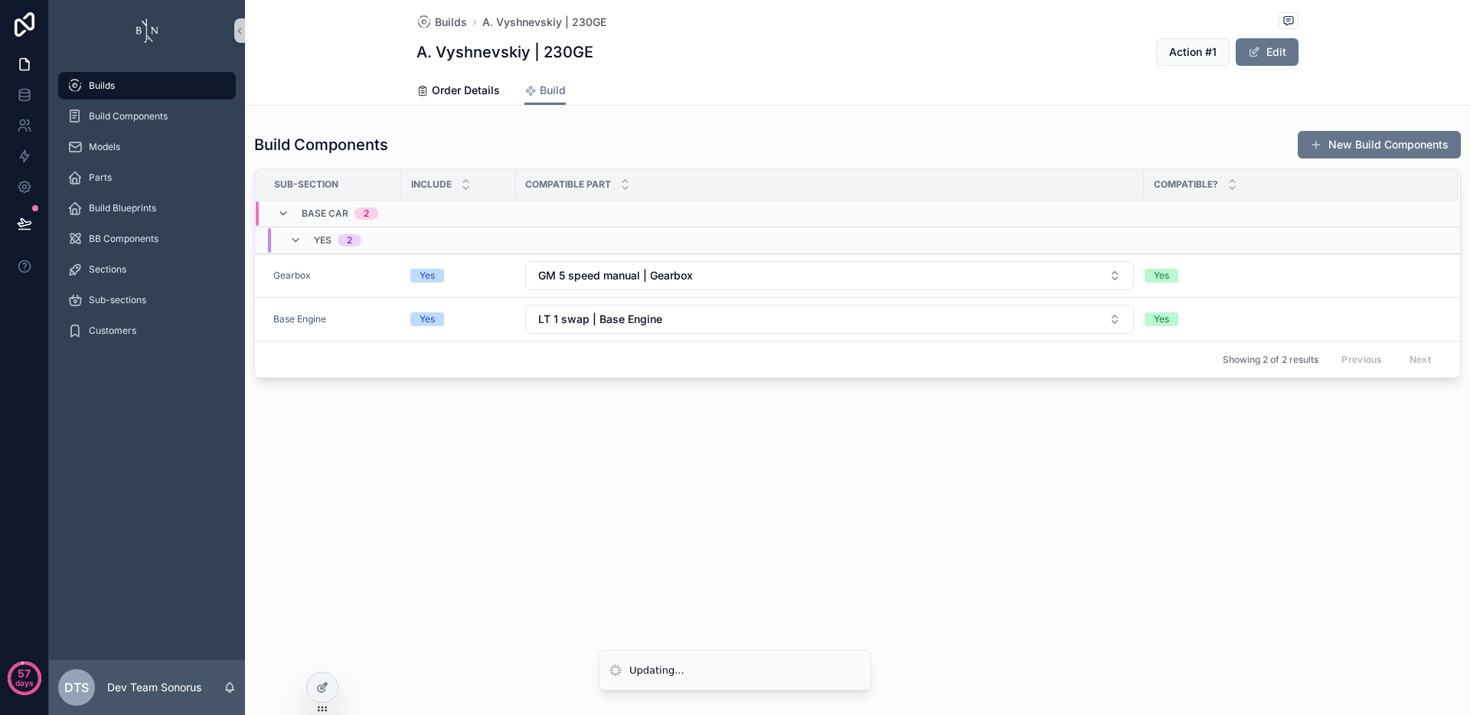
click at [842, 457] on div "Builds A. Vyshnevskiy | 230GE A. Vyshnevskiy | 230GE Action #1 Edit Build Order…" at bounding box center [857, 241] width 1225 height 482
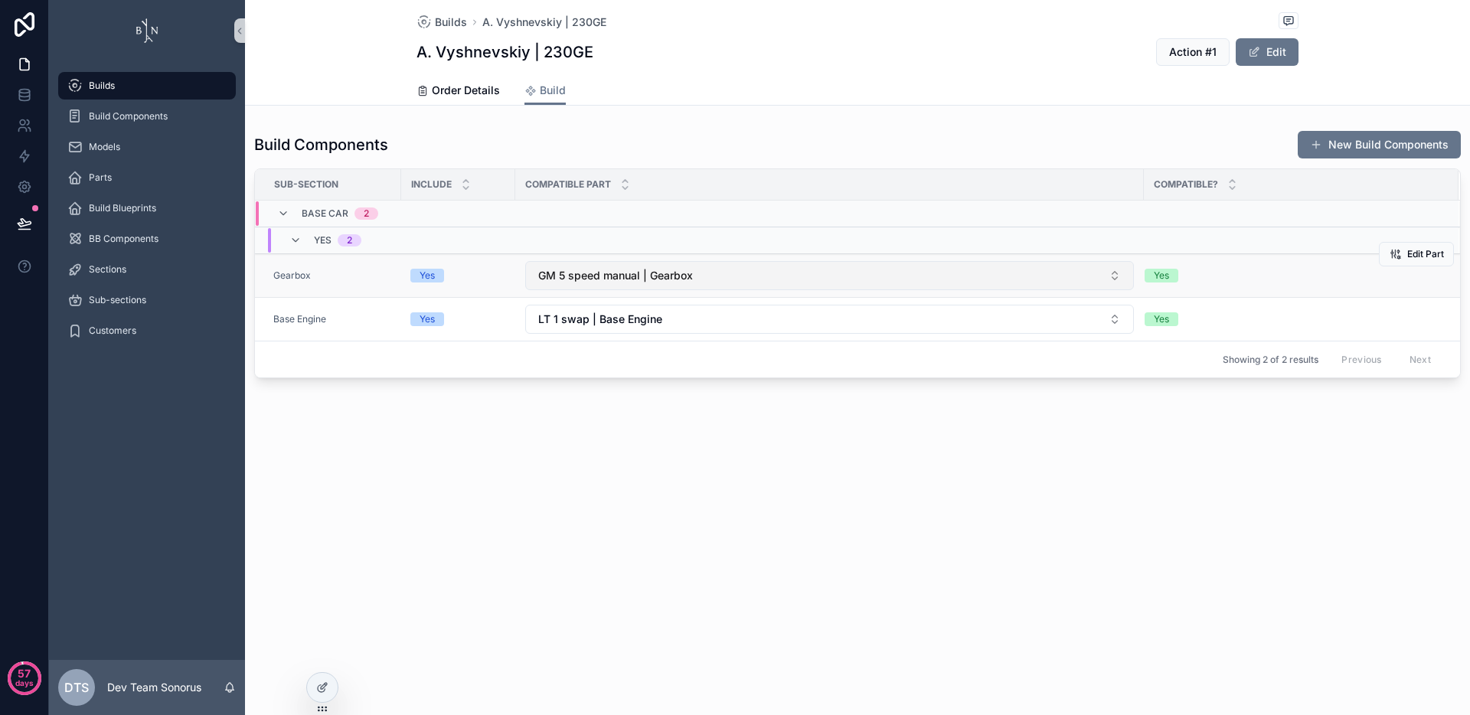
click at [800, 281] on button "GM 5 speed manual | Gearbox" at bounding box center [829, 275] width 609 height 29
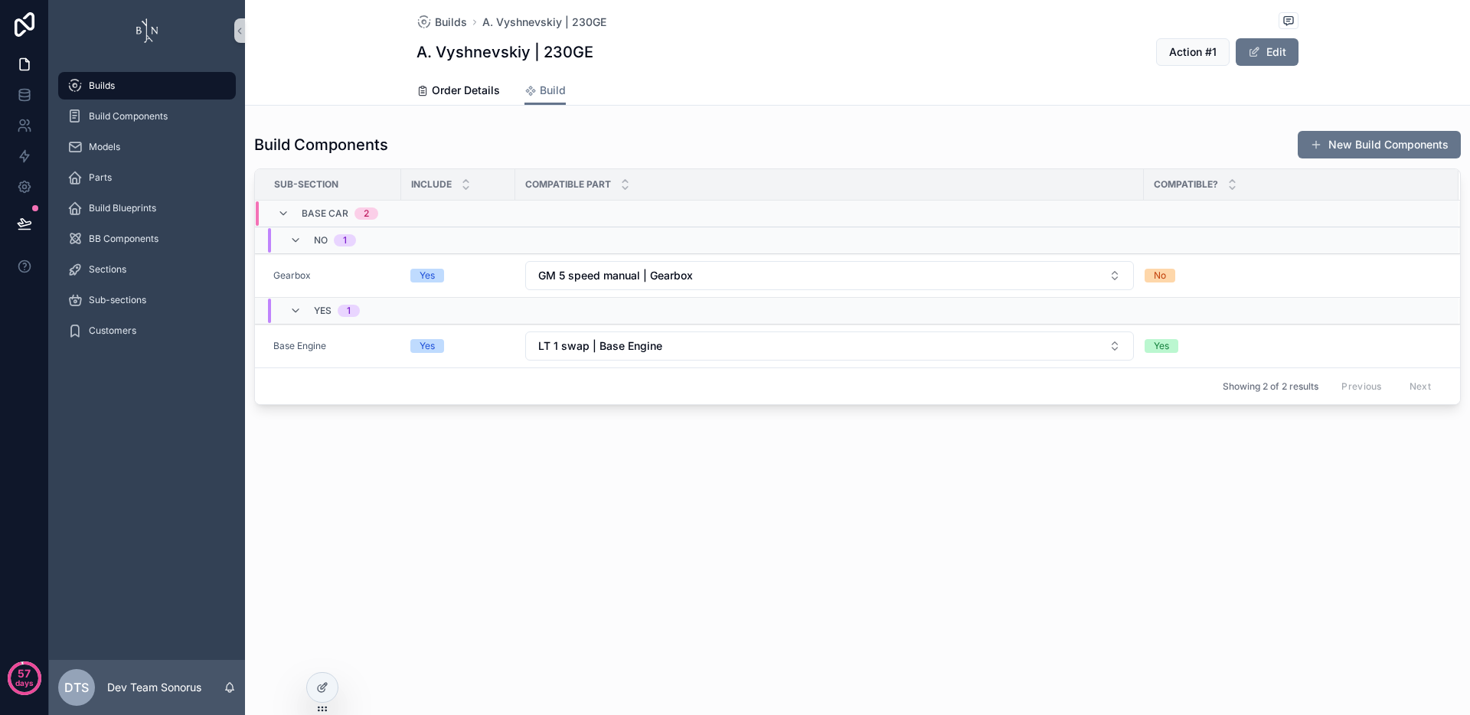
click at [711, 515] on div "Builds A. Vyshnevskiy | 230GE A. Vyshnevskiy | 230GE Action #1 Edit Build Order…" at bounding box center [857, 357] width 1225 height 715
click at [761, 538] on div "Builds A. Vyshnevskiy | 230GE A. Vyshnevskiy | 230GE Action #1 Edit Build Order…" at bounding box center [857, 357] width 1225 height 715
click at [819, 505] on div "Builds A. Vyshnevskiy | 230GE A. Vyshnevskiy | 230GE Action #1 Edit Build Order…" at bounding box center [857, 254] width 1225 height 509
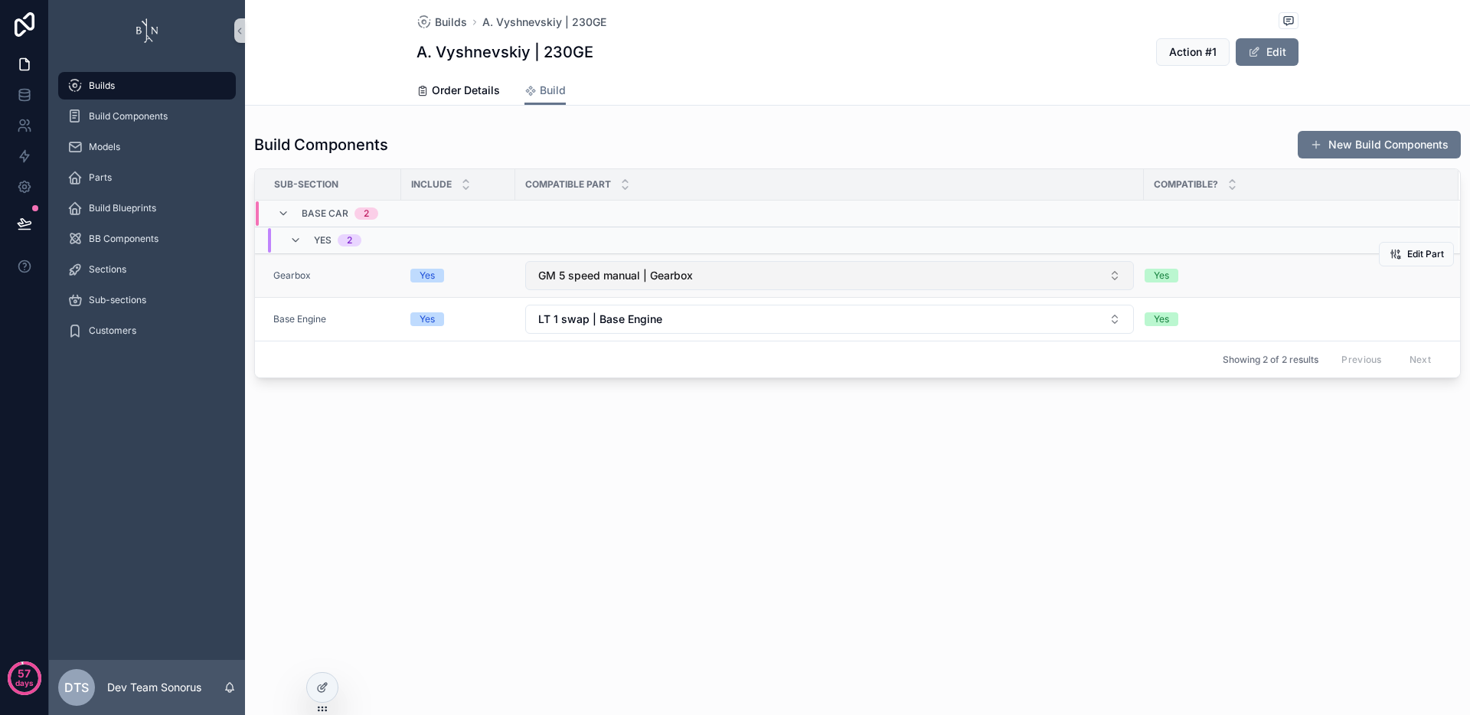
click at [754, 274] on button "GM 5 speed manual | Gearbox" at bounding box center [829, 275] width 609 height 29
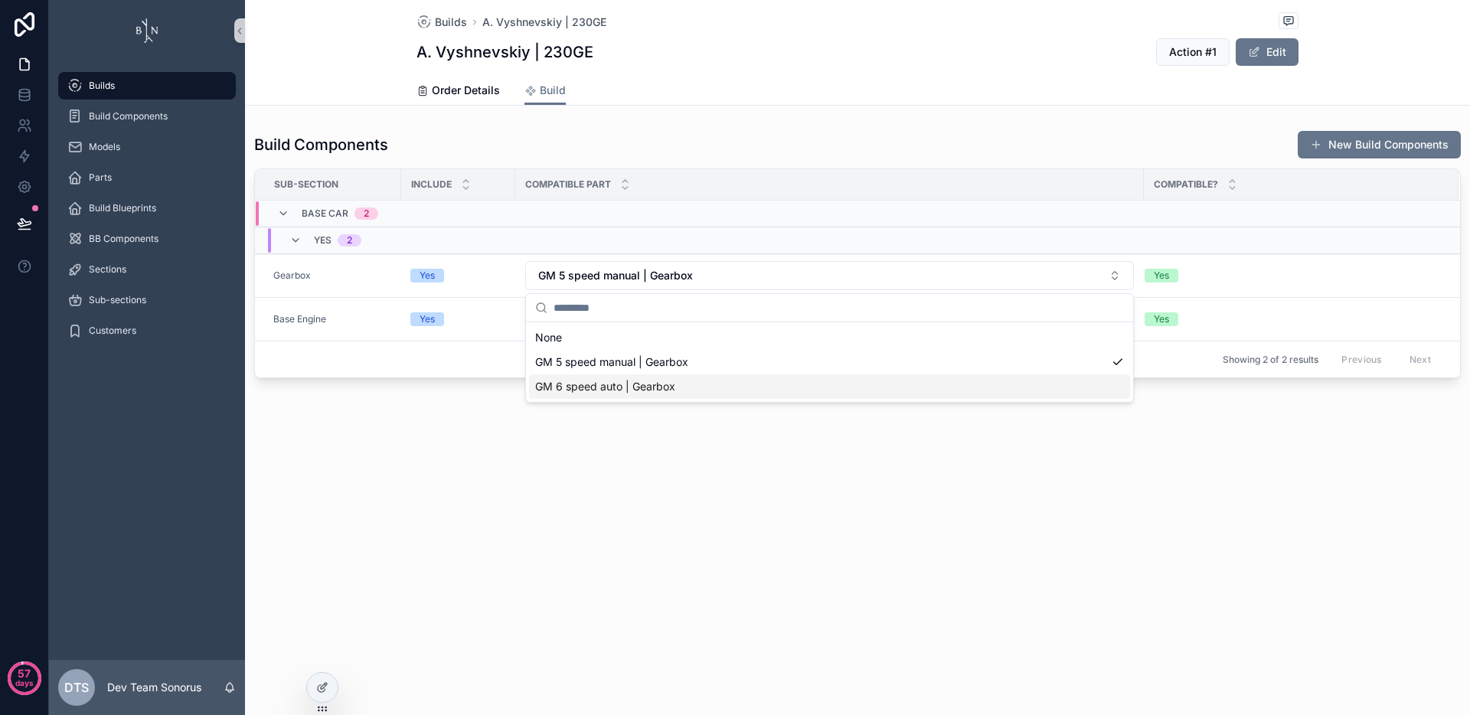
click at [673, 380] on span "GM 6 speed auto | Gearbox" at bounding box center [605, 386] width 140 height 15
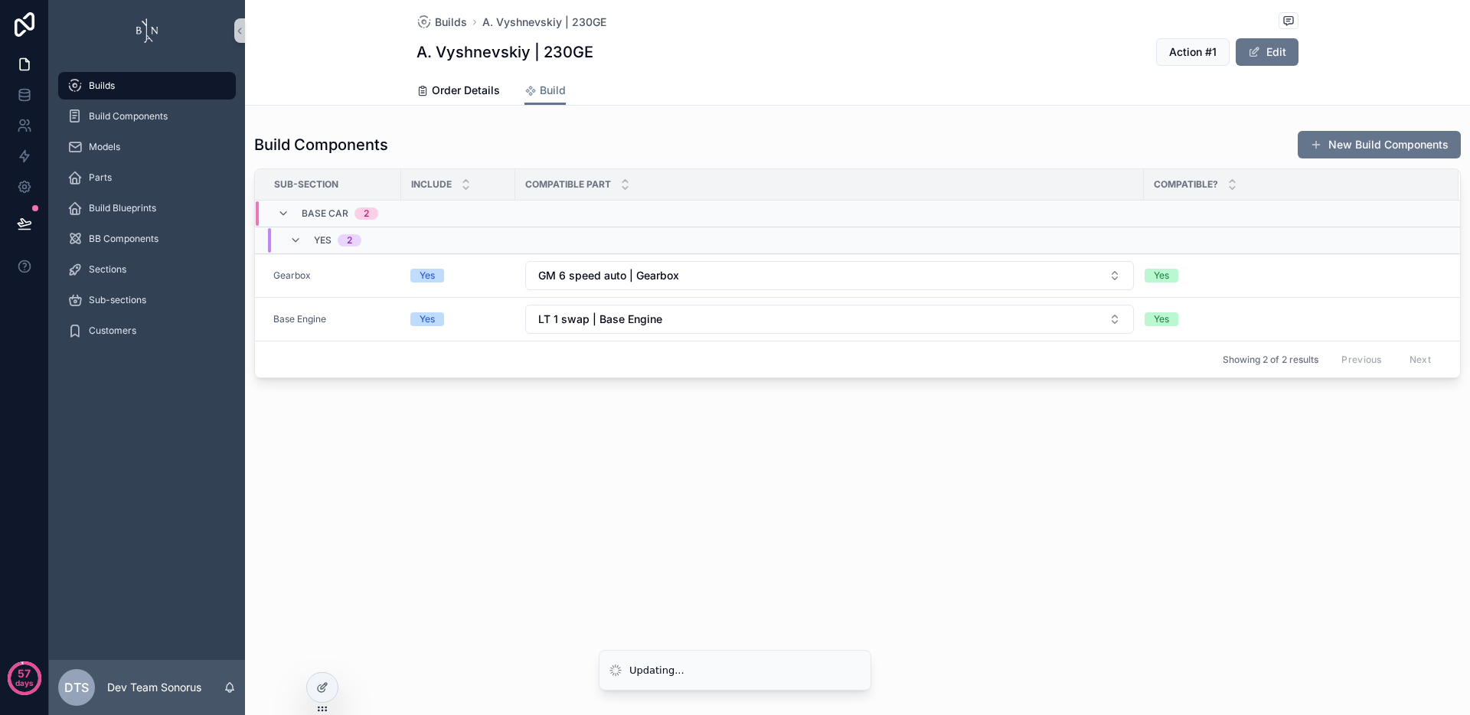
click at [726, 429] on div "Builds A. Vyshnevskiy | 230GE A. Vyshnevskiy | 230GE Action #1 Edit Build Order…" at bounding box center [857, 241] width 1225 height 482
click at [295, 238] on icon "scrollable content" at bounding box center [295, 240] width 12 height 12
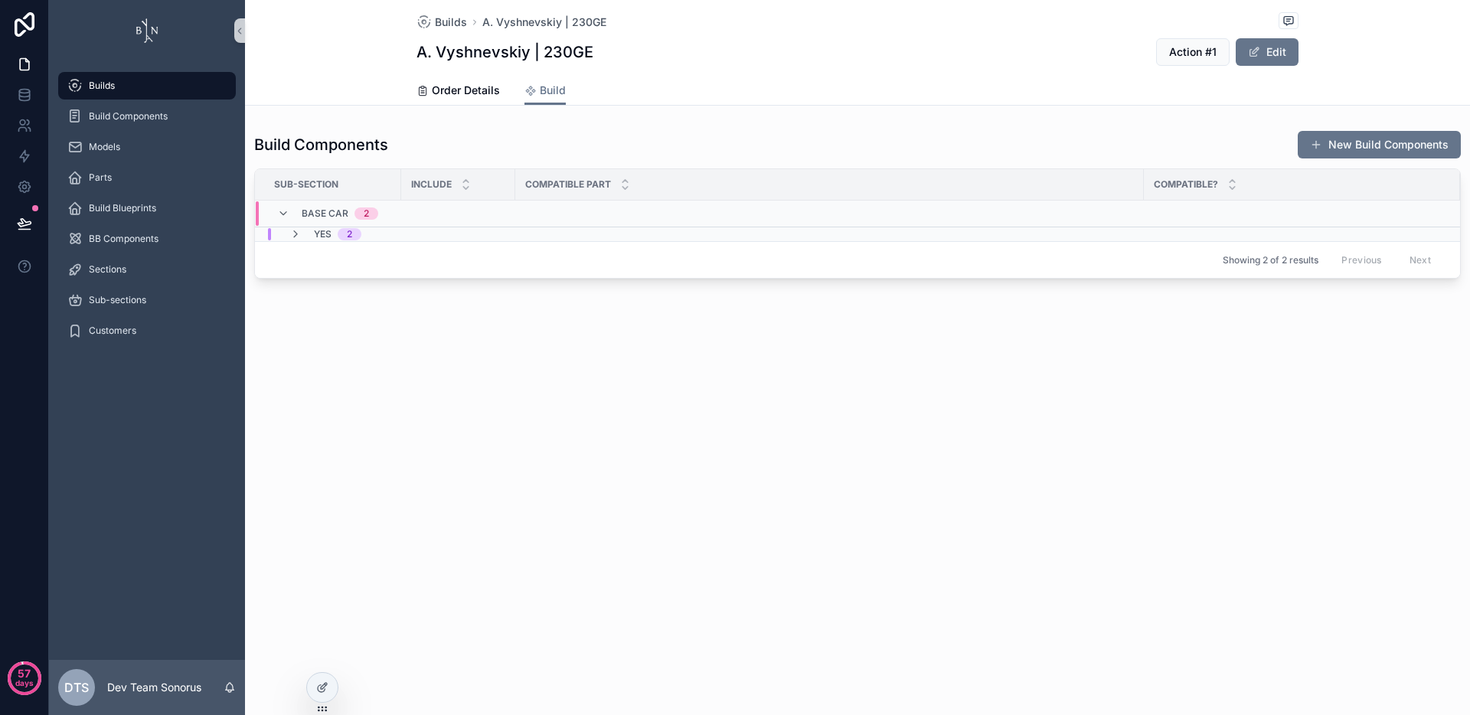
click at [295, 238] on icon "scrollable content" at bounding box center [295, 234] width 12 height 12
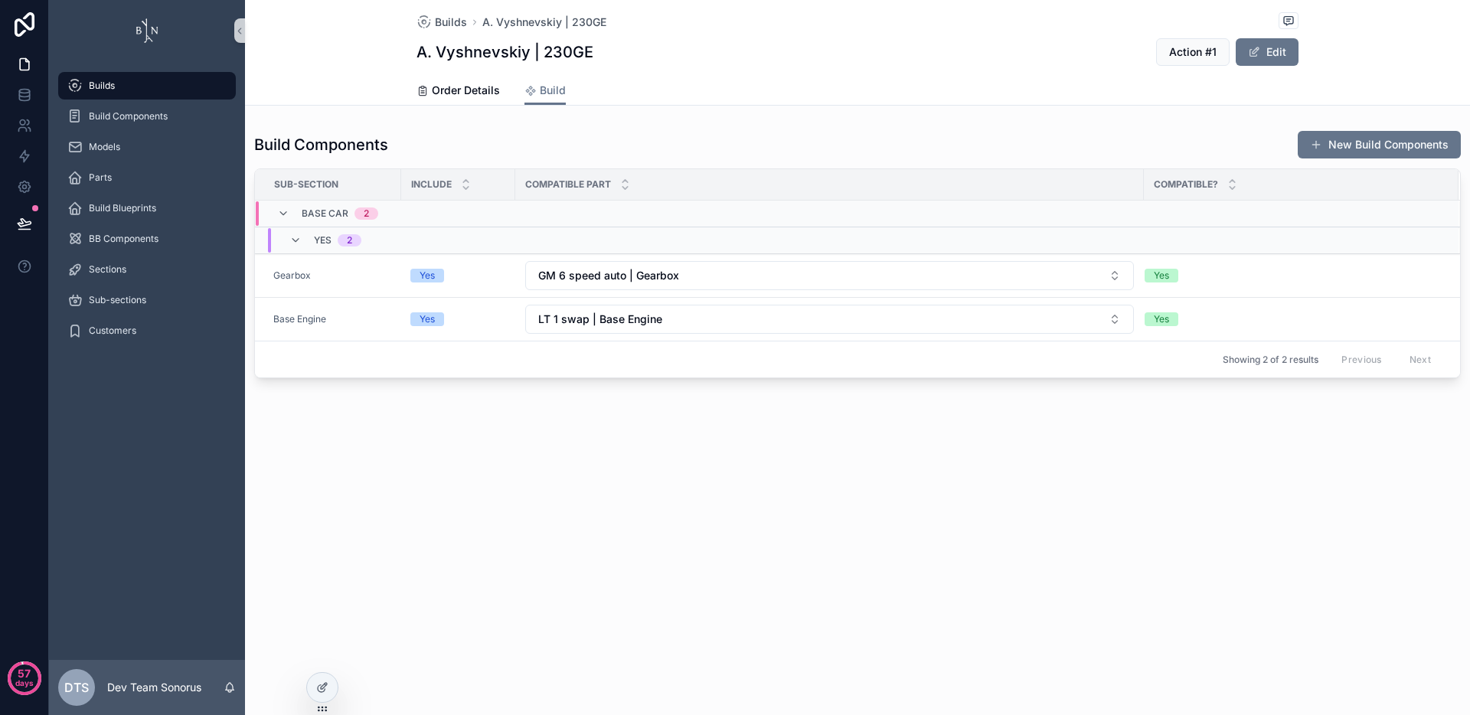
click at [707, 451] on div "Builds A. Vyshnevskiy | 230GE A. Vyshnevskiy | 230GE Action #1 Edit Build Order…" at bounding box center [857, 241] width 1225 height 482
